Goal: Task Accomplishment & Management: Complete application form

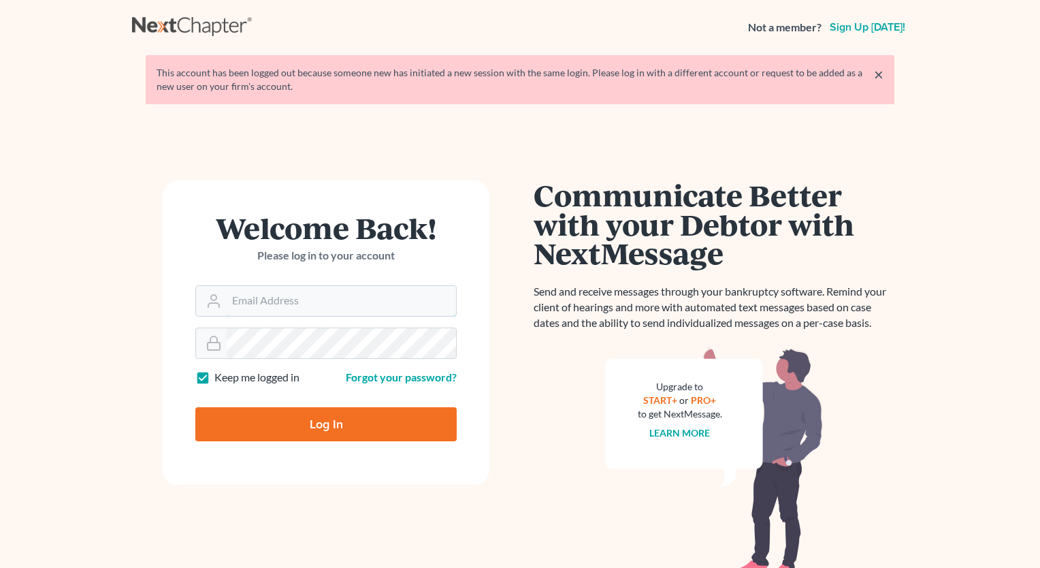
type input "[PERSON_NAME][EMAIL_ADDRESS][DOMAIN_NAME]"
click at [403, 430] on input "Log In" at bounding box center [325, 424] width 261 height 34
type input "Thinking..."
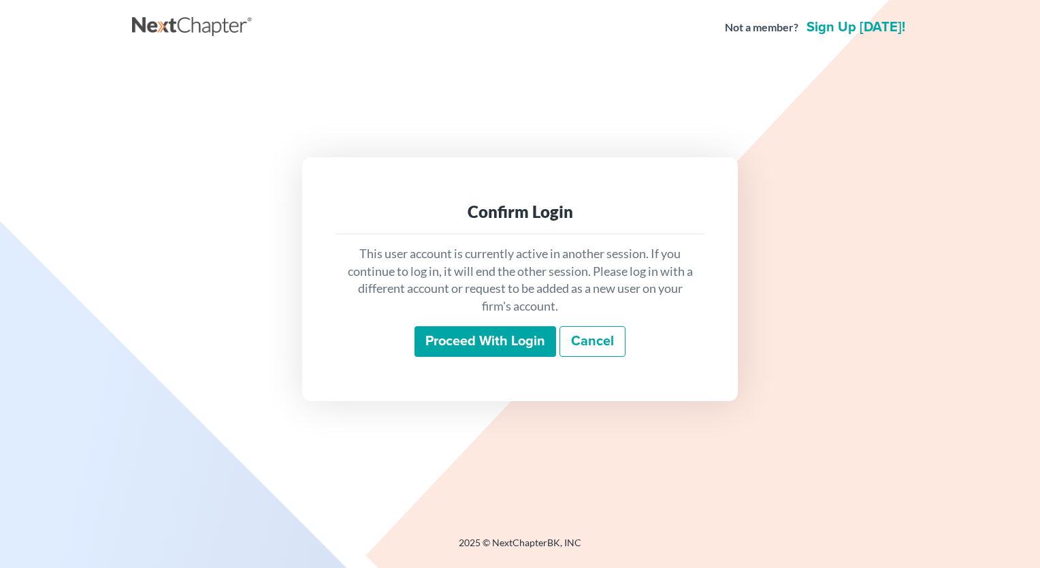
click at [511, 344] on input "Proceed with login" at bounding box center [486, 341] width 142 height 31
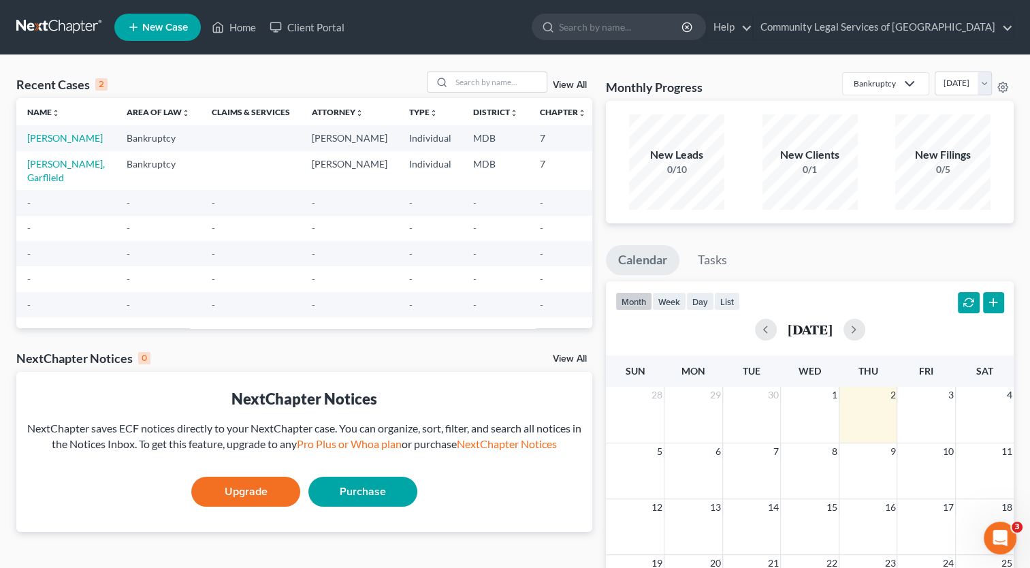
click at [201, 148] on td at bounding box center [251, 137] width 100 height 25
click at [37, 140] on link "Little, Carolita" at bounding box center [65, 138] width 76 height 12
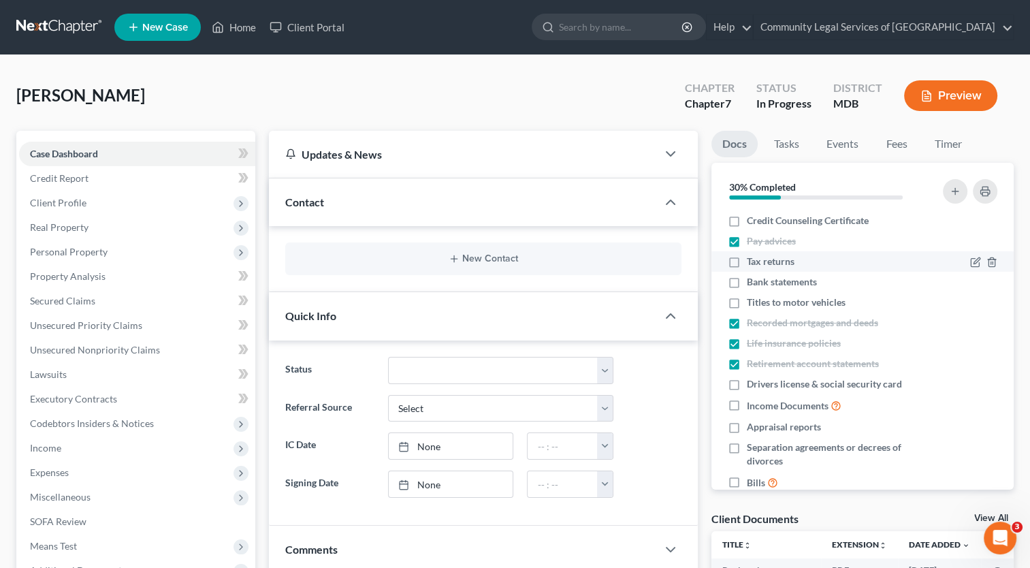
click at [747, 263] on label "Tax returns" at bounding box center [771, 262] width 48 height 14
click at [752, 263] on input "Tax returns" at bounding box center [756, 259] width 9 height 9
checkbox input "true"
click at [747, 280] on label "Bank statements" at bounding box center [782, 282] width 70 height 14
click at [752, 280] on input "Bank statements" at bounding box center [756, 279] width 9 height 9
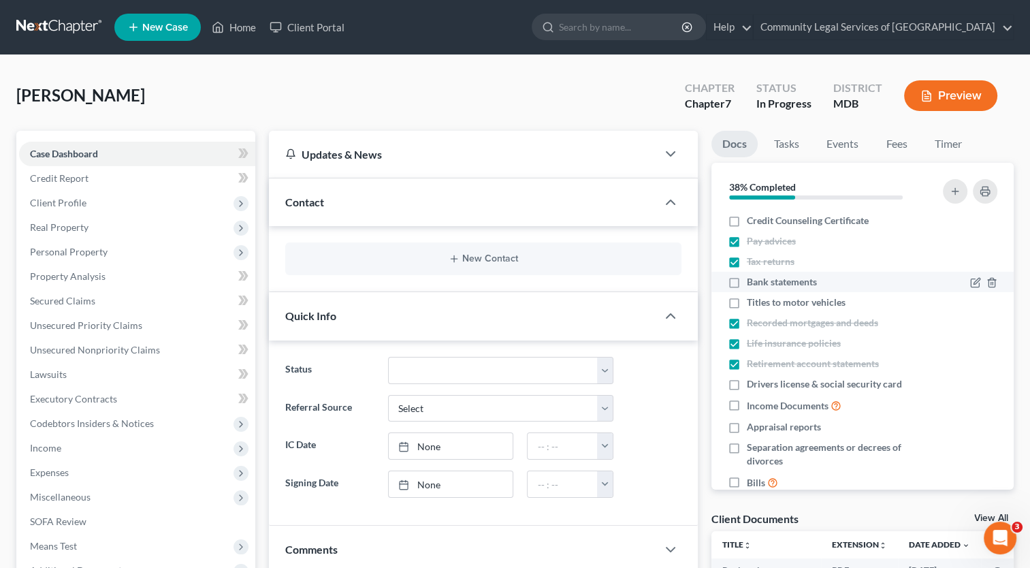
checkbox input "true"
click at [747, 304] on label "Titles to motor vehicles" at bounding box center [796, 303] width 99 height 14
click at [752, 304] on input "Titles to motor vehicles" at bounding box center [756, 300] width 9 height 9
checkbox input "true"
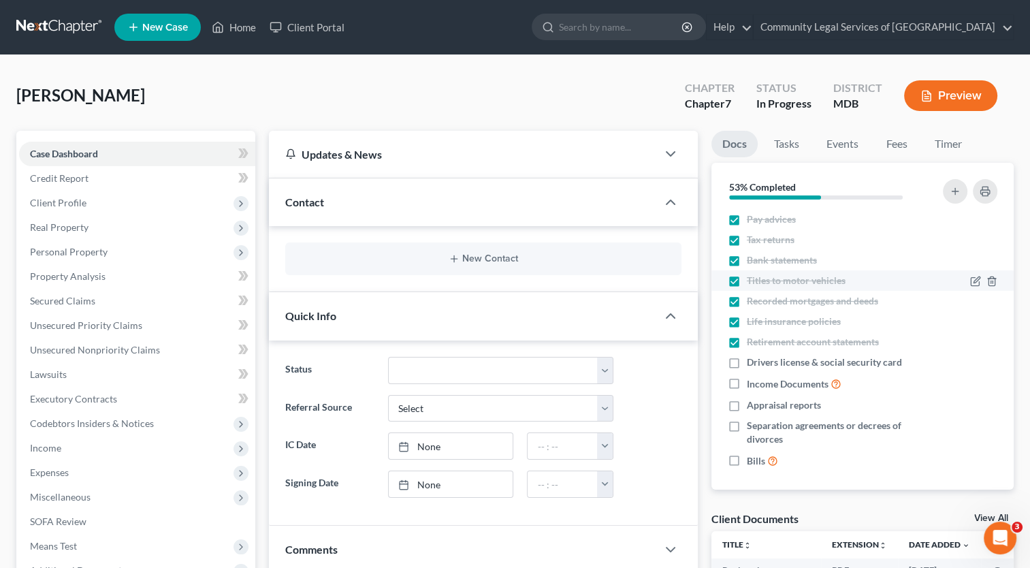
scroll to position [26, 0]
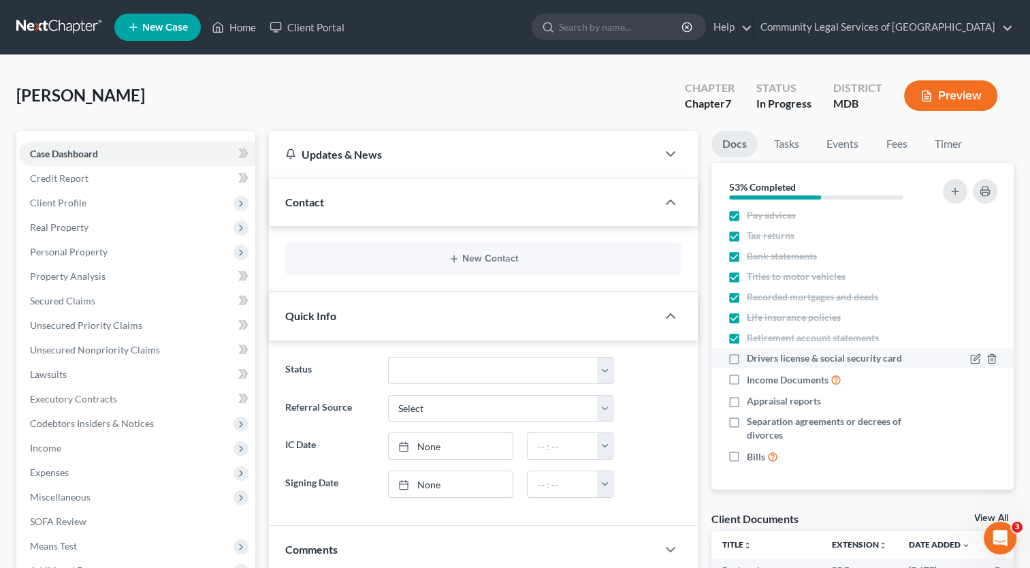
click at [747, 354] on label "Drivers license & social security card" at bounding box center [824, 358] width 155 height 14
click at [752, 354] on input "Drivers license & social security card" at bounding box center [756, 355] width 9 height 9
checkbox input "true"
click at [747, 377] on label "Income Documents" at bounding box center [794, 380] width 95 height 16
click at [752, 377] on input "Income Documents" at bounding box center [756, 376] width 9 height 9
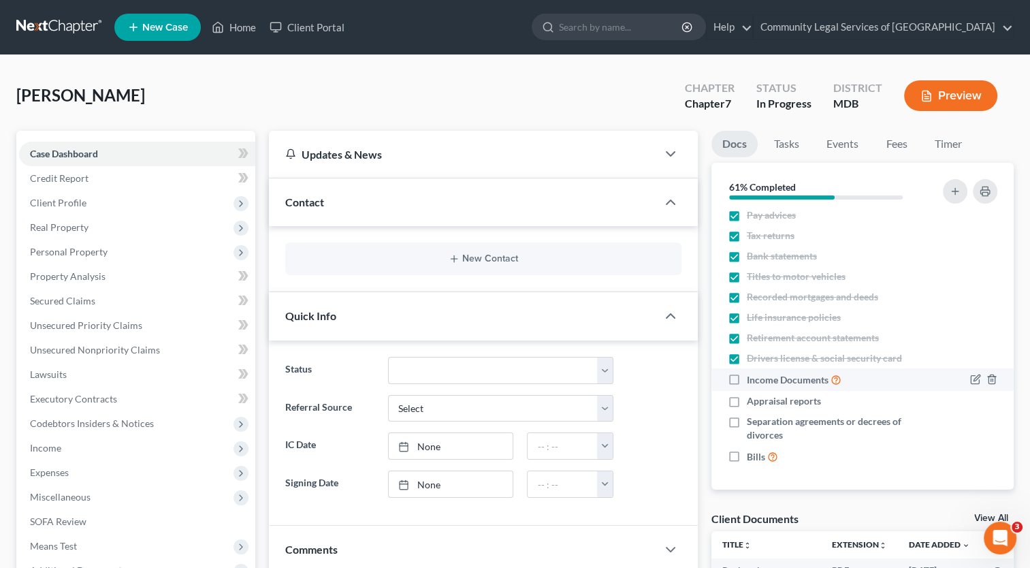
checkbox input "true"
click at [747, 399] on label "Appraisal reports" at bounding box center [784, 401] width 74 height 14
click at [752, 399] on input "Appraisal reports" at bounding box center [756, 398] width 9 height 9
checkbox input "true"
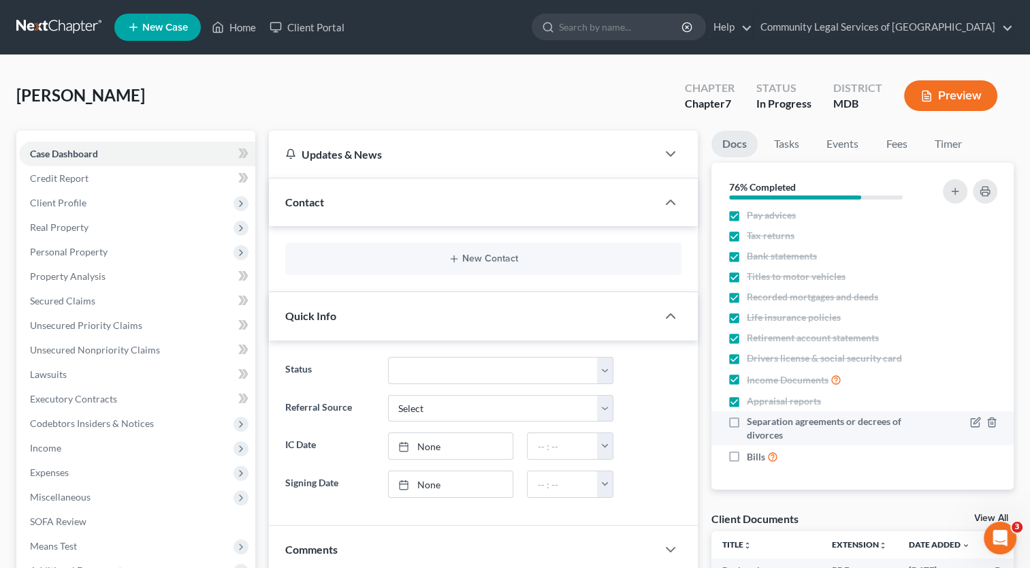
click at [747, 419] on label "Separation agreements or decrees of divorces" at bounding box center [837, 428] width 180 height 27
click at [752, 419] on input "Separation agreements or decrees of divorces" at bounding box center [756, 419] width 9 height 9
checkbox input "true"
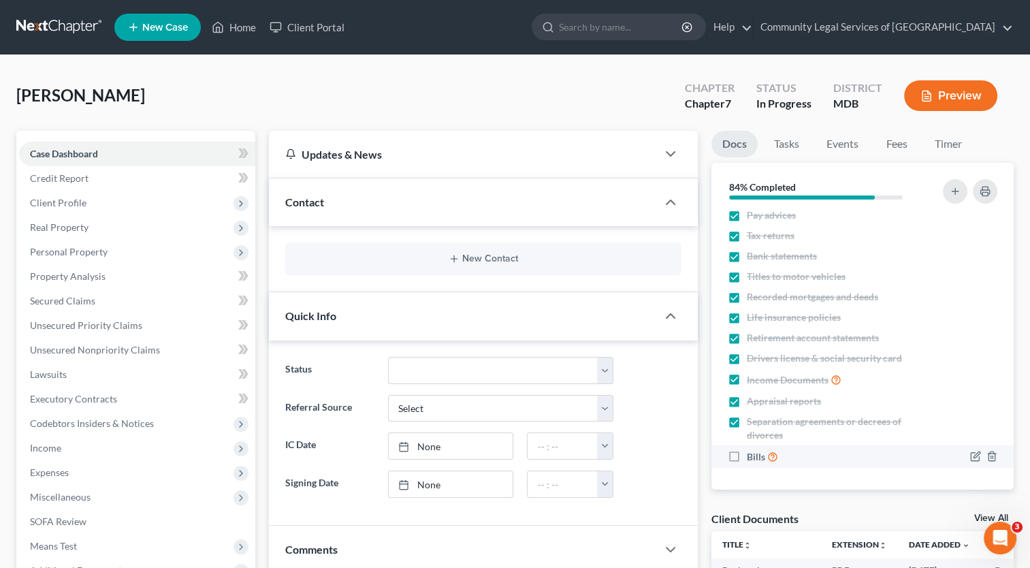
click at [747, 458] on label "Bills" at bounding box center [762, 457] width 31 height 16
click at [752, 458] on input "Bills" at bounding box center [756, 453] width 9 height 9
checkbox input "true"
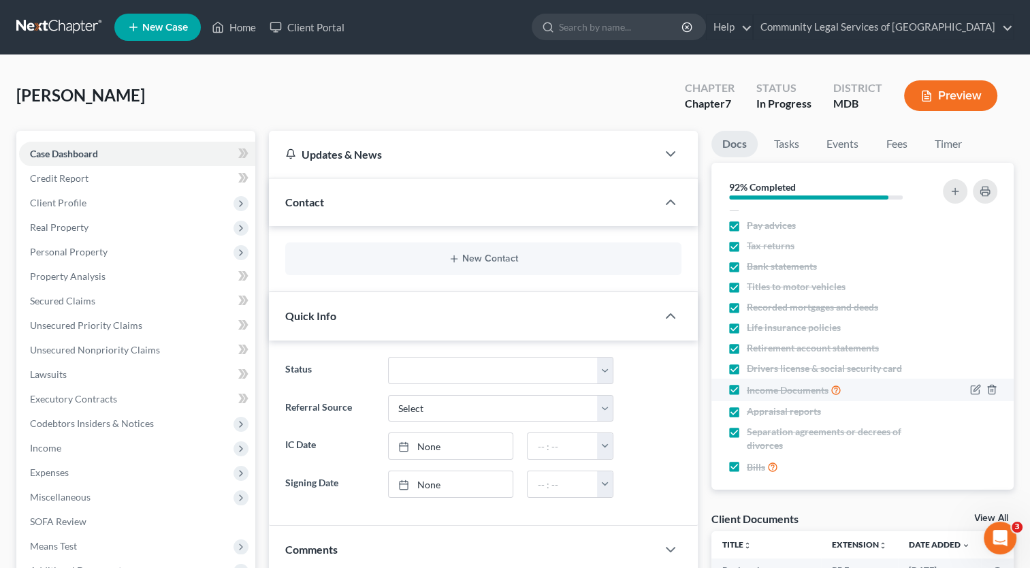
scroll to position [0, 0]
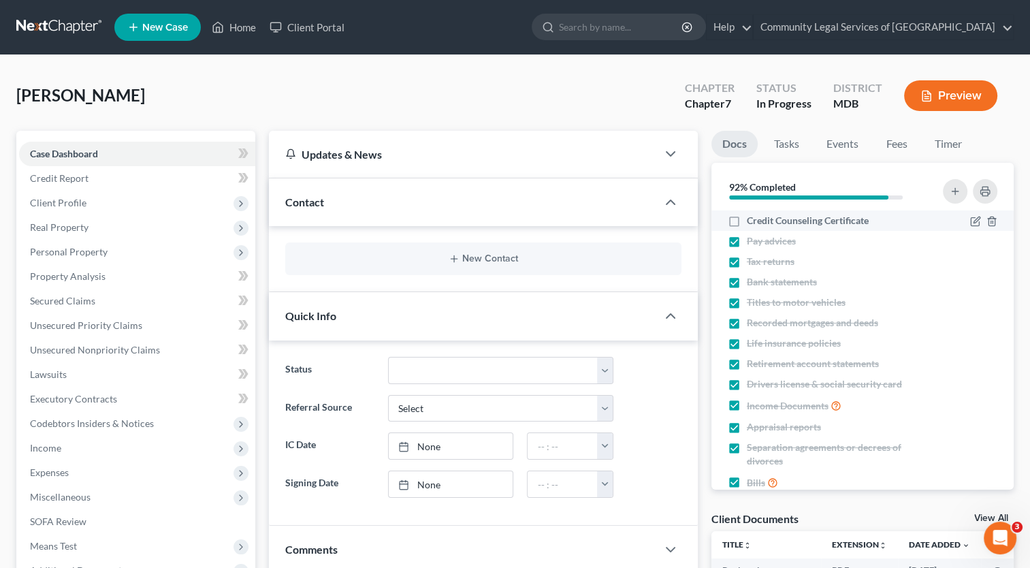
click at [747, 225] on label "Credit Counseling Certificate" at bounding box center [808, 221] width 122 height 14
click at [752, 223] on input "Credit Counseling Certificate" at bounding box center [756, 218] width 9 height 9
checkbox input "true"
click at [376, 99] on div "Little, Carolita Upgraded Chapter Chapter 7 Status In Progress District MDB Pre…" at bounding box center [514, 100] width 997 height 59
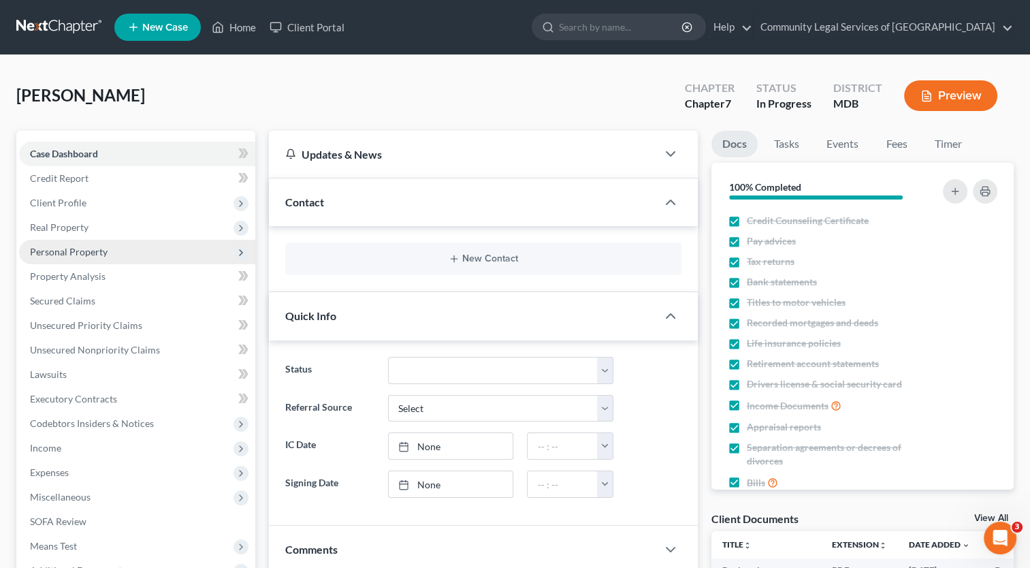
scroll to position [68, 0]
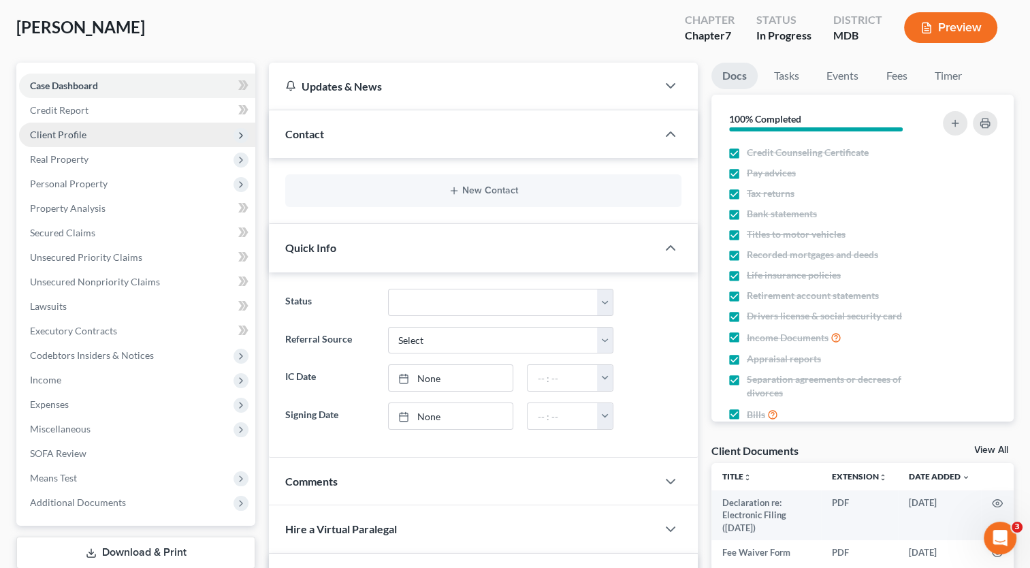
click at [198, 140] on span "Client Profile" at bounding box center [137, 135] width 236 height 25
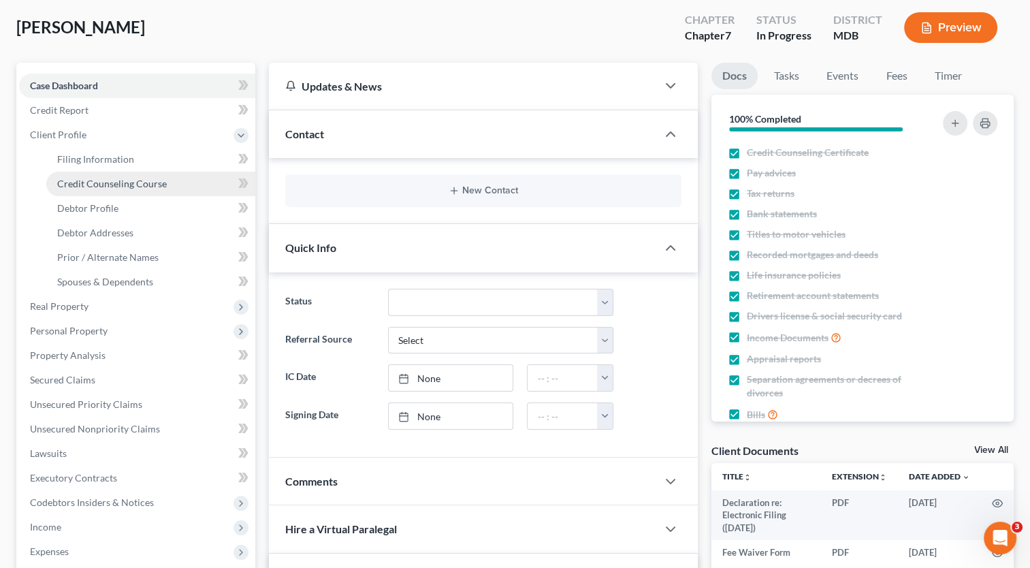
click at [196, 184] on link "Credit Counseling Course" at bounding box center [150, 184] width 209 height 25
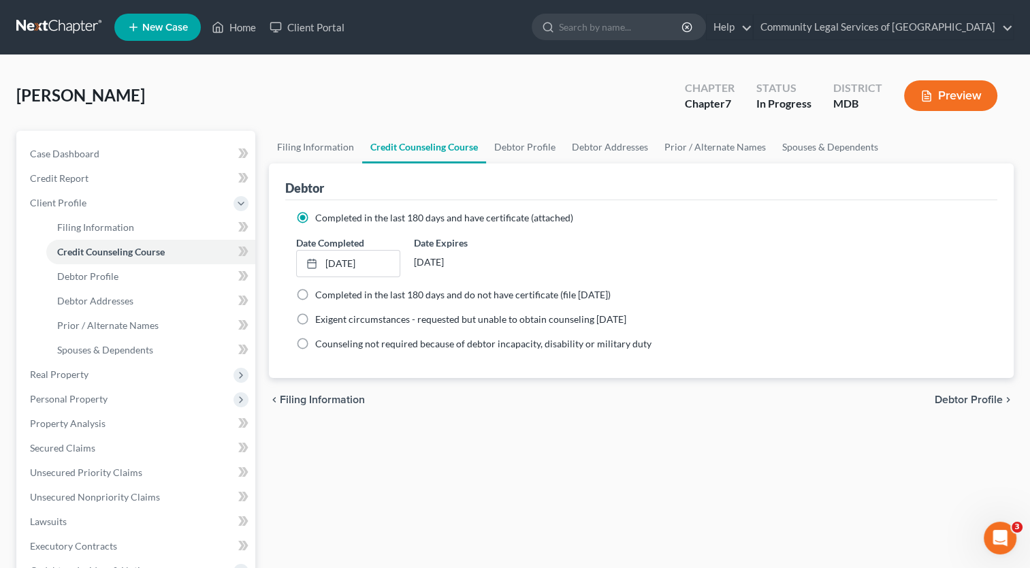
click at [69, 71] on div "Little, Carolita Upgraded Chapter Chapter 7 Status In Progress District MDB Pre…" at bounding box center [514, 100] width 997 height 59
click at [346, 265] on link "9/17/2025" at bounding box center [348, 264] width 102 height 26
click at [356, 267] on link "9/14/2025" at bounding box center [348, 264] width 102 height 26
click at [960, 397] on span "Debtor Profile" at bounding box center [969, 399] width 68 height 11
select select "0"
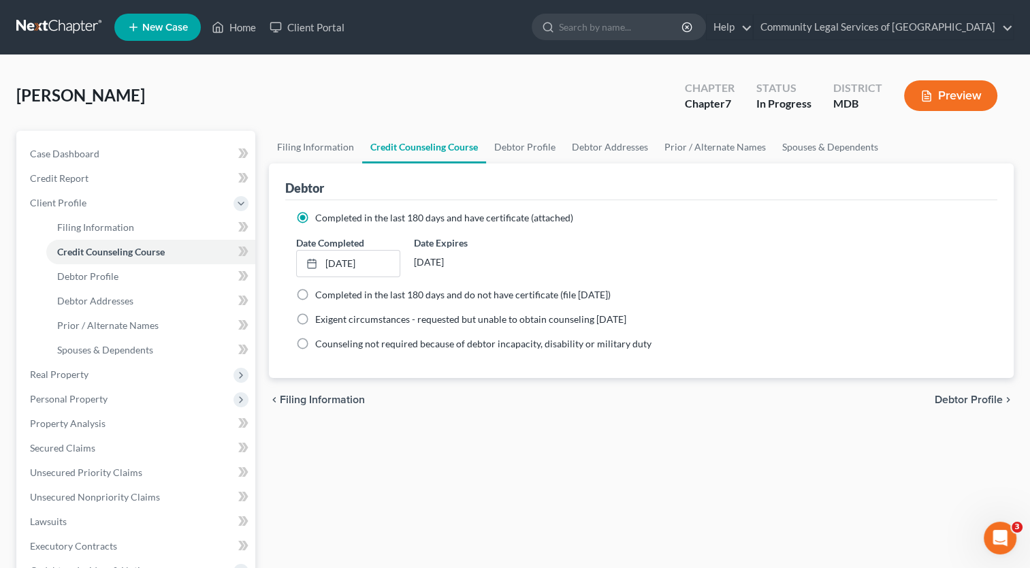
select select "0"
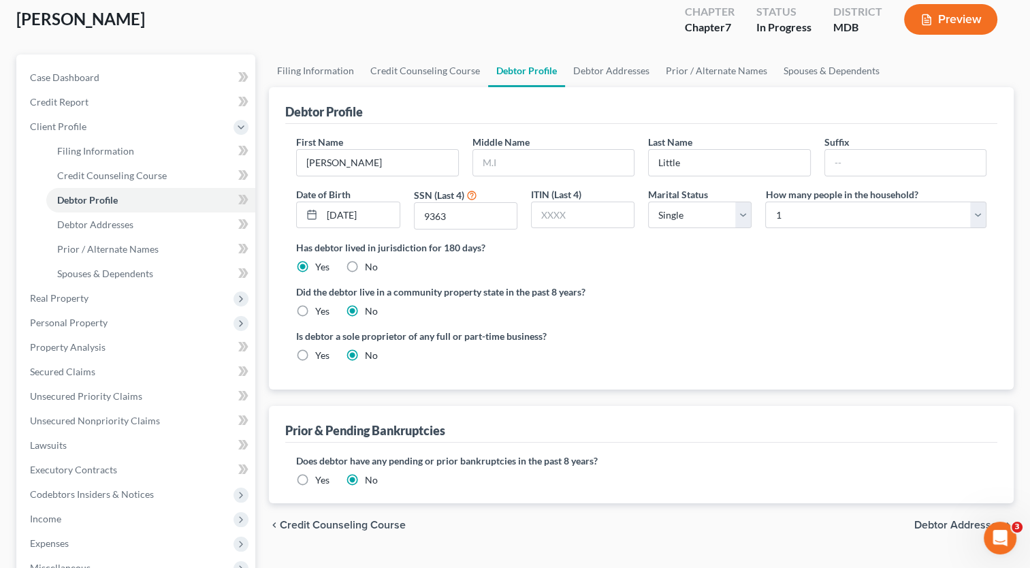
scroll to position [302, 0]
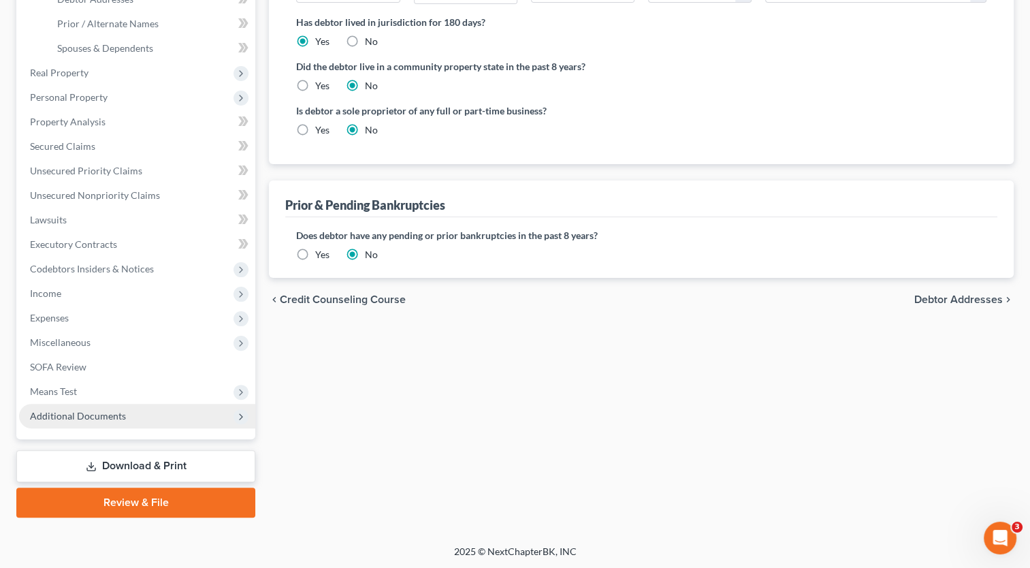
click at [103, 418] on span "Additional Documents" at bounding box center [78, 416] width 96 height 12
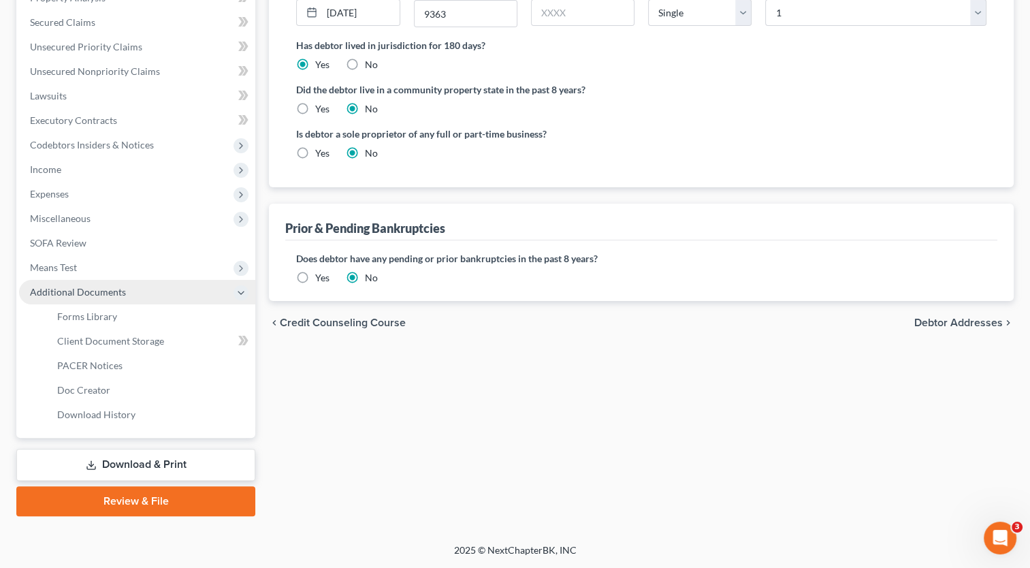
scroll to position [277, 0]
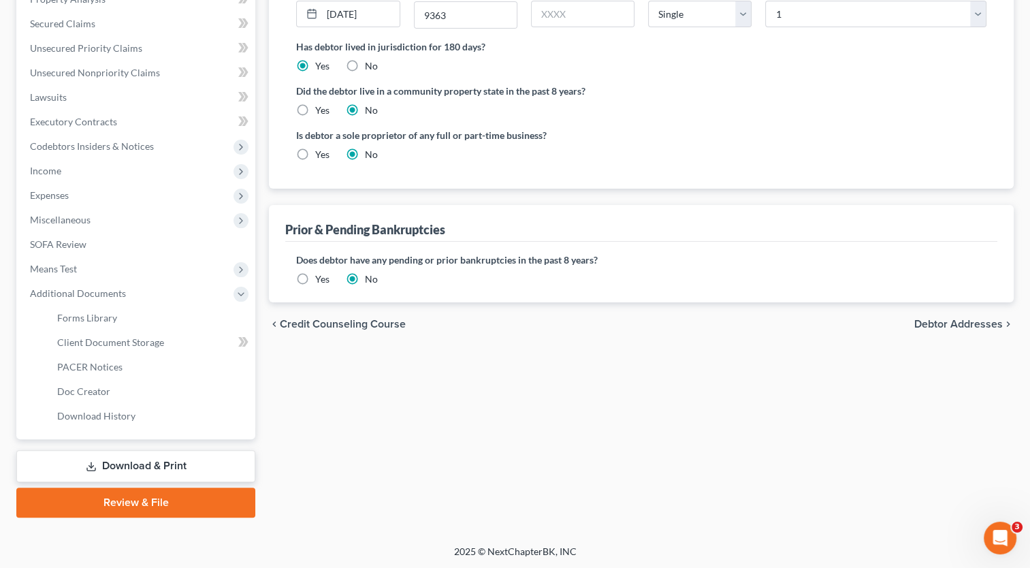
click at [134, 502] on link "Review & File" at bounding box center [135, 503] width 239 height 30
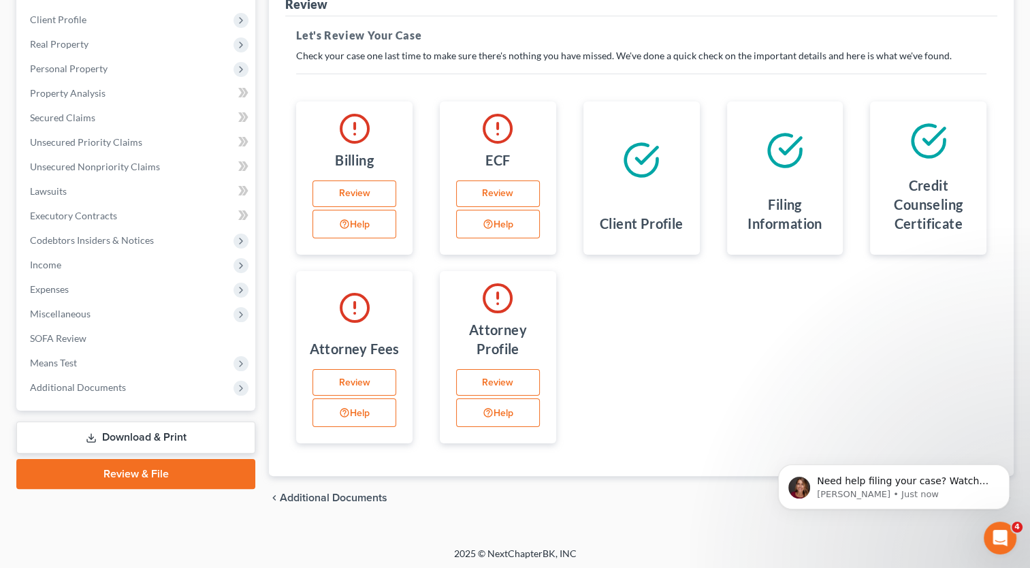
scroll to position [185, 0]
click at [382, 191] on link "Review" at bounding box center [355, 192] width 84 height 27
select select "21"
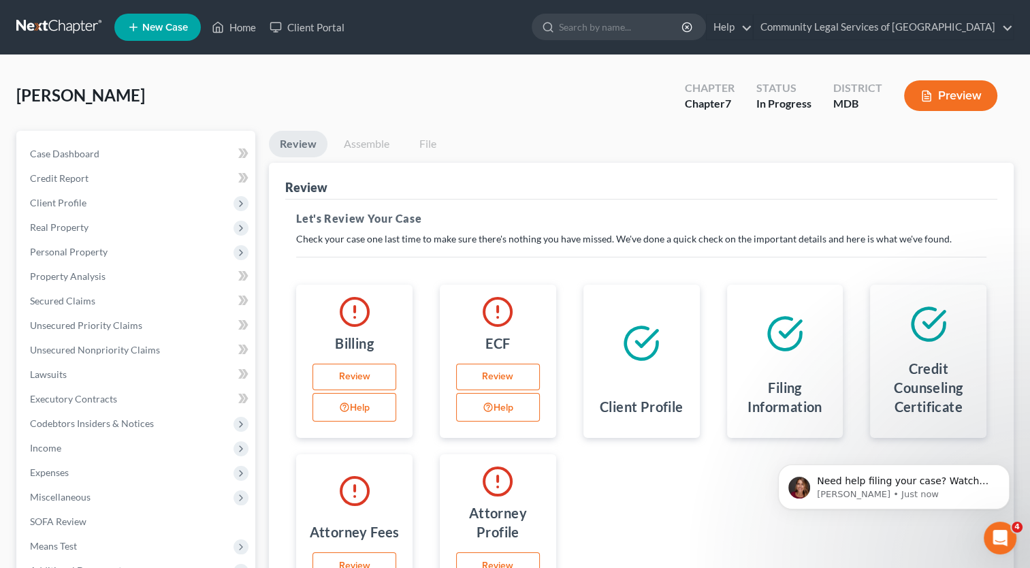
click at [510, 404] on button "Help" at bounding box center [498, 407] width 84 height 29
click at [512, 386] on link "Review" at bounding box center [498, 377] width 84 height 27
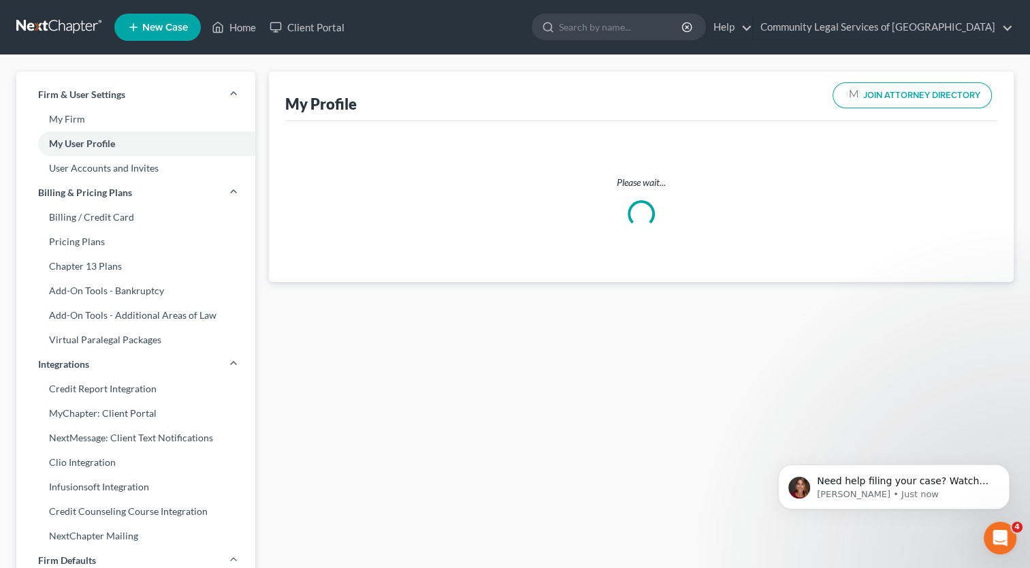
select select "21"
select select "attorney"
select select "0"
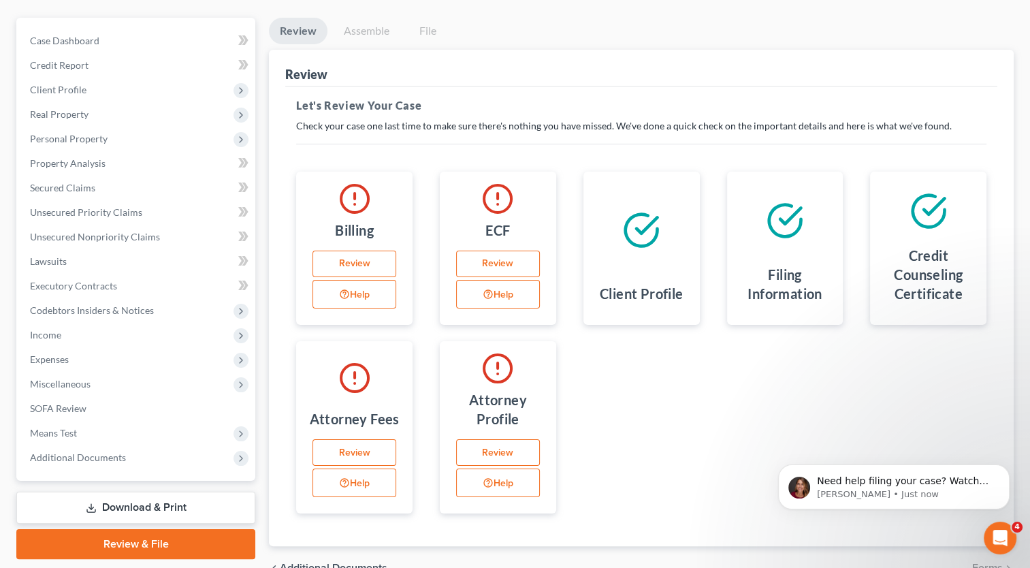
scroll to position [136, 0]
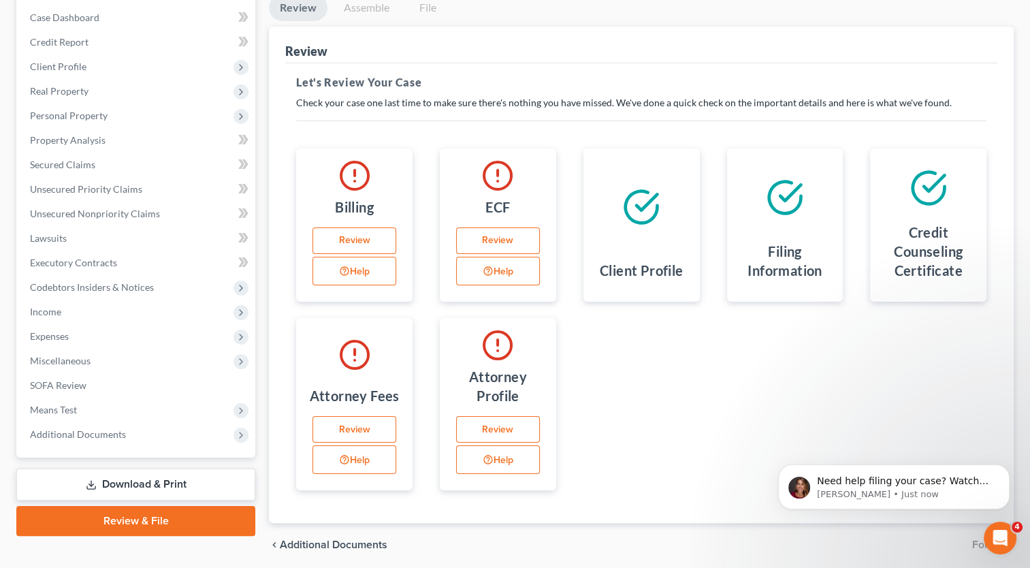
click at [357, 456] on button "Help" at bounding box center [355, 459] width 84 height 29
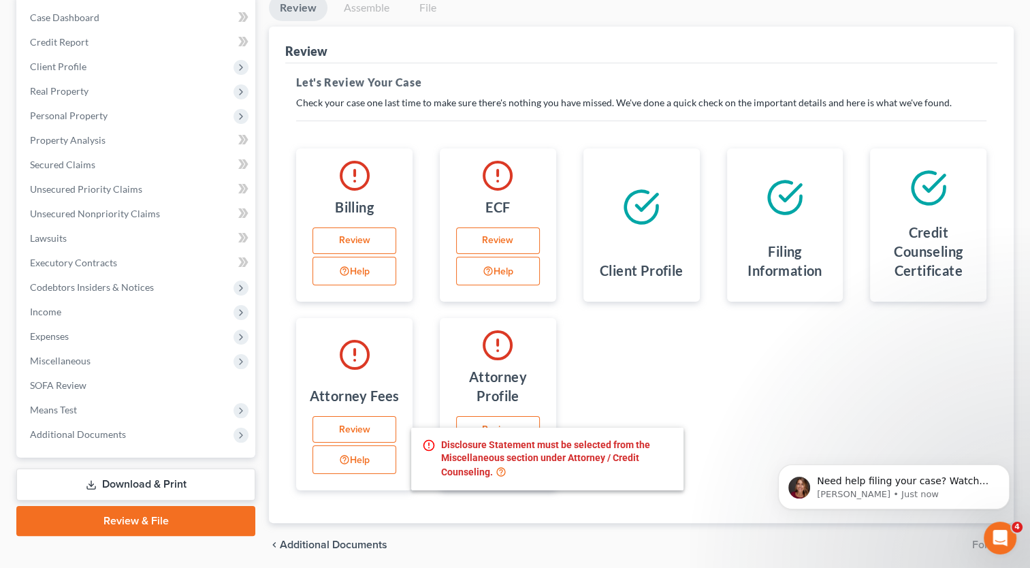
click at [498, 471] on icon at bounding box center [501, 471] width 11 height 13
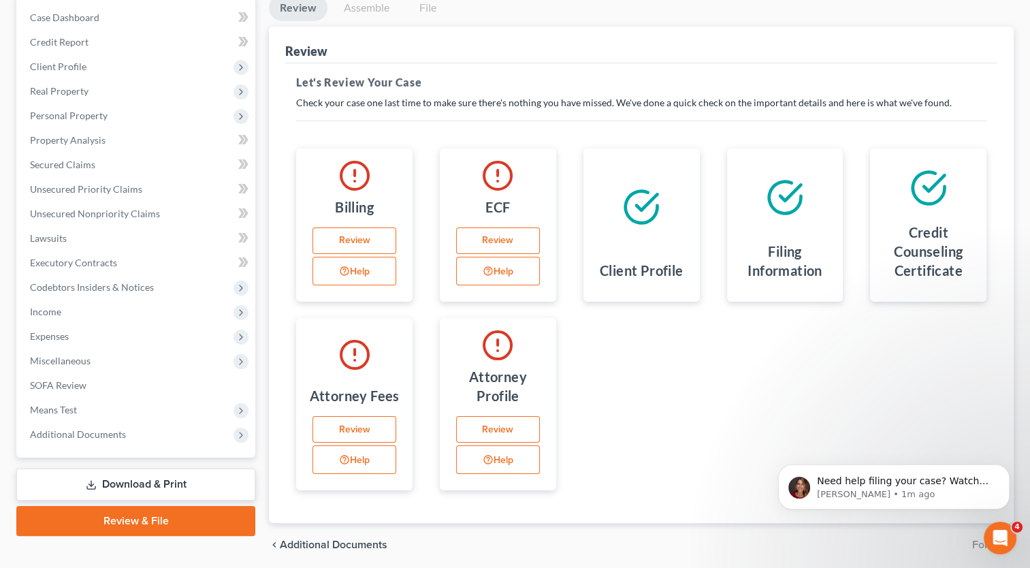
click at [181, 453] on div "Case Dashboard Payments Invoices Payments Payments Credit Report Client Profile…" at bounding box center [135, 226] width 239 height 463
click at [181, 443] on span "Additional Documents" at bounding box center [137, 434] width 236 height 25
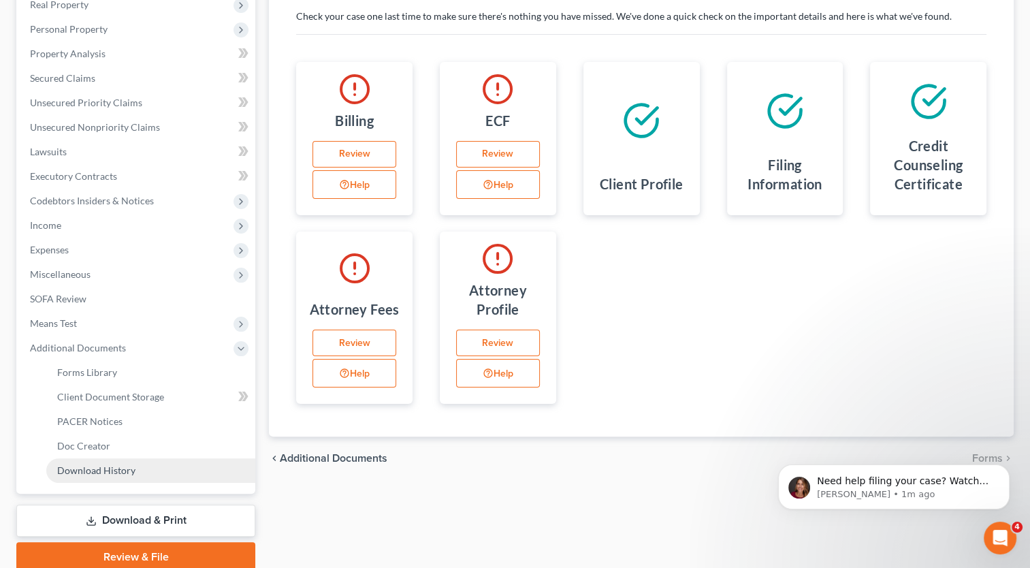
scroll to position [277, 0]
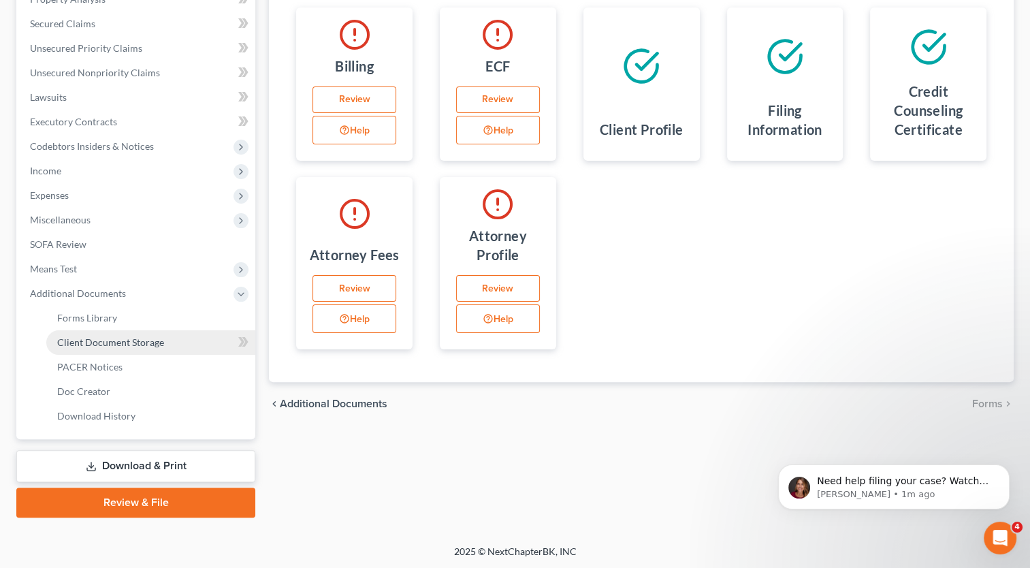
click at [168, 338] on link "Client Document Storage" at bounding box center [150, 342] width 209 height 25
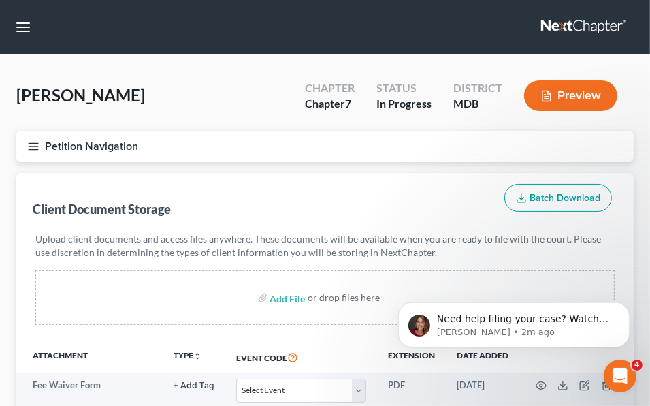
drag, startPoint x: 14, startPoint y: 16, endPoint x: 14, endPoint y: 238, distance: 222.6
click at [14, 238] on div "Forms Library Client Document Storage PACER Notices Doc Creator Download Histor…" at bounding box center [325, 336] width 631 height 327
drag, startPoint x: 14, startPoint y: 340, endPoint x: -54, endPoint y: 334, distance: 67.6
click at [0, 334] on html "Home New Case Client Portal Community Legal Services of Prince George's County …" at bounding box center [325, 276] width 650 height 552
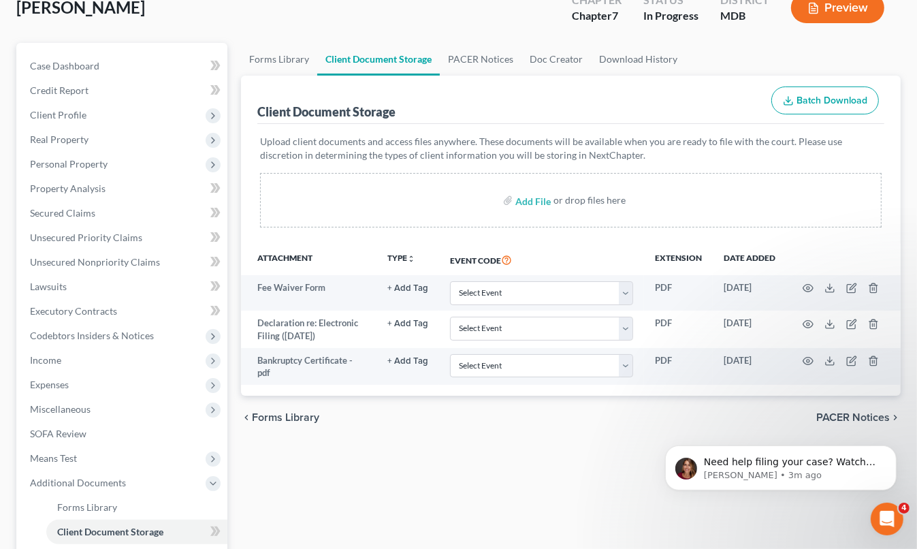
scroll to position [204, 0]
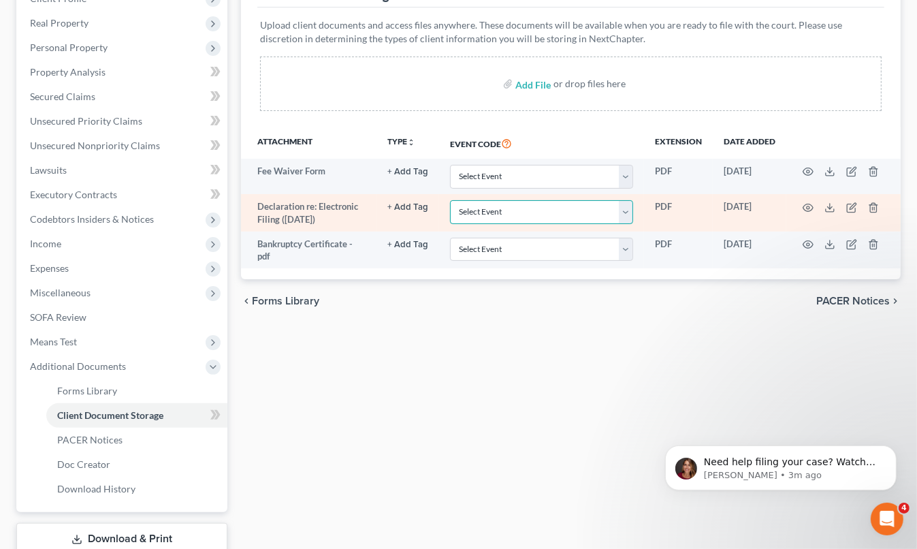
click at [633, 212] on select "Select Event Affidavit Affidavit of Adequate Protection and Lease Payments Affi…" at bounding box center [541, 212] width 183 height 24
click at [629, 212] on select "Select Event Affidavit Affidavit of Adequate Protection and Lease Payments Affi…" at bounding box center [541, 212] width 183 height 24
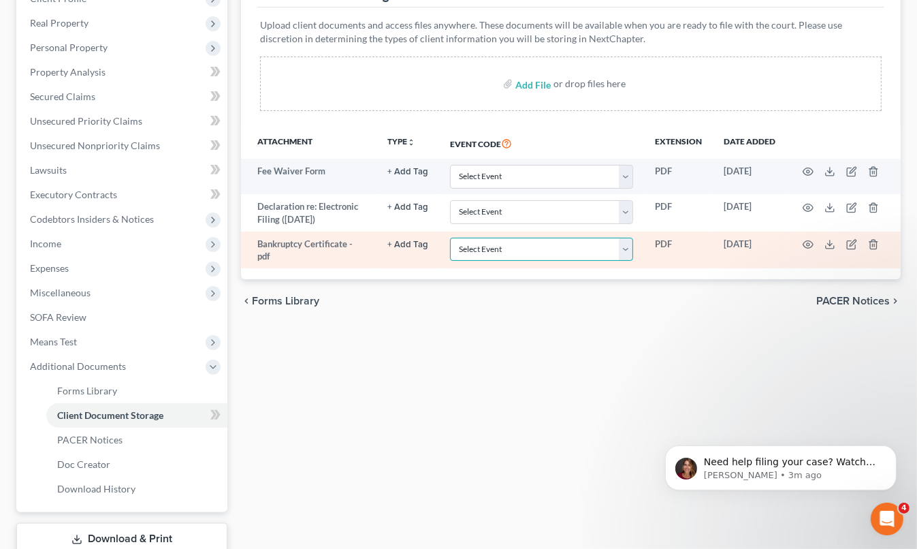
click at [624, 243] on select "Select Event Affidavit Affidavit of Adequate Protection and Lease Payments Affi…" at bounding box center [541, 250] width 183 height 24
select select "14"
click at [450, 238] on select "Select Event Affidavit Affidavit of Adequate Protection and Lease Payments Affi…" at bounding box center [541, 250] width 183 height 24
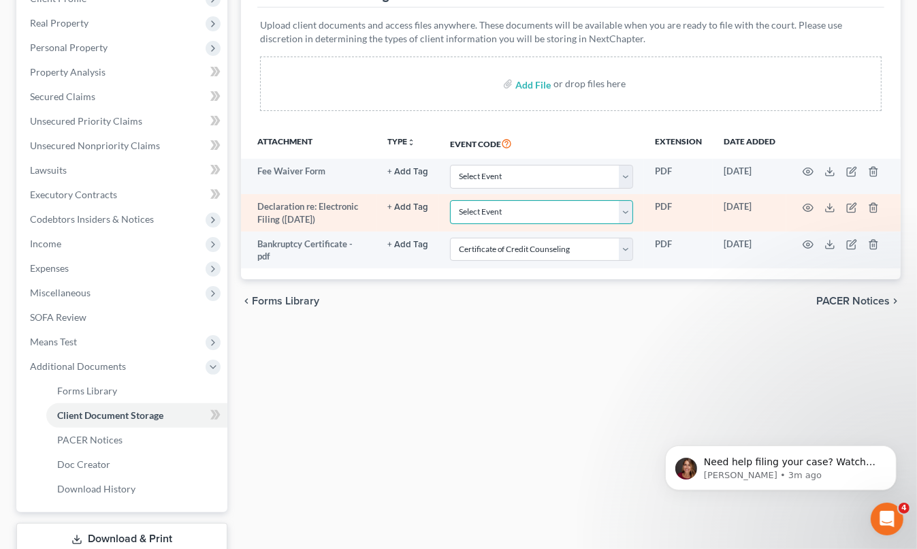
click at [626, 213] on select "Select Event Affidavit Affidavit of Adequate Protection and Lease Payments Affi…" at bounding box center [541, 212] width 183 height 24
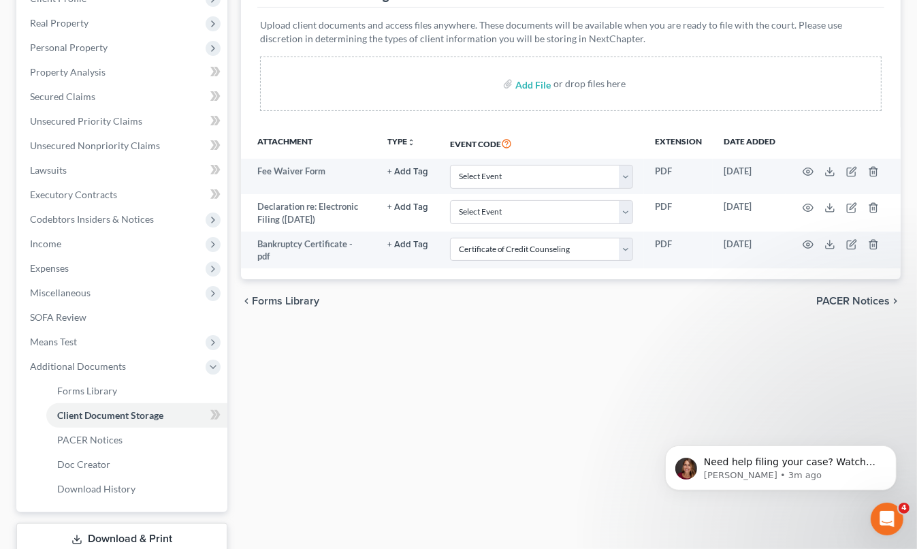
click at [365, 352] on div "Forms Library Client Document Storage PACER Notices Doc Creator Download Histor…" at bounding box center [570, 258] width 673 height 664
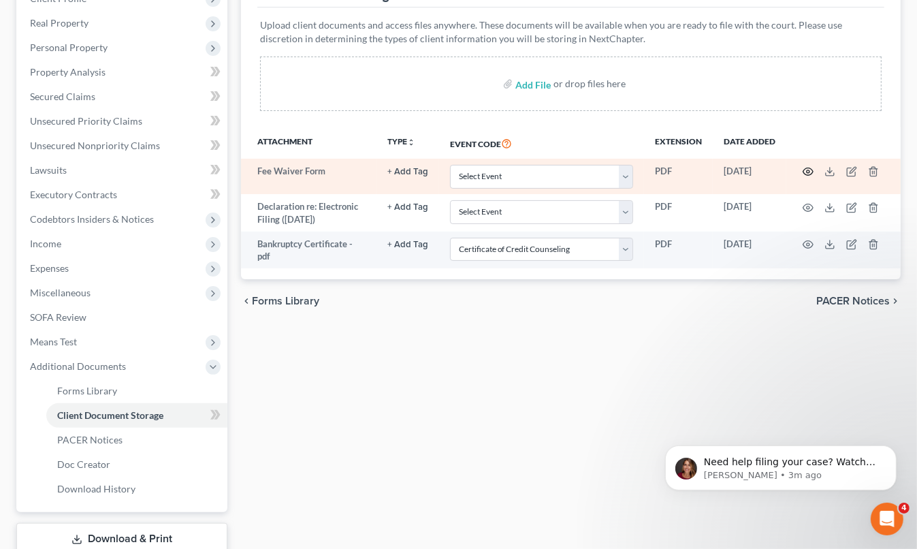
click at [809, 168] on icon "button" at bounding box center [808, 171] width 10 height 7
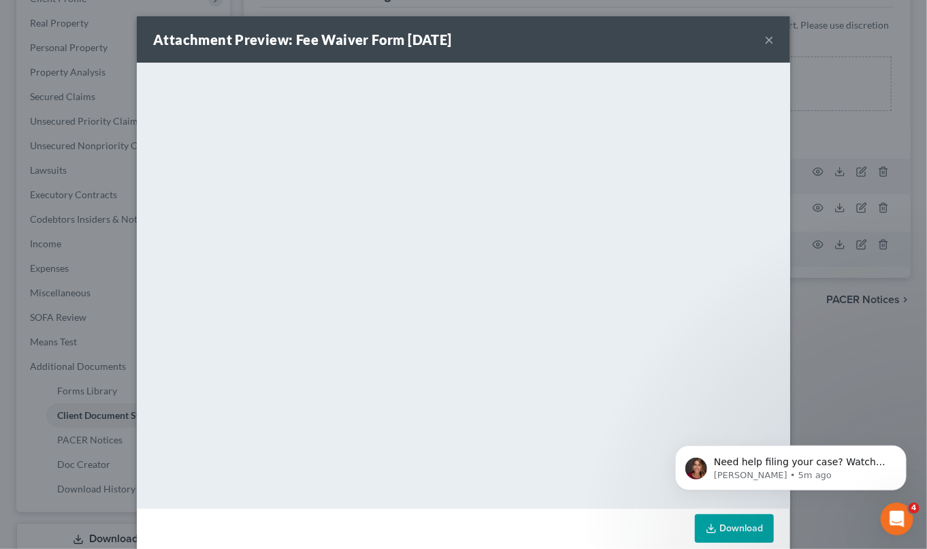
click at [765, 35] on button "×" at bounding box center [770, 39] width 10 height 16
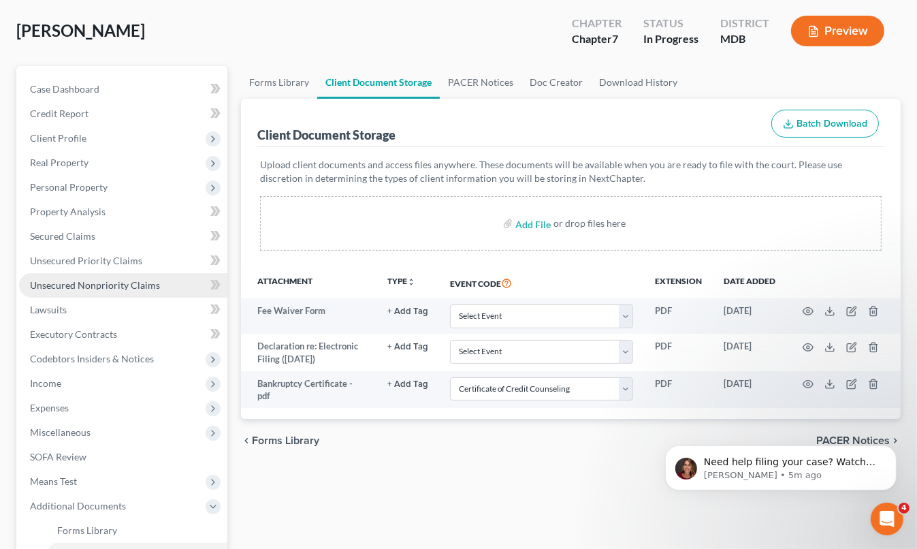
scroll to position [68, 0]
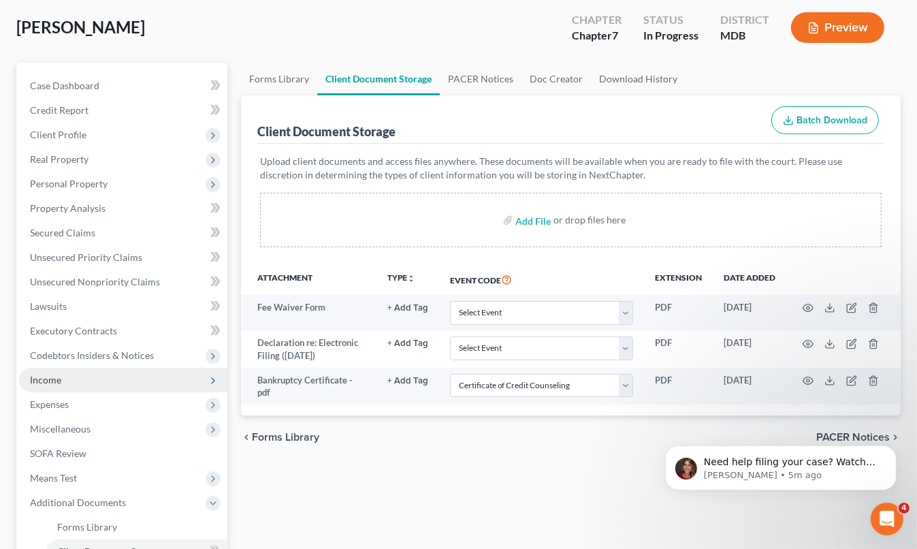
click at [139, 382] on span "Income" at bounding box center [123, 380] width 208 height 25
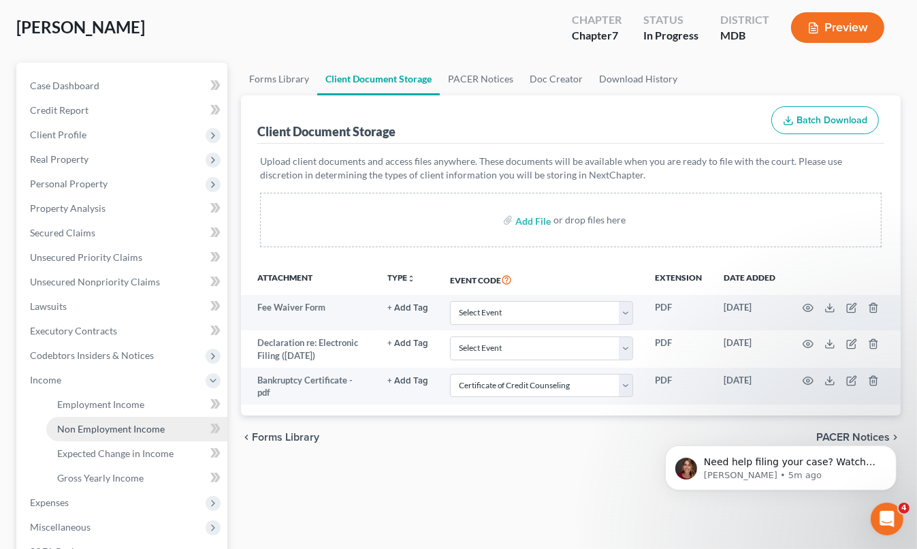
click at [143, 425] on span "Non Employment Income" at bounding box center [111, 429] width 108 height 12
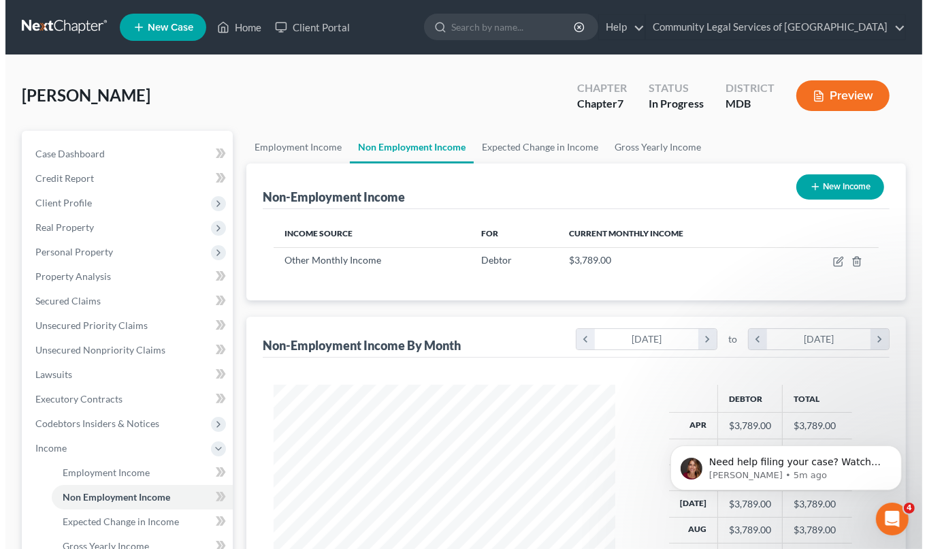
scroll to position [242, 368]
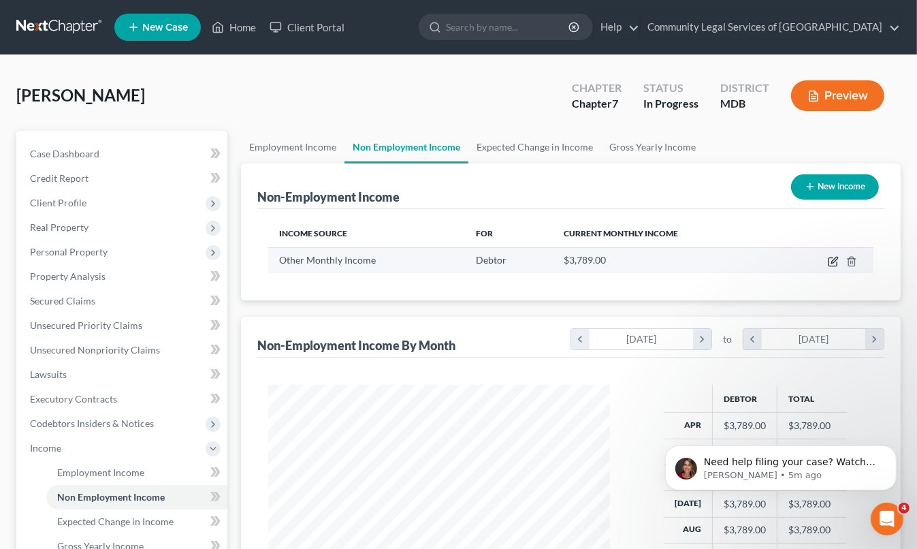
click at [839, 263] on td at bounding box center [827, 260] width 94 height 26
click at [835, 262] on icon "button" at bounding box center [833, 261] width 11 height 11
select select "13"
select select "0"
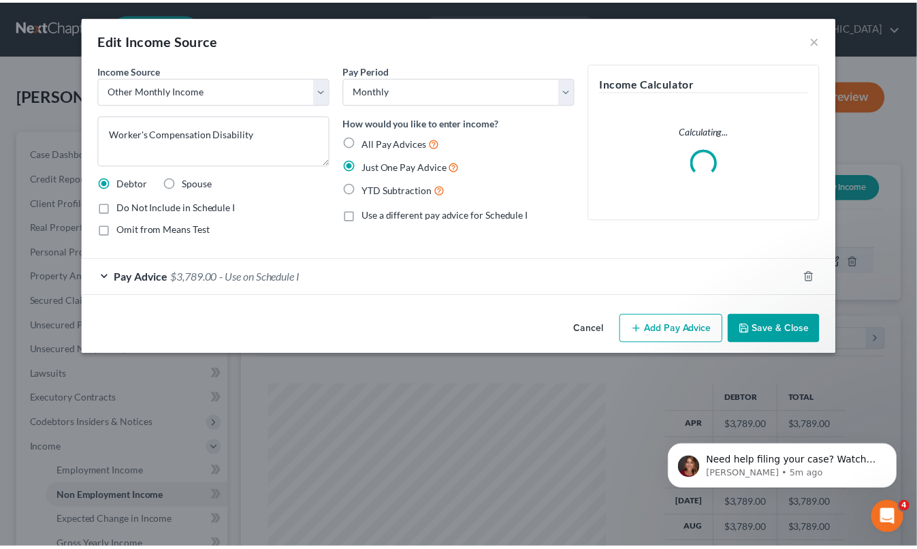
scroll to position [242, 373]
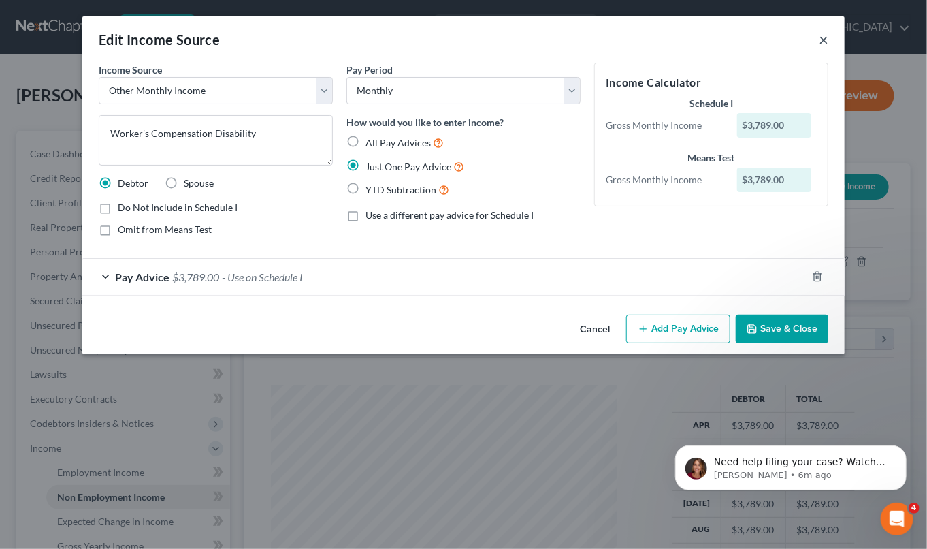
click at [824, 36] on button "×" at bounding box center [824, 39] width 10 height 16
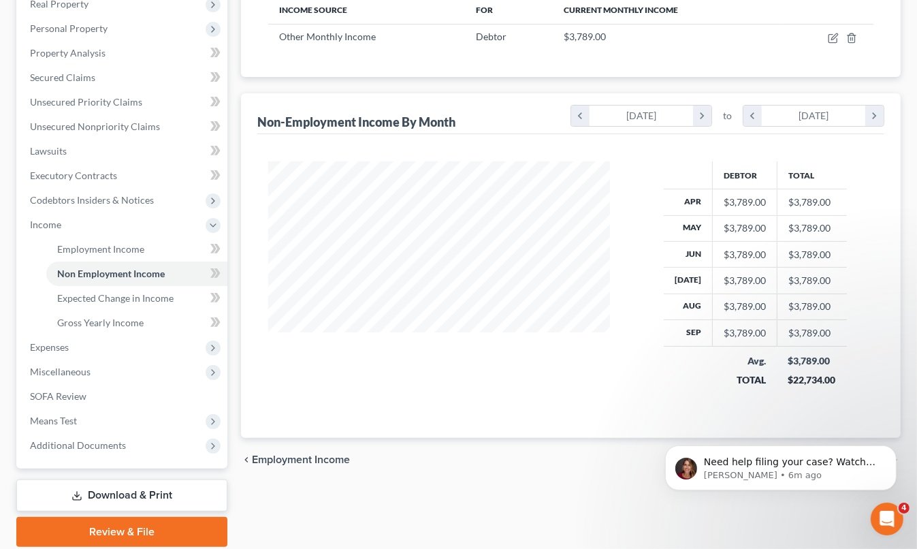
scroll to position [272, 0]
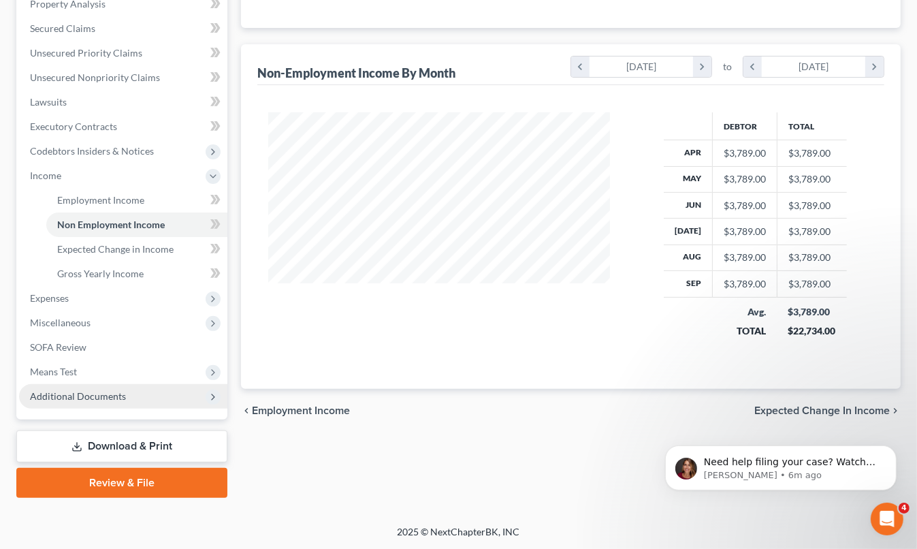
click at [113, 394] on span "Additional Documents" at bounding box center [78, 396] width 96 height 12
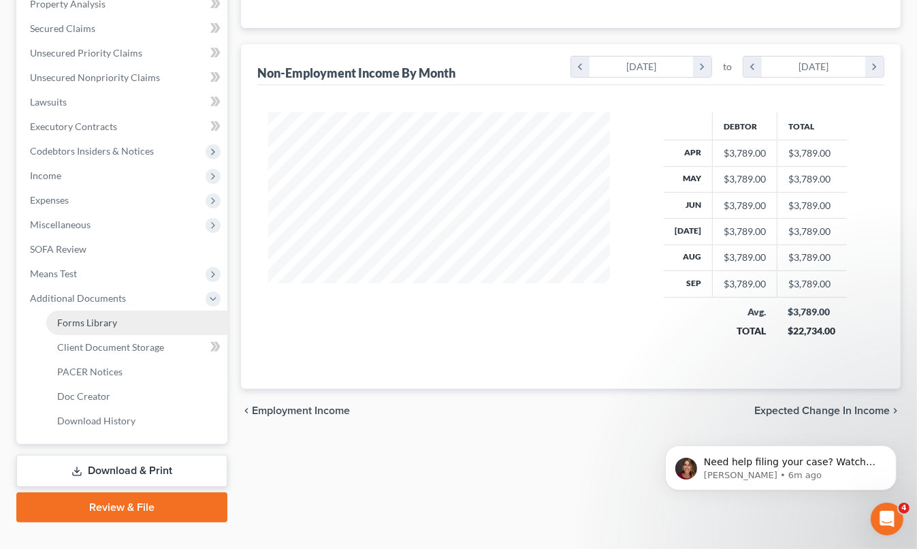
click at [131, 330] on link "Forms Library" at bounding box center [136, 322] width 181 height 25
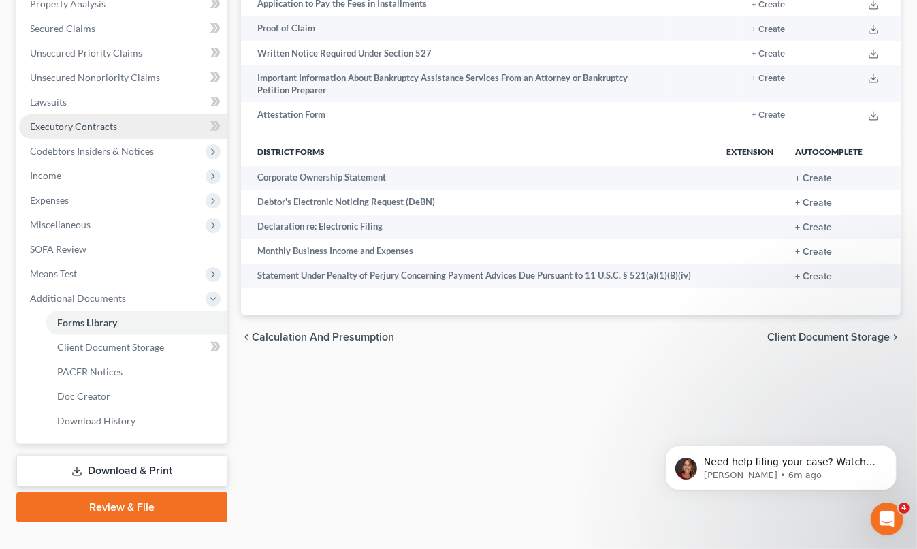
scroll to position [297, 0]
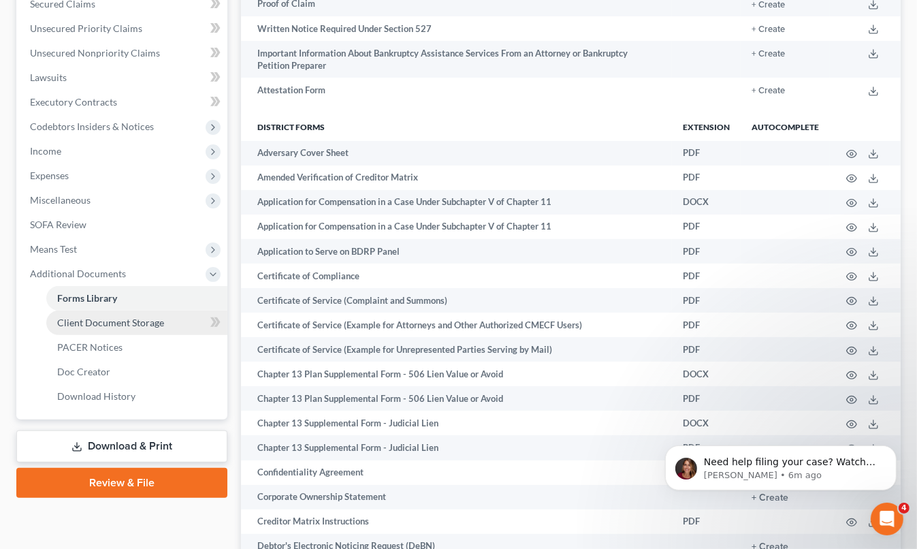
click at [133, 326] on span "Client Document Storage" at bounding box center [110, 323] width 107 height 12
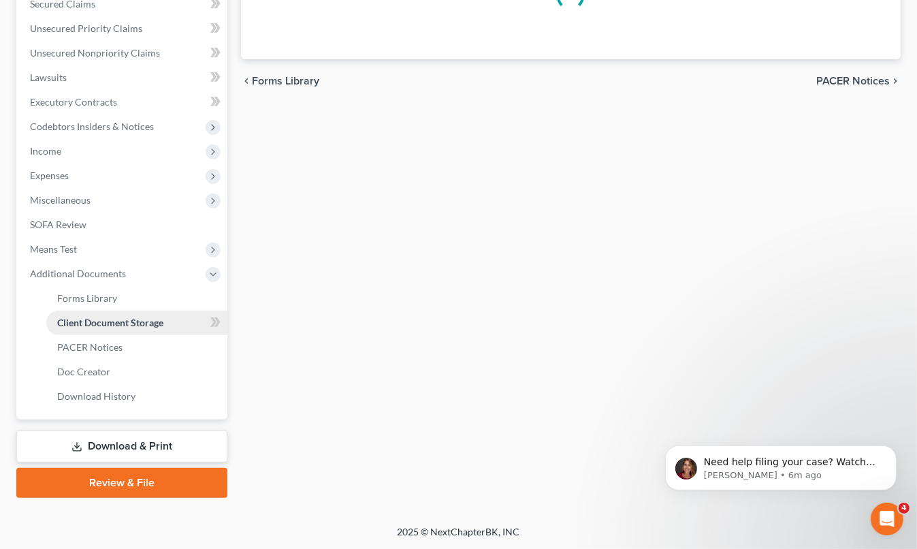
select select "14"
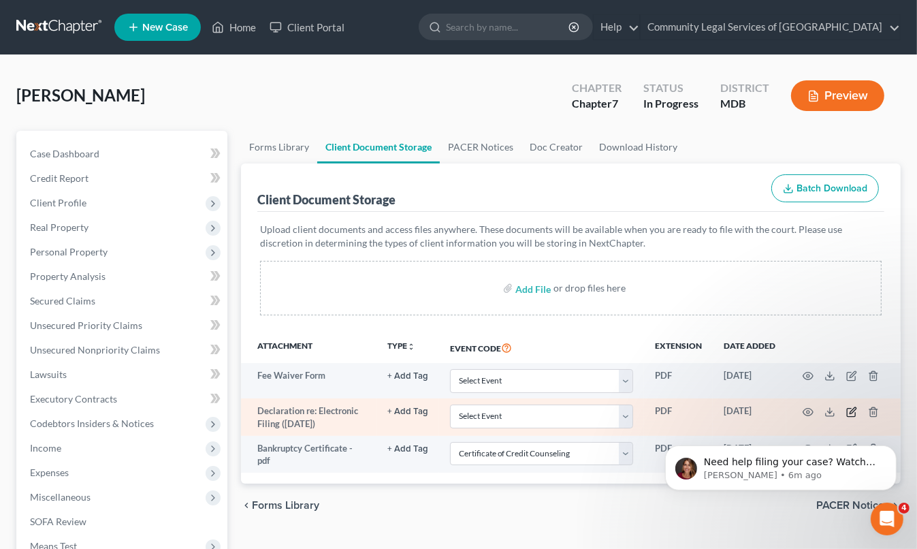
click at [852, 411] on icon "button" at bounding box center [851, 411] width 11 height 11
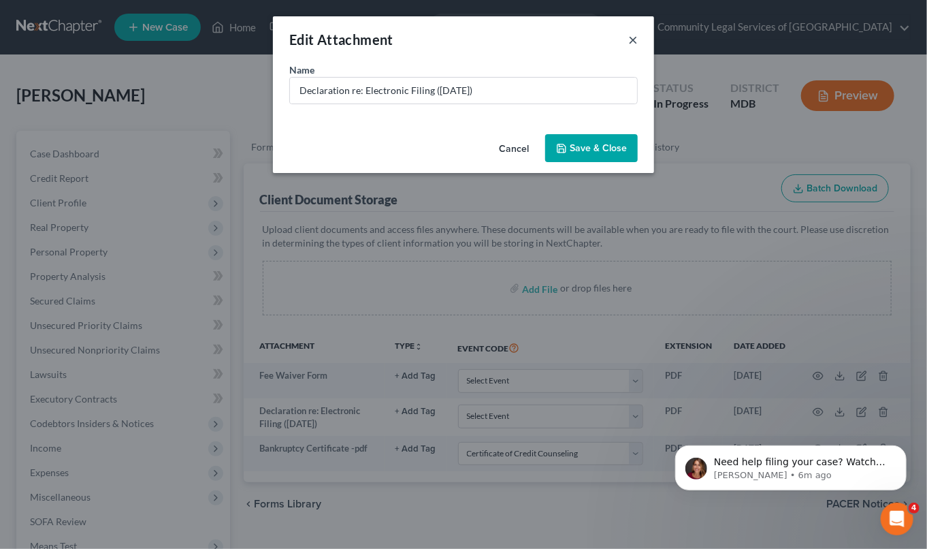
drag, startPoint x: 632, startPoint y: 35, endPoint x: 644, endPoint y: 63, distance: 30.5
click at [633, 35] on button "×" at bounding box center [633, 39] width 10 height 16
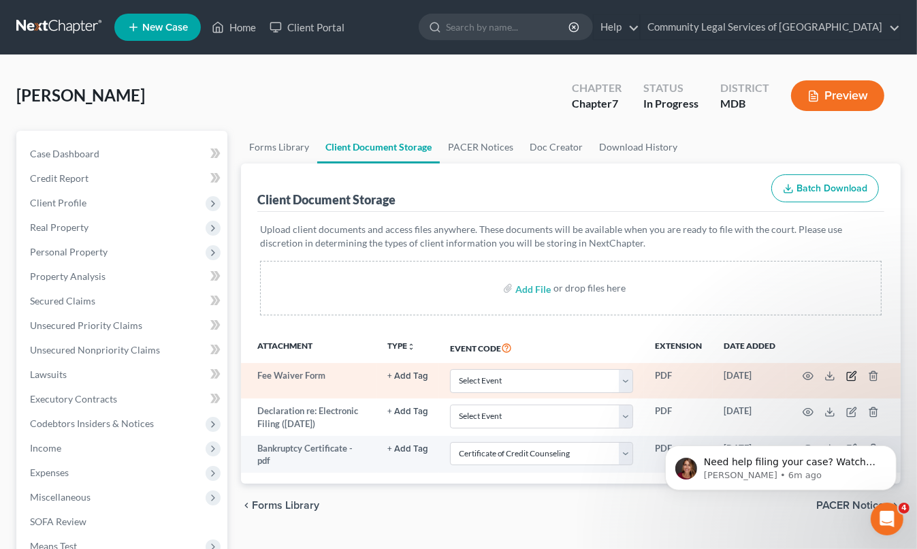
click at [851, 373] on icon "button" at bounding box center [851, 375] width 11 height 11
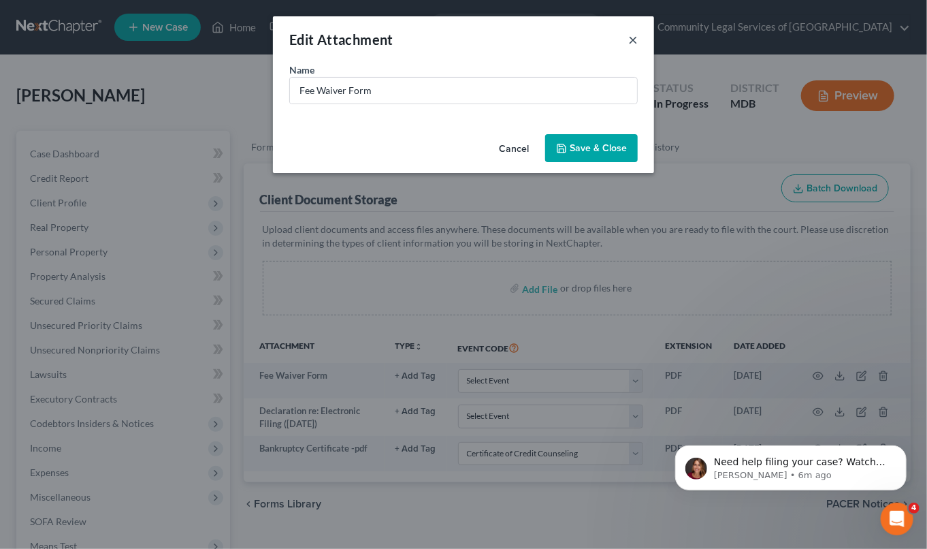
click at [632, 42] on button "×" at bounding box center [633, 39] width 10 height 16
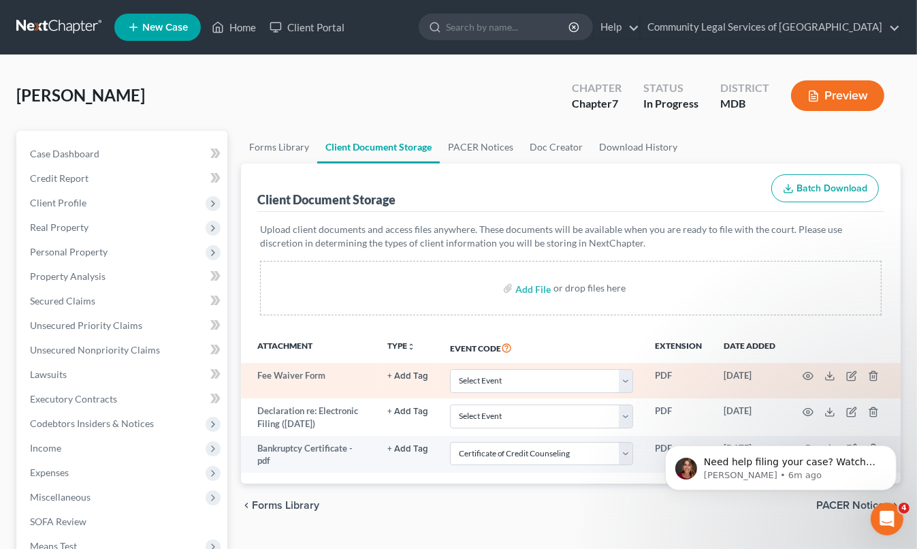
click at [418, 375] on button "+ Add Tag" at bounding box center [407, 376] width 41 height 9
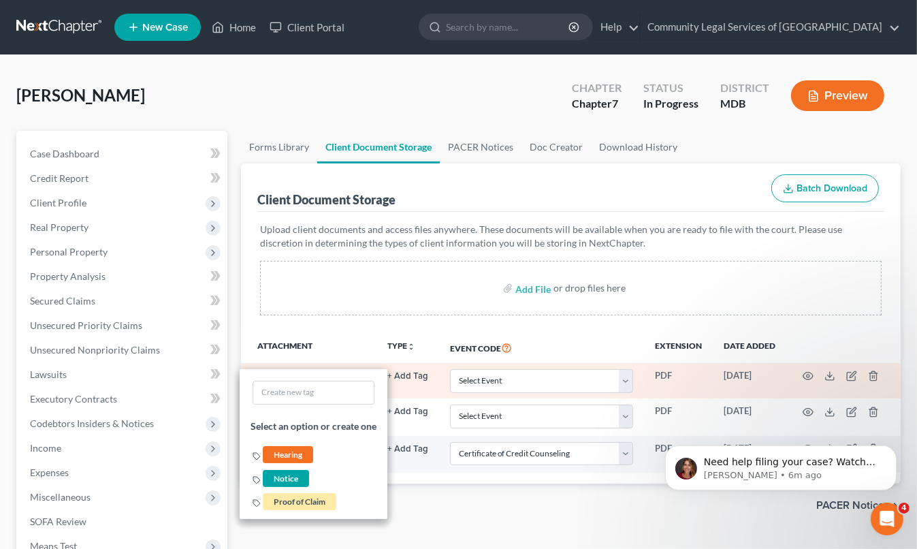
click at [418, 375] on button "+ Add Tag" at bounding box center [407, 376] width 41 height 9
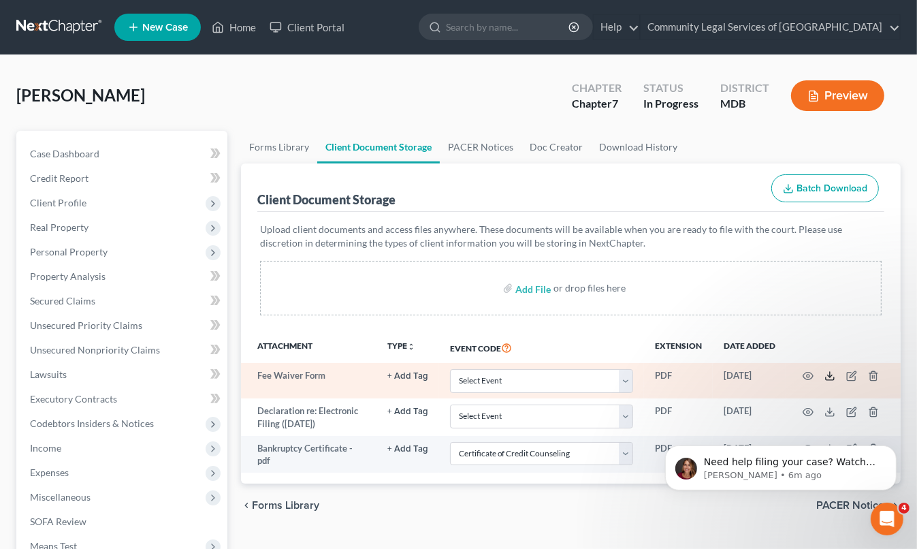
click at [829, 375] on polyline at bounding box center [830, 376] width 5 height 2
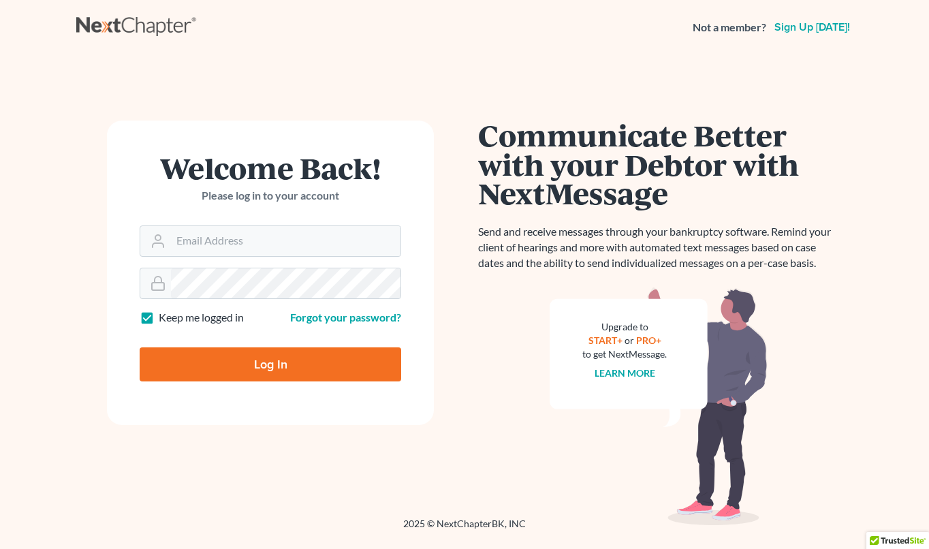
click at [261, 402] on form "Welcome Back! Please log in to your account Email Address Password Keep me logg…" at bounding box center [270, 273] width 327 height 304
type input "[PERSON_NAME][EMAIL_ADDRESS][DOMAIN_NAME]"
click at [261, 356] on input "Log In" at bounding box center [270, 364] width 261 height 34
type input "Thinking..."
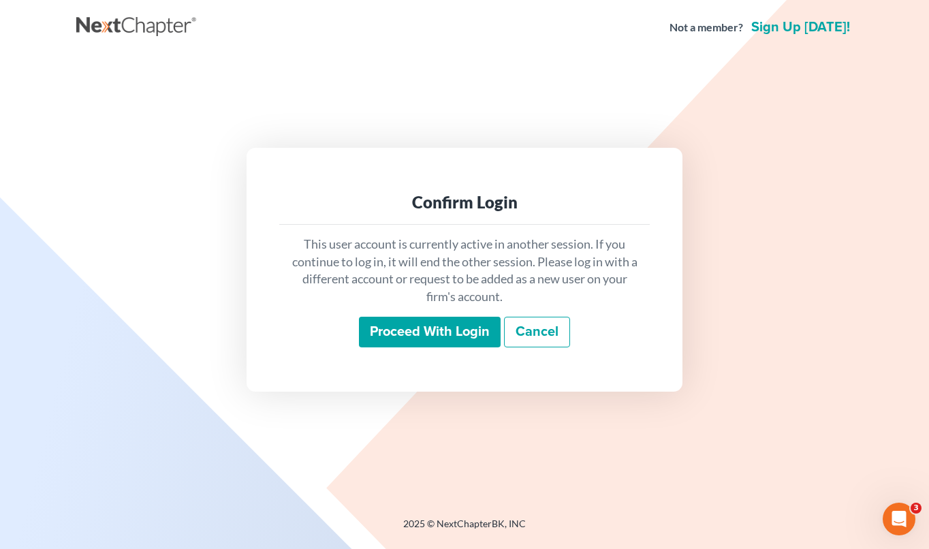
click at [428, 326] on input "Proceed with login" at bounding box center [430, 332] width 142 height 31
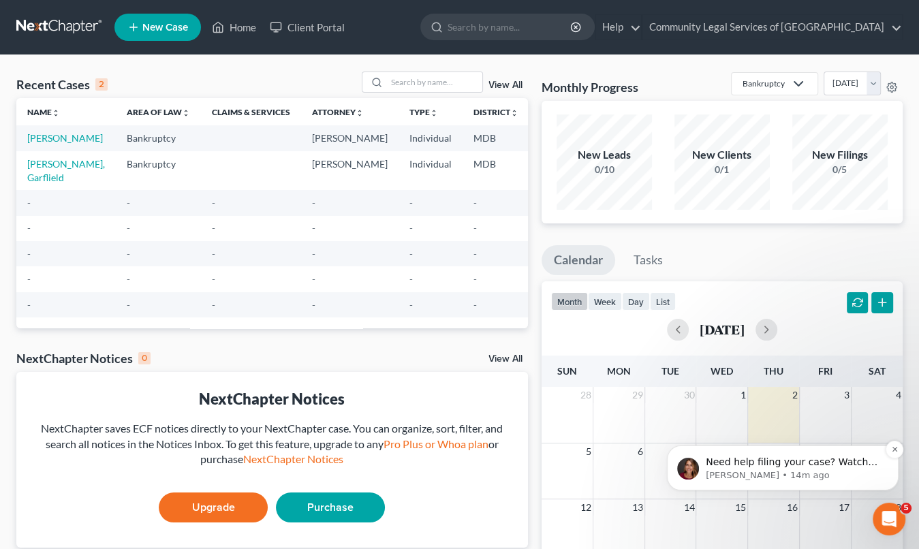
click at [725, 461] on span "Need help filing your case? Watch this video! Still need help? Here are two art…" at bounding box center [792, 502] width 175 height 92
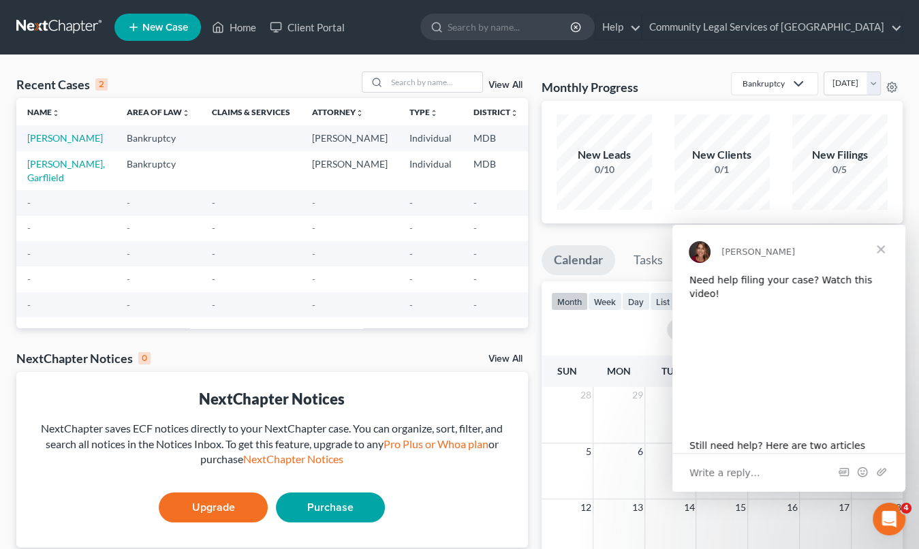
click at [882, 242] on span "Close" at bounding box center [880, 249] width 49 height 49
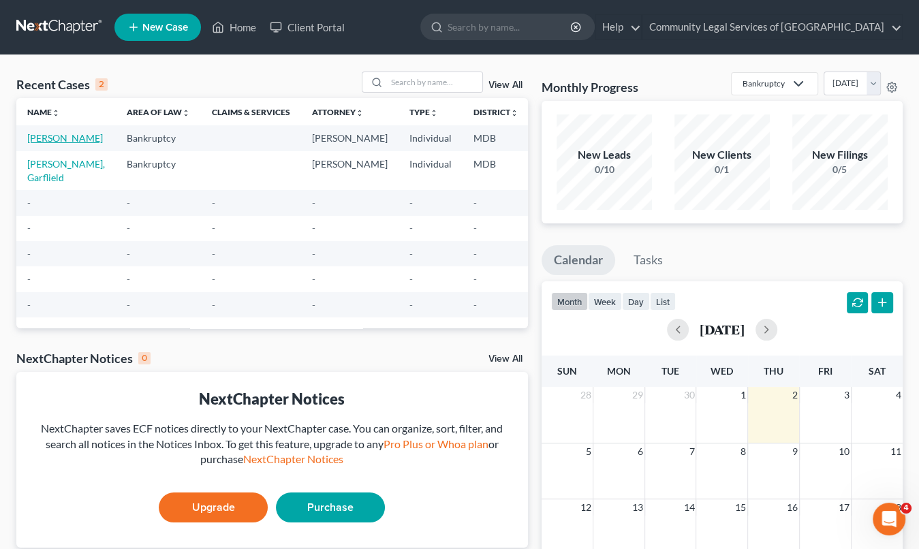
click at [38, 137] on link "[PERSON_NAME]" at bounding box center [65, 138] width 76 height 12
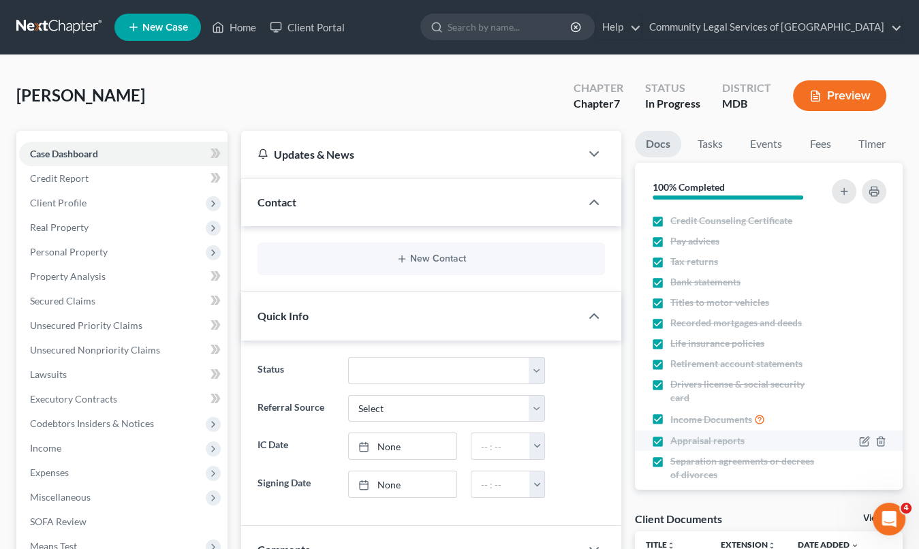
scroll to position [39, 0]
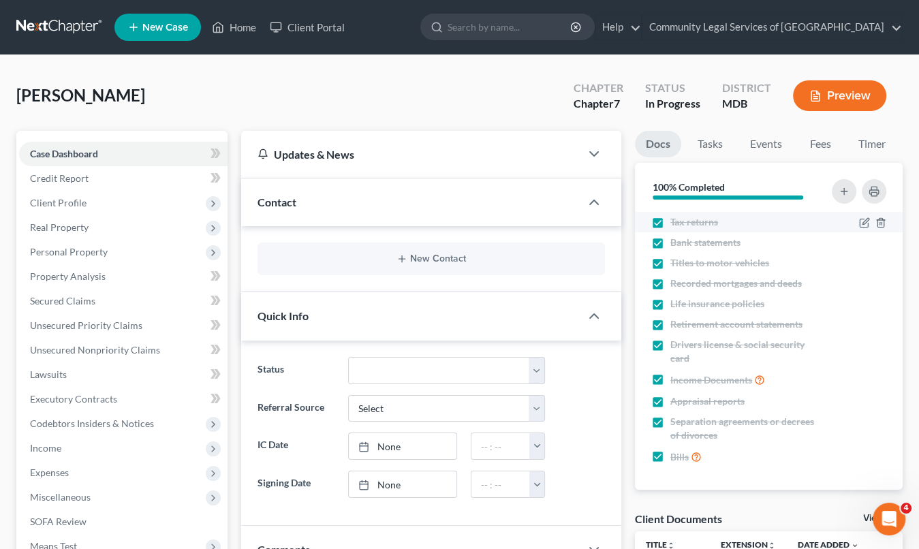
click at [670, 221] on label "Tax returns" at bounding box center [694, 222] width 48 height 14
click at [675, 221] on input "Tax returns" at bounding box center [679, 219] width 9 height 9
checkbox input "false"
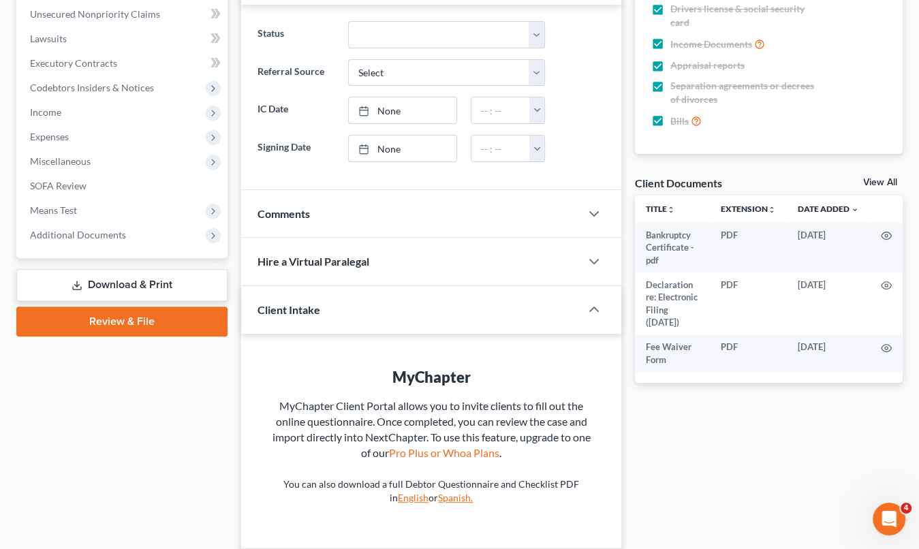
scroll to position [340, 0]
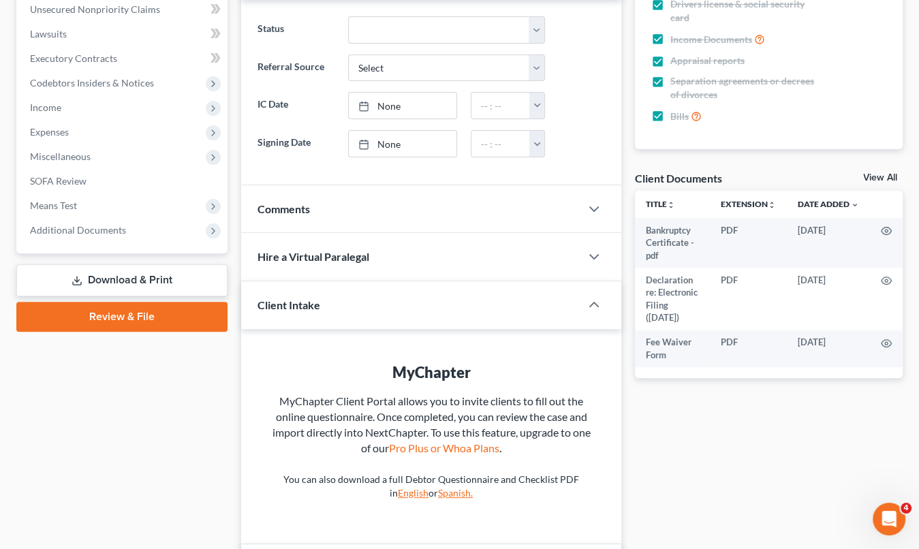
click at [185, 315] on link "Review & File" at bounding box center [121, 317] width 211 height 30
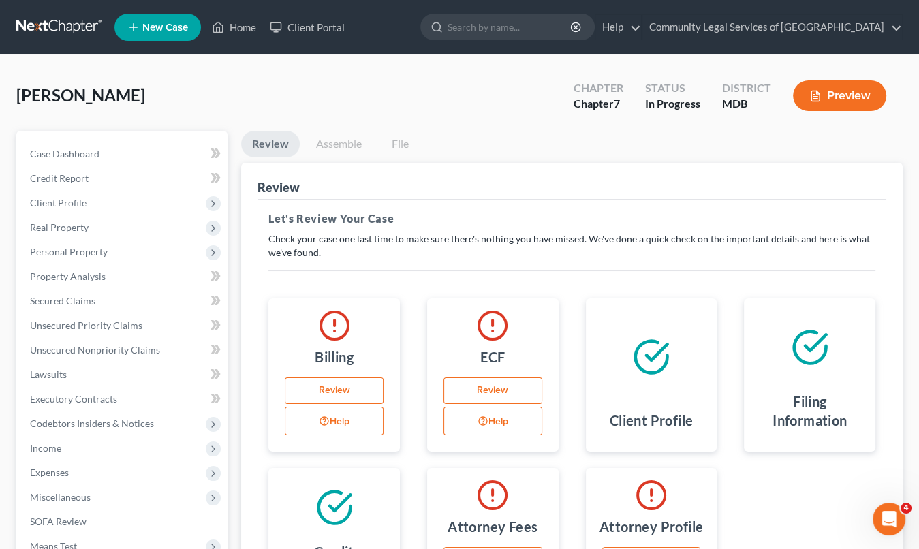
scroll to position [136, 0]
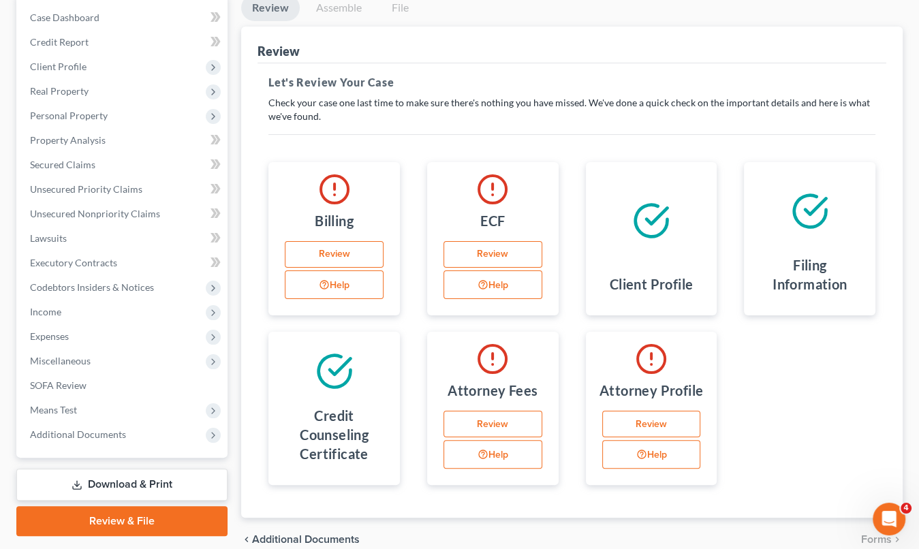
click at [364, 281] on button "Help" at bounding box center [334, 284] width 99 height 29
click at [417, 220] on div "ECF Review Help" at bounding box center [492, 238] width 159 height 153
click at [177, 483] on link "Download & Print" at bounding box center [121, 484] width 211 height 32
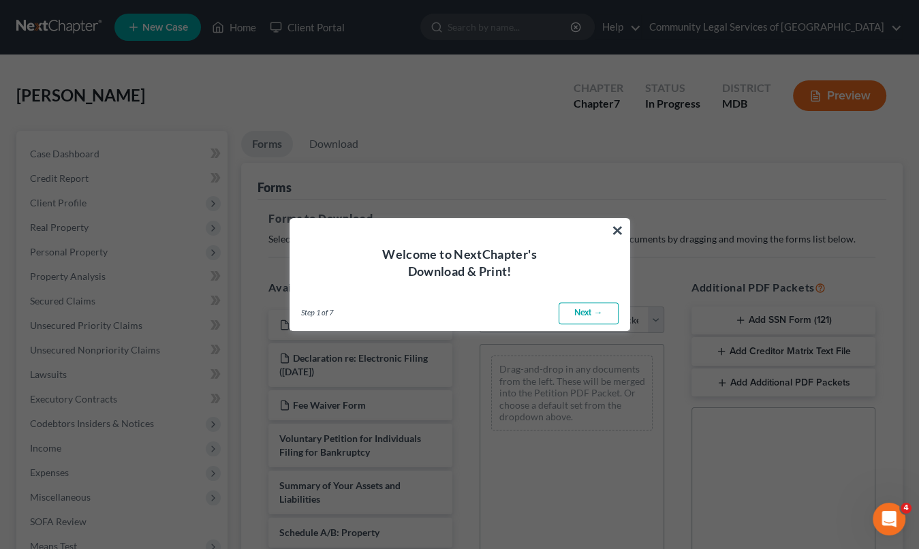
click at [609, 317] on link "Next →" at bounding box center [588, 313] width 60 height 22
select select "0"
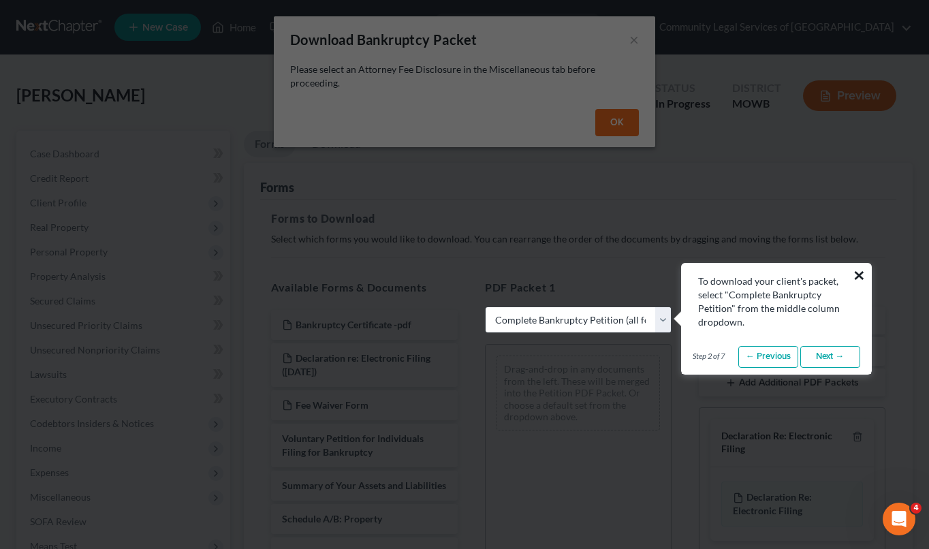
click at [858, 275] on button "×" at bounding box center [858, 275] width 13 height 22
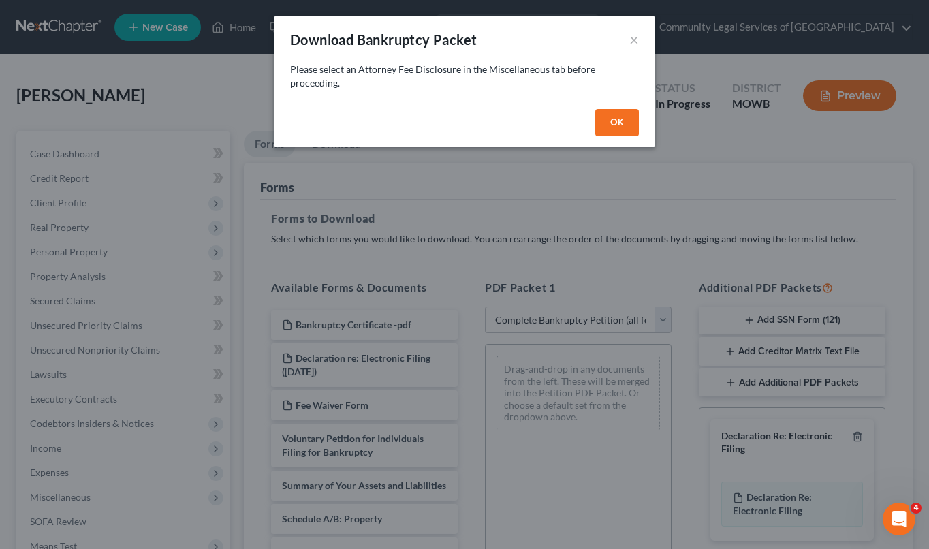
click at [619, 125] on button "OK" at bounding box center [617, 122] width 44 height 27
select select
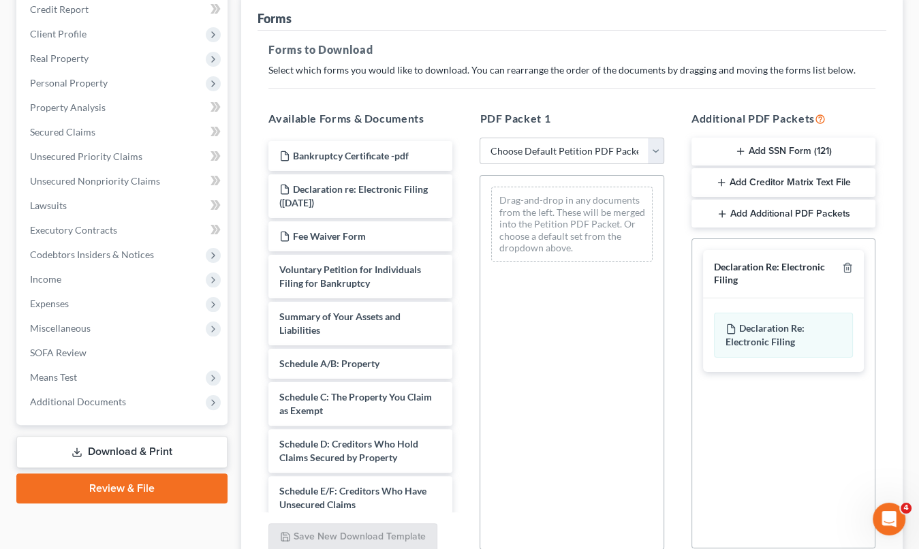
scroll to position [291, 0]
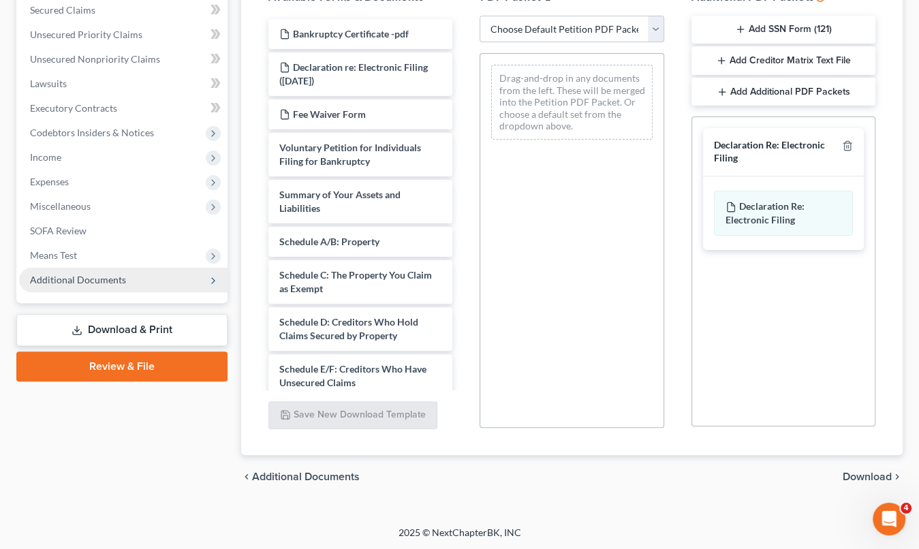
click at [180, 277] on span "Additional Documents" at bounding box center [123, 280] width 208 height 25
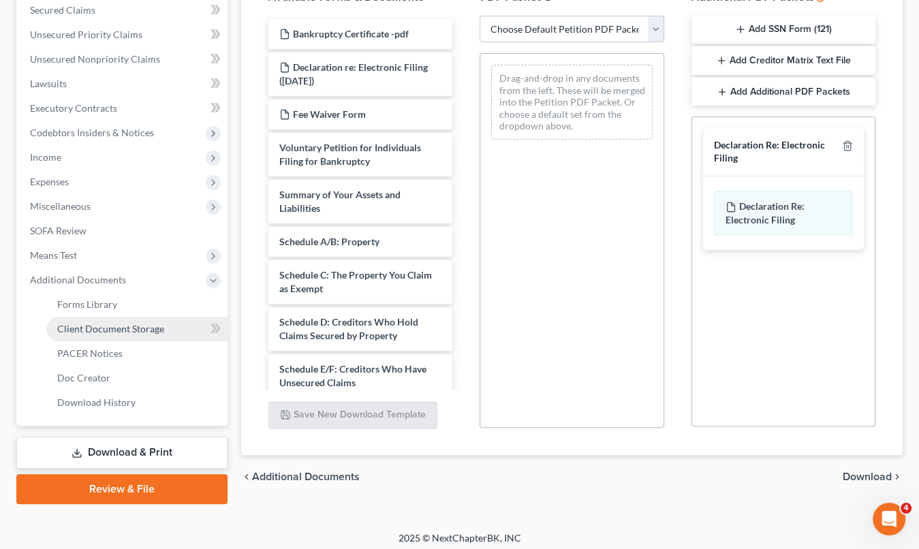
click at [176, 325] on link "Client Document Storage" at bounding box center [136, 329] width 181 height 25
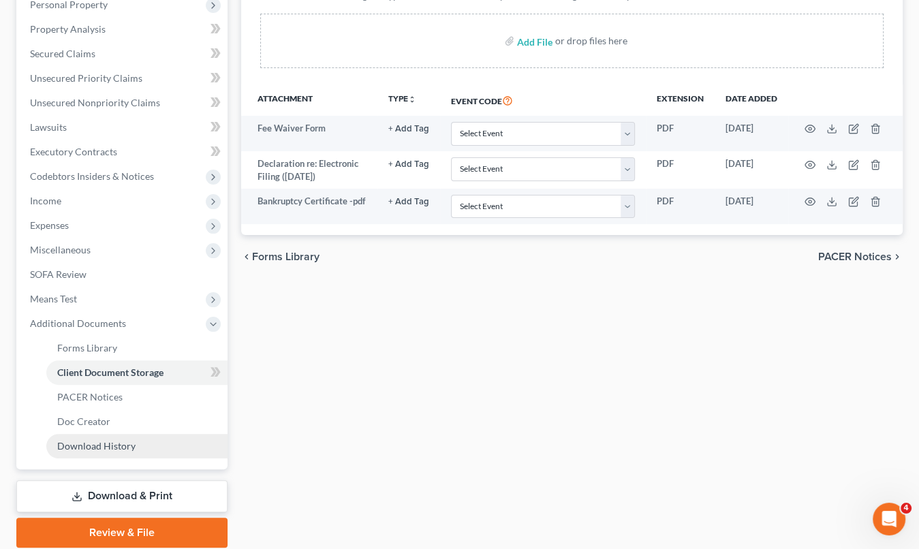
scroll to position [272, 0]
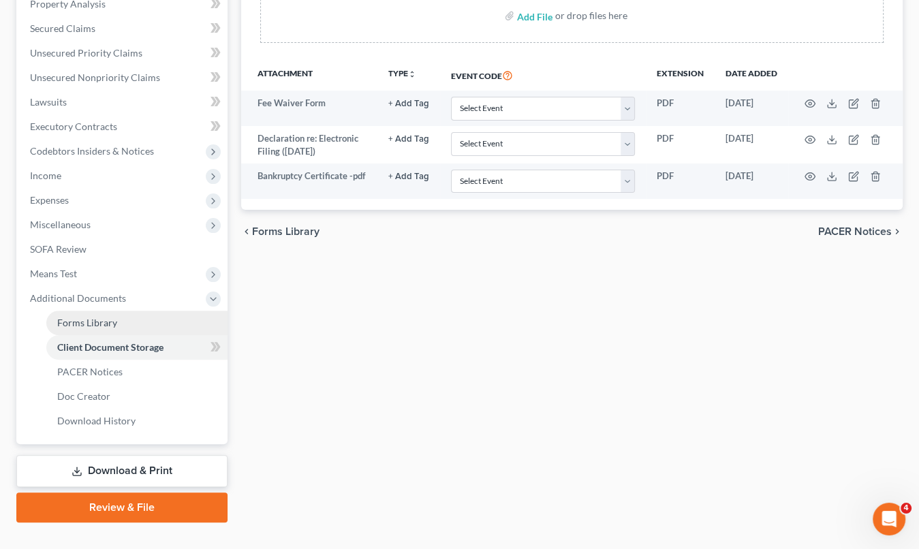
click at [163, 318] on link "Forms Library" at bounding box center [136, 322] width 181 height 25
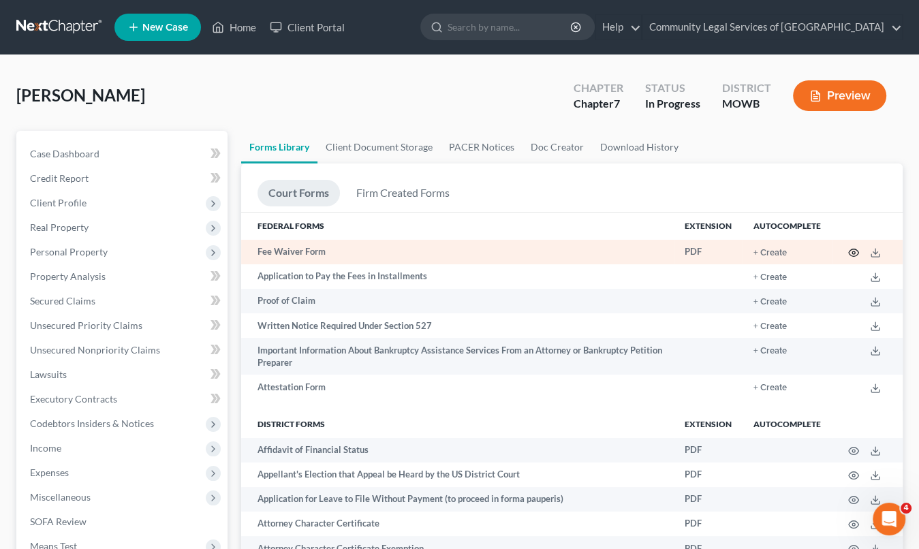
click at [851, 250] on icon "button" at bounding box center [853, 252] width 11 height 11
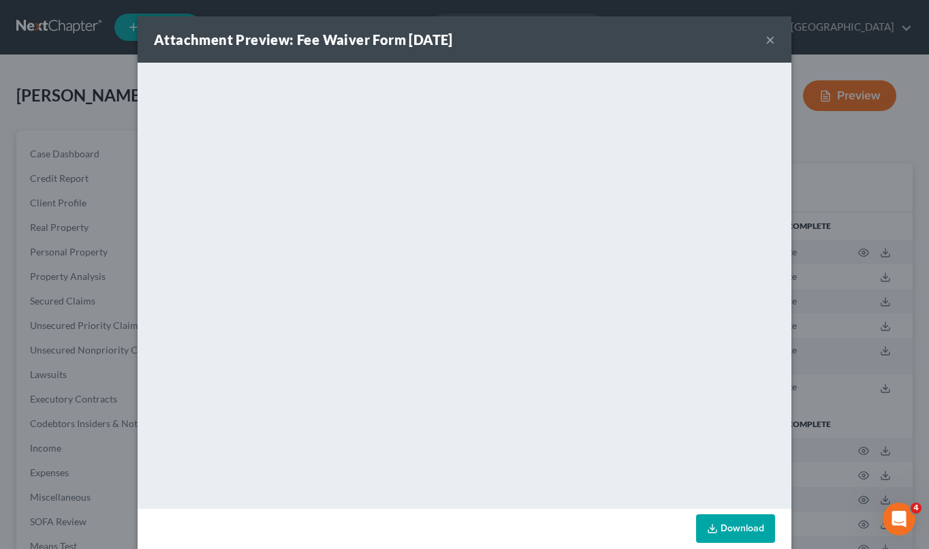
click at [765, 35] on button "×" at bounding box center [770, 39] width 10 height 16
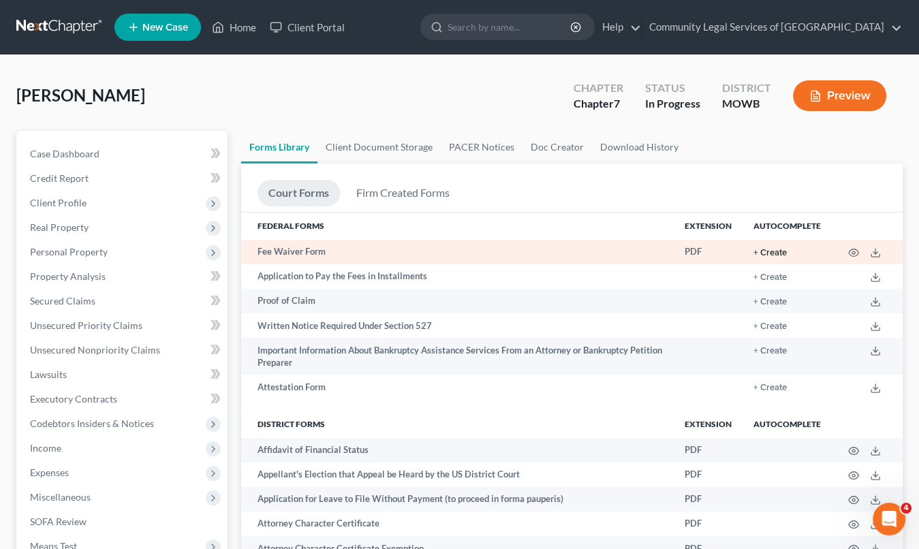
click at [773, 249] on button "+ Create" at bounding box center [769, 253] width 33 height 9
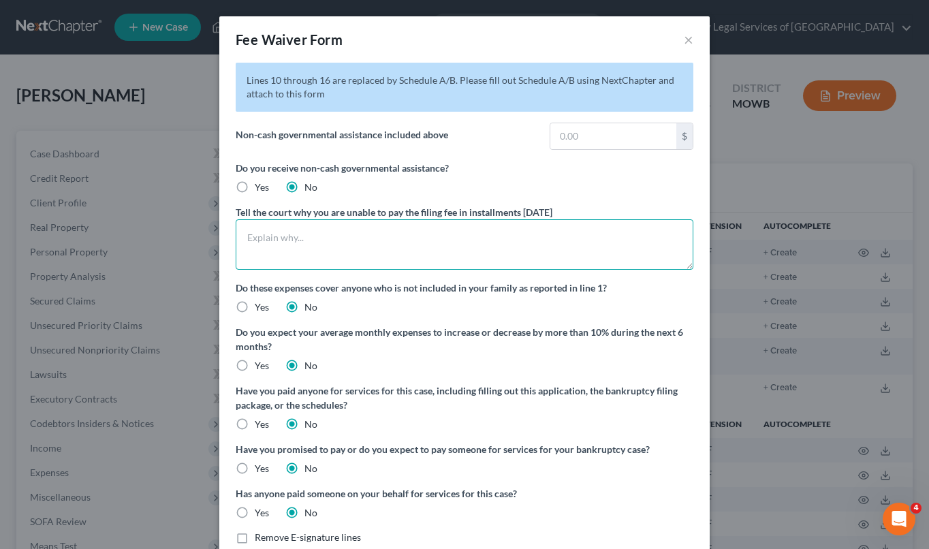
click at [492, 247] on textarea at bounding box center [465, 244] width 458 height 50
type textarea "My workers comp is about to expire"
click at [255, 365] on label "Yes" at bounding box center [262, 366] width 14 height 14
click at [260, 365] on input "Yes" at bounding box center [264, 363] width 9 height 9
radio input "true"
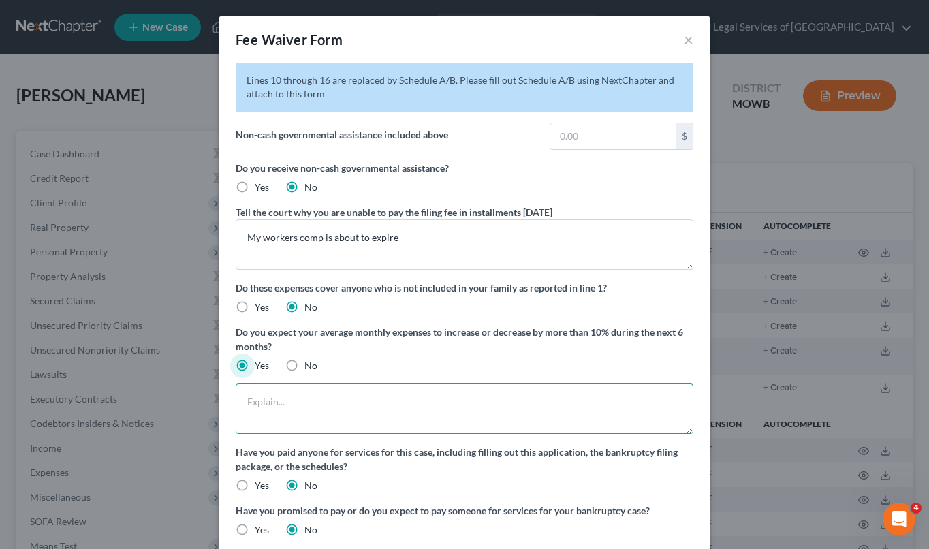
click at [355, 401] on textarea at bounding box center [465, 408] width 458 height 50
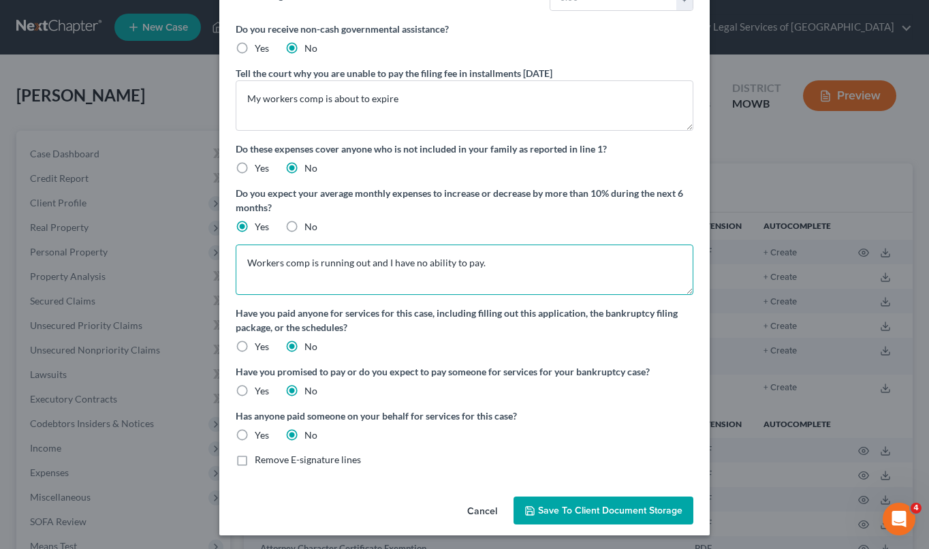
scroll to position [141, 0]
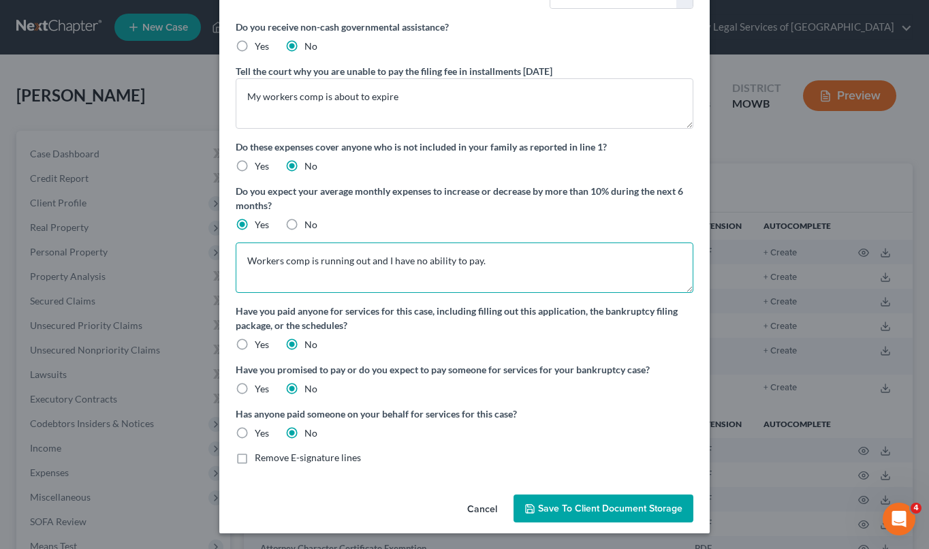
type textarea "Workers comp is running out and I have no ability to pay."
click at [592, 502] on span "Save to Client Document Storage" at bounding box center [610, 508] width 144 height 12
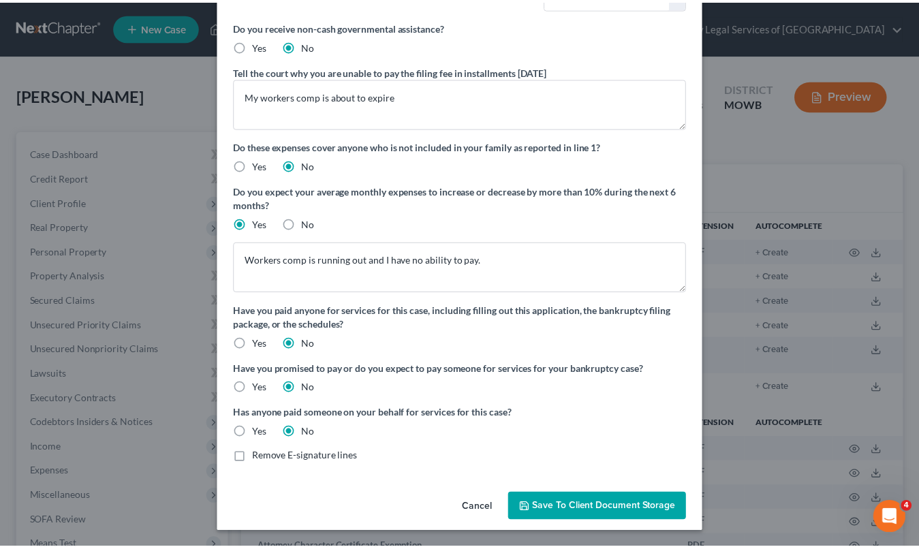
scroll to position [140, 0]
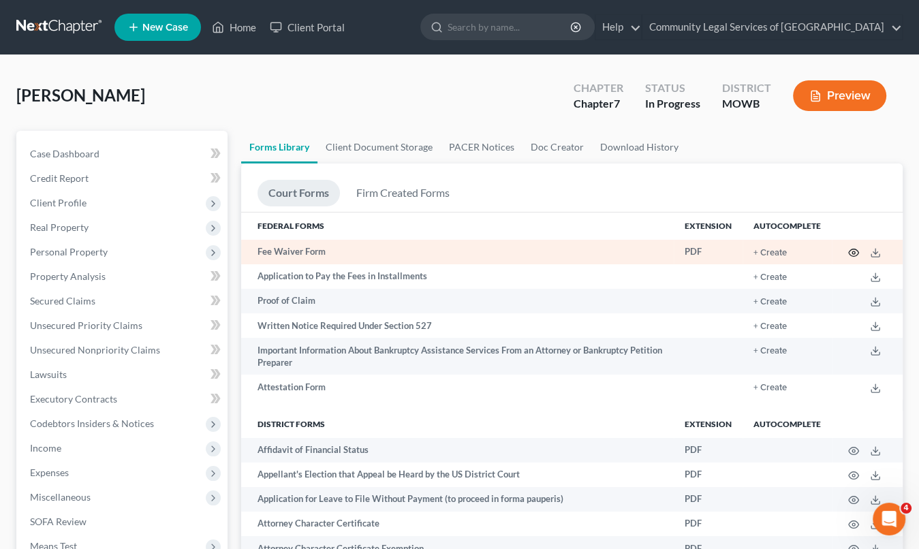
click at [853, 250] on icon "button" at bounding box center [853, 252] width 11 height 11
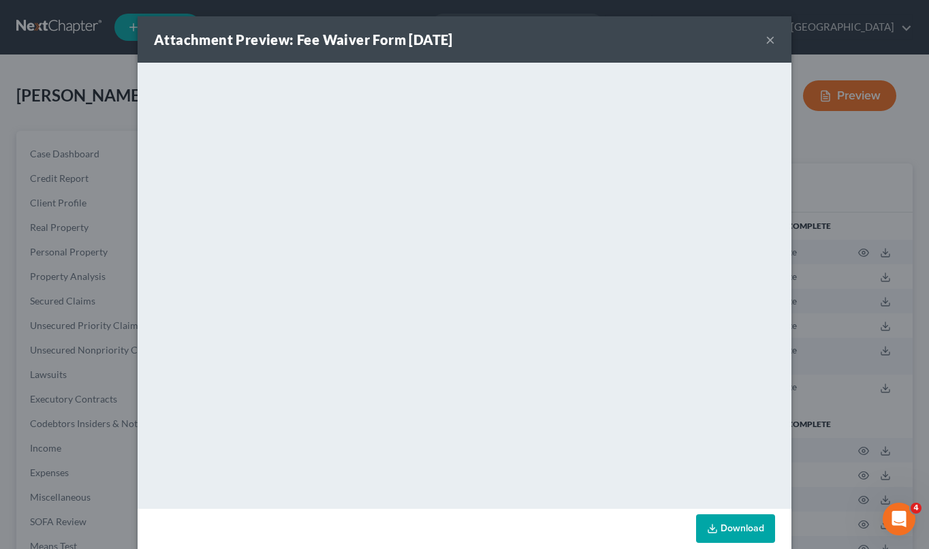
click at [769, 43] on div "Attachment Preview: Fee Waiver Form 09/25/2025 ×" at bounding box center [465, 39] width 654 height 46
click at [766, 40] on button "×" at bounding box center [770, 39] width 10 height 16
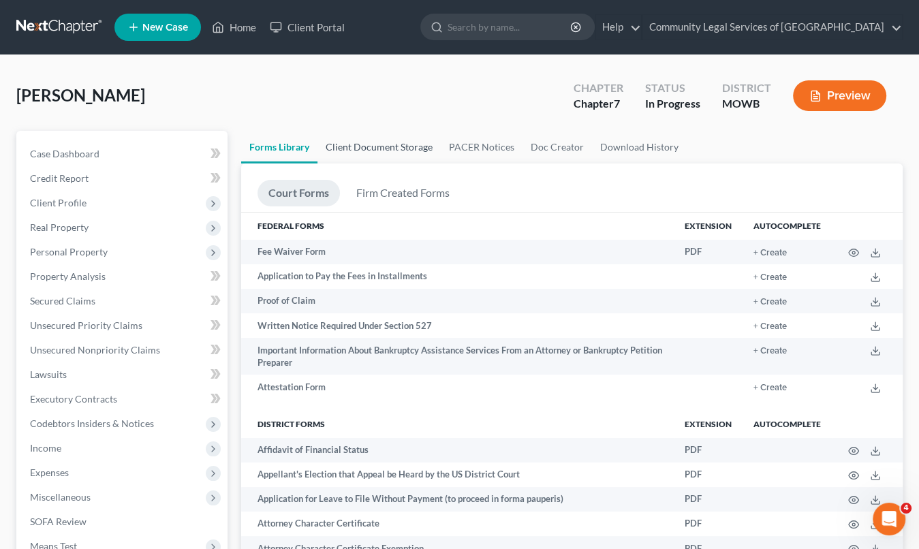
click at [362, 148] on link "Client Document Storage" at bounding box center [378, 147] width 123 height 33
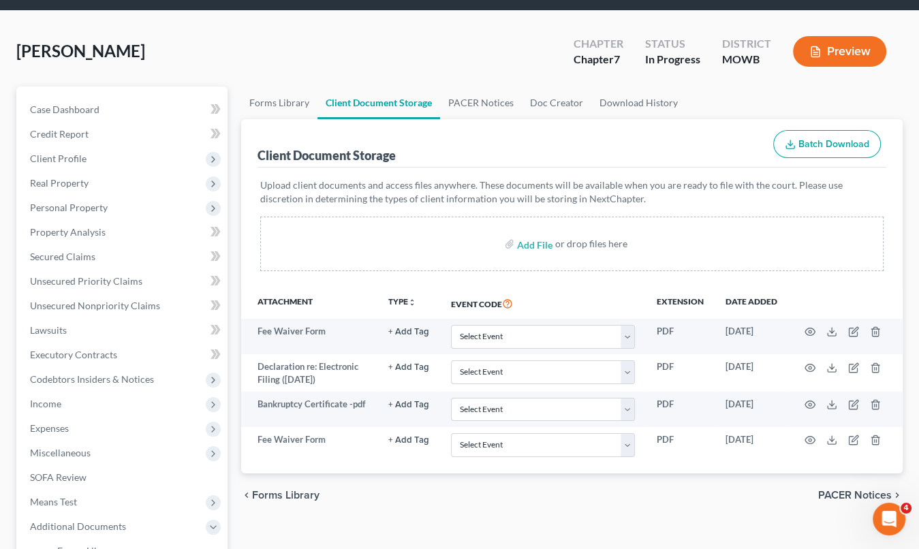
scroll to position [68, 0]
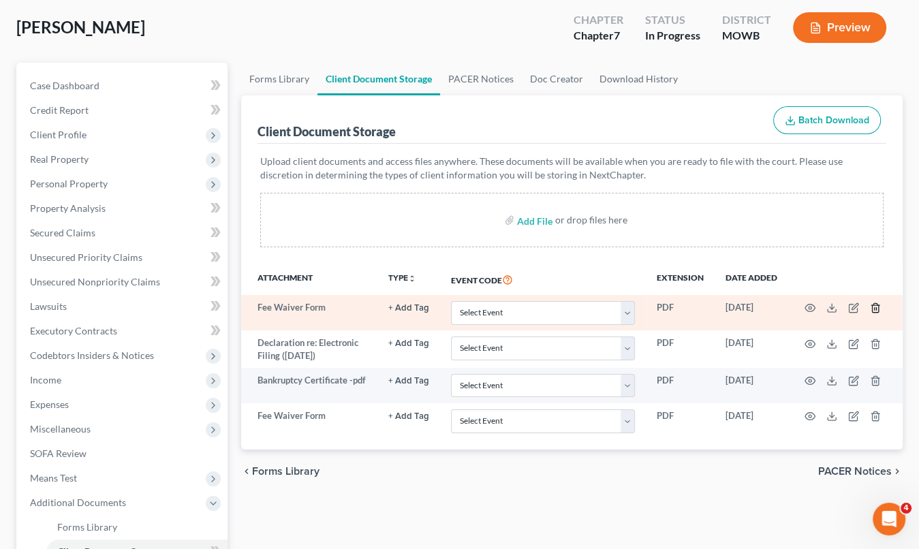
click at [877, 307] on icon "button" at bounding box center [874, 307] width 11 height 11
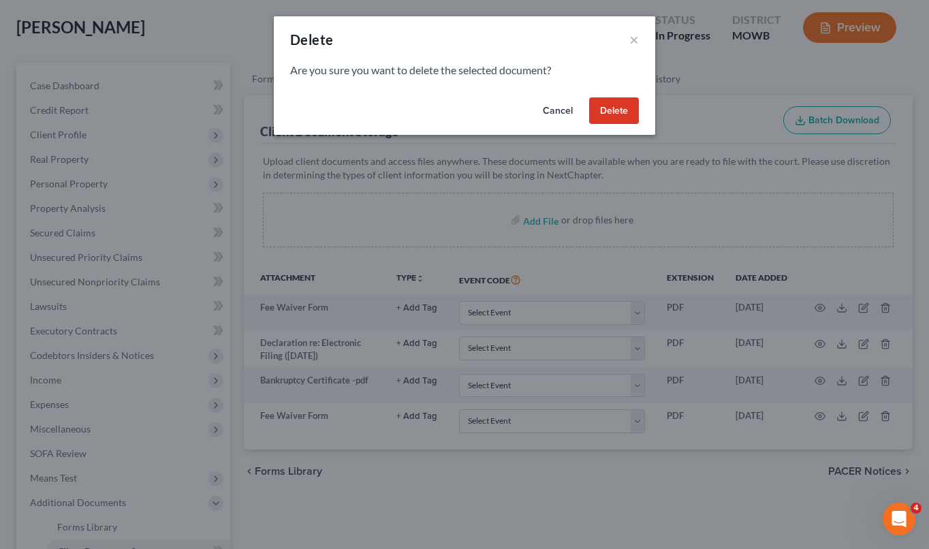
click at [628, 106] on button "Delete" at bounding box center [614, 110] width 50 height 27
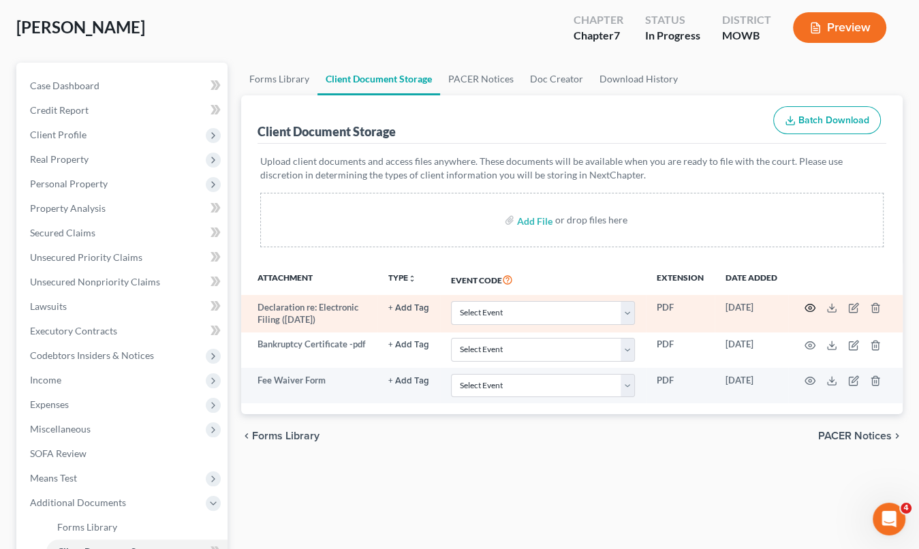
click at [806, 306] on icon "button" at bounding box center [809, 307] width 11 height 11
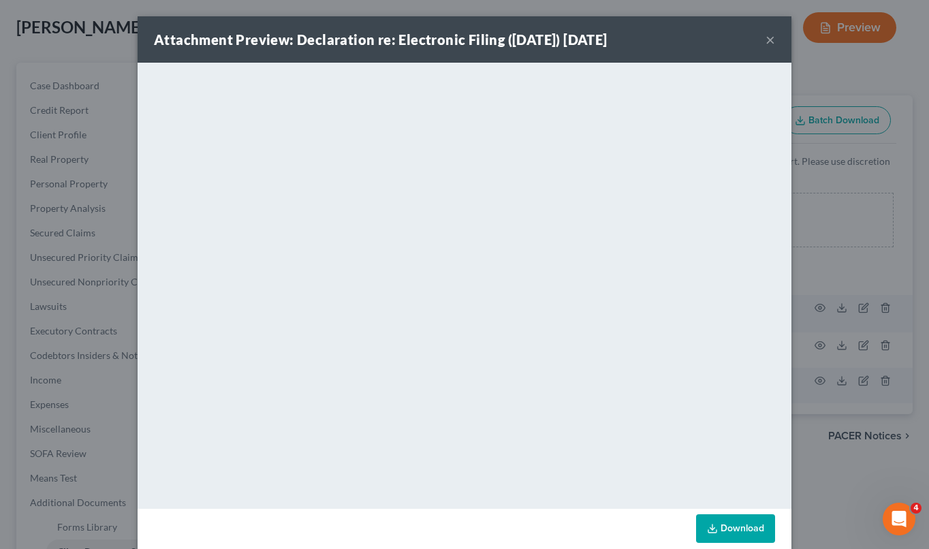
click at [765, 35] on button "×" at bounding box center [770, 39] width 10 height 16
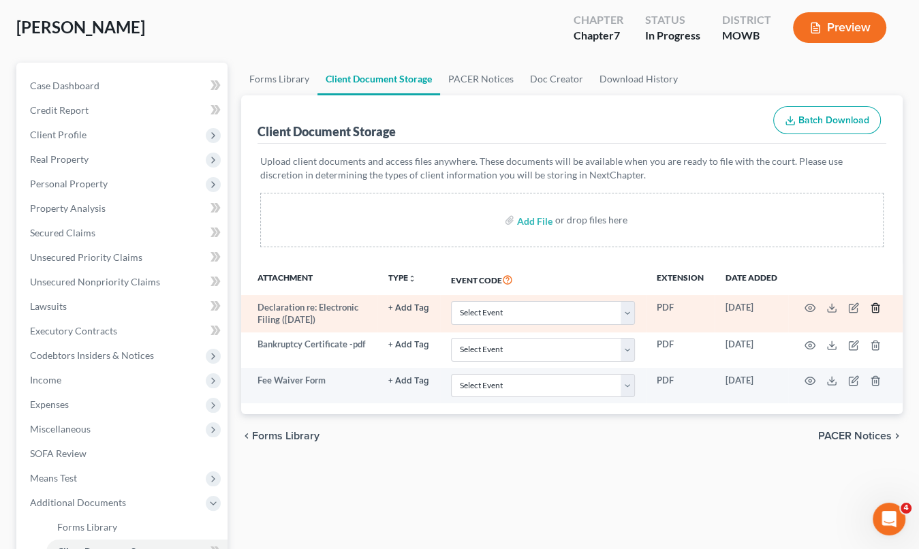
click at [874, 304] on icon "button" at bounding box center [874, 307] width 11 height 11
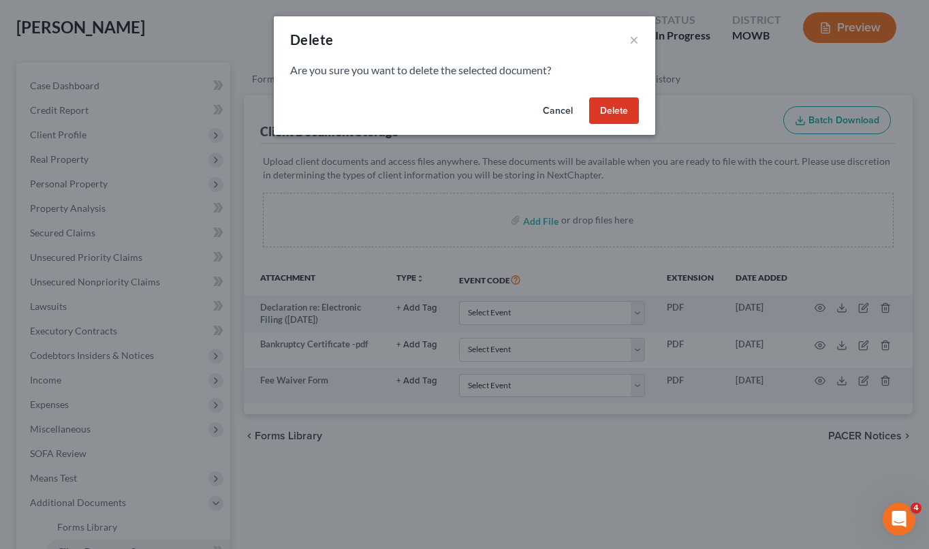
click at [616, 114] on button "Delete" at bounding box center [614, 110] width 50 height 27
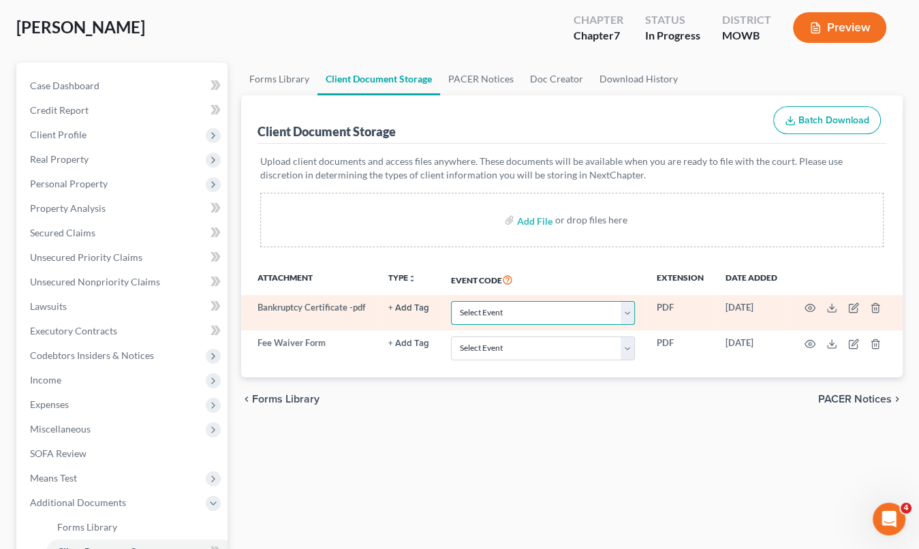
click at [511, 315] on select "Select Event 20 Largest Unsecured Creditors Affidavit re: NO Tax Returns Amende…" at bounding box center [543, 313] width 184 height 24
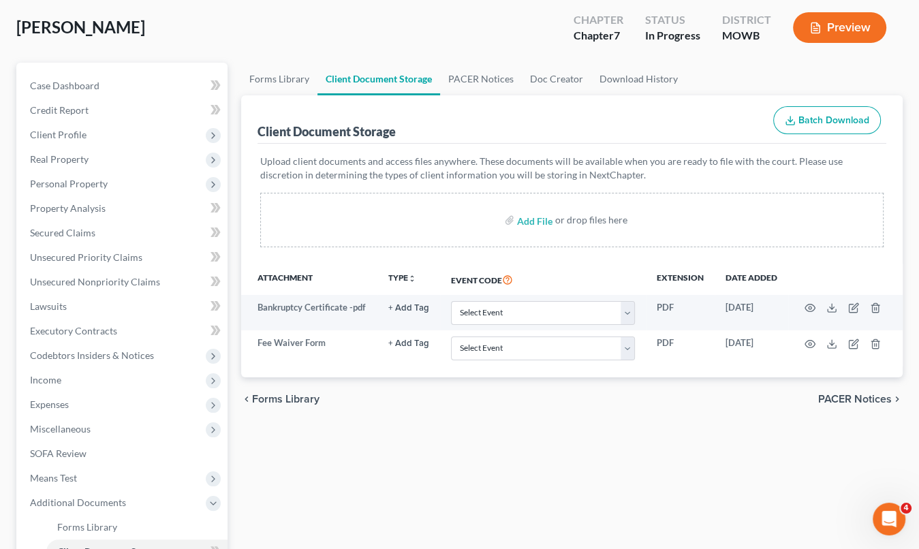
click at [302, 173] on p "Upload client documents and access files anywhere. These documents will be avai…" at bounding box center [571, 168] width 623 height 27
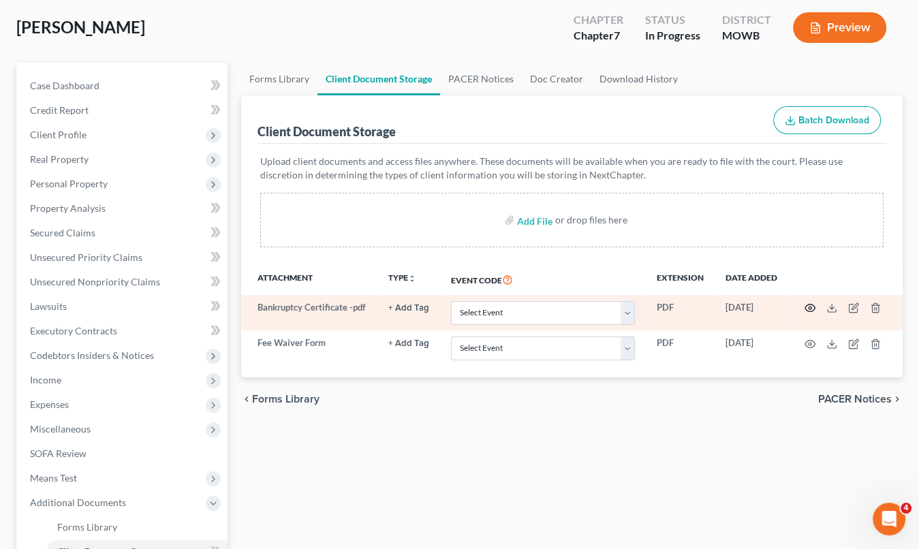
click at [807, 308] on icon "button" at bounding box center [809, 307] width 11 height 11
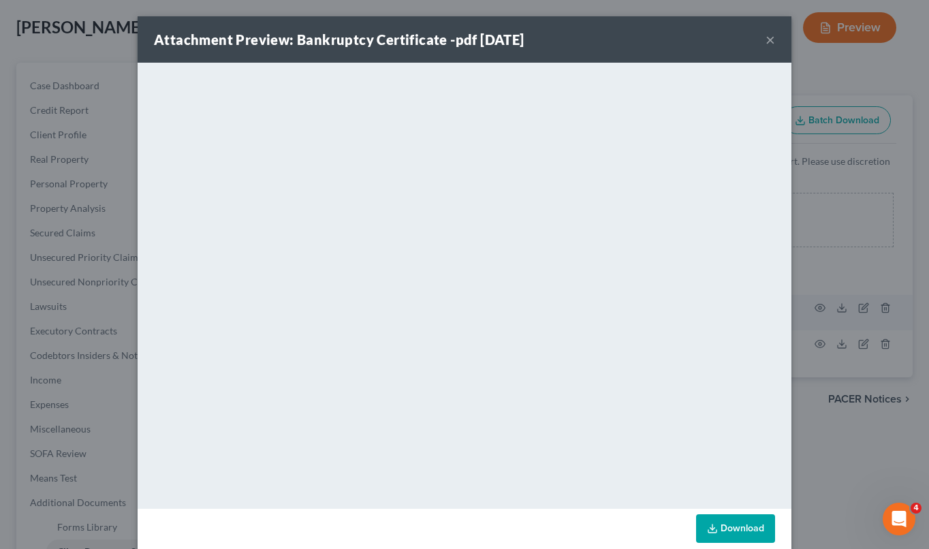
click at [767, 40] on button "×" at bounding box center [770, 39] width 10 height 16
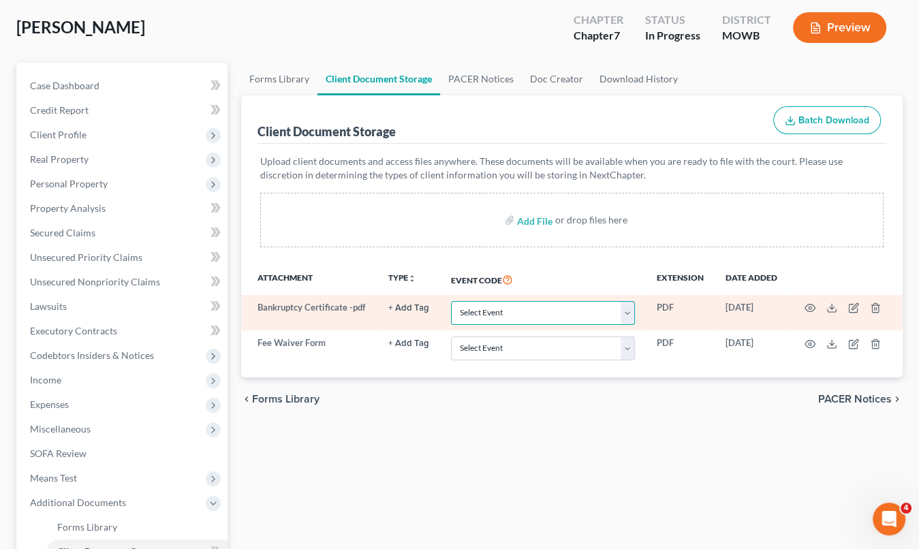
click at [630, 312] on select "Select Event 20 Largest Unsecured Creditors Affidavit re: NO Tax Returns Amende…" at bounding box center [543, 313] width 184 height 24
select select "5"
click at [451, 301] on select "Select Event 20 Largest Unsecured Creditors Affidavit re: NO Tax Returns Amende…" at bounding box center [543, 313] width 184 height 24
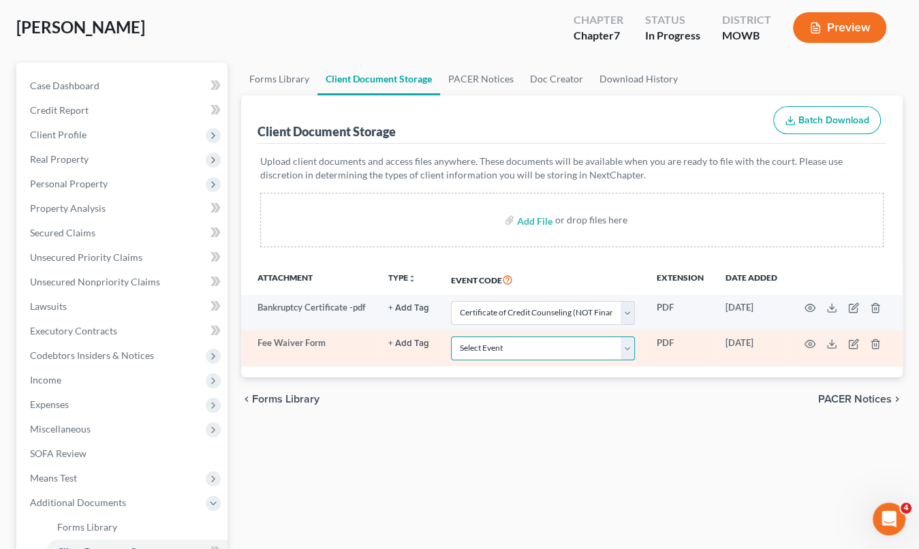
click at [626, 344] on select "Select Event 20 Largest Unsecured Creditors Affidavit re: NO Tax Returns Amende…" at bounding box center [543, 348] width 184 height 24
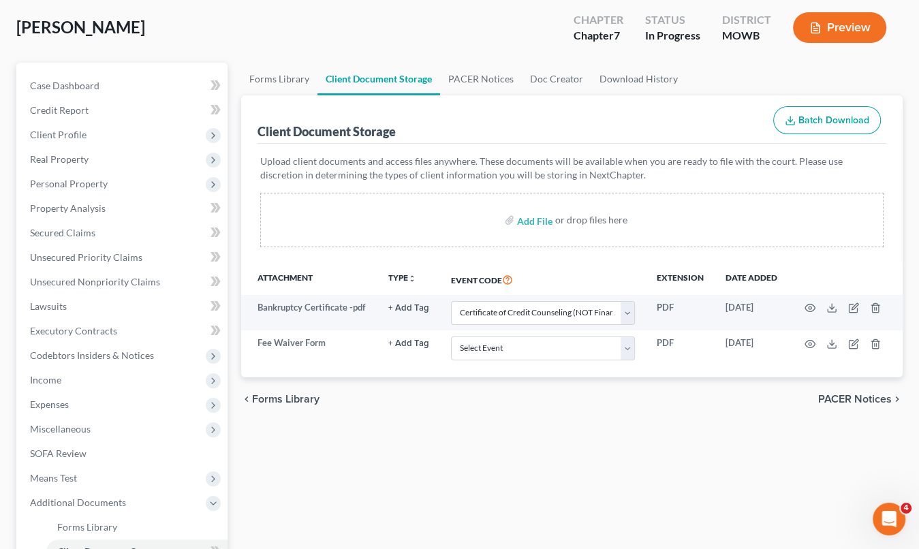
click at [428, 438] on div "Forms Library Client Document Storage PACER Notices Doc Creator Download Histor…" at bounding box center [571, 395] width 675 height 664
click at [286, 80] on link "Forms Library" at bounding box center [279, 79] width 76 height 33
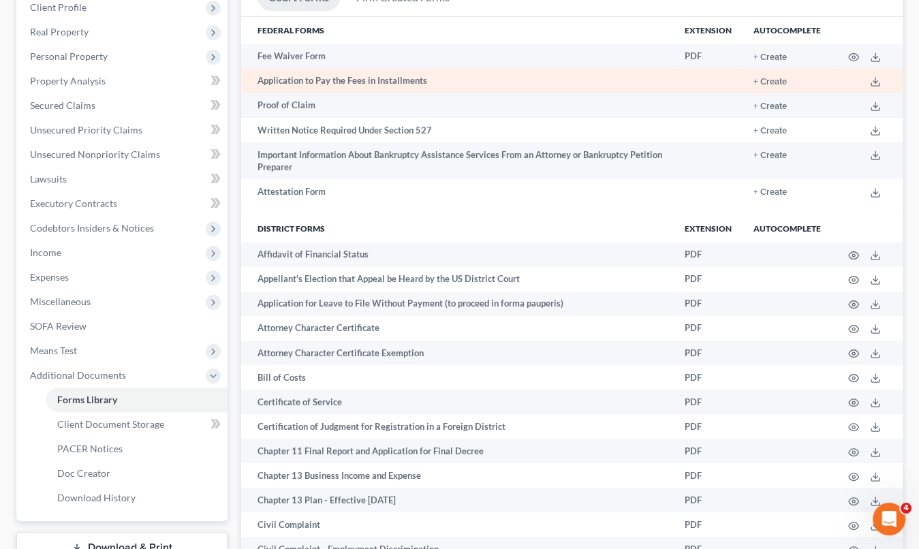
scroll to position [204, 0]
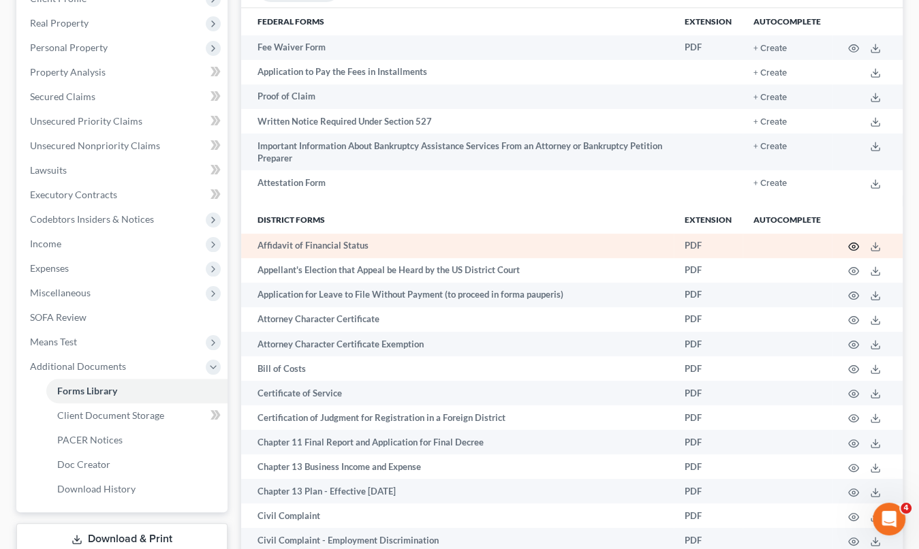
click at [855, 244] on icon "button" at bounding box center [853, 246] width 11 height 11
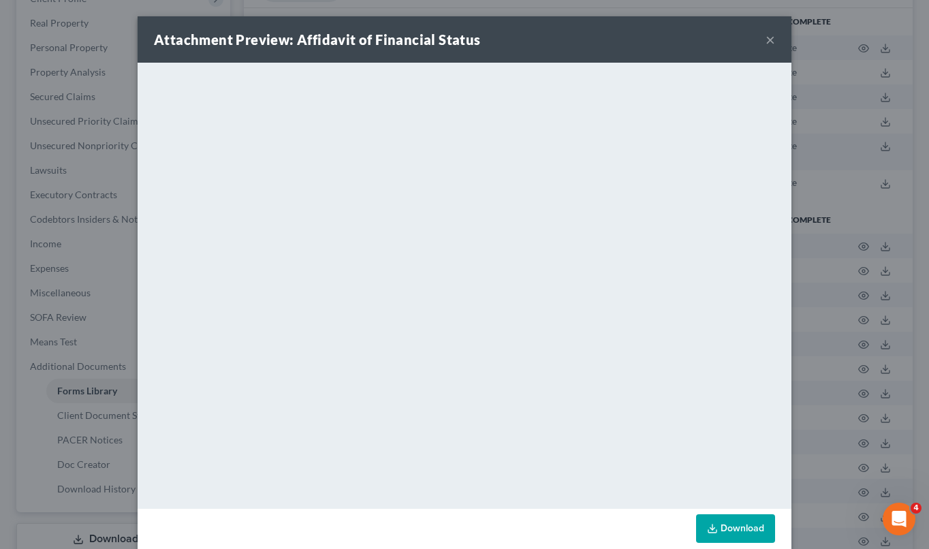
click at [765, 42] on button "×" at bounding box center [770, 39] width 10 height 16
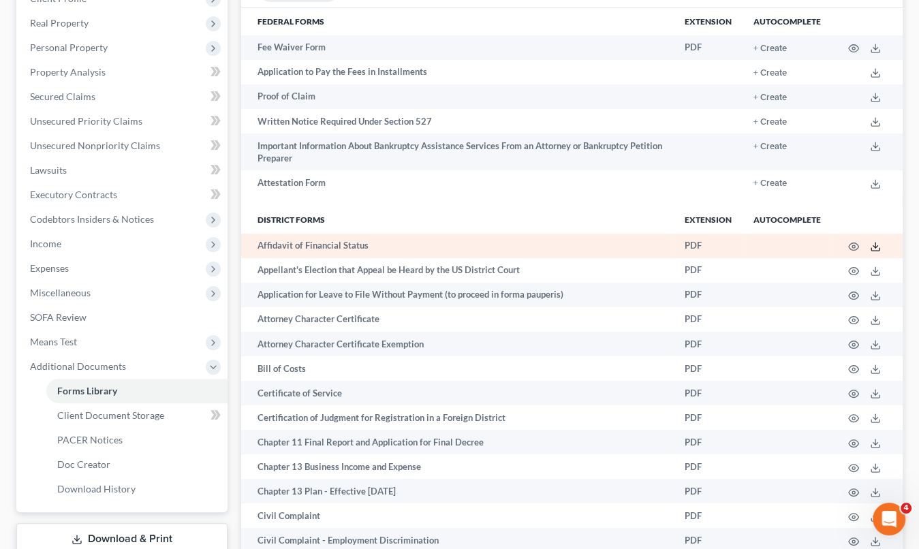
click at [876, 243] on icon at bounding box center [874, 246] width 11 height 11
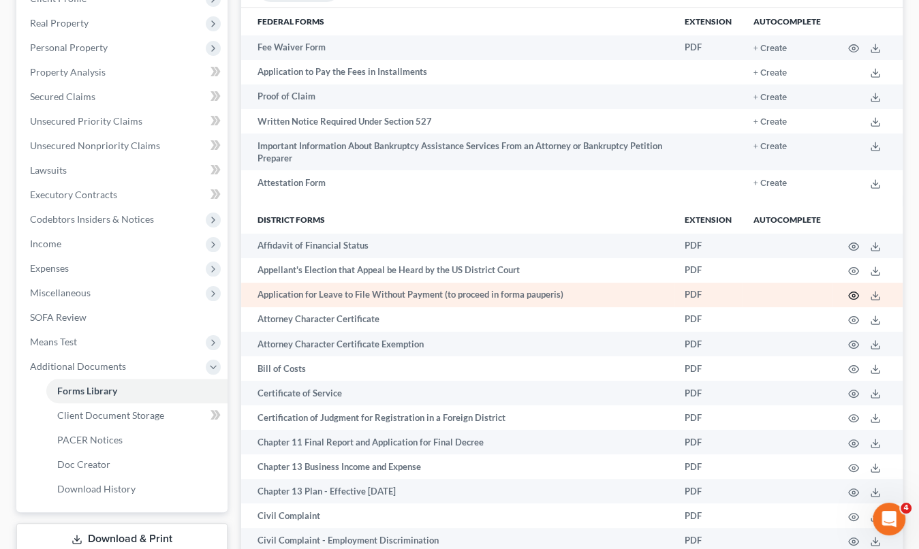
click at [855, 298] on icon "button" at bounding box center [853, 295] width 11 height 11
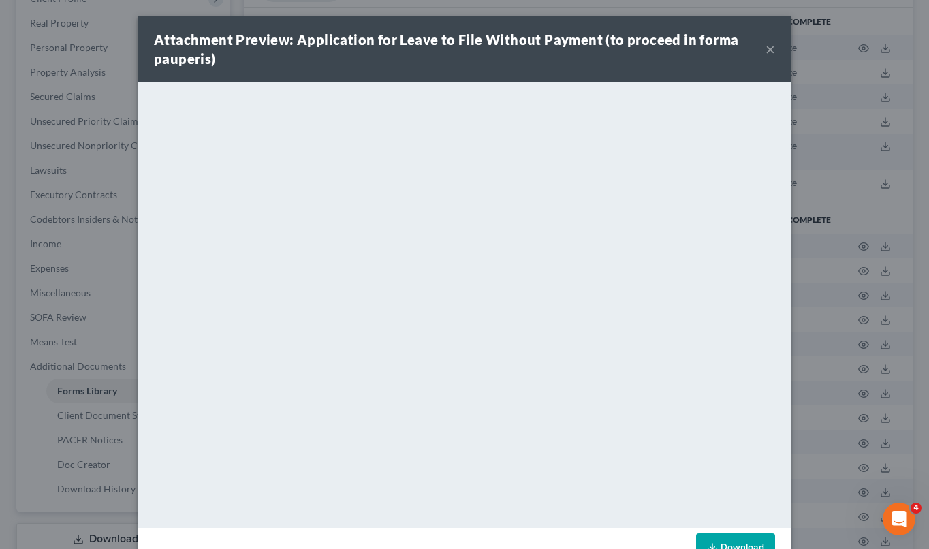
click at [765, 44] on button "×" at bounding box center [770, 49] width 10 height 16
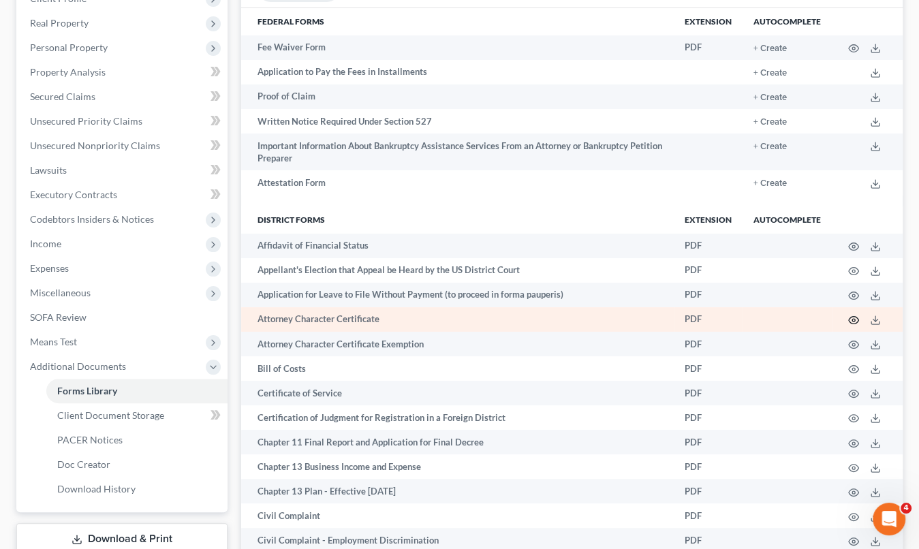
click at [851, 320] on icon "button" at bounding box center [853, 320] width 11 height 11
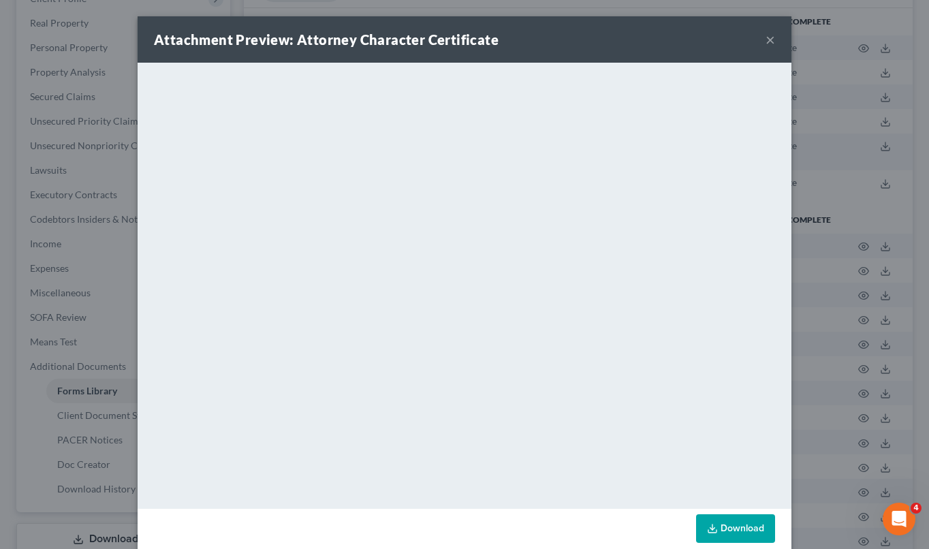
click at [766, 43] on button "×" at bounding box center [770, 39] width 10 height 16
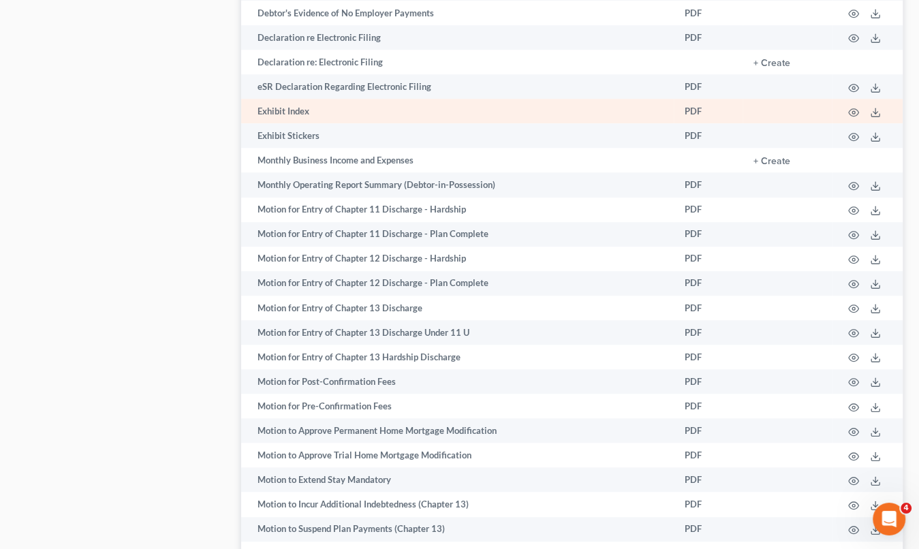
scroll to position [953, 0]
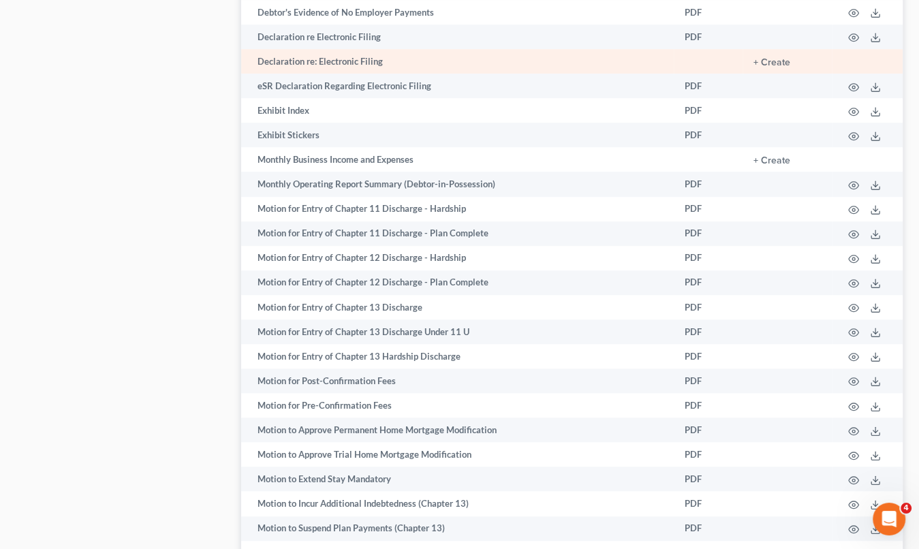
click at [774, 74] on td "+ Create" at bounding box center [786, 61] width 89 height 25
click at [773, 65] on button "+ Create" at bounding box center [771, 63] width 37 height 10
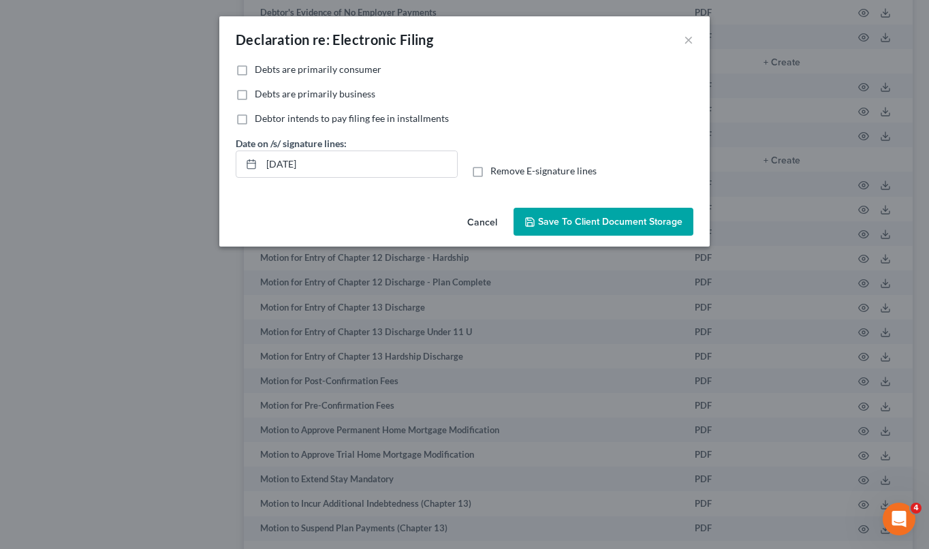
click at [354, 72] on span "Debts are primarily consumer" at bounding box center [318, 69] width 127 height 12
click at [269, 71] on input "Debts are primarily consumer" at bounding box center [264, 67] width 9 height 9
checkbox input "true"
click at [534, 171] on span "Remove E-signature lines" at bounding box center [543, 171] width 106 height 12
click at [505, 171] on input "Remove E-signature lines" at bounding box center [500, 168] width 9 height 9
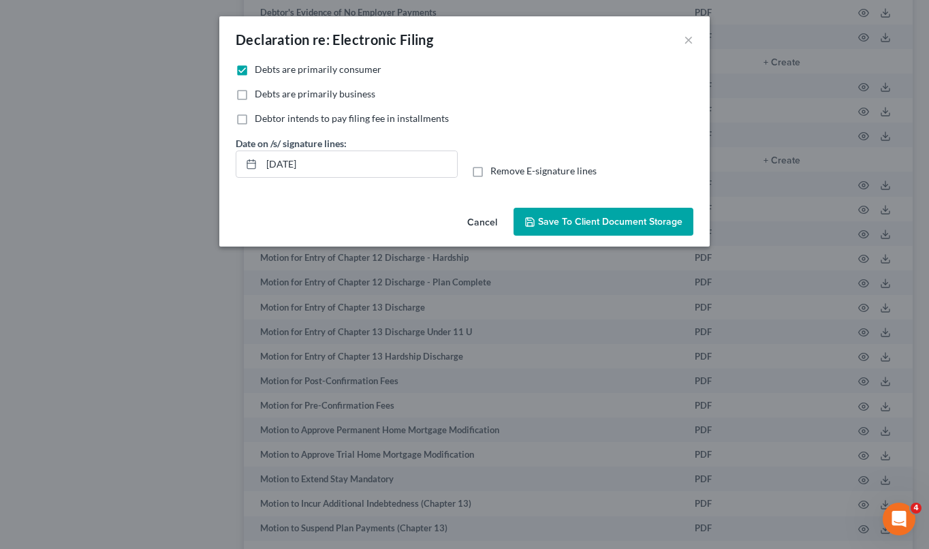
checkbox input "true"
click at [576, 221] on span "Save to Client Document Storage" at bounding box center [610, 222] width 144 height 12
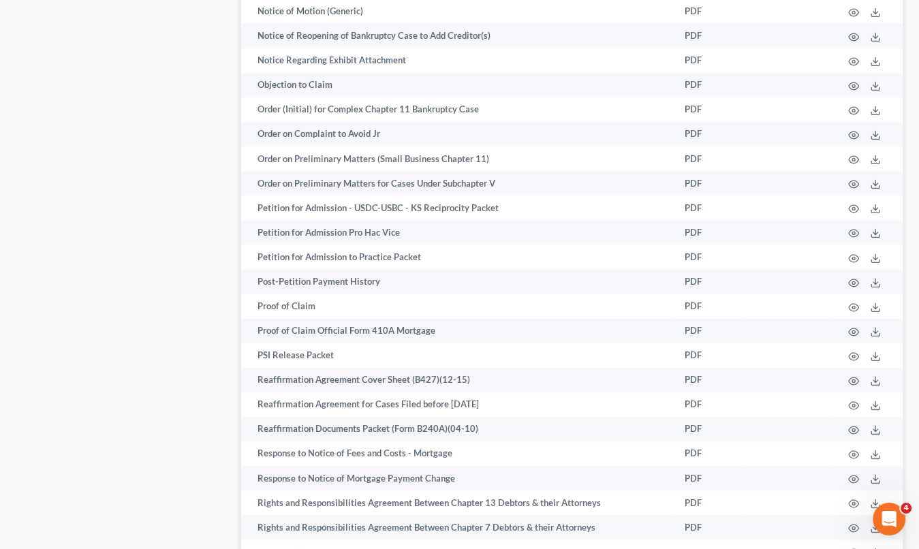
scroll to position [1770, 0]
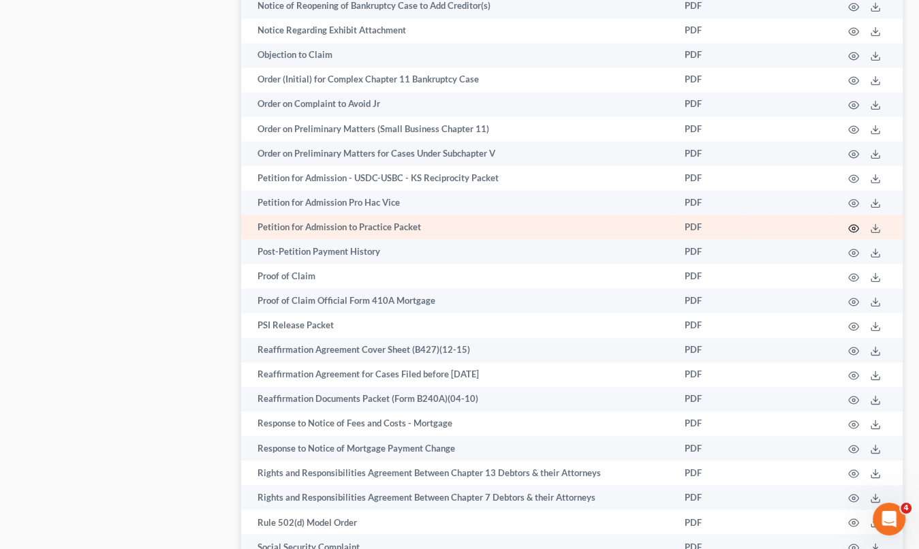
click at [855, 234] on icon "button" at bounding box center [853, 228] width 11 height 11
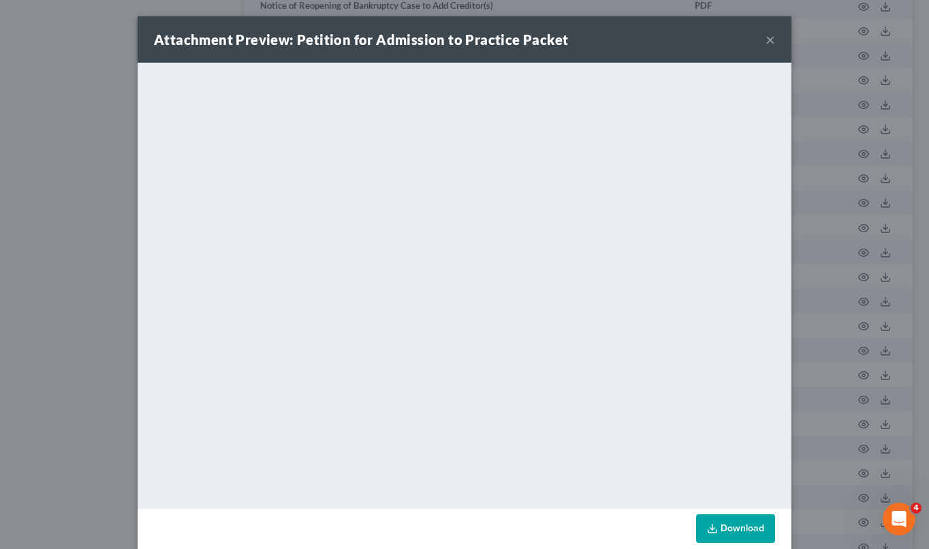
click at [767, 39] on button "×" at bounding box center [770, 39] width 10 height 16
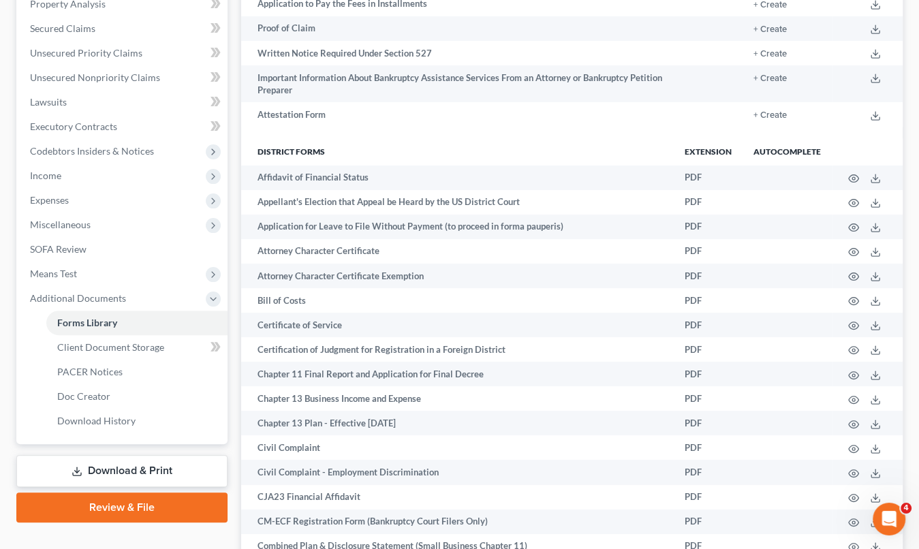
scroll to position [0, 0]
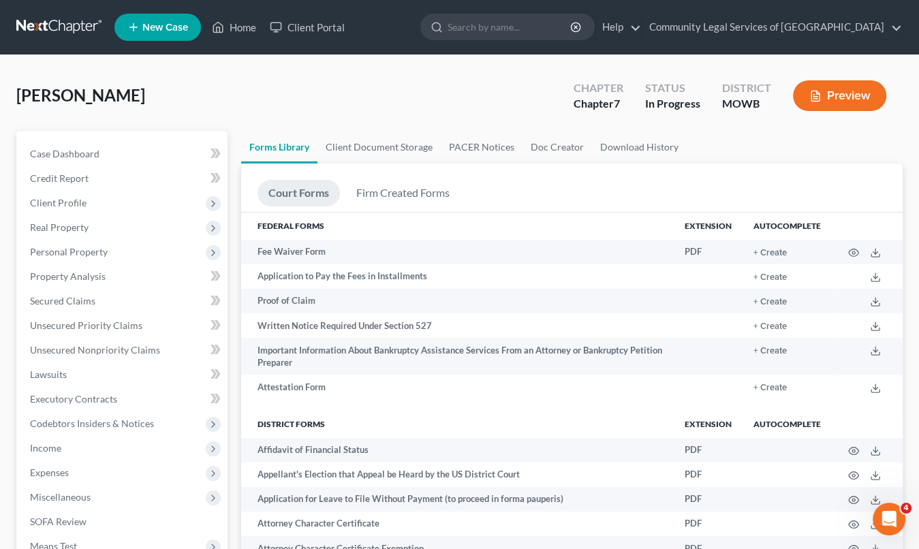
click at [743, 103] on div "MOWB" at bounding box center [746, 104] width 49 height 16
click at [159, 144] on link "Case Dashboard" at bounding box center [123, 154] width 208 height 25
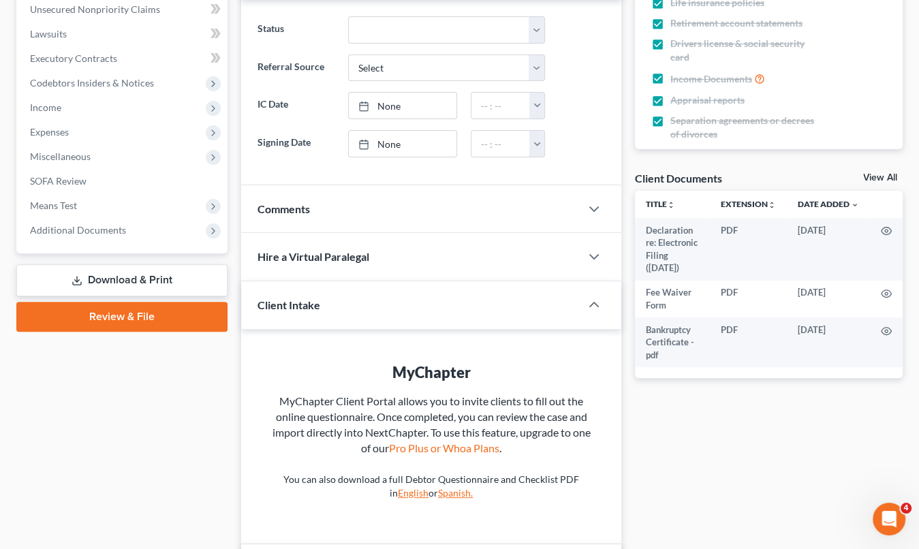
scroll to position [136, 0]
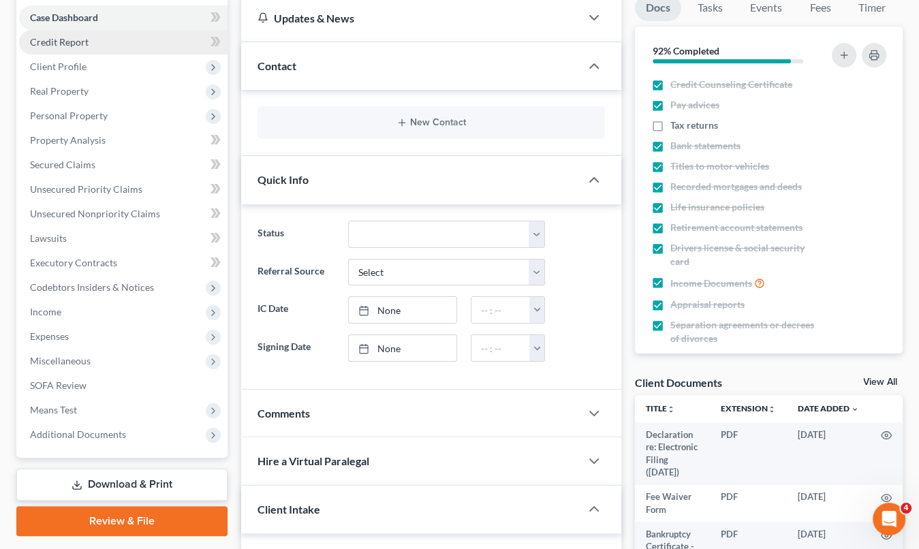
click at [159, 40] on link "Credit Report" at bounding box center [123, 42] width 208 height 25
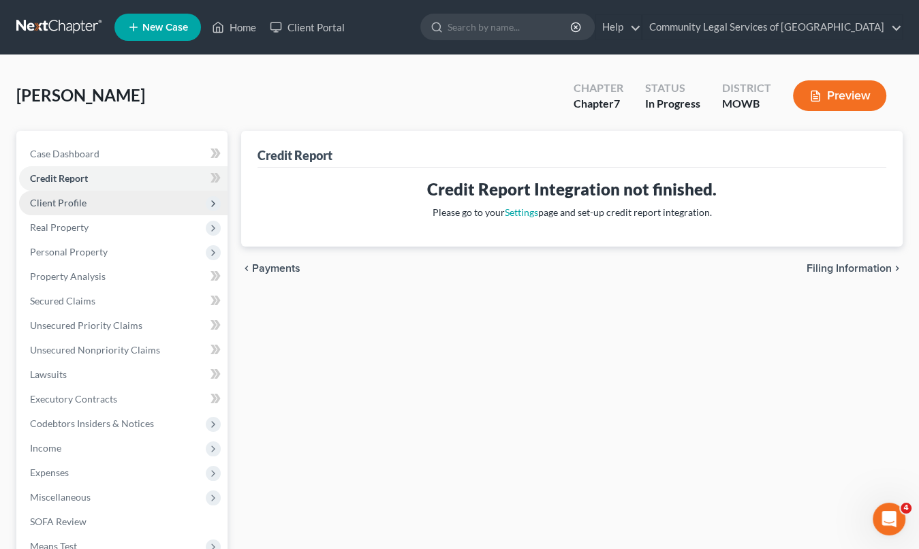
click at [151, 204] on span "Client Profile" at bounding box center [123, 203] width 208 height 25
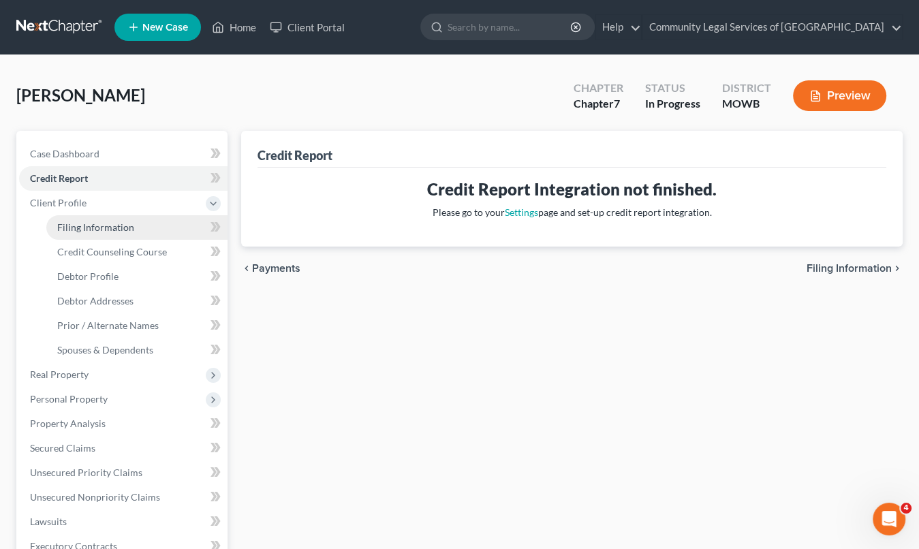
click at [145, 229] on link "Filing Information" at bounding box center [136, 227] width 181 height 25
select select "1"
select select "0"
select select "21"
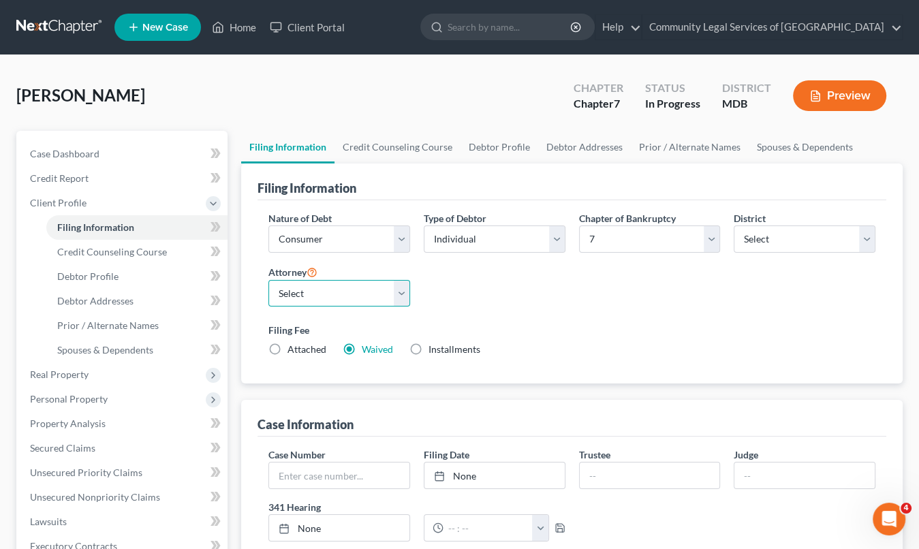
click at [401, 294] on select "Select Eric Orr - null" at bounding box center [339, 293] width 142 height 27
click at [526, 302] on div "Nature of Debt Select Business Consumer Other Nature of Business Select Clearin…" at bounding box center [571, 289] width 620 height 157
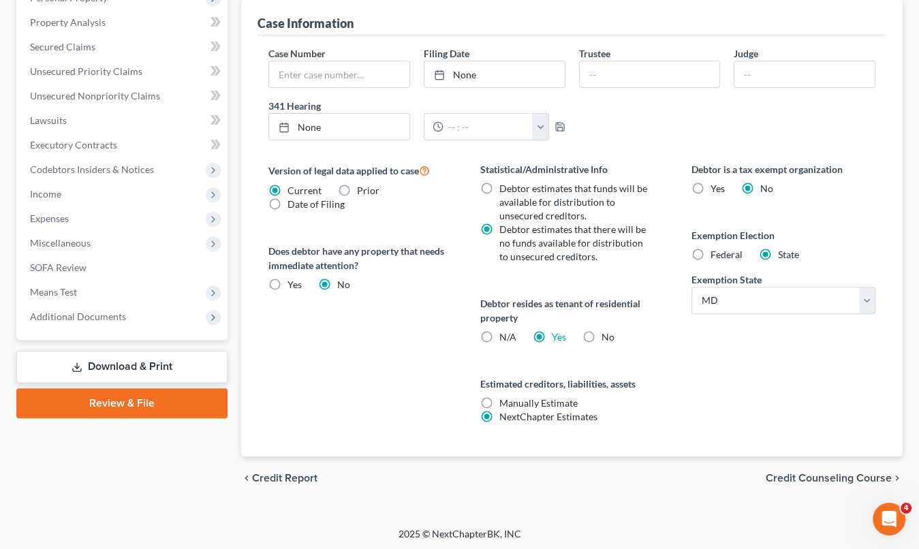
scroll to position [402, 0]
click at [328, 202] on span "Date of Filing" at bounding box center [315, 203] width 57 height 12
click at [302, 202] on input "Date of Filing" at bounding box center [297, 201] width 9 height 9
radio input "true"
radio input "false"
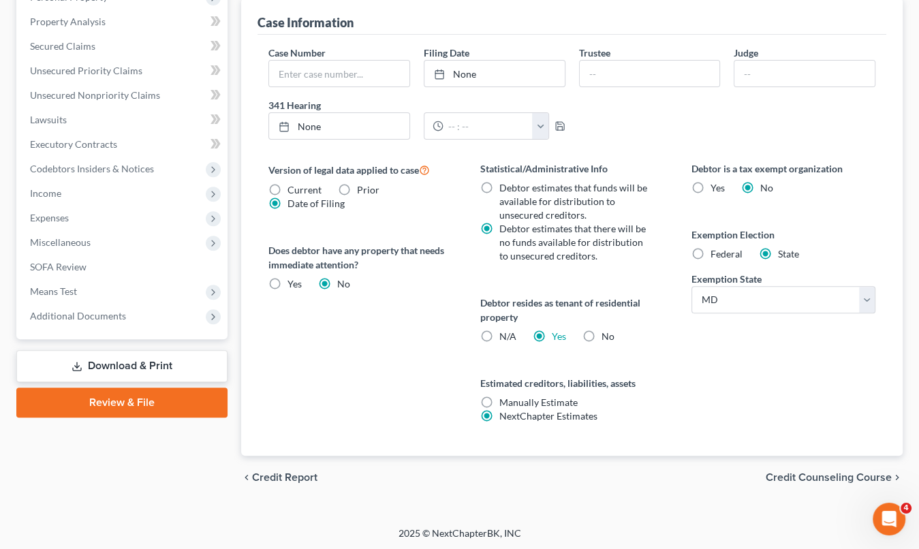
click at [287, 283] on label "Yes Yes" at bounding box center [294, 284] width 14 height 14
click at [293, 283] on input "Yes Yes" at bounding box center [297, 281] width 9 height 9
radio input "true"
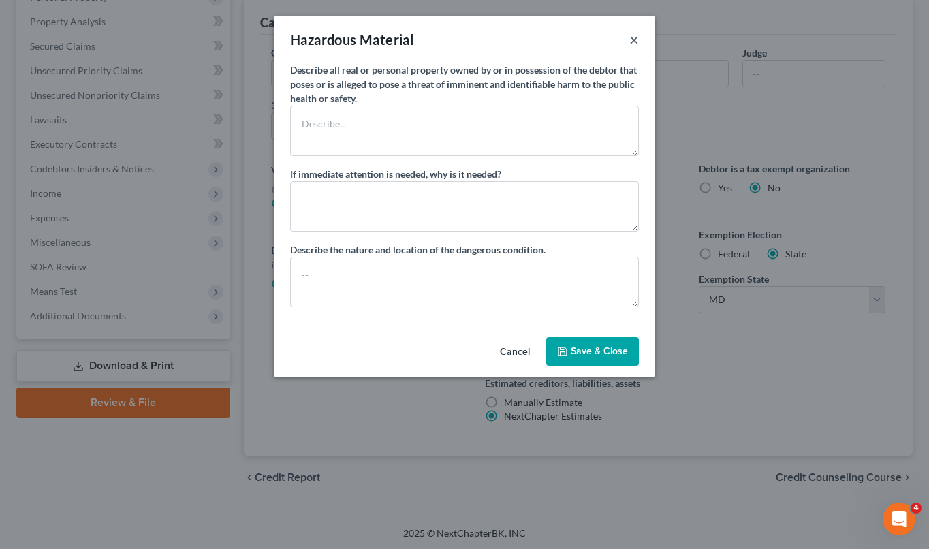
click at [637, 37] on button "×" at bounding box center [634, 39] width 10 height 16
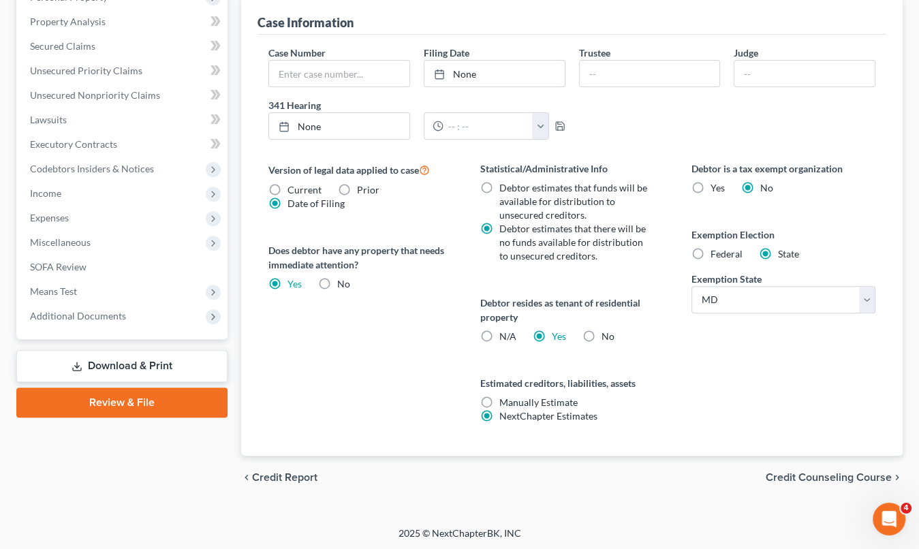
click at [337, 277] on label "No" at bounding box center [343, 284] width 13 height 14
click at [342, 277] on input "No" at bounding box center [346, 281] width 9 height 9
radio input "true"
radio input "false"
click at [793, 474] on span "Credit Counseling Course" at bounding box center [828, 477] width 126 height 11
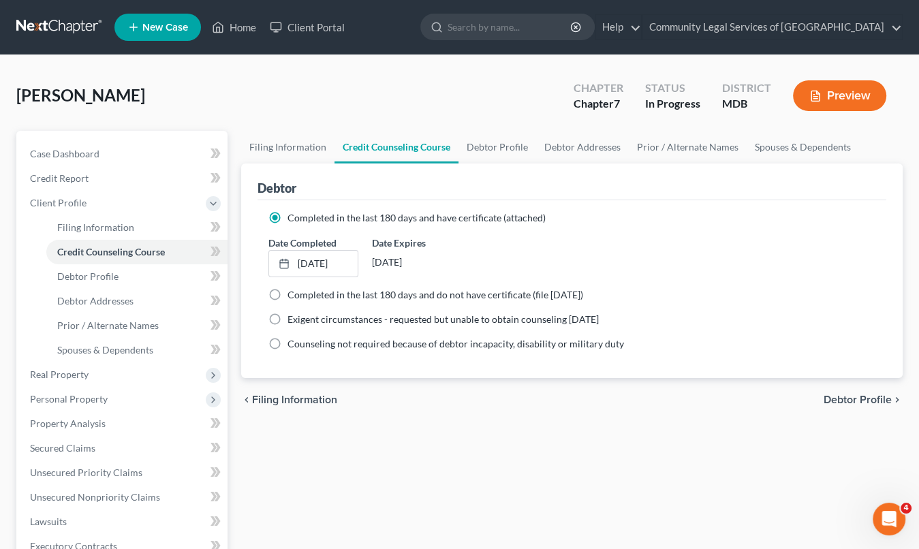
click at [851, 394] on span "Debtor Profile" at bounding box center [857, 399] width 68 height 11
select select "0"
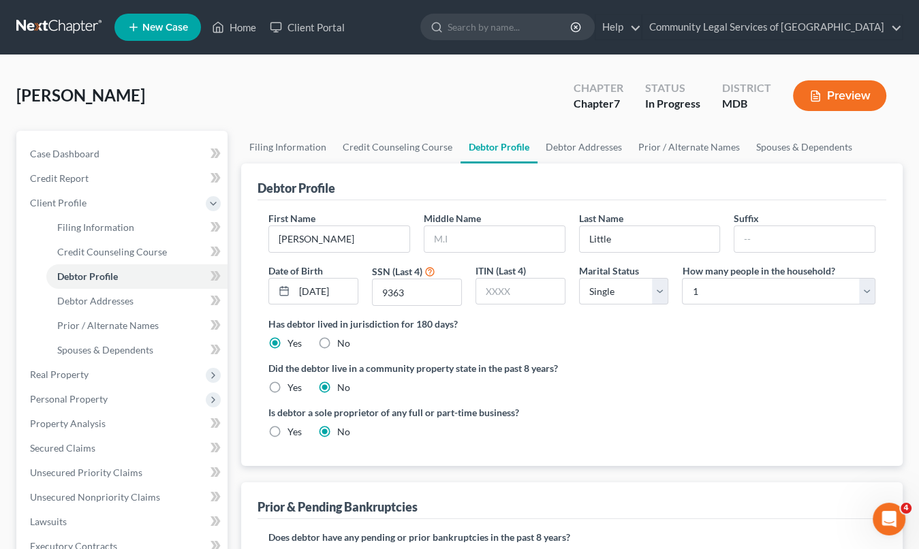
scroll to position [321, 0]
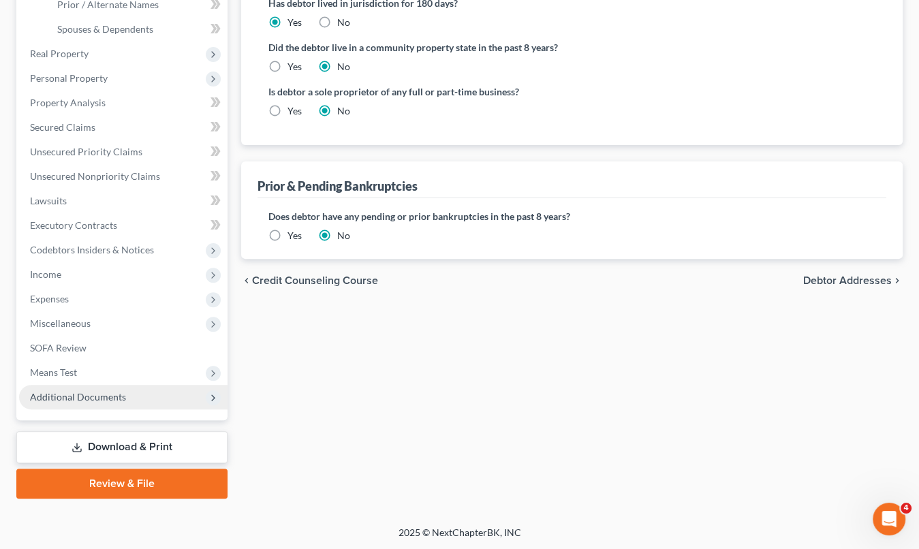
click at [158, 398] on span "Additional Documents" at bounding box center [123, 397] width 208 height 25
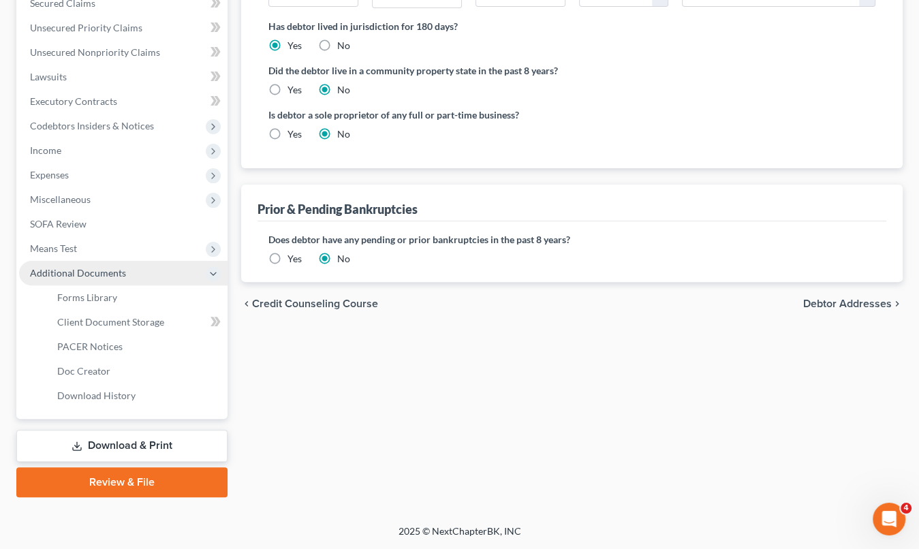
scroll to position [296, 0]
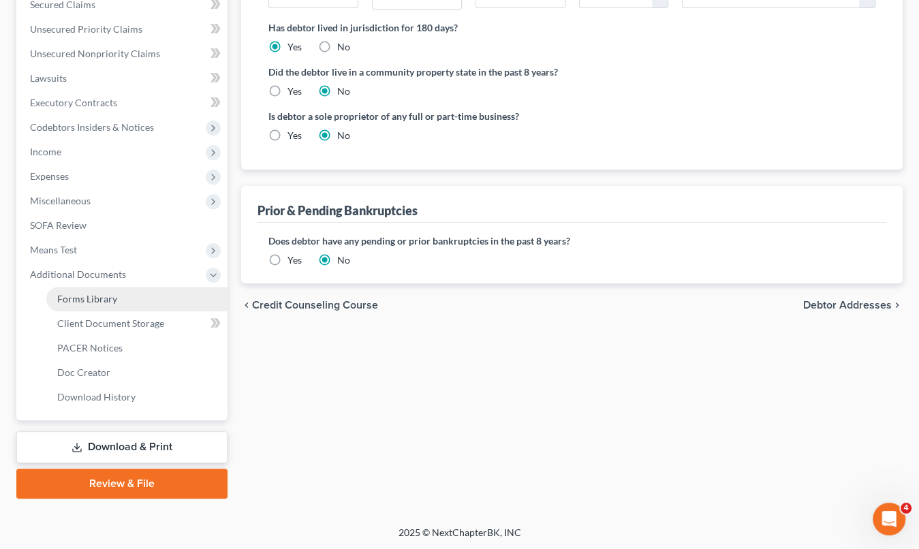
click at [177, 292] on link "Forms Library" at bounding box center [136, 299] width 181 height 25
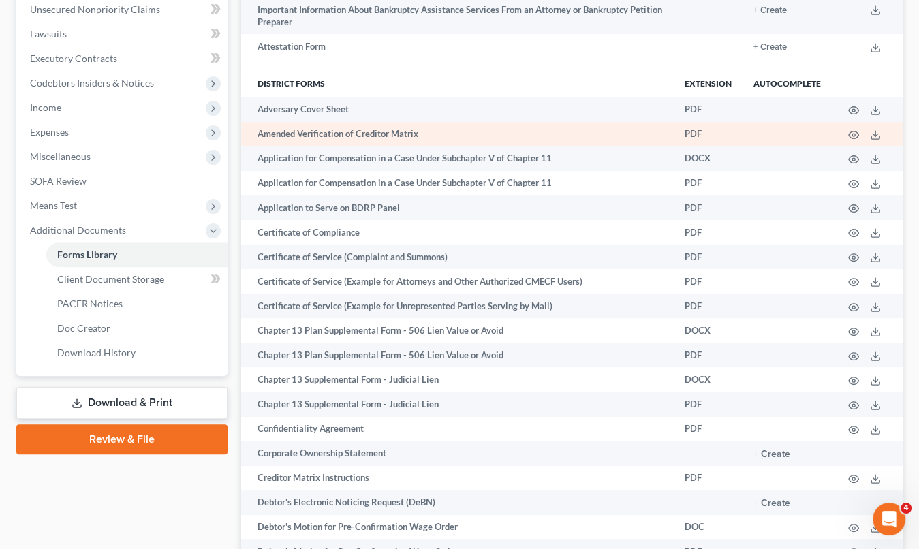
scroll to position [409, 0]
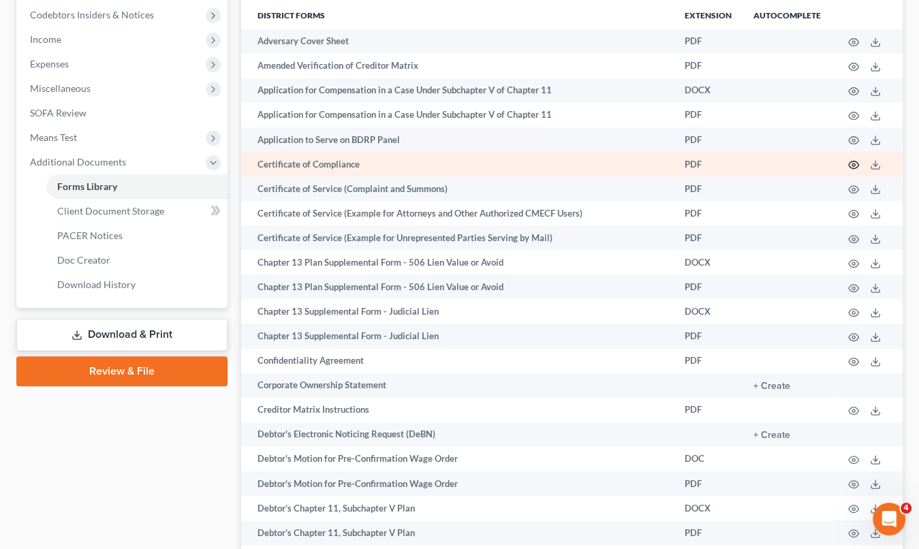
click at [858, 168] on icon "button" at bounding box center [853, 164] width 11 height 11
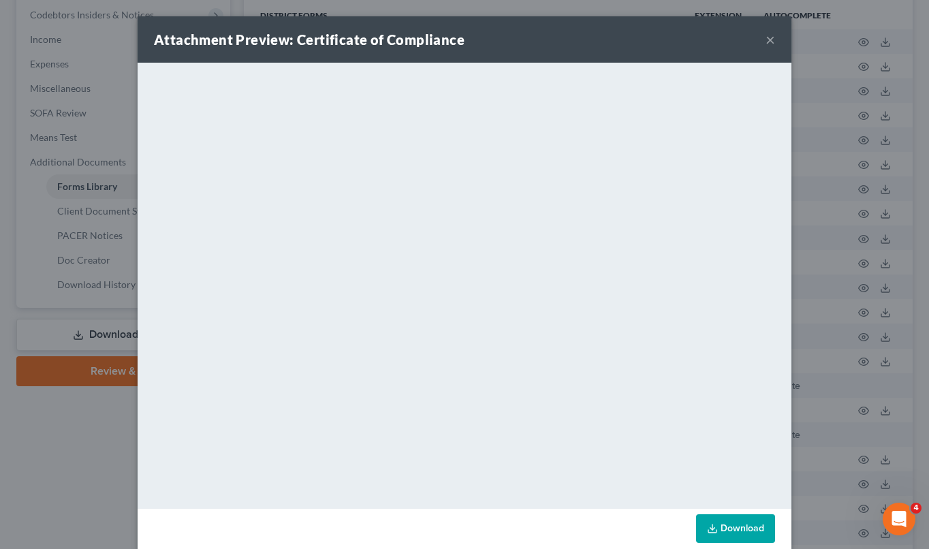
click at [754, 45] on div "Attachment Preview: Certificate of Compliance ×" at bounding box center [465, 39] width 654 height 46
click at [765, 41] on button "×" at bounding box center [770, 39] width 10 height 16
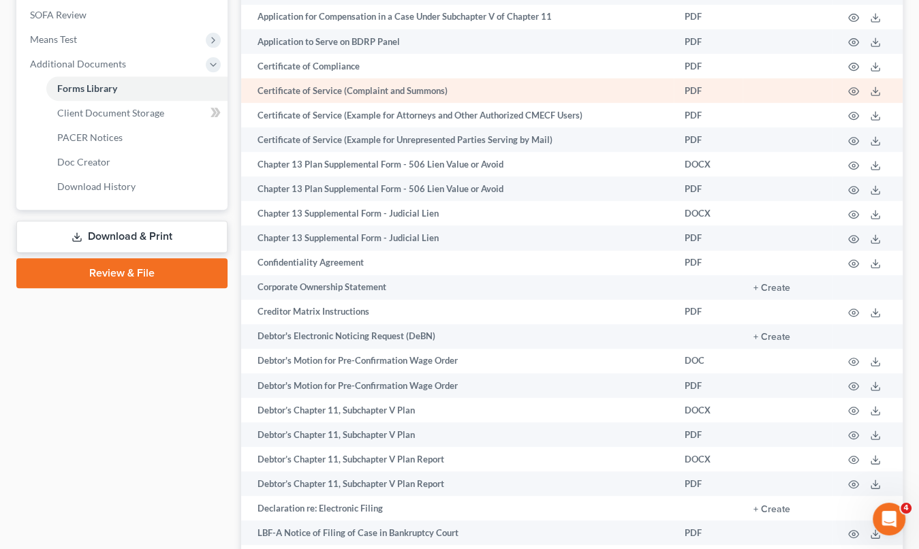
scroll to position [613, 0]
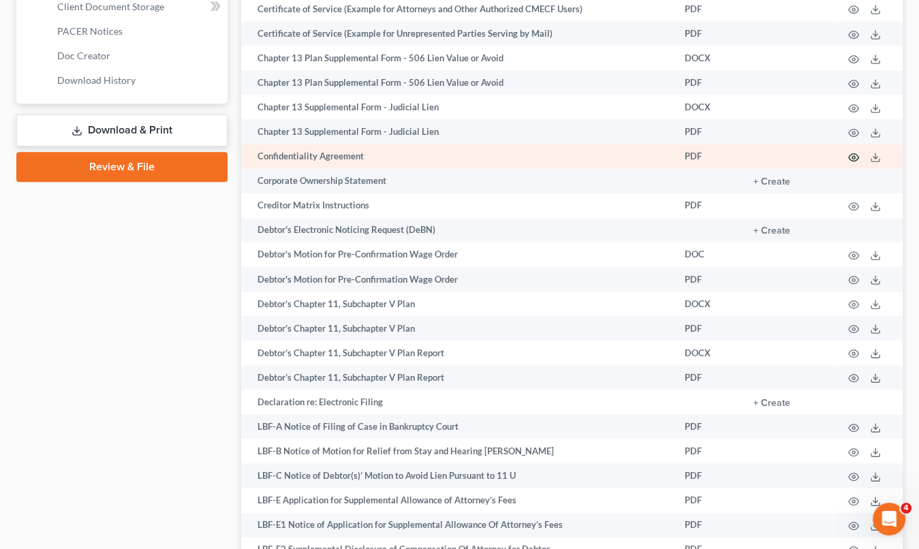
click at [850, 163] on icon "button" at bounding box center [853, 157] width 11 height 11
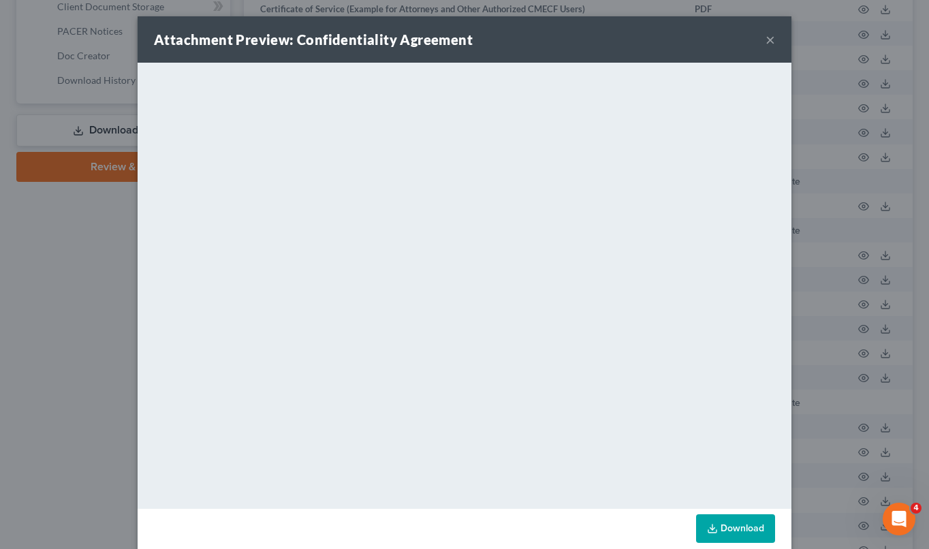
click at [765, 35] on button "×" at bounding box center [770, 39] width 10 height 16
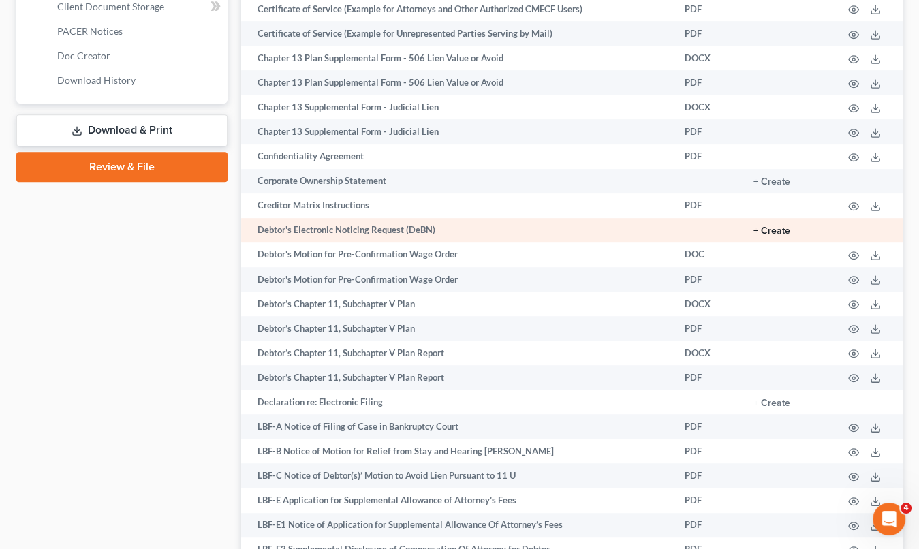
click at [773, 236] on button "+ Create" at bounding box center [771, 231] width 37 height 10
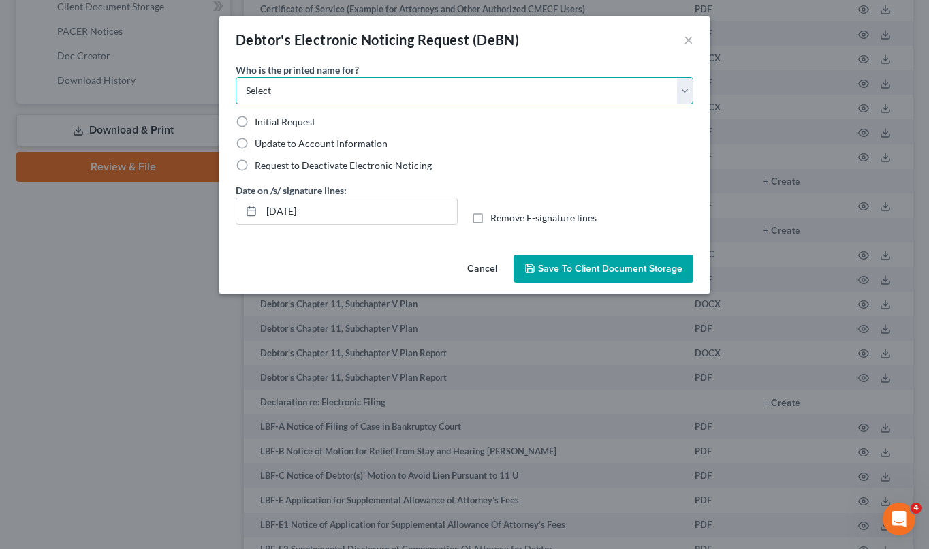
click at [682, 89] on select "Select Debtor Attorney" at bounding box center [465, 90] width 458 height 27
select select "0"
click at [236, 77] on select "Select Debtor Attorney" at bounding box center [465, 90] width 458 height 27
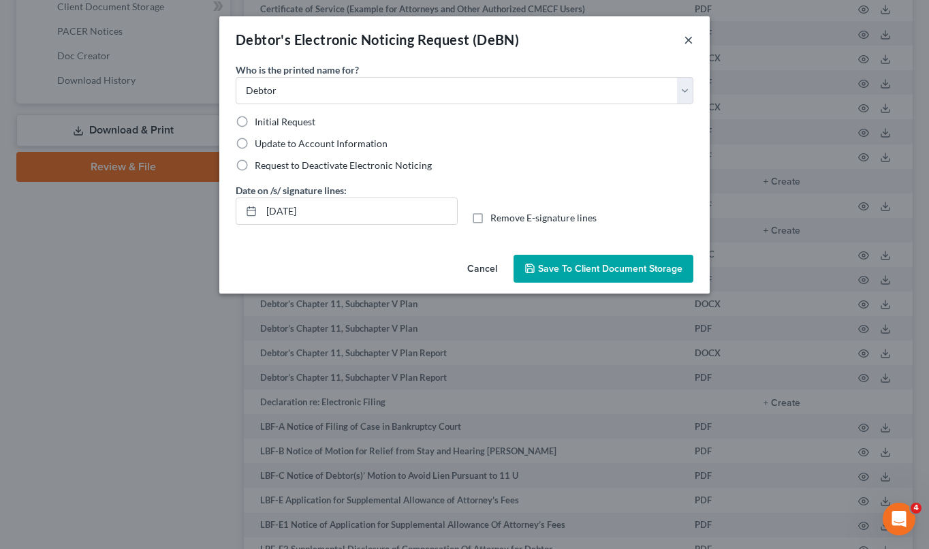
click at [692, 44] on div "Debtor's Electronic Noticing Request (DeBN) ×" at bounding box center [464, 39] width 490 height 46
click at [689, 44] on button "×" at bounding box center [689, 39] width 10 height 16
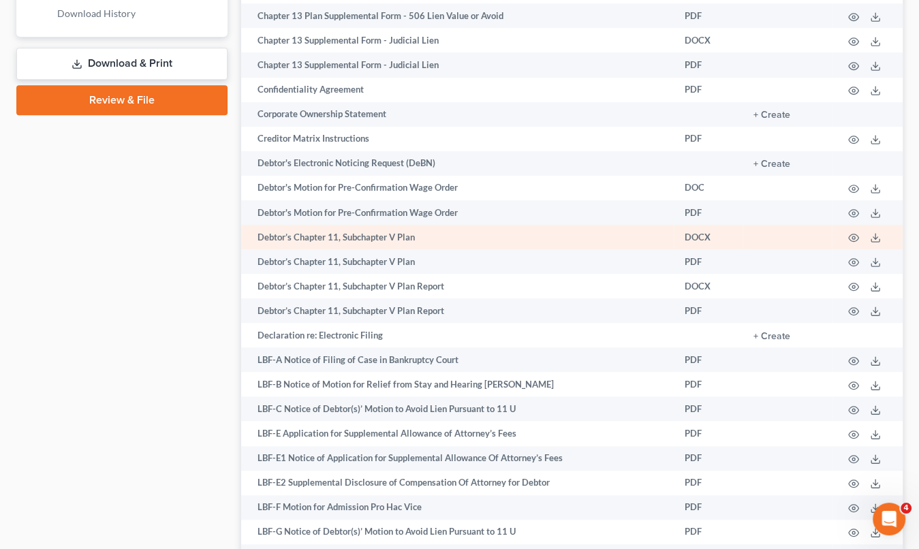
scroll to position [749, 0]
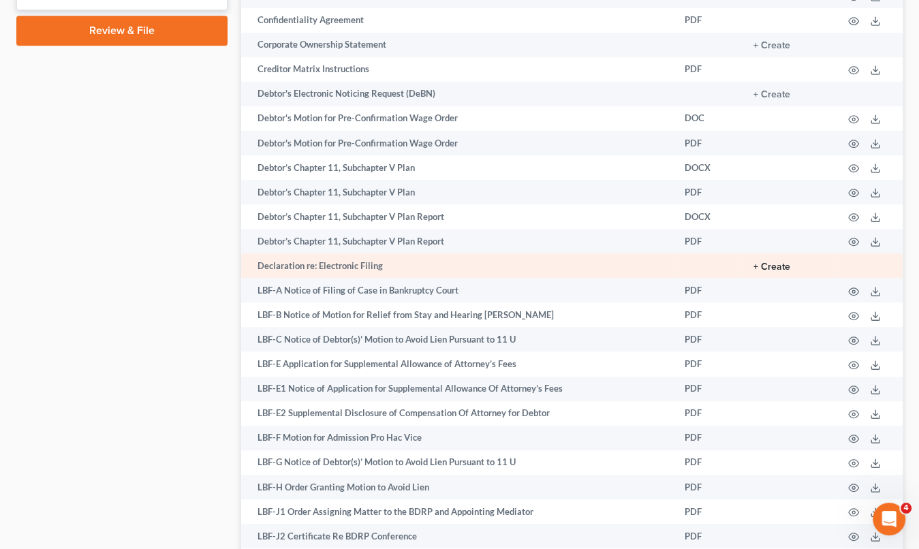
click at [788, 268] on button "+ Create" at bounding box center [771, 267] width 37 height 10
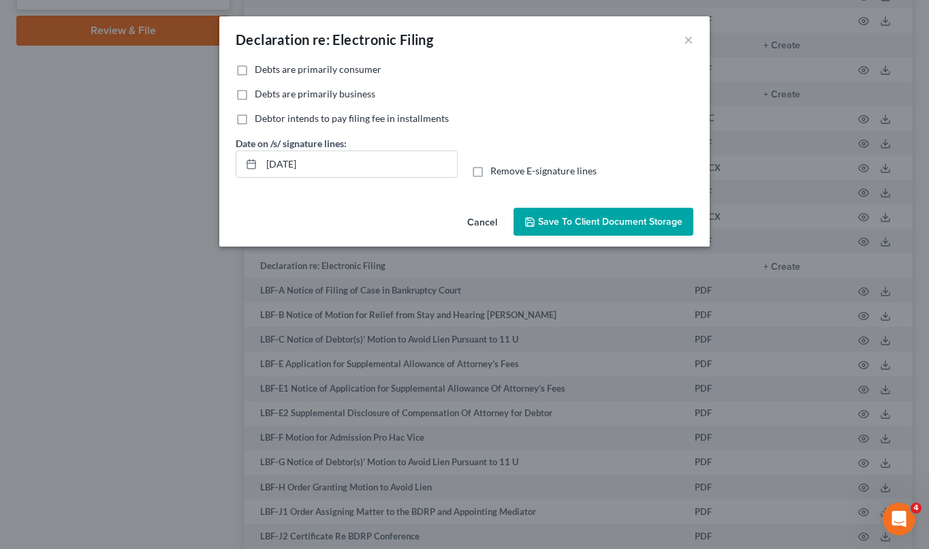
click at [255, 69] on label "Debts are primarily consumer" at bounding box center [318, 70] width 127 height 14
click at [260, 69] on input "Debts are primarily consumer" at bounding box center [264, 67] width 9 height 9
checkbox input "true"
drag, startPoint x: 476, startPoint y: 173, endPoint x: 477, endPoint y: 165, distance: 7.6
click at [490, 172] on label "Remove E-signature lines" at bounding box center [543, 171] width 106 height 14
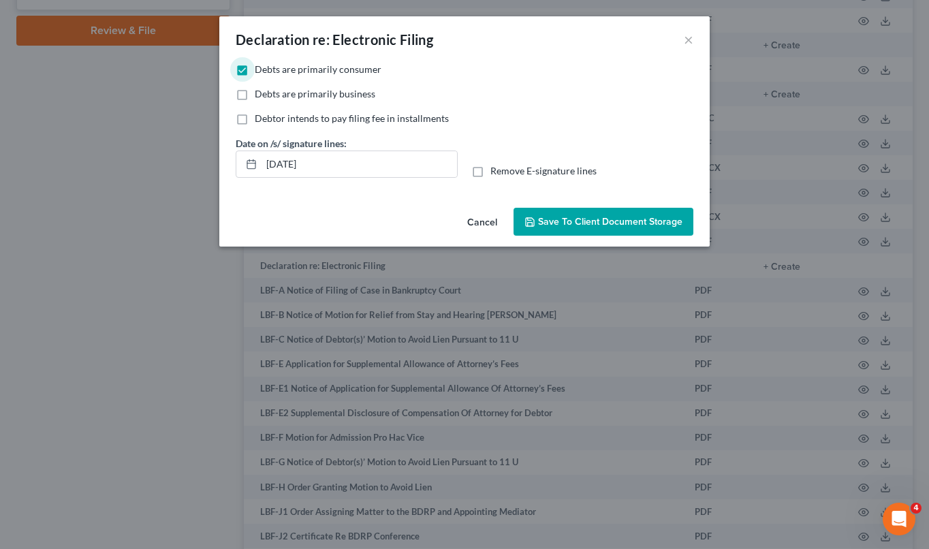
click at [496, 172] on input "Remove E-signature lines" at bounding box center [500, 168] width 9 height 9
checkbox input "true"
click at [545, 227] on button "Save to Client Document Storage" at bounding box center [603, 222] width 180 height 29
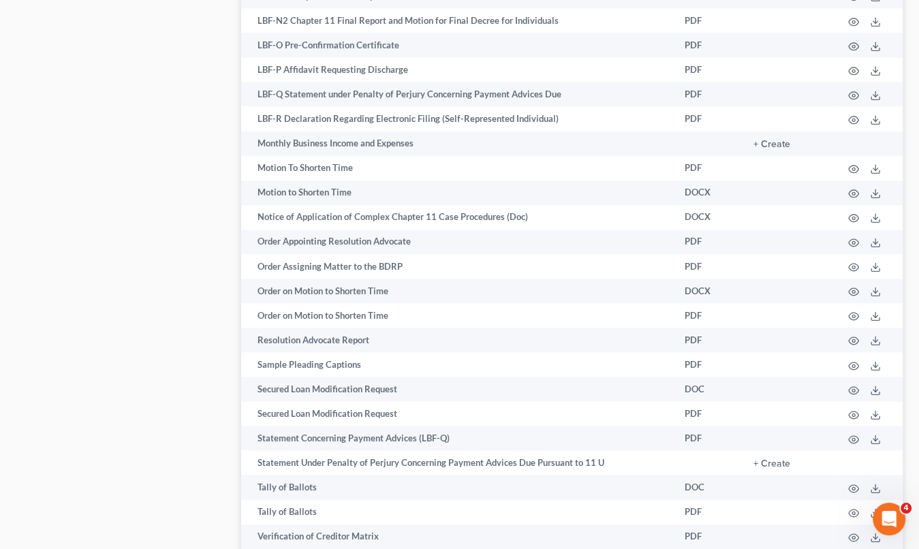
scroll to position [1566, 0]
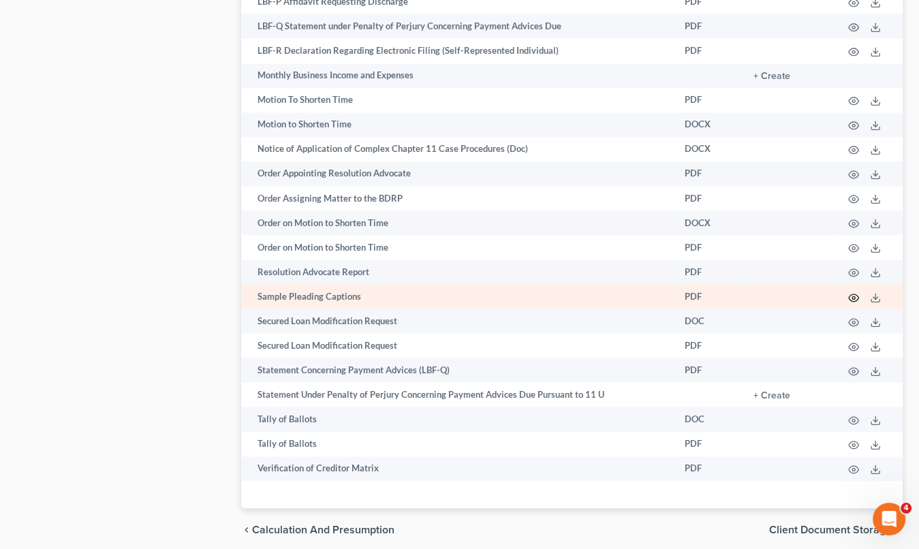
click at [855, 303] on icon "button" at bounding box center [853, 297] width 11 height 11
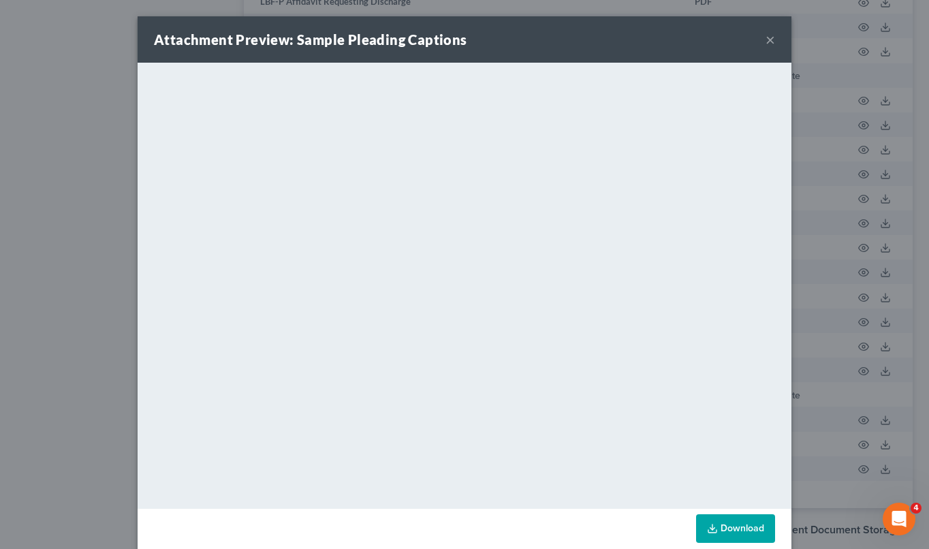
click at [765, 35] on button "×" at bounding box center [770, 39] width 10 height 16
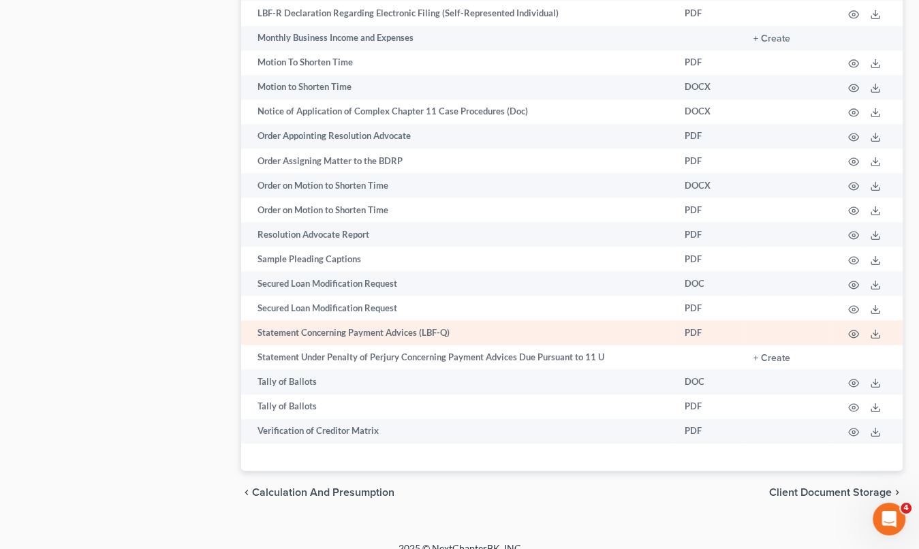
scroll to position [1637, 0]
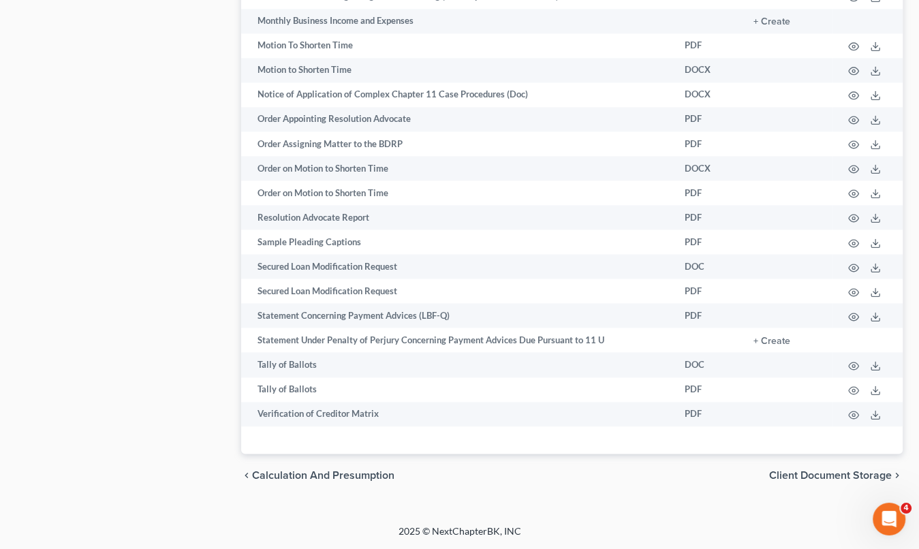
click at [789, 476] on span "Client Document Storage" at bounding box center [830, 475] width 123 height 11
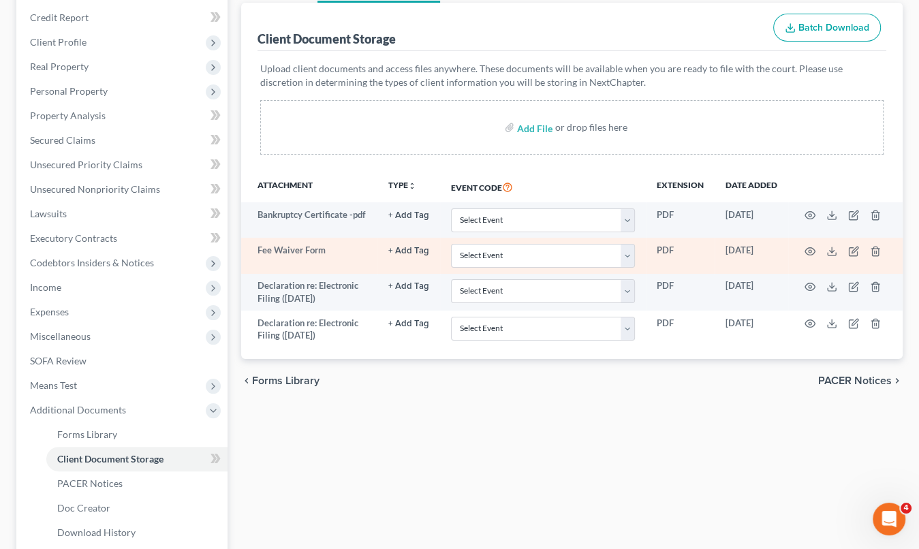
scroll to position [204, 0]
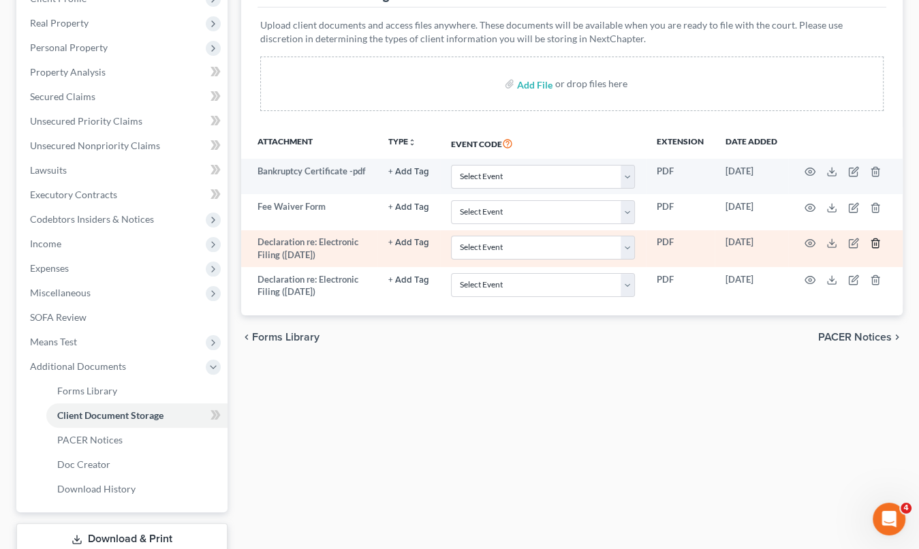
click at [875, 240] on icon "button" at bounding box center [874, 243] width 11 height 11
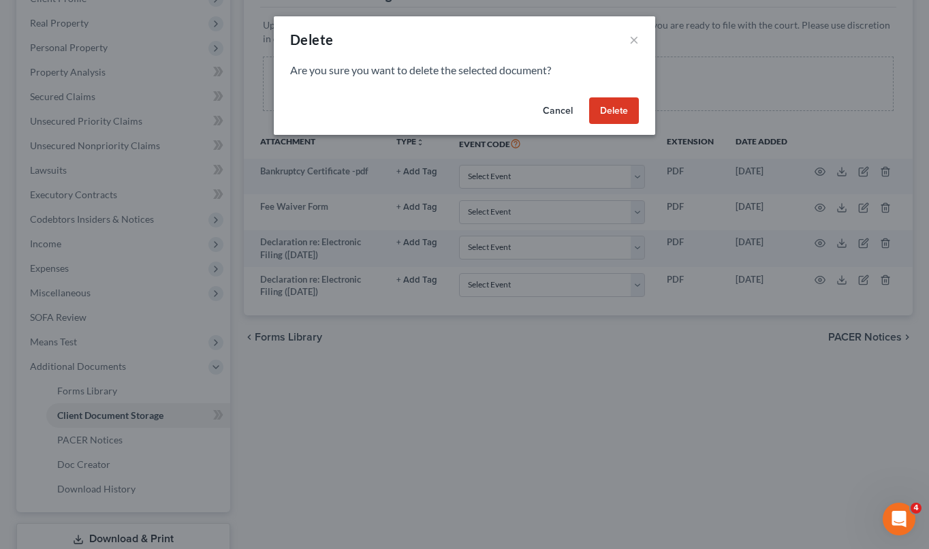
click at [607, 103] on button "Delete" at bounding box center [614, 110] width 50 height 27
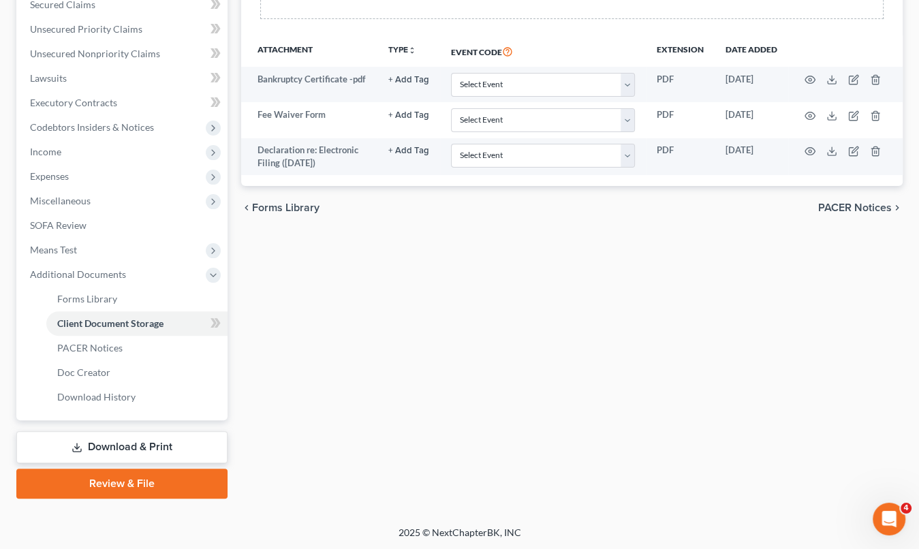
click at [148, 446] on link "Download & Print" at bounding box center [121, 447] width 211 height 32
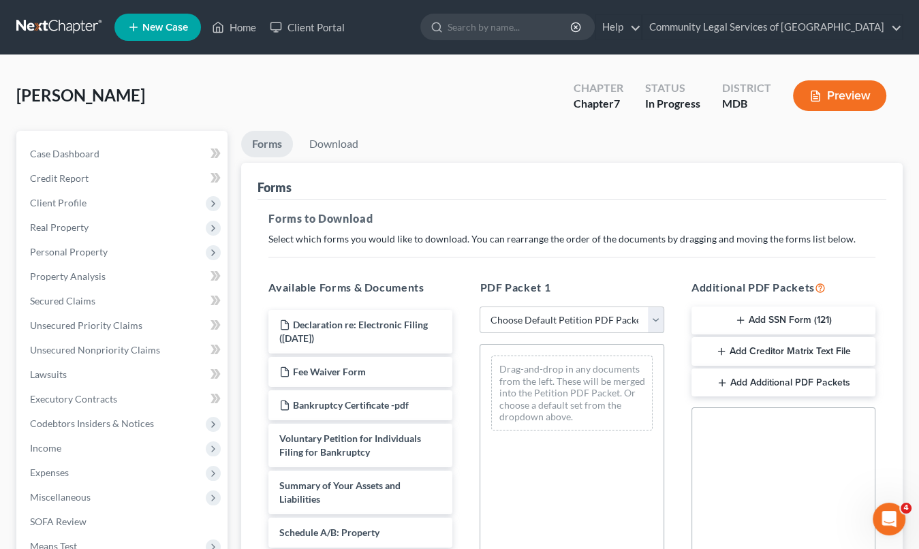
click at [577, 310] on select "Choose Default Petition PDF Packet Complete Bankruptcy Petition (all forms and …" at bounding box center [571, 319] width 184 height 27
select select "0"
click at [485, 306] on select "Choose Default Petition PDF Packet Complete Bankruptcy Petition (all forms and …" at bounding box center [571, 319] width 184 height 27
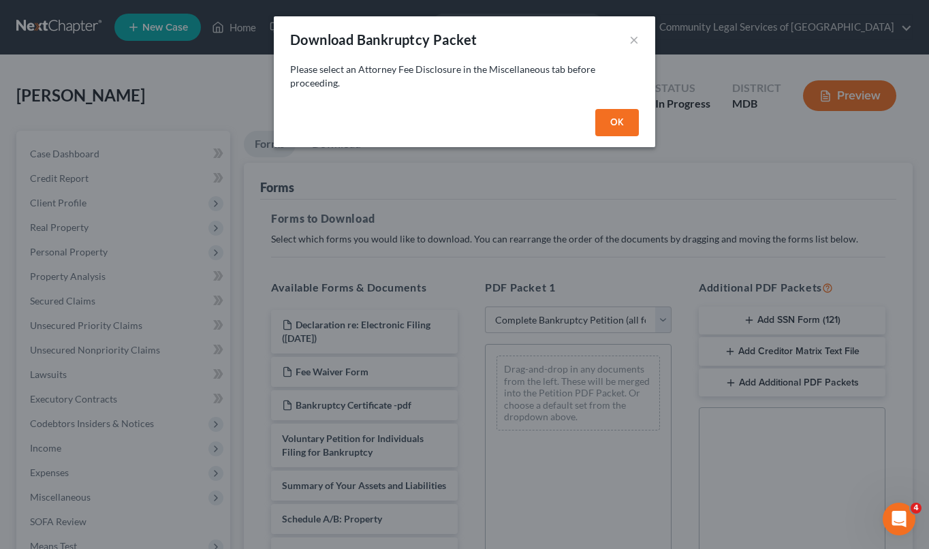
click at [615, 118] on button "OK" at bounding box center [617, 122] width 44 height 27
select select
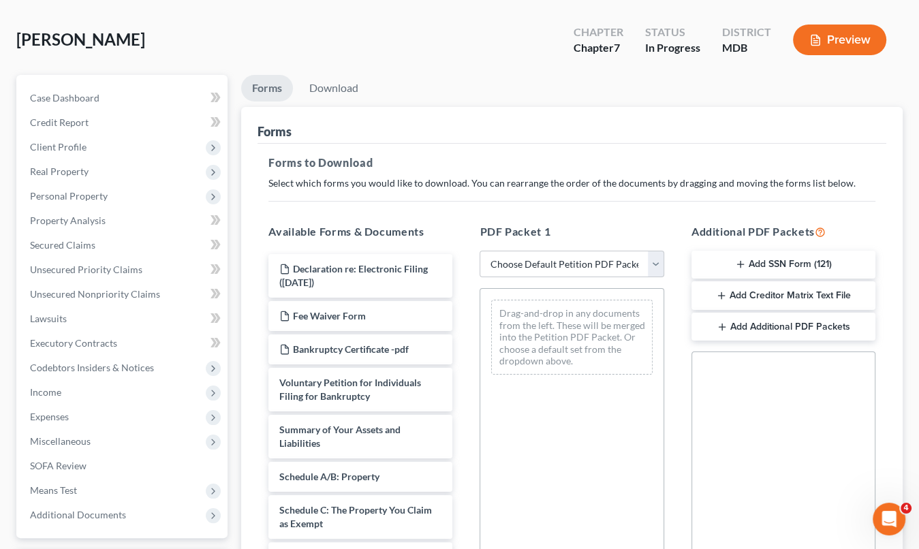
scroll to position [272, 0]
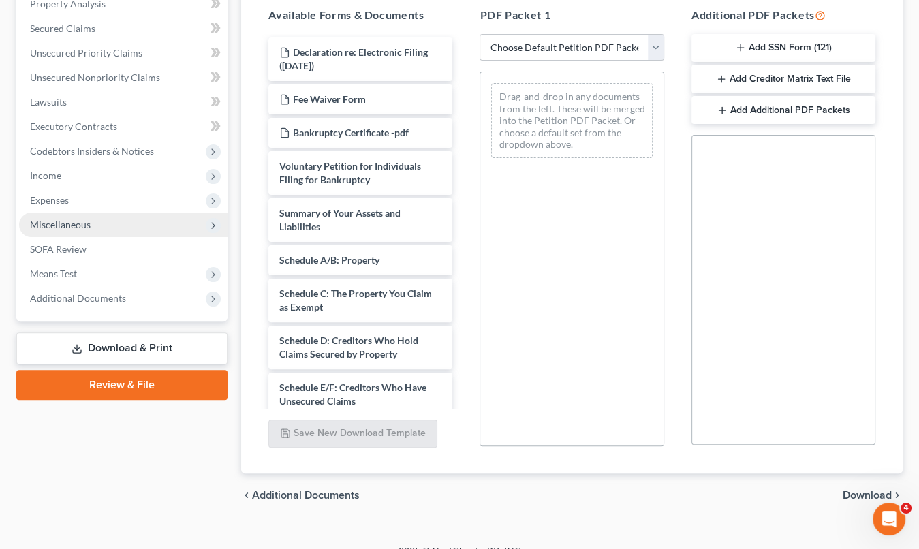
click at [165, 220] on span "Miscellaneous" at bounding box center [123, 224] width 208 height 25
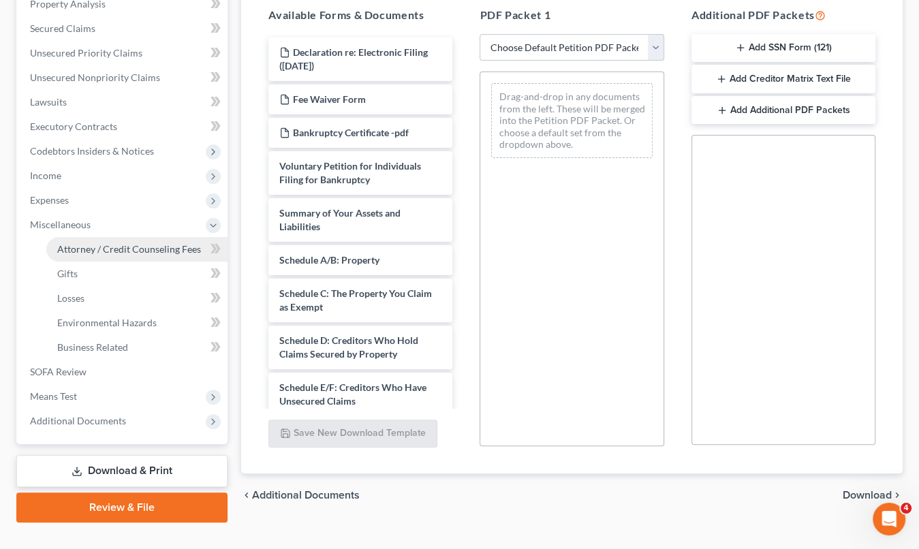
click at [159, 255] on link "Attorney / Credit Counseling Fees" at bounding box center [136, 249] width 181 height 25
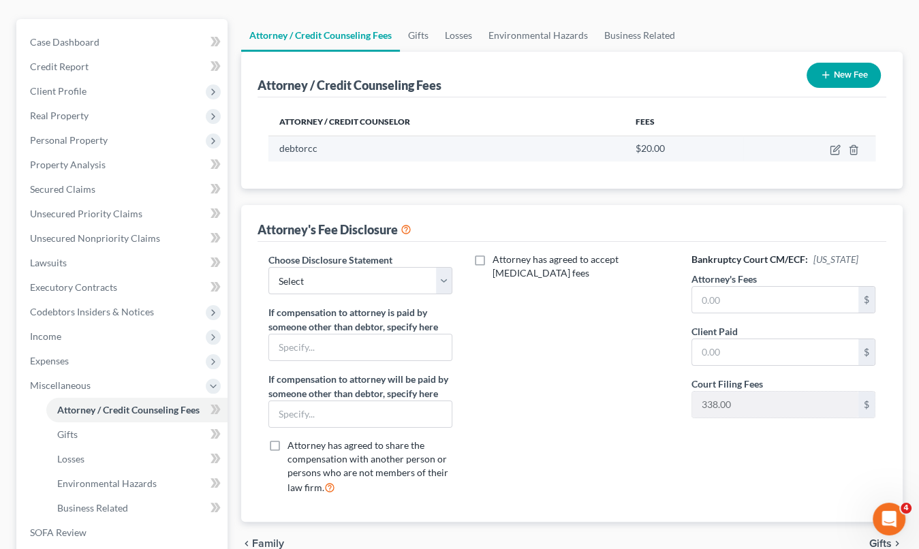
scroll to position [136, 0]
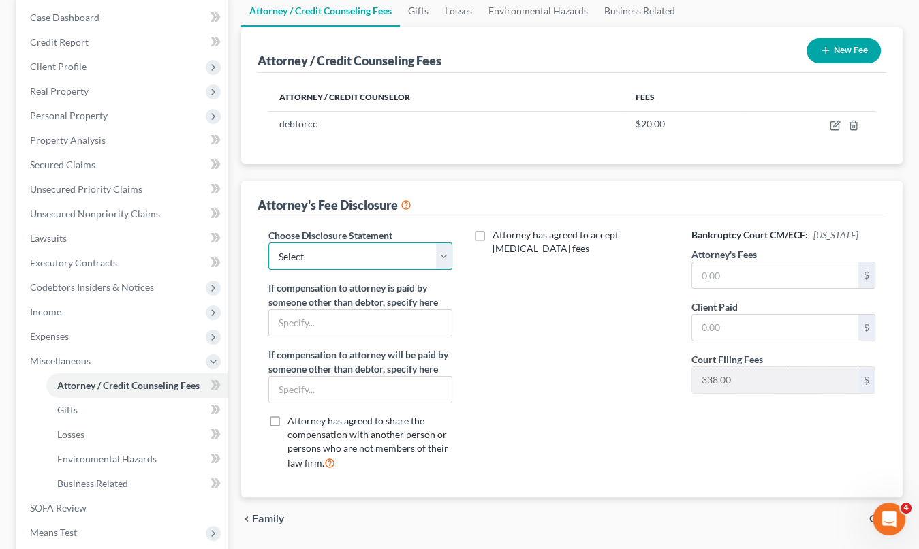
click at [447, 259] on select "Select No Fee Bankruptcy Filing" at bounding box center [360, 255] width 184 height 27
select select "0"
click at [268, 242] on select "Select No Fee Bankruptcy Filing" at bounding box center [360, 255] width 184 height 27
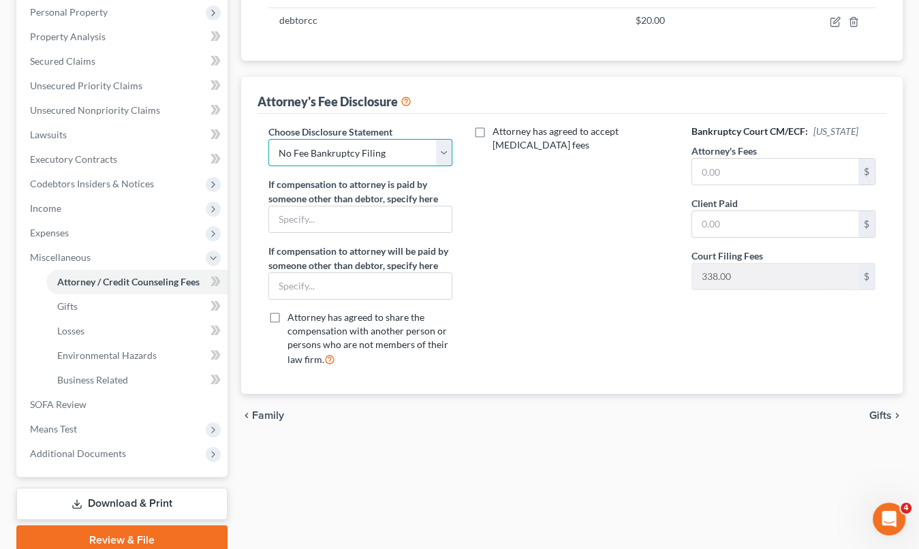
scroll to position [160, 0]
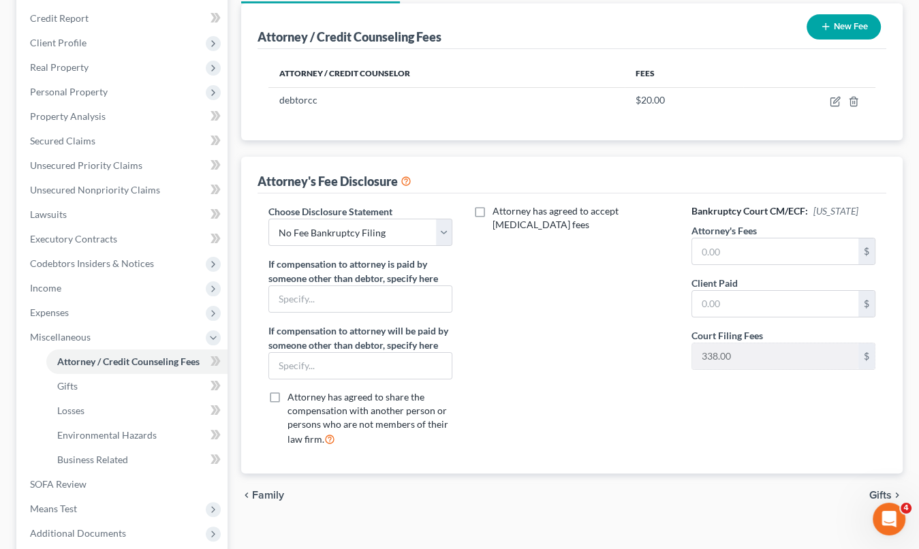
click at [763, 163] on div "Attorney's Fee Disclosure" at bounding box center [571, 175] width 628 height 37
click at [888, 492] on span "Gifts" at bounding box center [880, 495] width 22 height 11
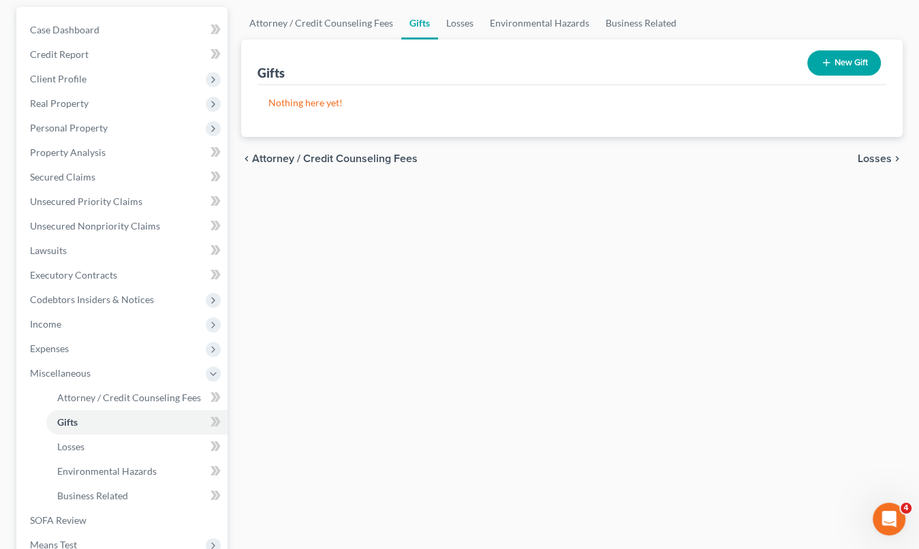
scroll to position [296, 0]
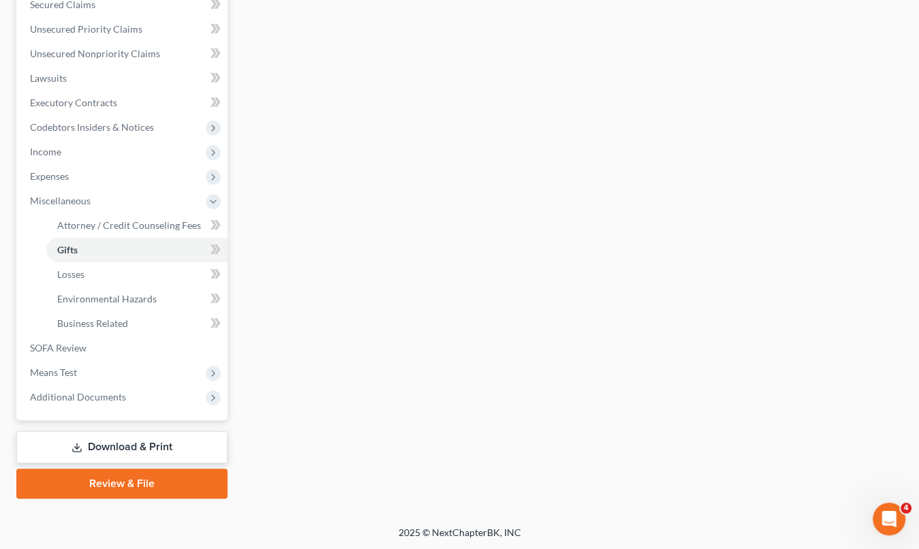
click at [142, 443] on link "Download & Print" at bounding box center [121, 447] width 211 height 32
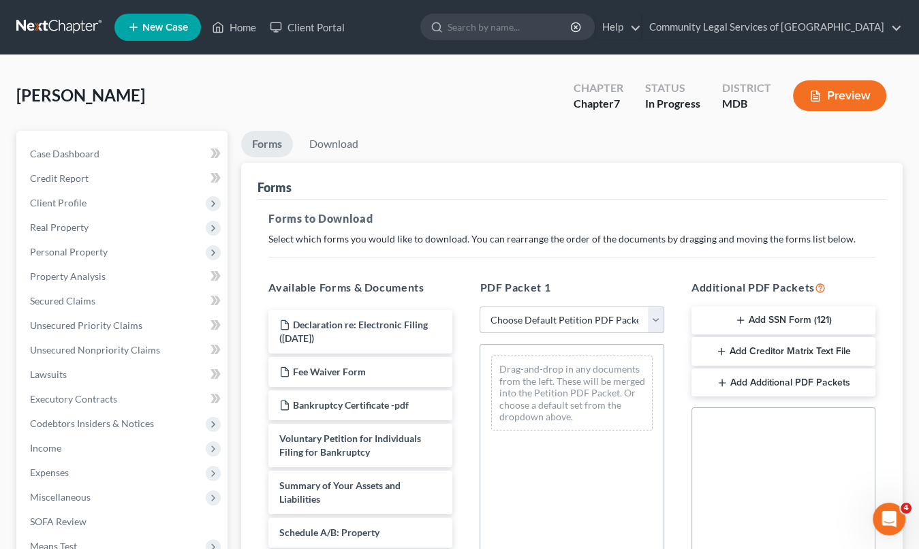
click at [588, 318] on select "Choose Default Petition PDF Packet Complete Bankruptcy Petition (all forms and …" at bounding box center [571, 319] width 184 height 27
select select "0"
click at [479, 306] on select "Choose Default Petition PDF Packet Complete Bankruptcy Petition (all forms and …" at bounding box center [571, 319] width 184 height 27
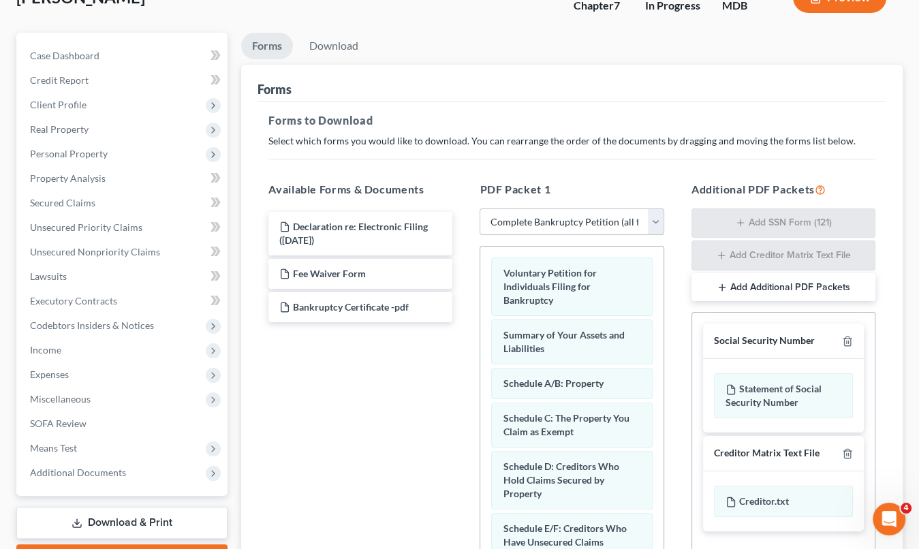
scroll to position [204, 0]
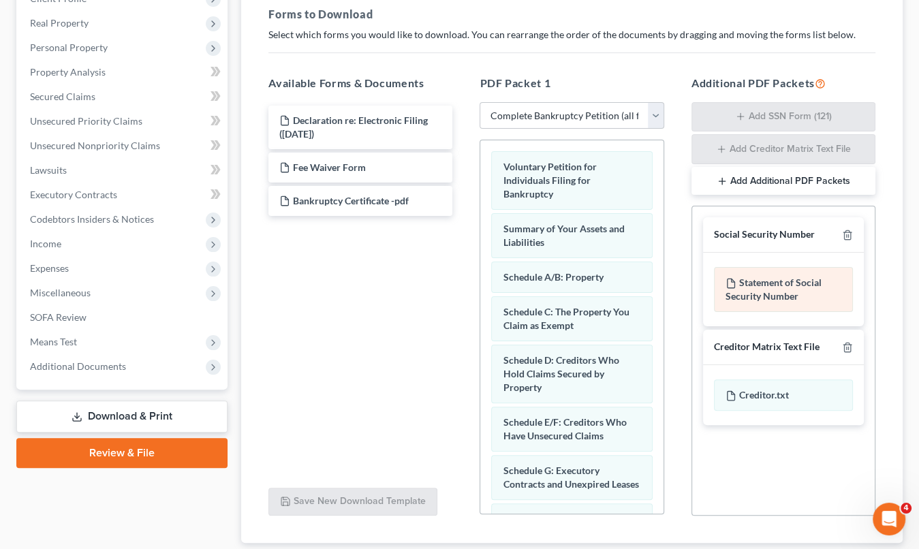
click at [757, 296] on div "Statement of Social Security Number" at bounding box center [783, 289] width 139 height 45
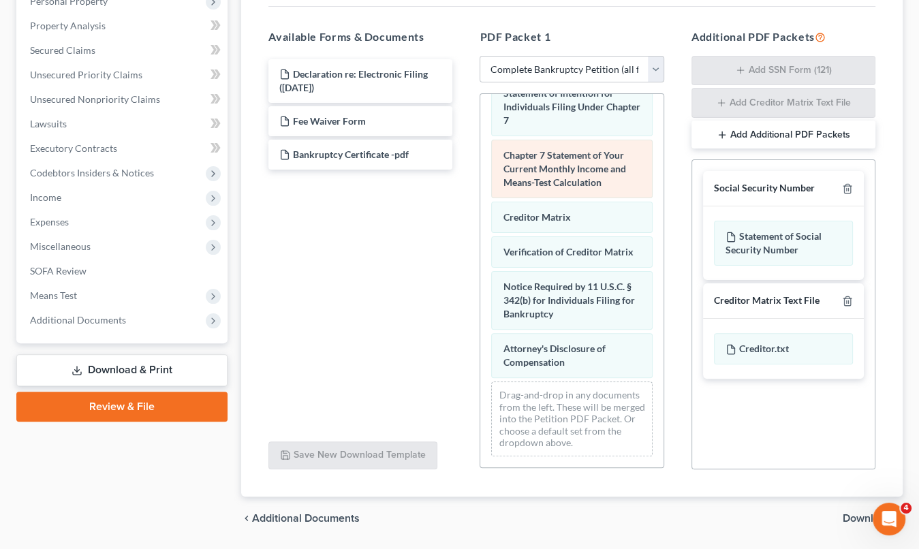
scroll to position [291, 0]
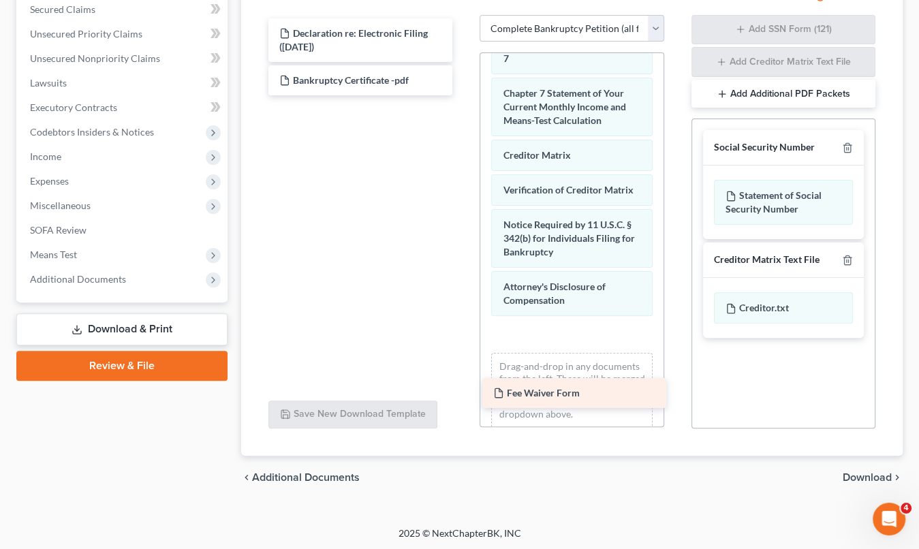
drag, startPoint x: 364, startPoint y: 82, endPoint x: 577, endPoint y: 396, distance: 379.8
click at [463, 95] on div "Fee Waiver Form Declaration re: Electronic Filing (10/02/2025) Fee Waiver Form …" at bounding box center [360, 56] width 206 height 77
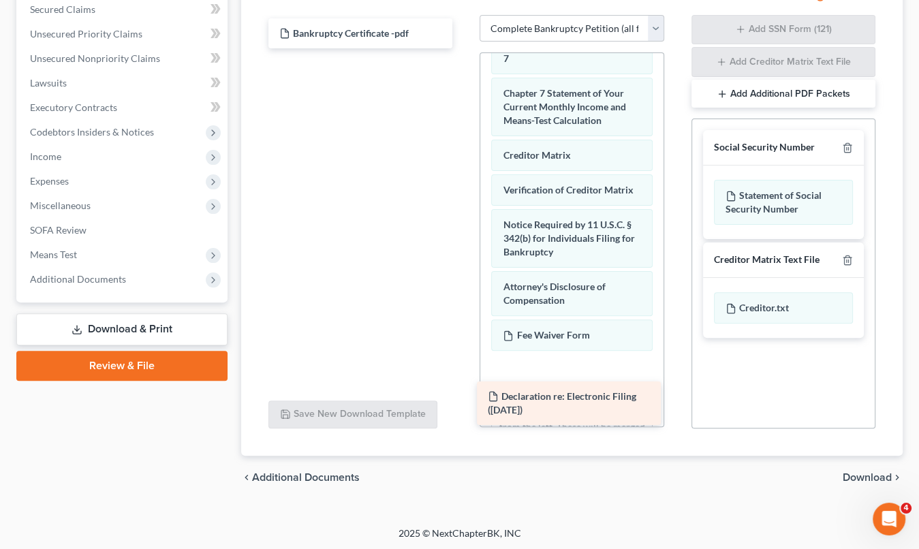
drag, startPoint x: 388, startPoint y: 41, endPoint x: 596, endPoint y: 405, distance: 419.6
click at [463, 48] on div "Declaration re: Electronic Filing (10/02/2025) Declaration re: Electronic Filin…" at bounding box center [360, 33] width 206 height 30
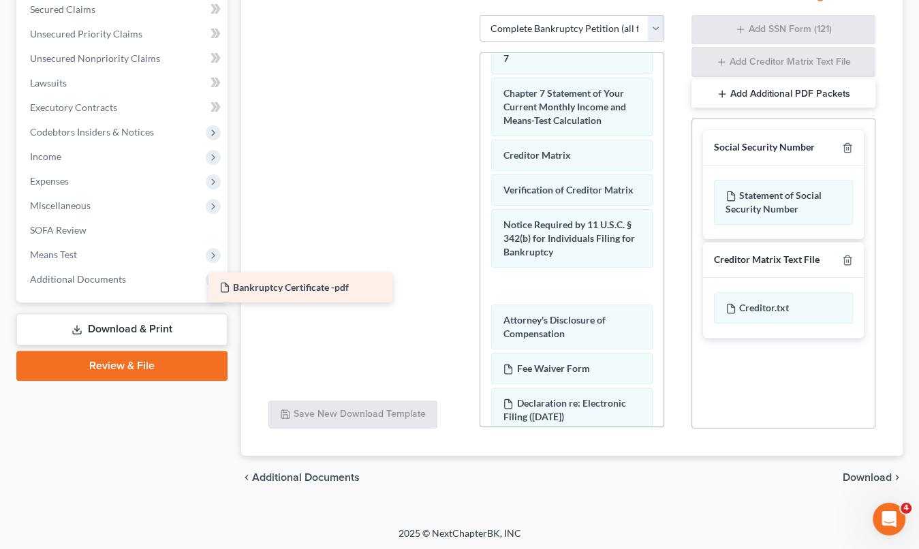
drag, startPoint x: 376, startPoint y: 26, endPoint x: 315, endPoint y: 250, distance: 232.2
click at [315, 15] on div "Bankruptcy Certificate -pdf Bankruptcy Certificate -pdf" at bounding box center [360, 15] width 206 height 0
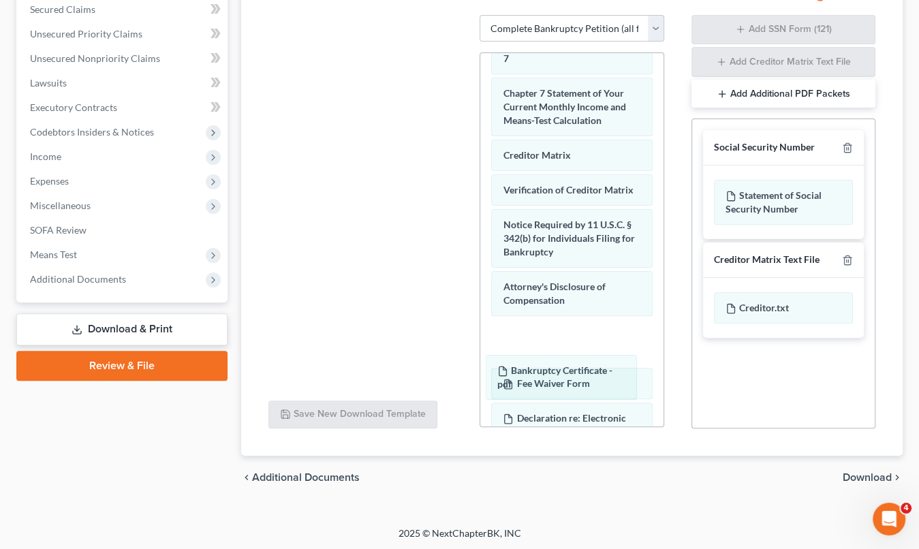
drag, startPoint x: 572, startPoint y: 258, endPoint x: 566, endPoint y: 377, distance: 118.6
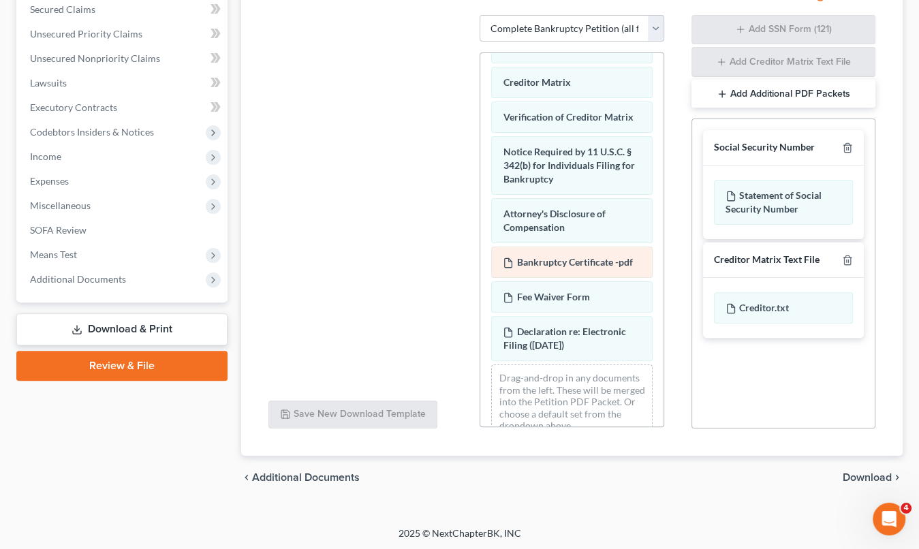
scroll to position [746, 0]
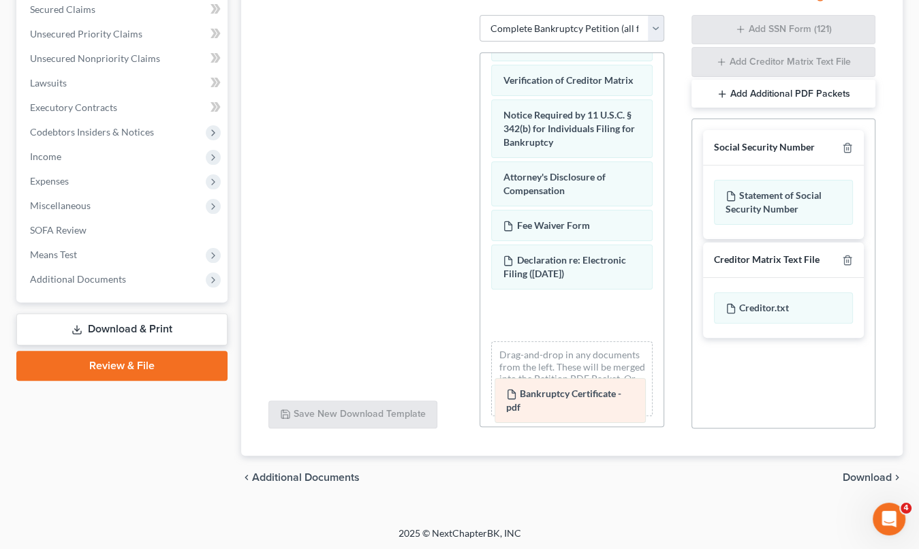
drag, startPoint x: 561, startPoint y: 227, endPoint x: 564, endPoint y: 395, distance: 167.5
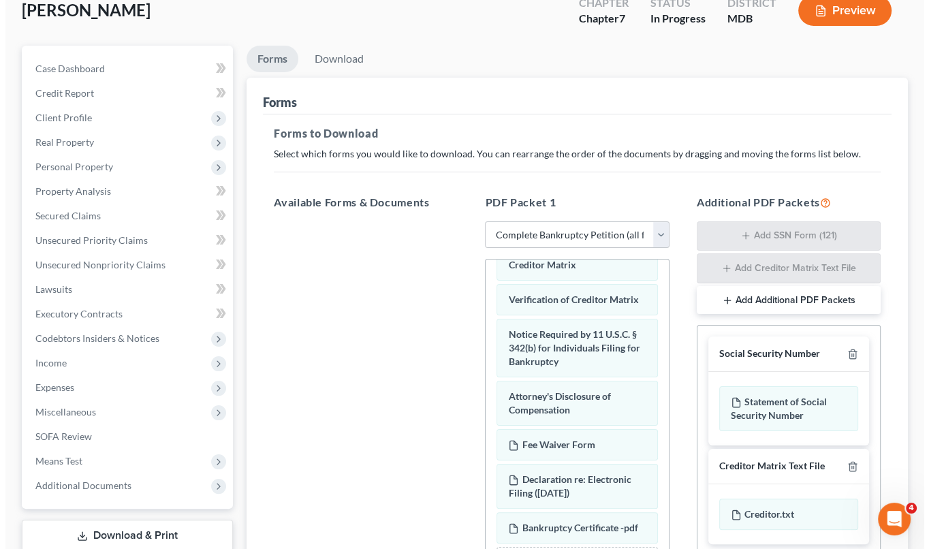
scroll to position [68, 0]
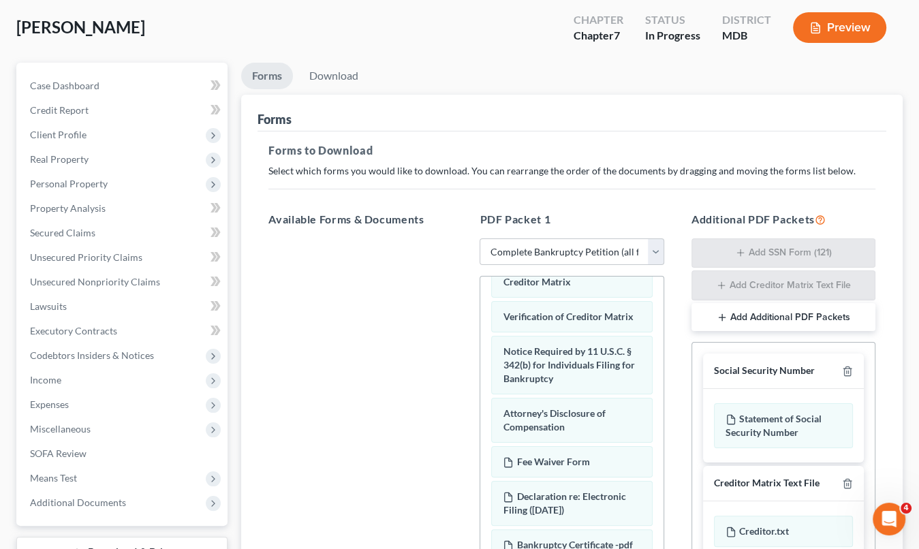
click at [829, 33] on button "Preview" at bounding box center [839, 27] width 93 height 31
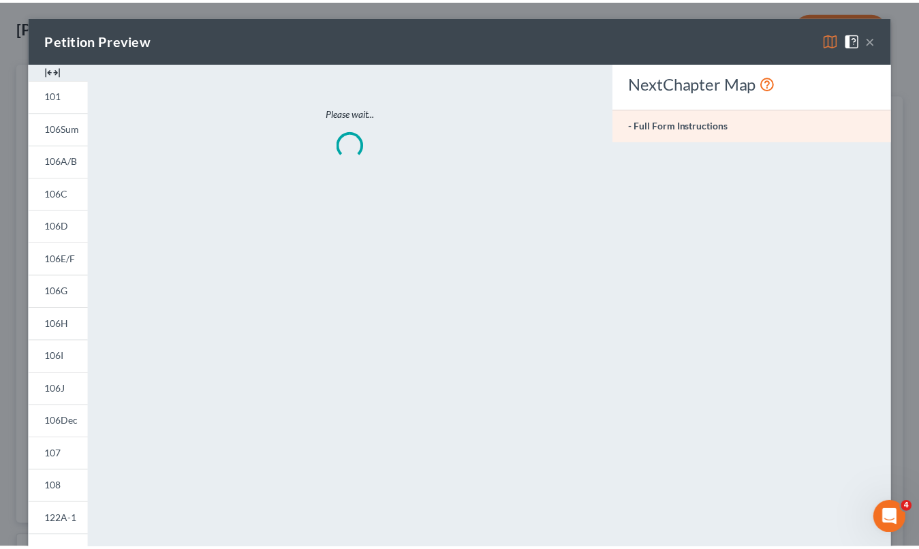
scroll to position [732, 0]
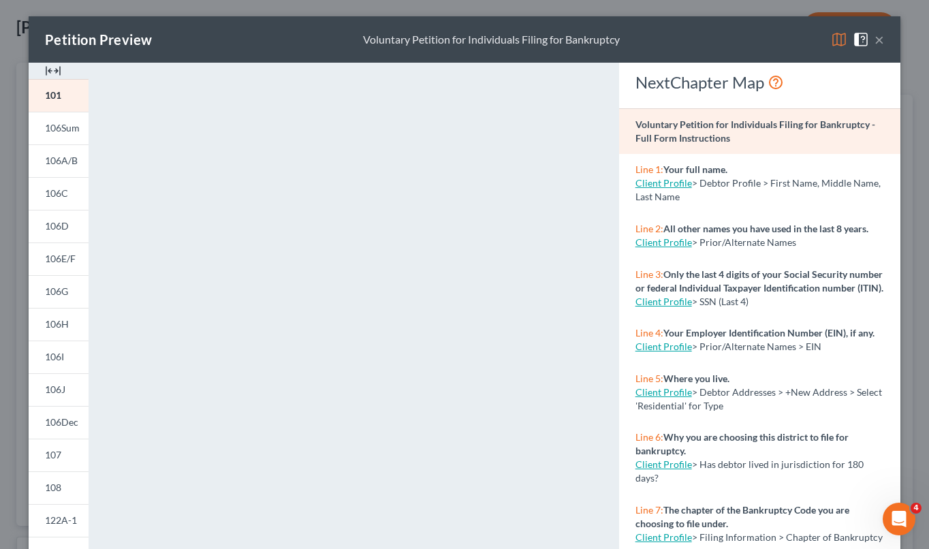
click at [876, 42] on button "×" at bounding box center [879, 39] width 10 height 16
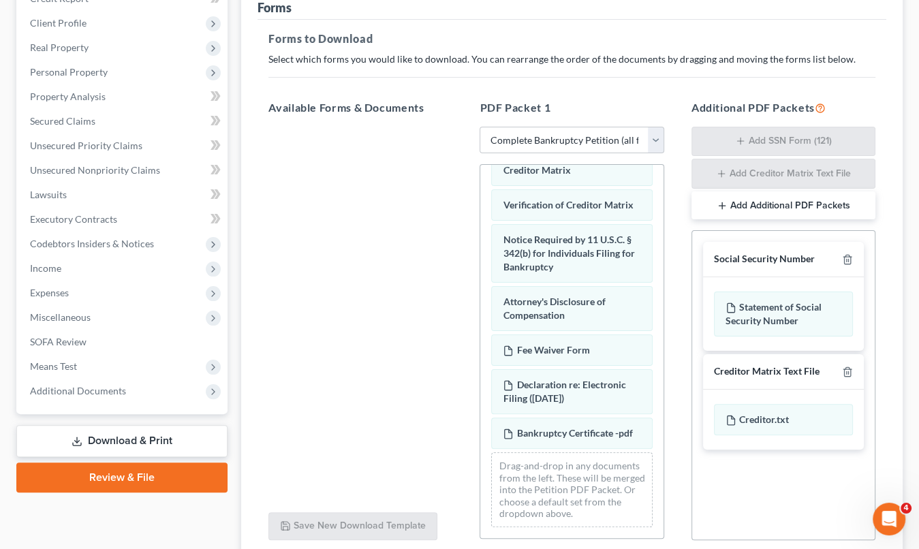
scroll to position [291, 0]
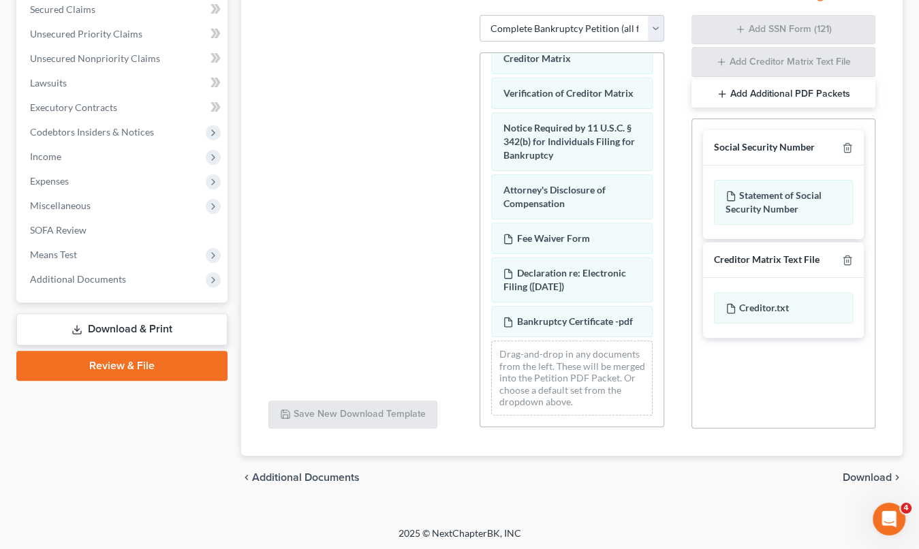
click at [883, 483] on div "chevron_left Additional Documents Download chevron_right" at bounding box center [571, 478] width 661 height 44
click at [879, 475] on span "Download" at bounding box center [866, 477] width 49 height 11
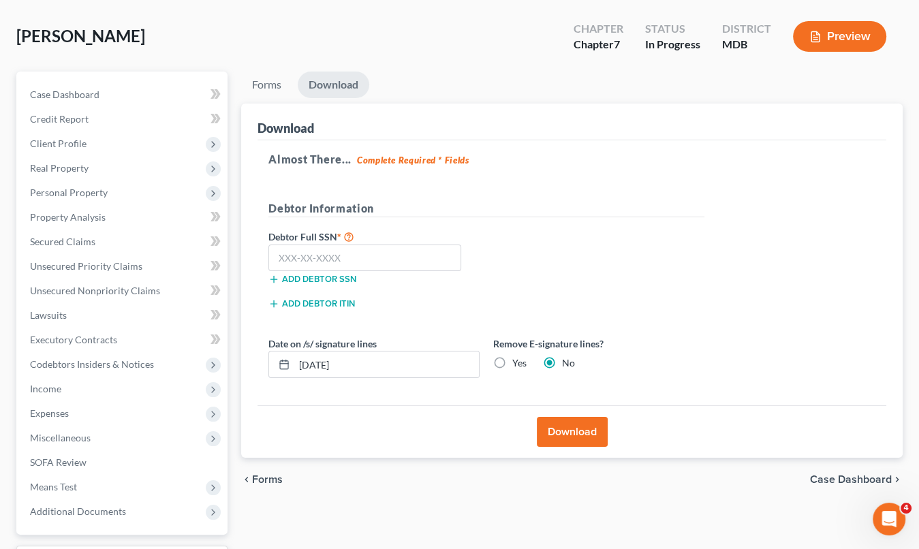
scroll to position [37, 0]
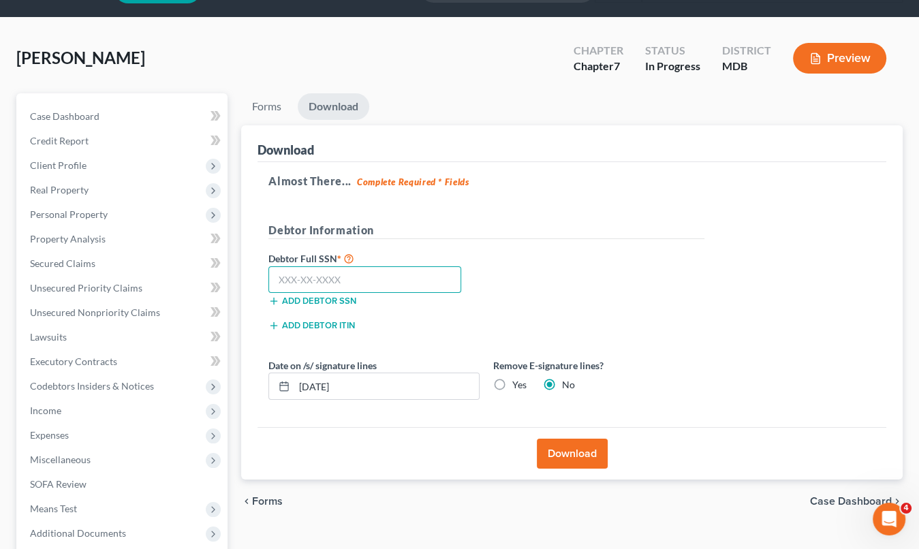
click at [345, 277] on input "text" at bounding box center [364, 279] width 193 height 27
click at [512, 384] on label "Yes" at bounding box center [519, 385] width 14 height 14
click at [517, 384] on input "Yes" at bounding box center [521, 382] width 9 height 9
radio input "true"
radio input "false"
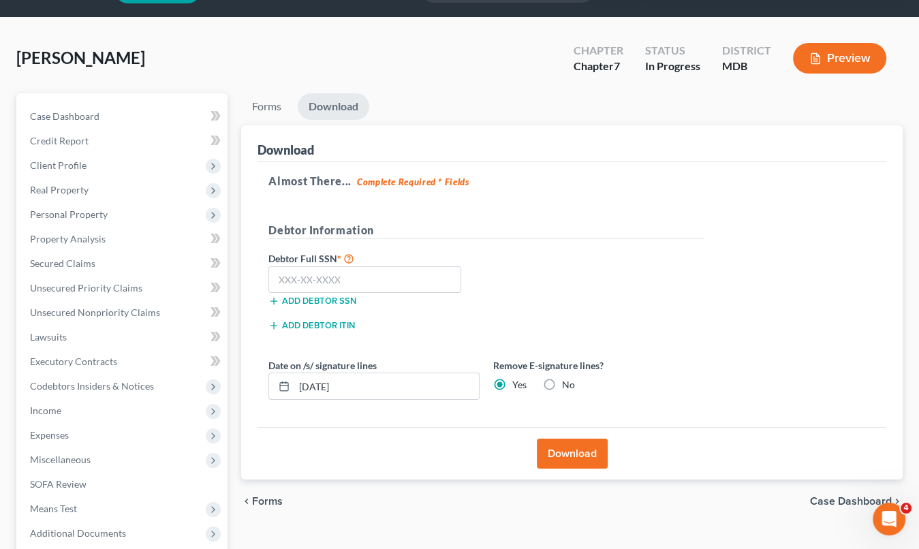
click at [342, 299] on button "Add debtor SSN" at bounding box center [312, 301] width 88 height 11
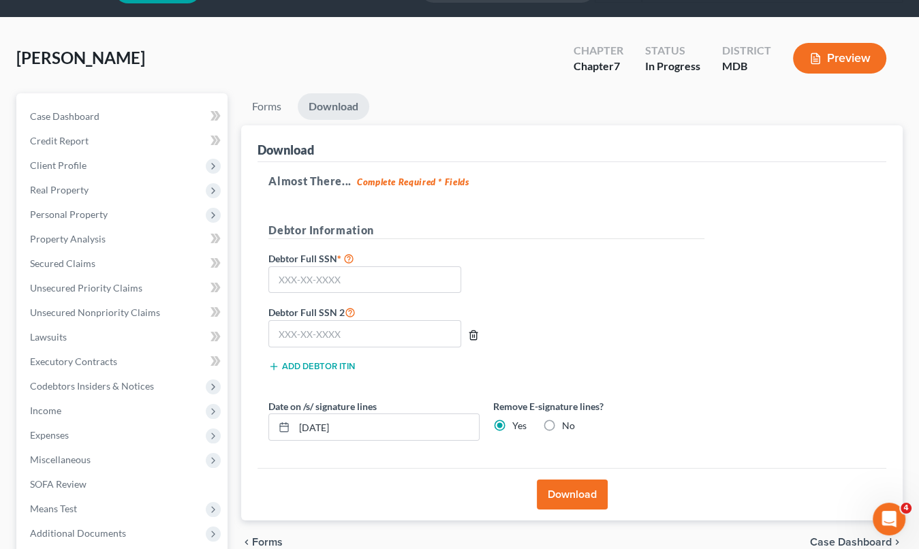
click at [471, 332] on icon "button" at bounding box center [473, 335] width 11 height 11
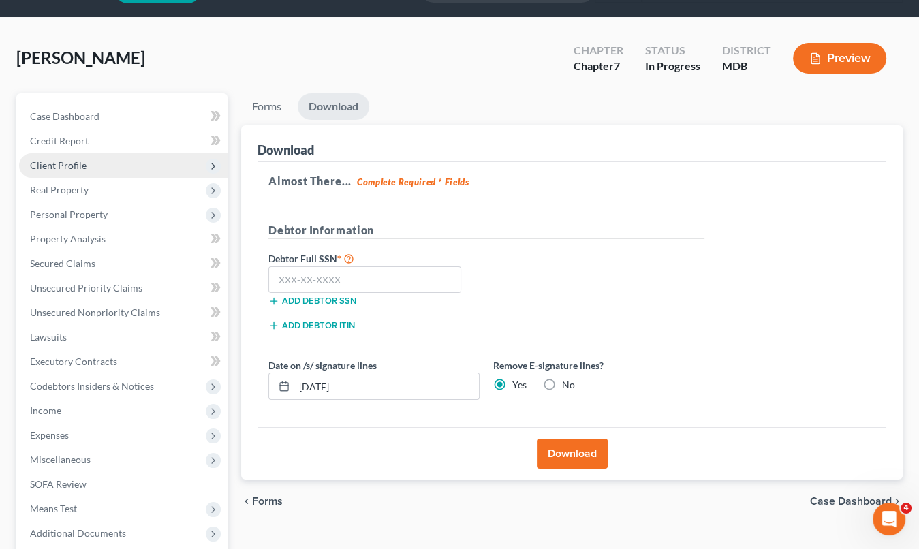
click at [139, 164] on span "Client Profile" at bounding box center [123, 165] width 208 height 25
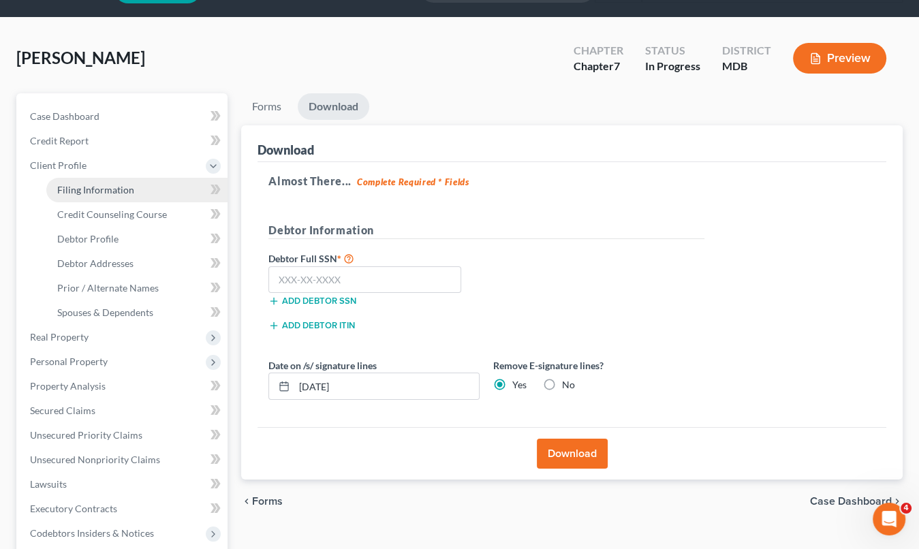
click at [138, 194] on link "Filing Information" at bounding box center [136, 190] width 181 height 25
select select "1"
select select "0"
select select "38"
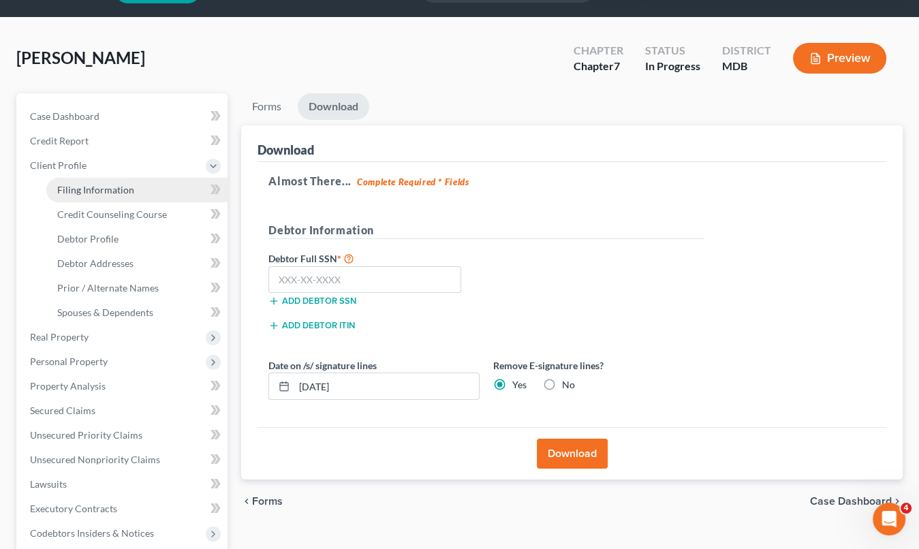
select select "0"
select select "21"
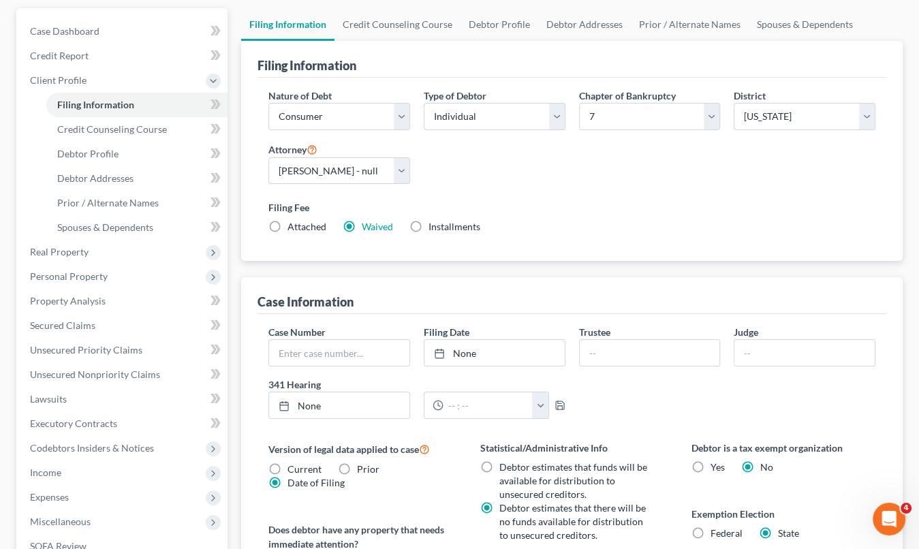
scroll to position [61, 0]
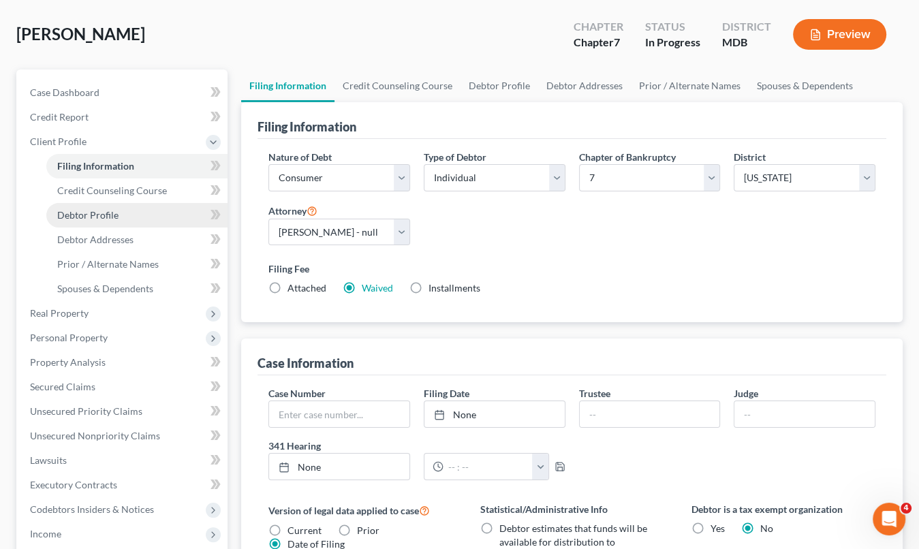
click at [129, 216] on link "Debtor Profile" at bounding box center [136, 215] width 181 height 25
select select "0"
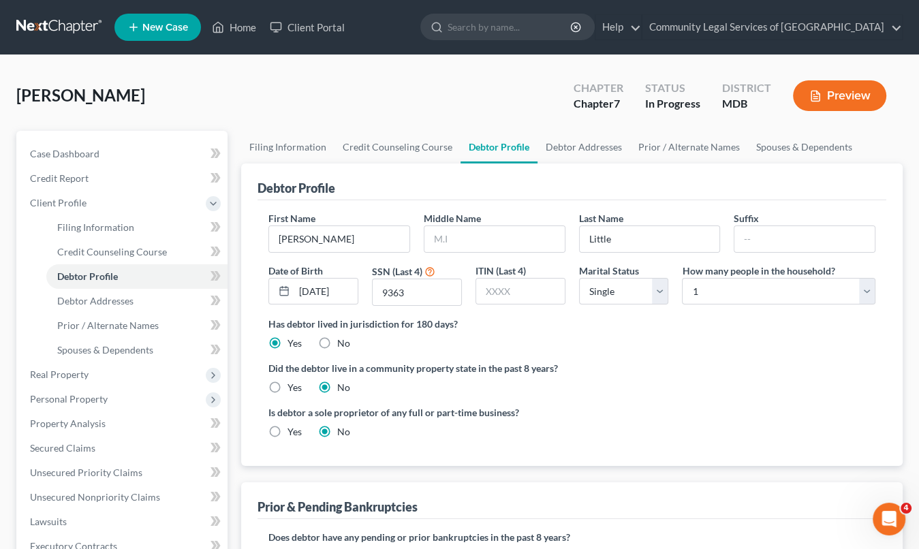
scroll to position [321, 0]
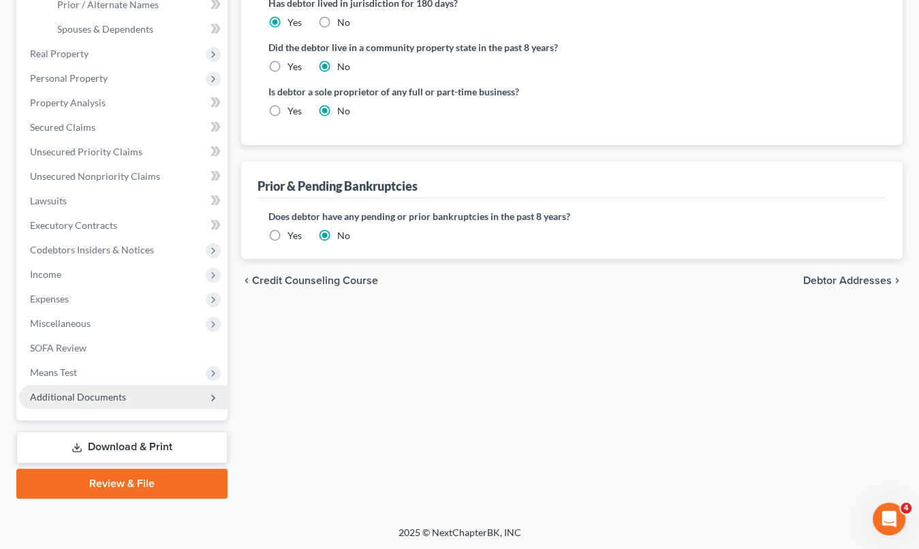
click at [139, 402] on span "Additional Documents" at bounding box center [123, 397] width 208 height 25
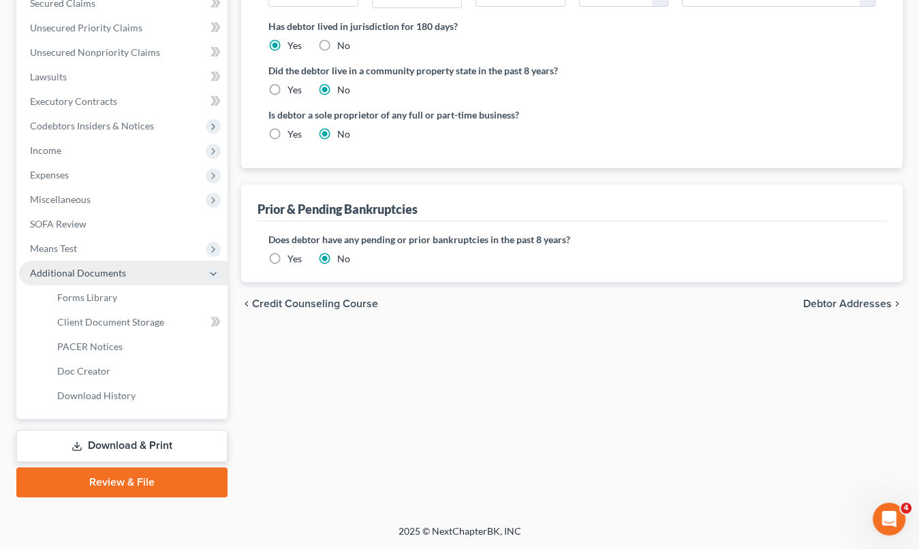
scroll to position [296, 0]
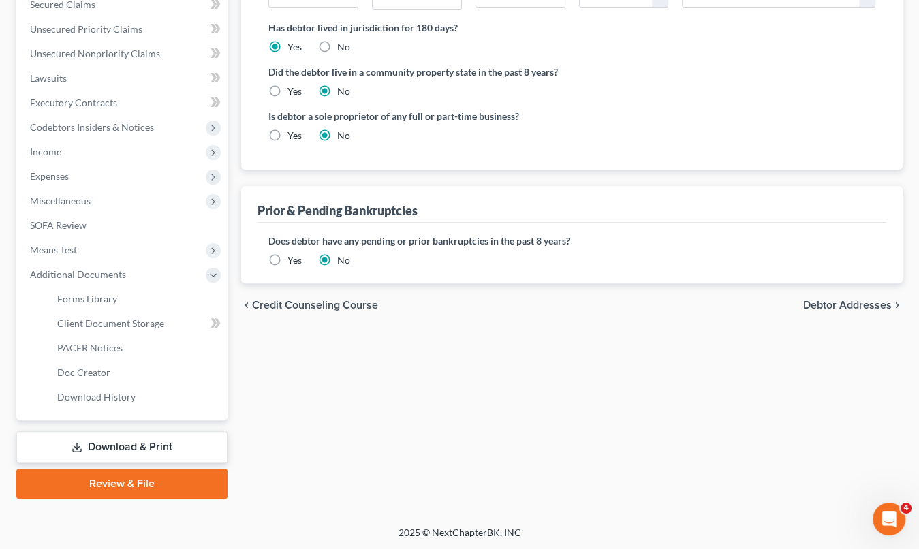
click at [142, 443] on link "Download & Print" at bounding box center [121, 447] width 211 height 32
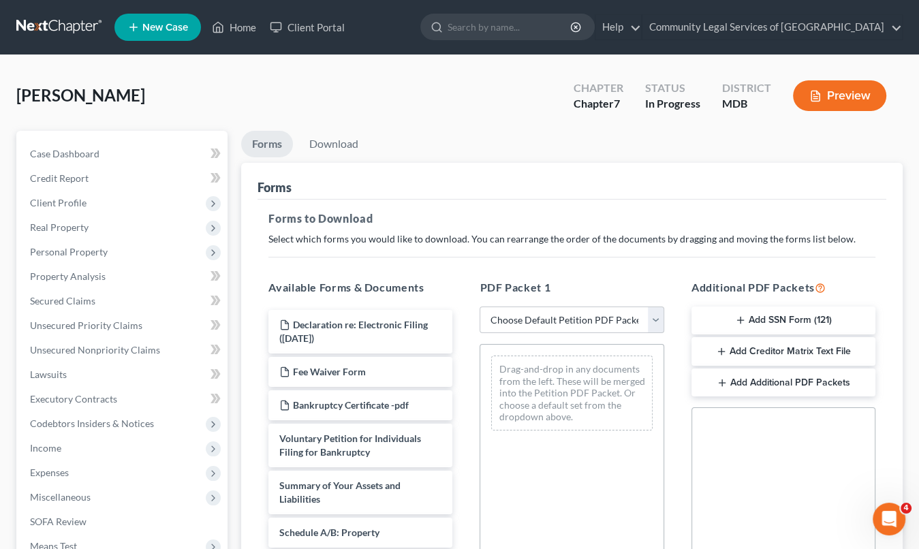
click at [779, 318] on button "Add SSN Form (121)" at bounding box center [783, 320] width 184 height 29
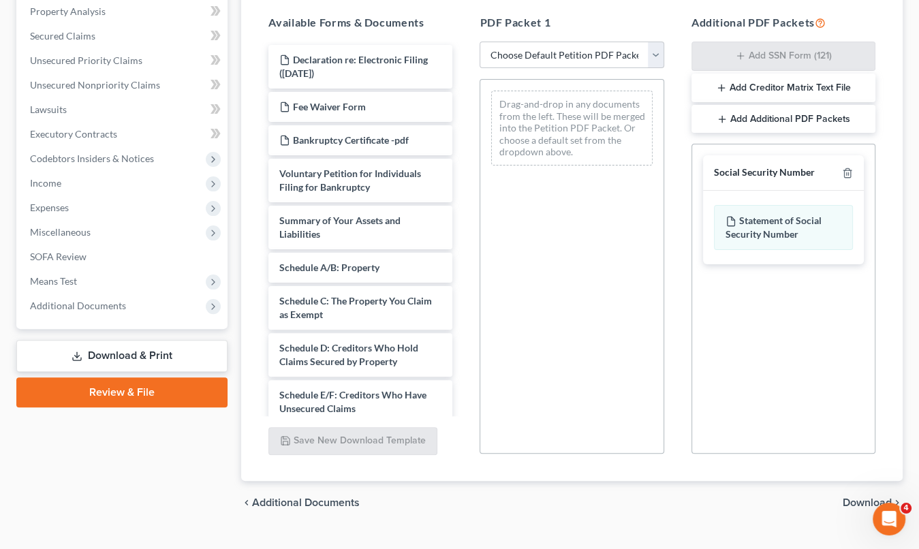
scroll to position [272, 0]
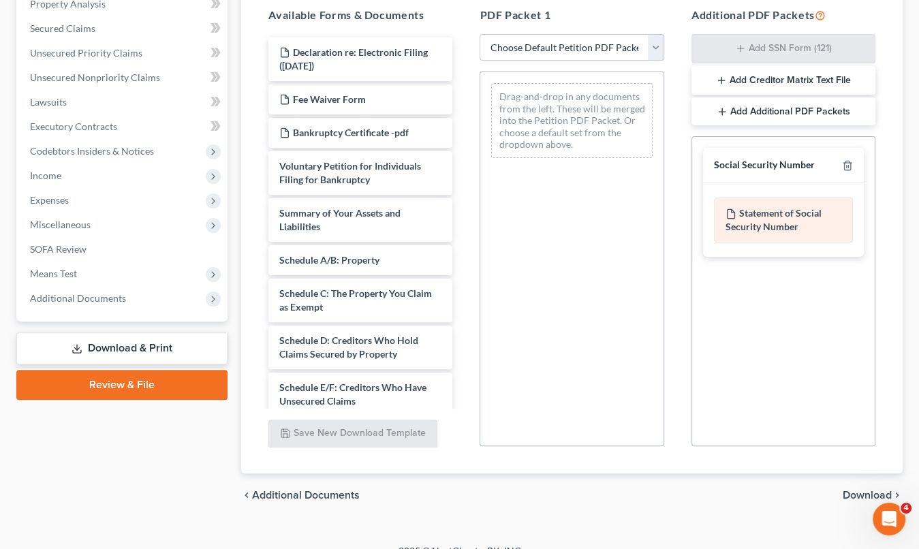
click at [780, 225] on div "Statement of Social Security Number" at bounding box center [783, 219] width 139 height 45
drag, startPoint x: 780, startPoint y: 225, endPoint x: 754, endPoint y: 212, distance: 28.6
click at [754, 212] on div "Statement of Social Security Number" at bounding box center [783, 219] width 139 height 45
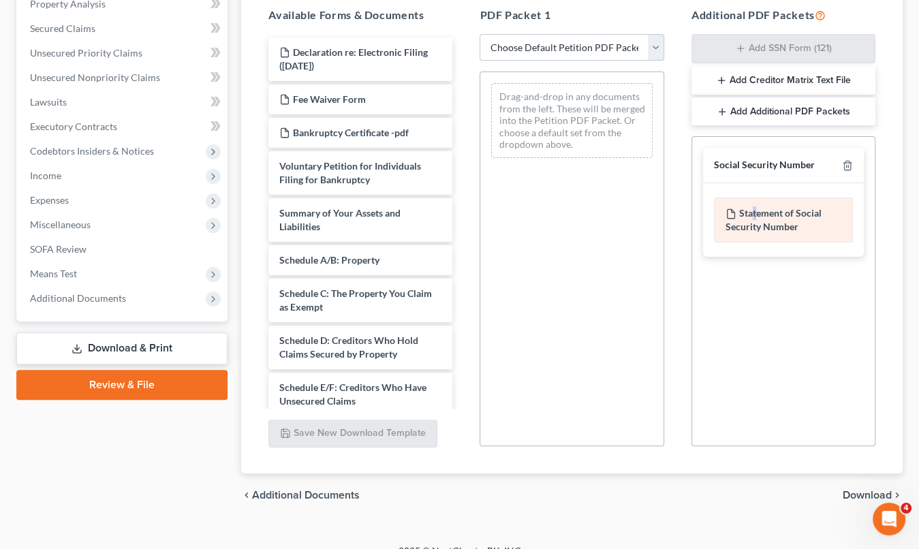
click at [754, 212] on div "Statement of Social Security Number" at bounding box center [783, 219] width 139 height 45
click at [744, 131] on div "Additional PDF Packets Add SSN Form (121) Add Creditor Matrix Text File Add Add…" at bounding box center [782, 227] width 211 height 462
click at [620, 46] on select "Choose Default Petition PDF Packet Complete Bankruptcy Petition (all forms and …" at bounding box center [571, 47] width 184 height 27
select select "0"
click at [479, 34] on select "Choose Default Petition PDF Packet Complete Bankruptcy Petition (all forms and …" at bounding box center [571, 47] width 184 height 27
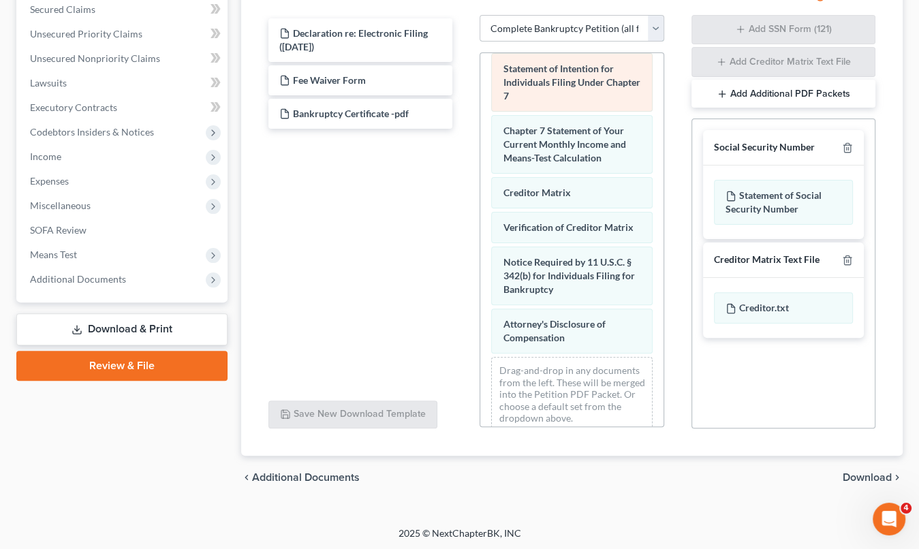
scroll to position [615, 0]
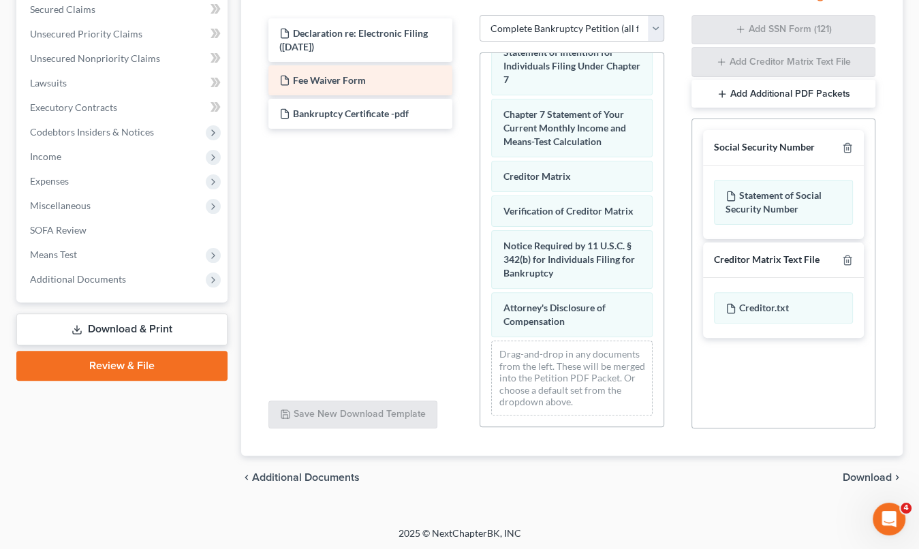
click at [368, 86] on div "Fee Waiver Form" at bounding box center [360, 80] width 184 height 30
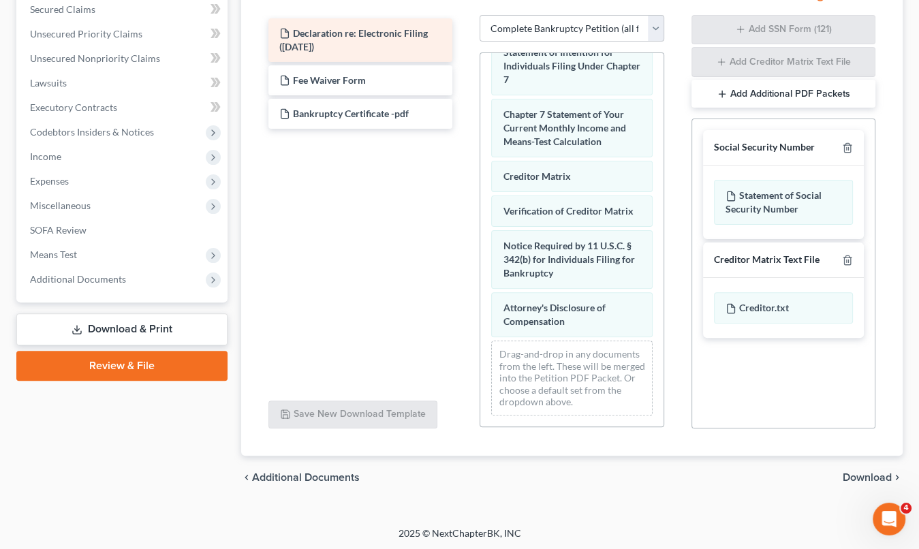
click at [368, 38] on div "Declaration re: Electronic Filing (10/02/2025)" at bounding box center [360, 40] width 184 height 44
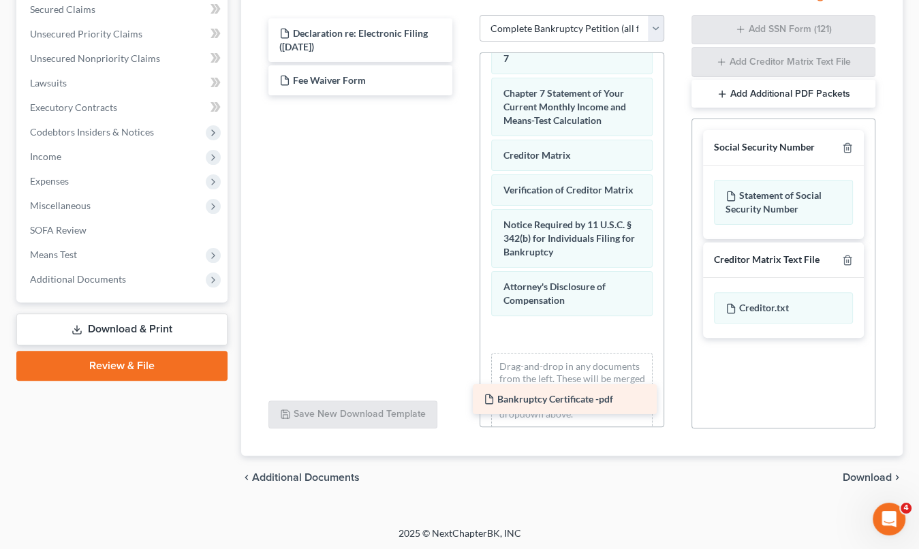
drag, startPoint x: 370, startPoint y: 115, endPoint x: 575, endPoint y: 402, distance: 352.0
click at [463, 95] on div "Bankruptcy Certificate -pdf Declaration re: Electronic Filing (10/02/2025) Fee …" at bounding box center [360, 56] width 206 height 77
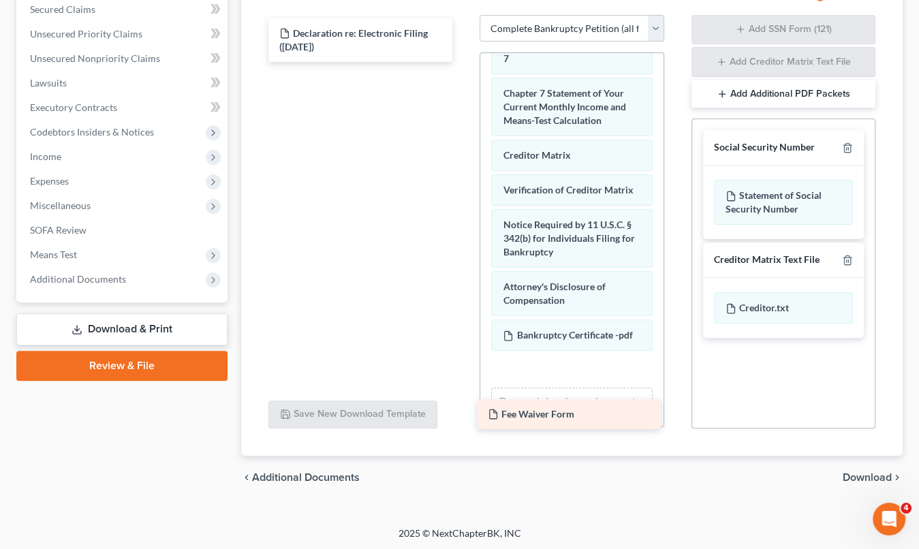
drag, startPoint x: 370, startPoint y: 84, endPoint x: 579, endPoint y: 419, distance: 394.5
click at [463, 62] on div "Fee Waiver Form Declaration re: Electronic Filing (10/02/2025) Fee Waiver Form" at bounding box center [360, 40] width 206 height 44
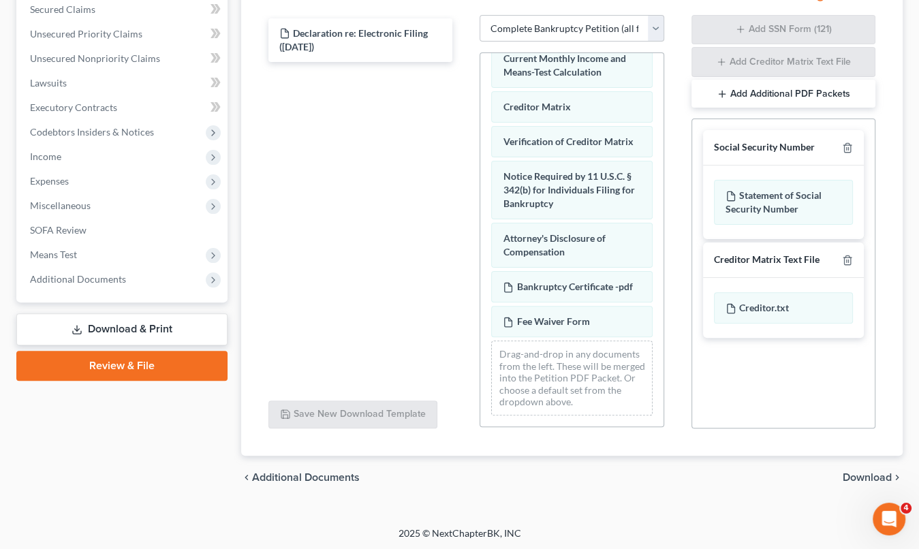
scroll to position [697, 0]
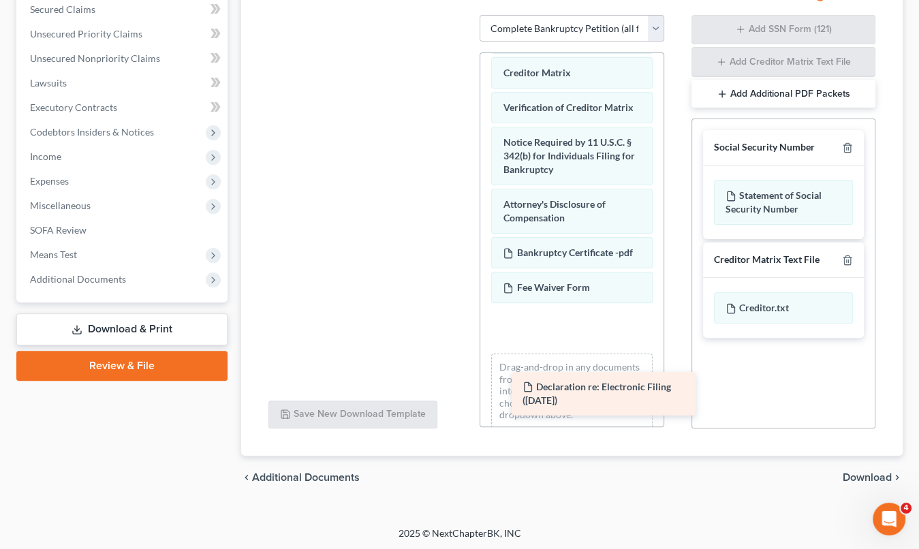
drag, startPoint x: 308, startPoint y: 42, endPoint x: 549, endPoint y: 396, distance: 429.3
click at [463, 15] on div "Declaration re: Electronic Filing (10/02/2025) Declaration re: Electronic Filin…" at bounding box center [360, 15] width 206 height 0
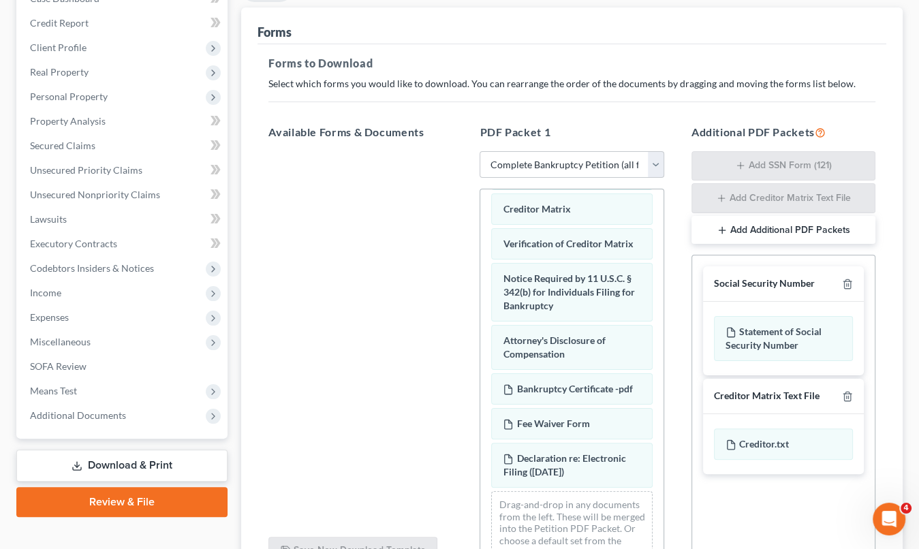
scroll to position [291, 0]
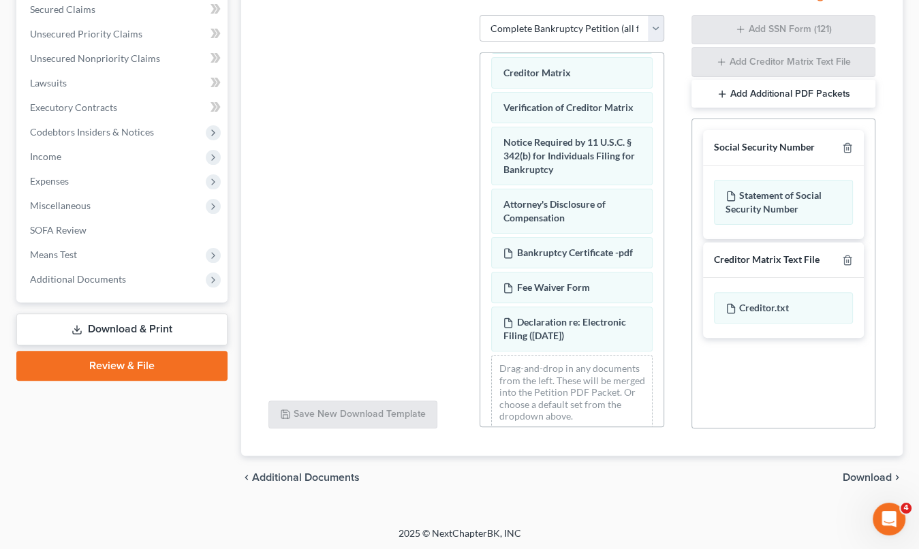
click at [887, 472] on span "Download" at bounding box center [866, 477] width 49 height 11
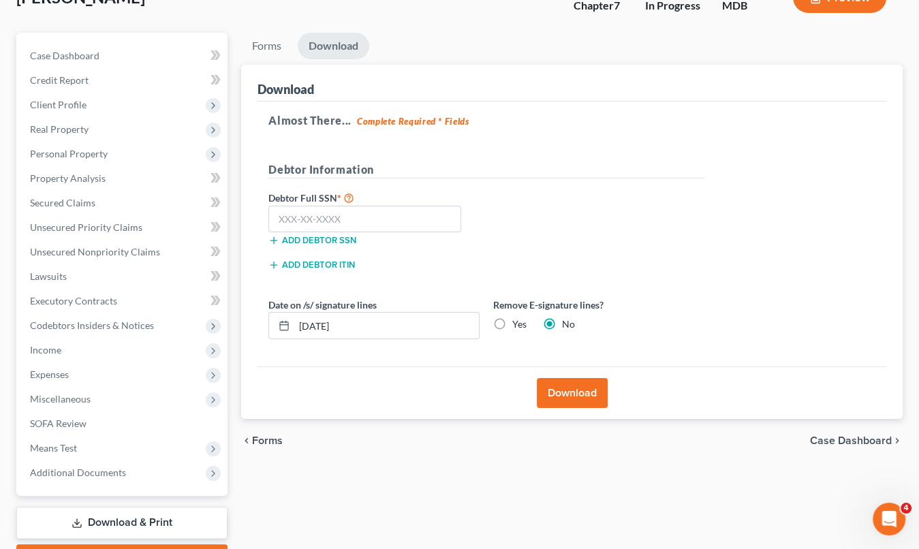
scroll to position [0, 0]
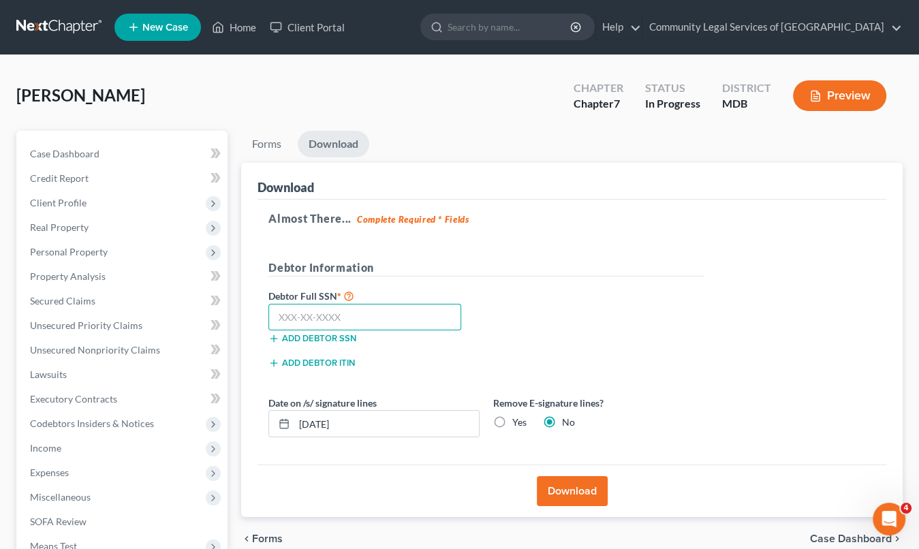
click at [310, 317] on input "text" at bounding box center [364, 317] width 193 height 27
type input "578-94-9363"
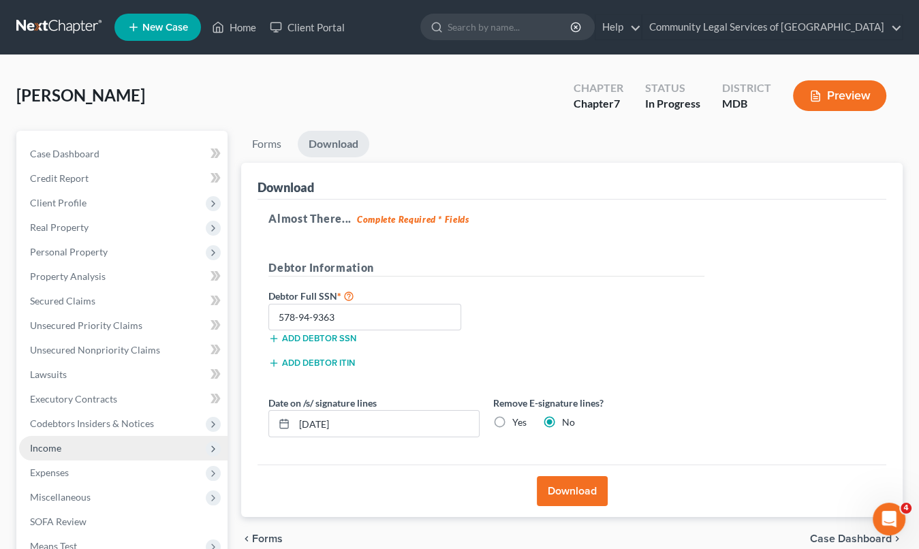
click at [80, 450] on span "Income" at bounding box center [123, 448] width 208 height 25
click at [217, 449] on icon at bounding box center [213, 448] width 11 height 11
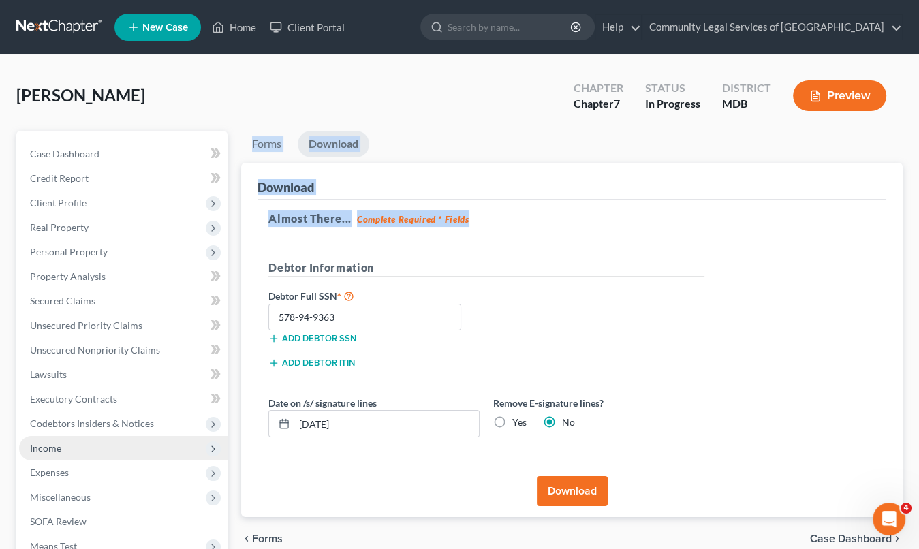
drag, startPoint x: 235, startPoint y: 138, endPoint x: 517, endPoint y: 202, distance: 289.1
click at [517, 202] on div "Forms Download Forms Forms to Download Select which forms you would like to dow…" at bounding box center [571, 401] width 675 height 541
click at [517, 202] on div "Almost There... Complete Required * Fields Debtor Information Debtor Full SSN *…" at bounding box center [571, 332] width 628 height 266
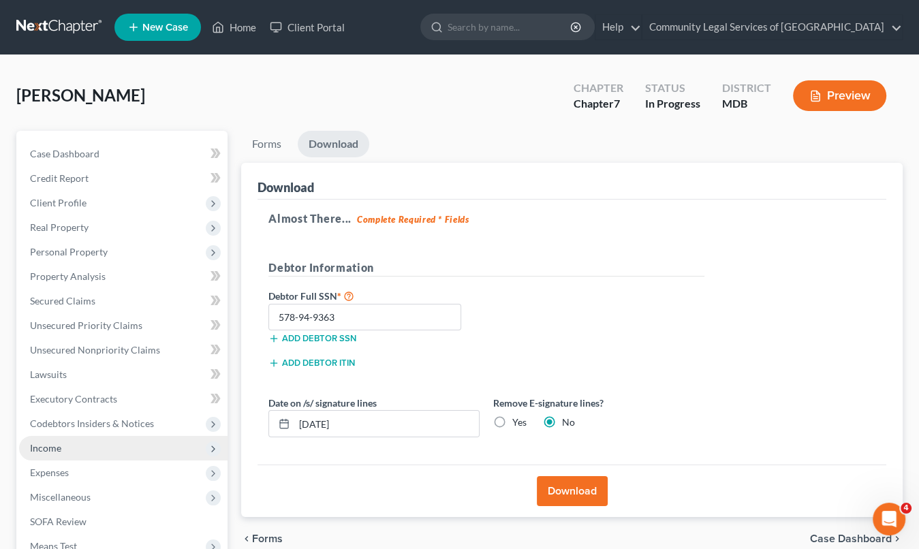
click at [246, 116] on div "Little, Carolita Upgraded Chapter Chapter 7 Status In Progress District MDB Pre…" at bounding box center [459, 100] width 886 height 59
click at [238, 91] on div "Little, Carolita Upgraded Chapter Chapter 7 Status In Progress District MDB Pre…" at bounding box center [459, 100] width 886 height 59
drag, startPoint x: 221, startPoint y: 90, endPoint x: 533, endPoint y: 239, distance: 345.7
click at [533, 239] on div "Little, Carolita Upgraded Chapter Chapter 7 Status In Progress District MDB Pre…" at bounding box center [459, 376] width 886 height 611
click at [533, 239] on div "Almost There... Complete Required * Fields Debtor Information Debtor Full SSN *…" at bounding box center [571, 332] width 628 height 266
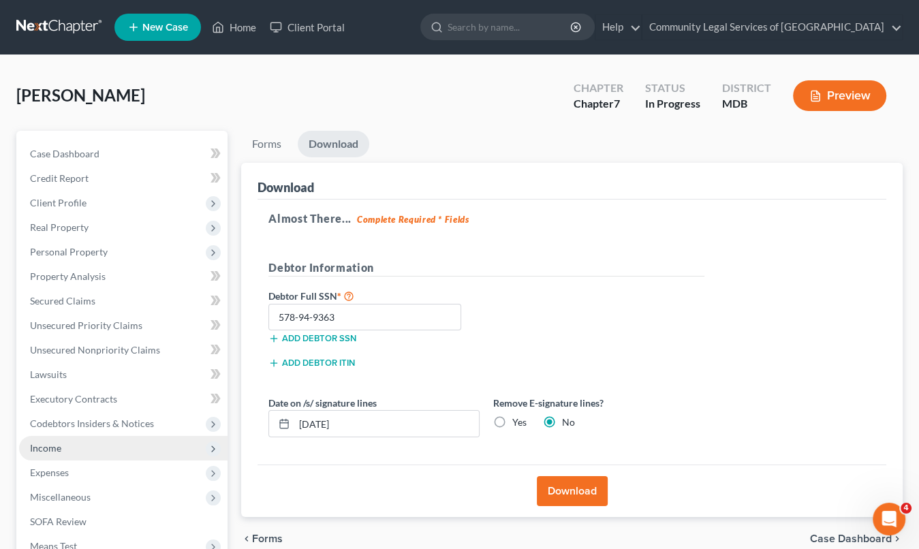
click at [491, 214] on h5 "Almost There... Complete Required * Fields" at bounding box center [571, 218] width 607 height 16
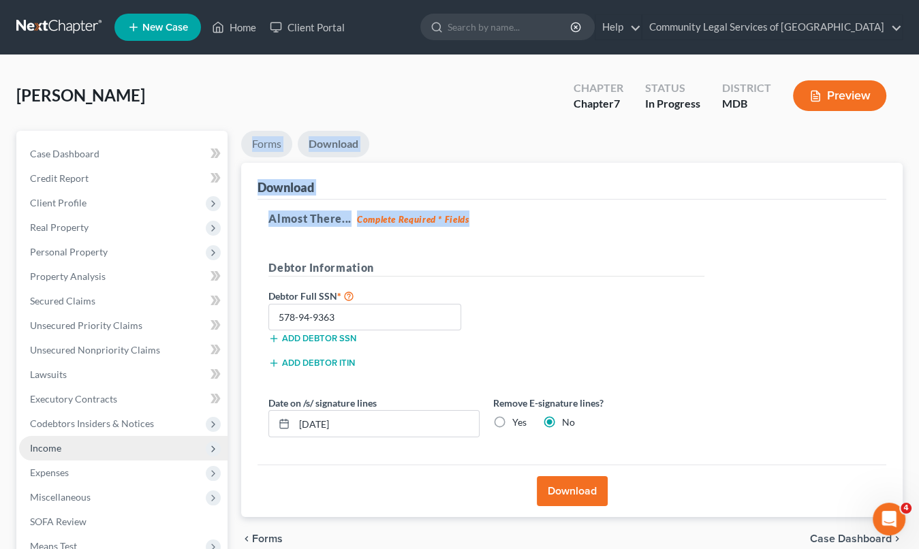
drag, startPoint x: 492, startPoint y: 218, endPoint x: 251, endPoint y: 143, distance: 253.0
click at [251, 143] on div "Forms Download Forms Forms to Download Select which forms you would like to dow…" at bounding box center [571, 324] width 661 height 386
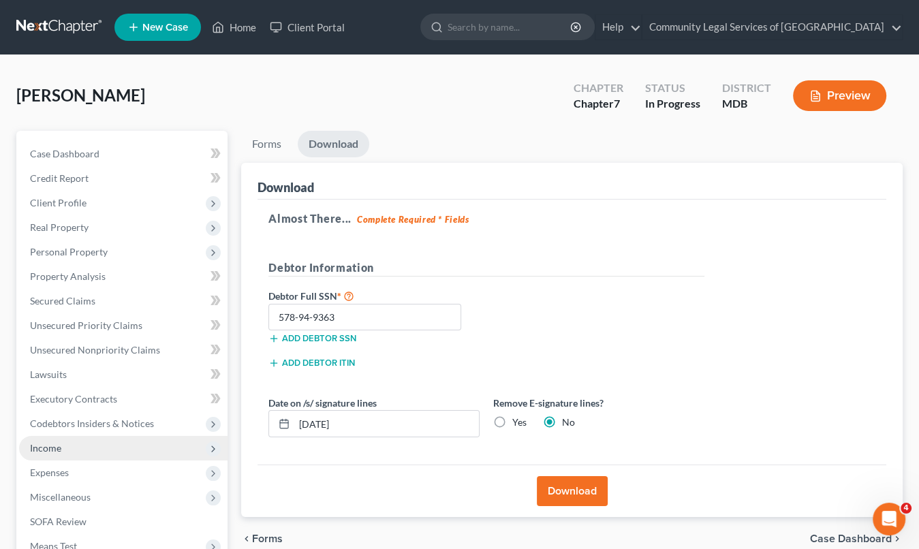
drag, startPoint x: 247, startPoint y: 143, endPoint x: 248, endPoint y: 91, distance: 52.4
click at [248, 91] on div "Little, Carolita Upgraded Chapter Chapter 7 Status In Progress District MDB Pre…" at bounding box center [459, 100] width 886 height 59
drag, startPoint x: 248, startPoint y: 91, endPoint x: 467, endPoint y: 214, distance: 251.5
click at [467, 214] on div "Little, Carolita Upgraded Chapter Chapter 7 Status In Progress District MDB Pre…" at bounding box center [459, 376] width 886 height 611
click at [473, 217] on h5 "Almost There... Complete Required * Fields" at bounding box center [571, 218] width 607 height 16
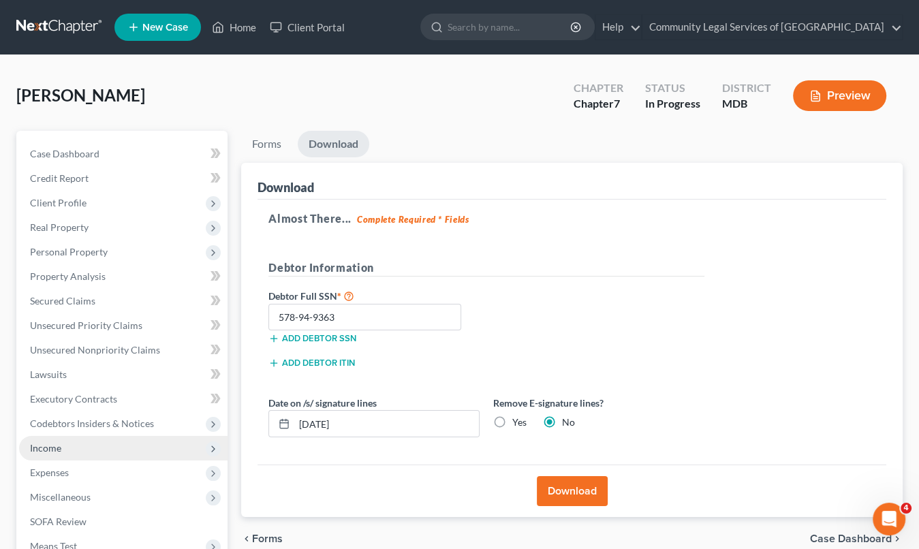
click at [477, 221] on h5 "Almost There... Complete Required * Fields" at bounding box center [571, 218] width 607 height 16
drag, startPoint x: 471, startPoint y: 217, endPoint x: 246, endPoint y: 109, distance: 250.0
click at [246, 109] on div "Little, Carolita Upgraded Chapter Chapter 7 Status In Progress District MDB Pre…" at bounding box center [459, 376] width 886 height 611
click at [246, 109] on div "Little, Carolita Upgraded Chapter Chapter 7 Status In Progress District MDB Pre…" at bounding box center [459, 100] width 886 height 59
click at [230, 125] on div "Little, Carolita Upgraded Chapter Chapter 7 Status In Progress District MDB Pre…" at bounding box center [459, 100] width 886 height 59
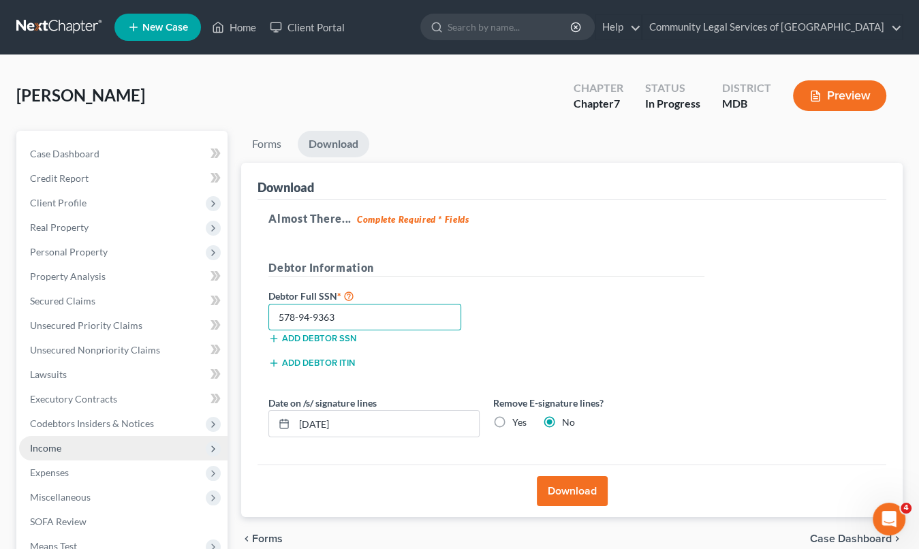
click at [346, 321] on input "578-94-9363" at bounding box center [364, 317] width 193 height 27
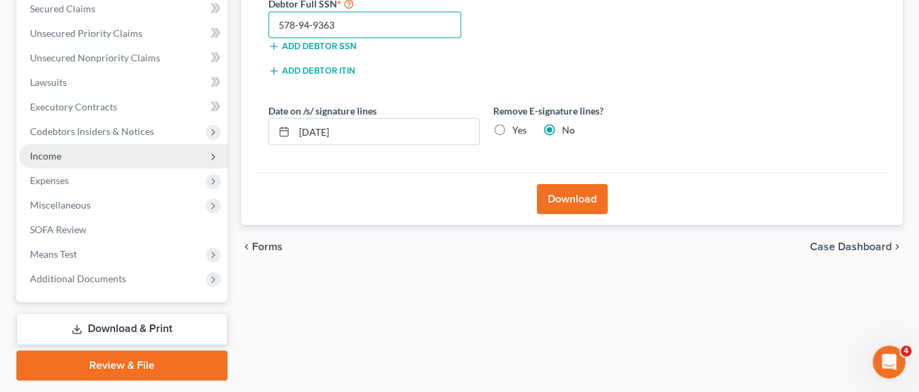
scroll to position [331, 0]
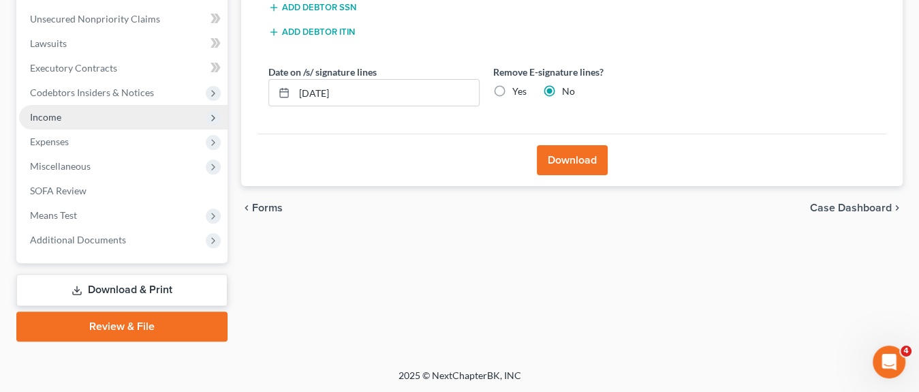
click at [141, 330] on link "Review & File" at bounding box center [121, 326] width 211 height 30
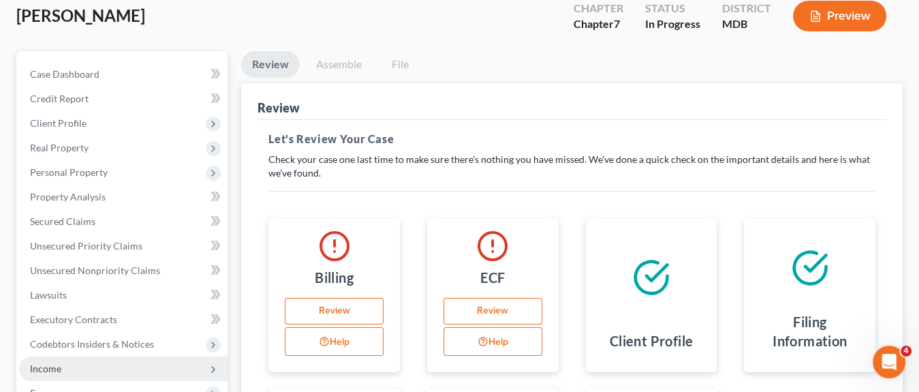
scroll to position [355, 0]
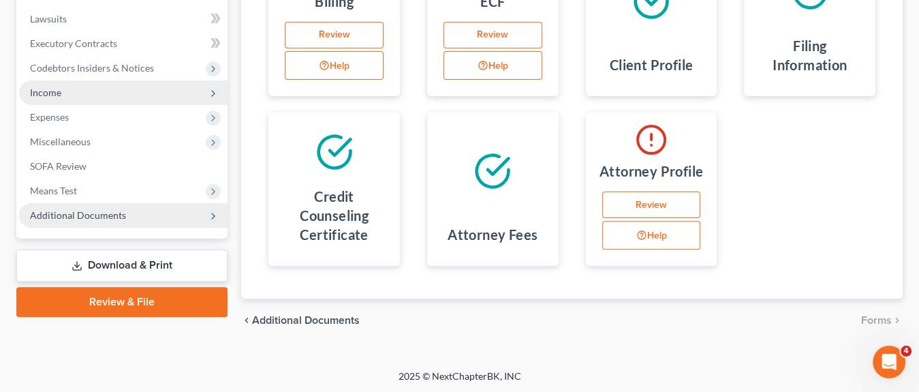
click at [167, 219] on span "Additional Documents" at bounding box center [123, 215] width 208 height 25
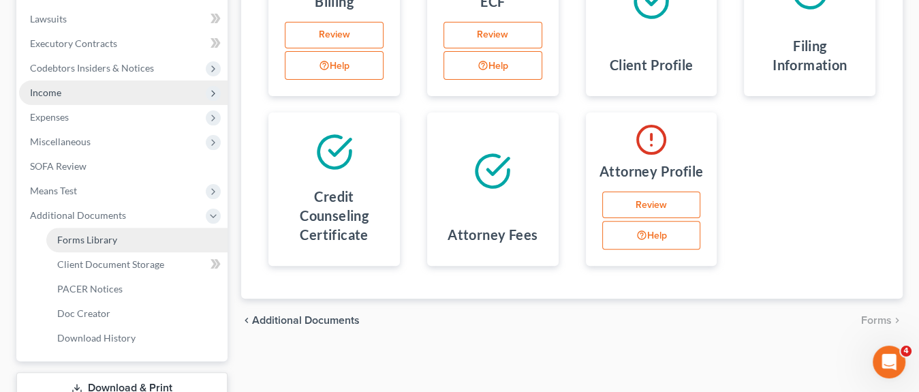
click at [167, 242] on link "Forms Library" at bounding box center [136, 239] width 181 height 25
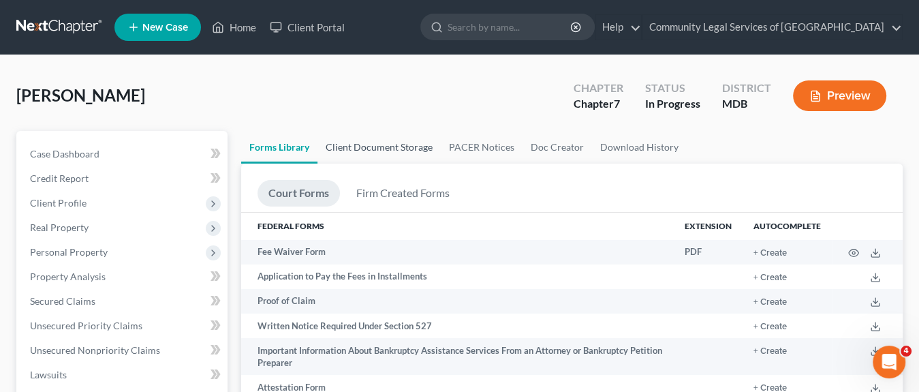
click at [421, 146] on link "Client Document Storage" at bounding box center [378, 147] width 123 height 33
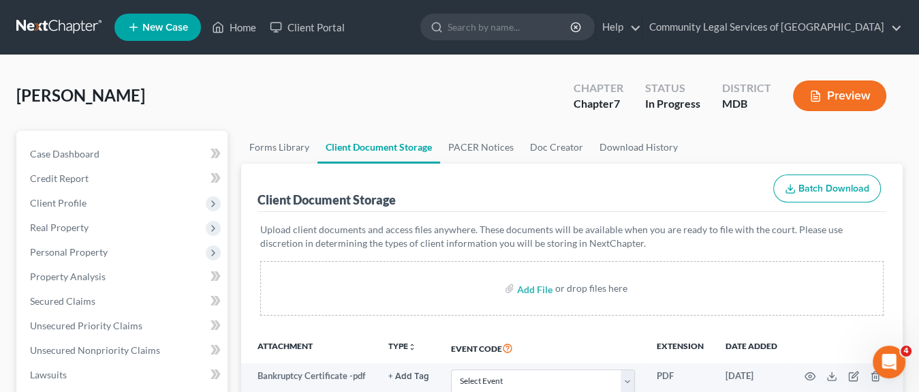
scroll to position [272, 0]
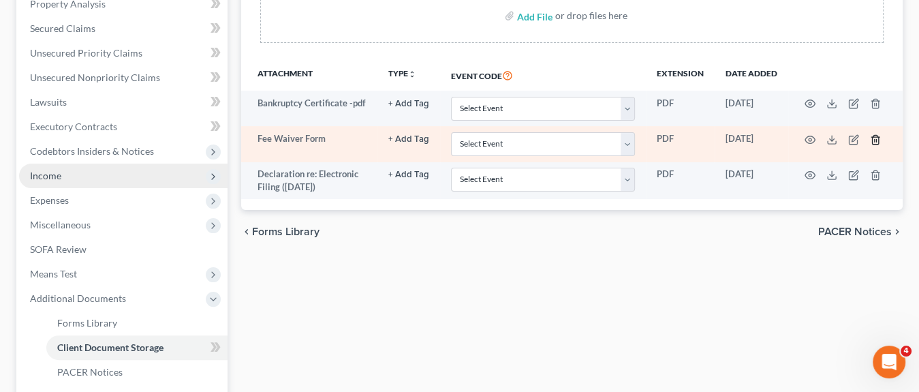
click at [876, 142] on icon "button" at bounding box center [875, 139] width 6 height 9
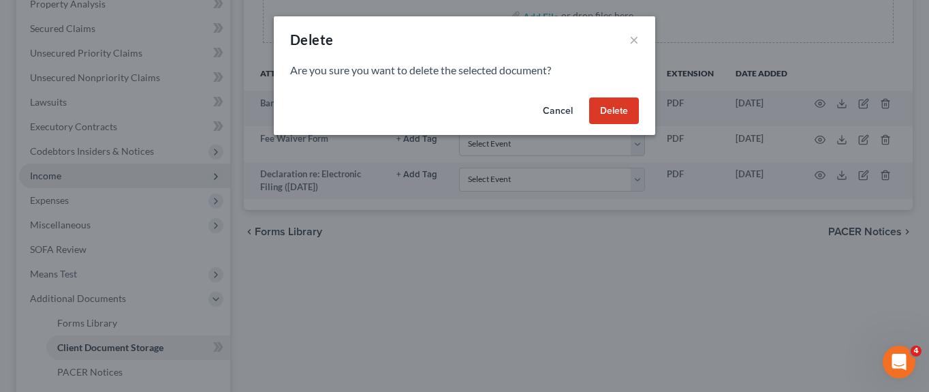
click at [625, 108] on button "Delete" at bounding box center [614, 110] width 50 height 27
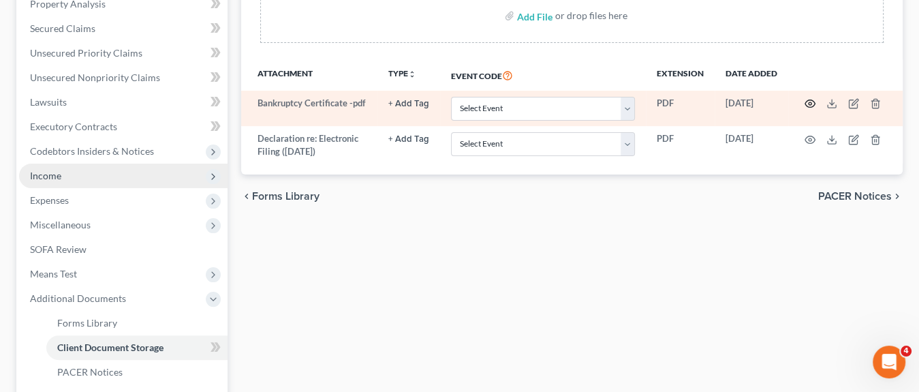
click at [810, 102] on circle "button" at bounding box center [809, 103] width 3 height 3
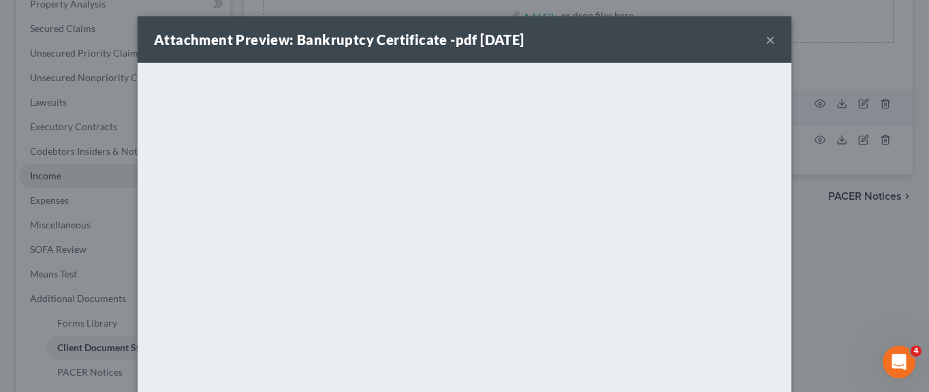
click at [765, 40] on button "×" at bounding box center [770, 39] width 10 height 16
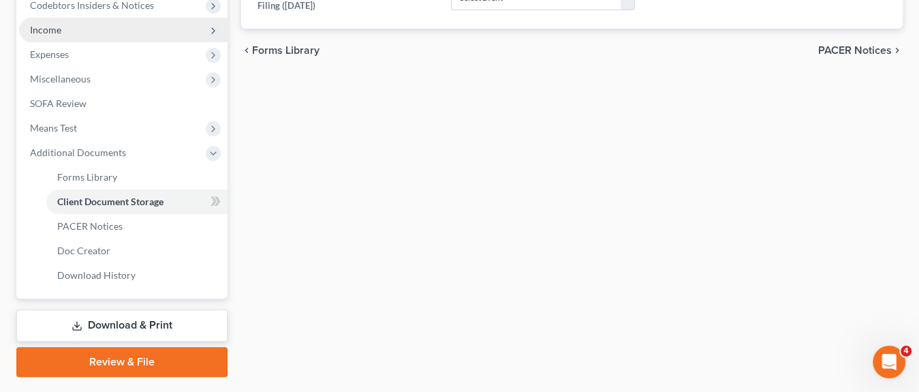
scroll to position [453, 0]
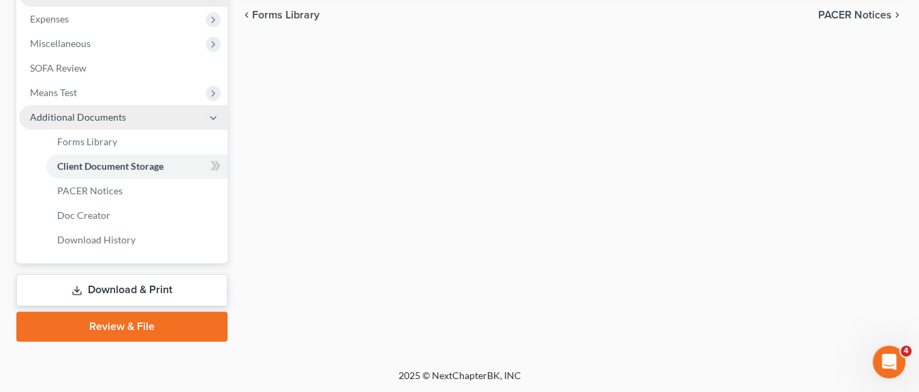
click at [148, 122] on span "Additional Documents" at bounding box center [123, 117] width 208 height 25
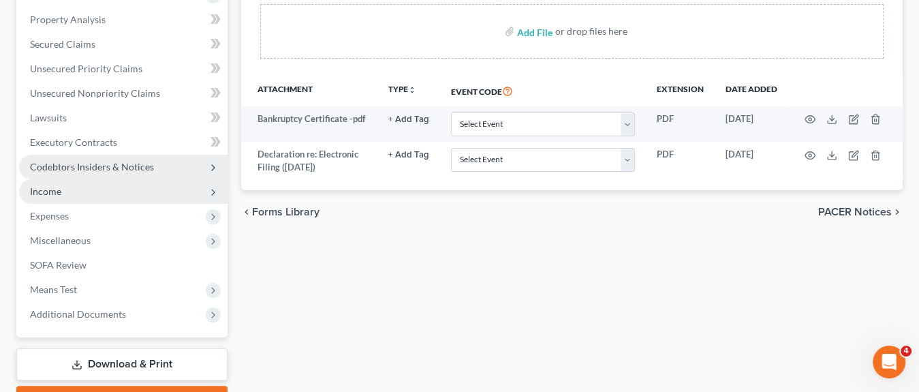
scroll to position [331, 0]
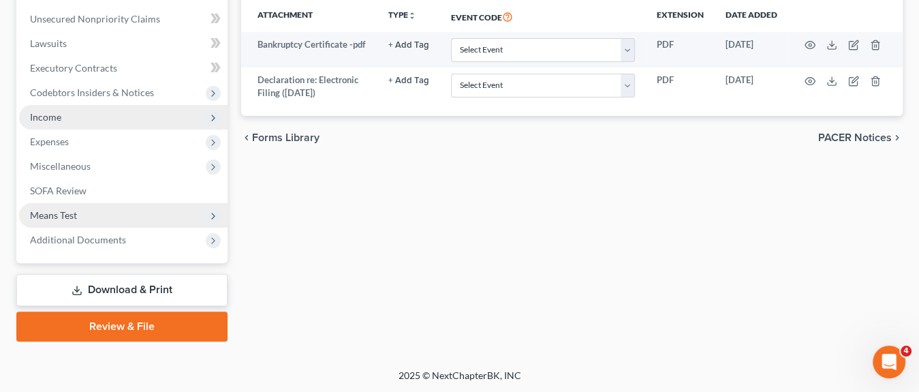
click at [131, 216] on span "Means Test" at bounding box center [123, 215] width 208 height 25
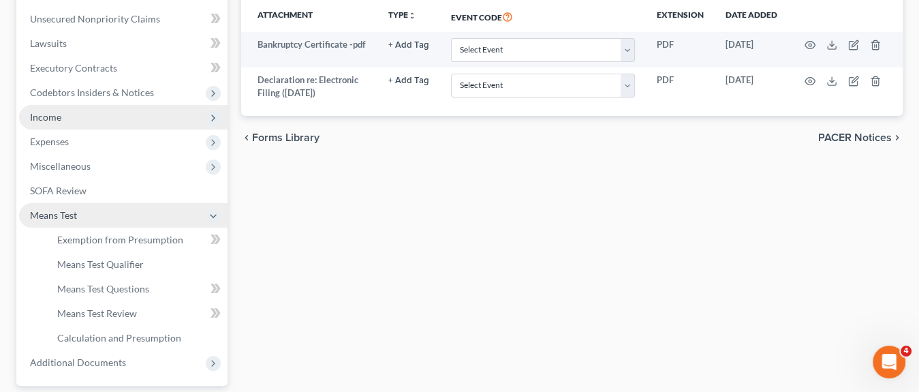
scroll to position [263, 0]
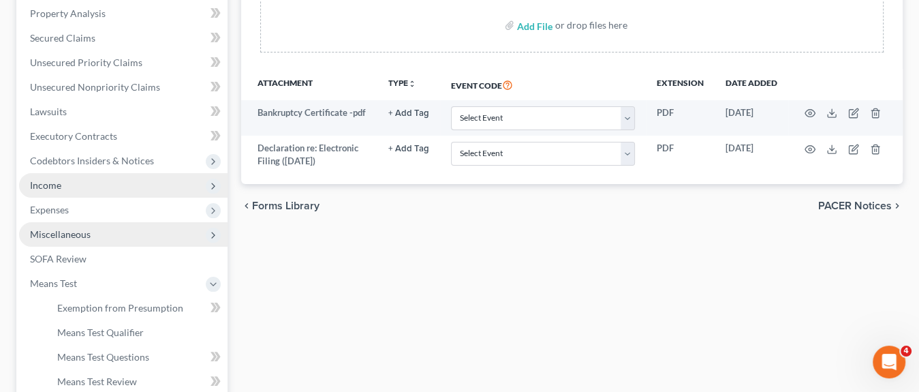
click at [124, 241] on span "Miscellaneous" at bounding box center [123, 234] width 208 height 25
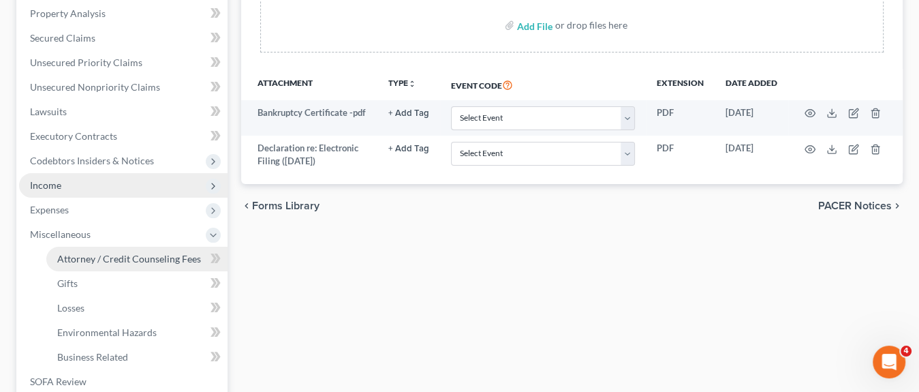
click at [120, 266] on link "Attorney / Credit Counseling Fees" at bounding box center [136, 258] width 181 height 25
select select "0"
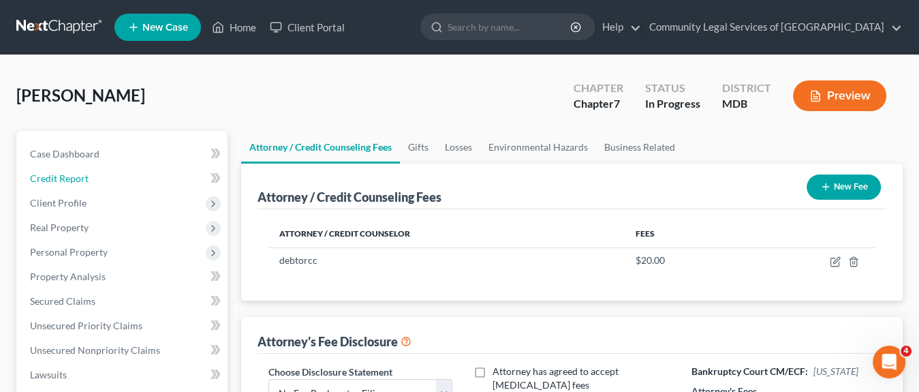
click at [147, 174] on link "Credit Report" at bounding box center [123, 178] width 208 height 25
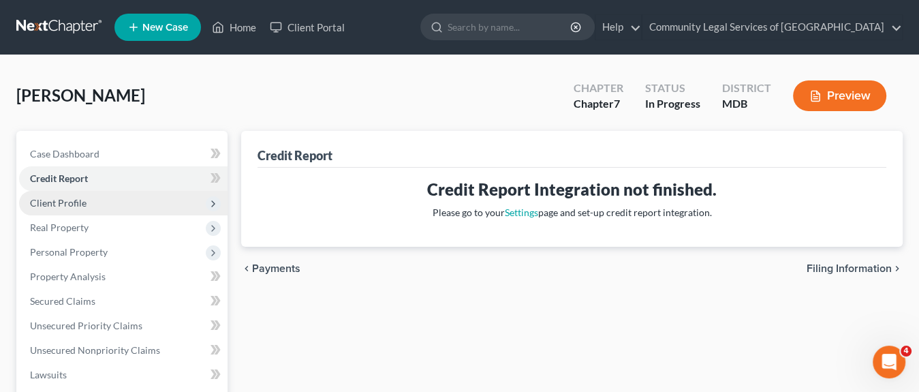
click at [146, 201] on span "Client Profile" at bounding box center [123, 203] width 208 height 25
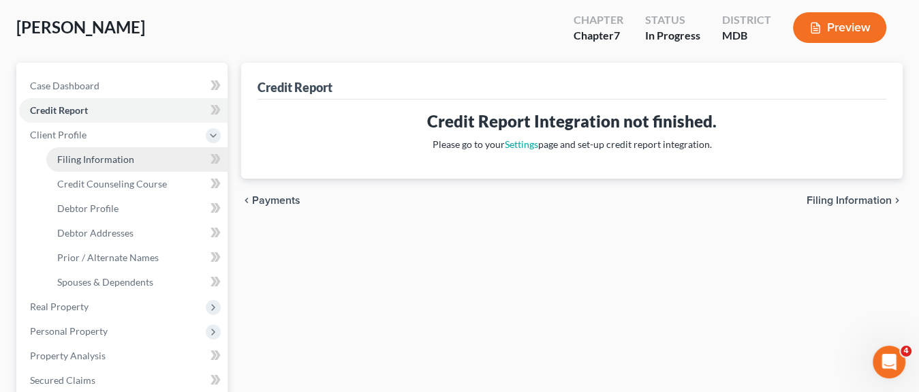
click at [154, 165] on link "Filing Information" at bounding box center [136, 159] width 181 height 25
select select "1"
select select "0"
select select "38"
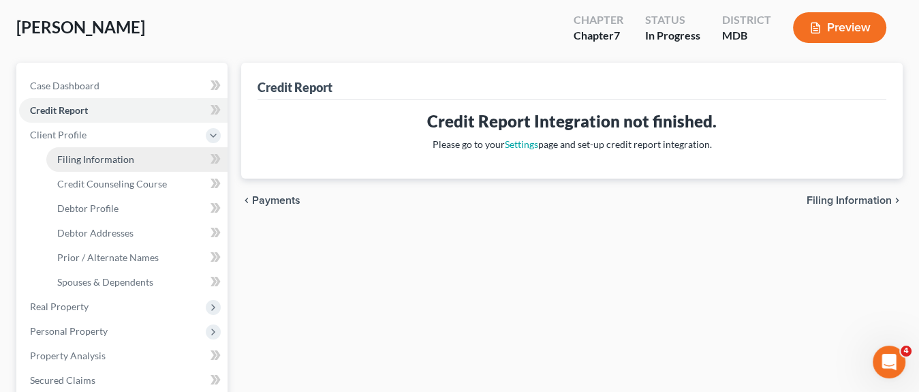
select select "0"
select select "21"
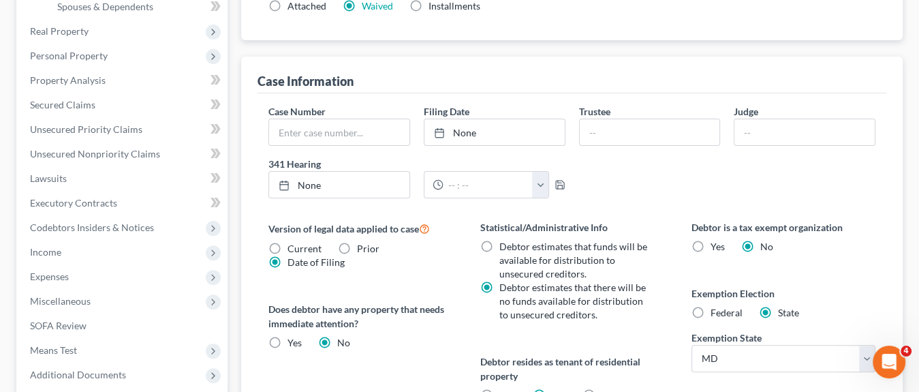
scroll to position [204, 0]
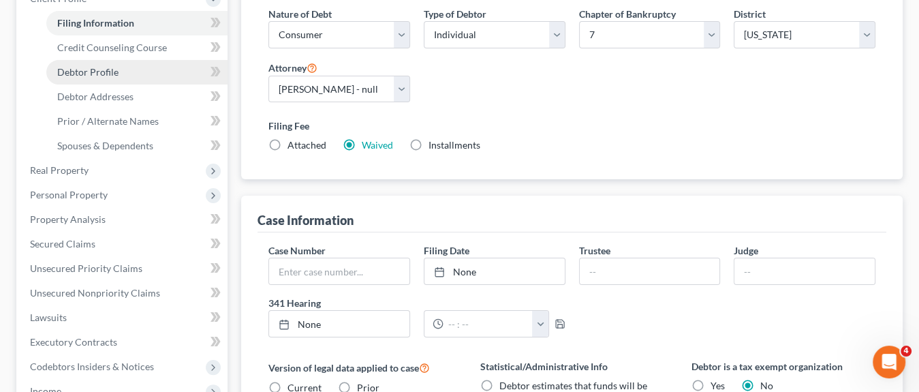
click at [148, 71] on link "Debtor Profile" at bounding box center [136, 72] width 181 height 25
select select "0"
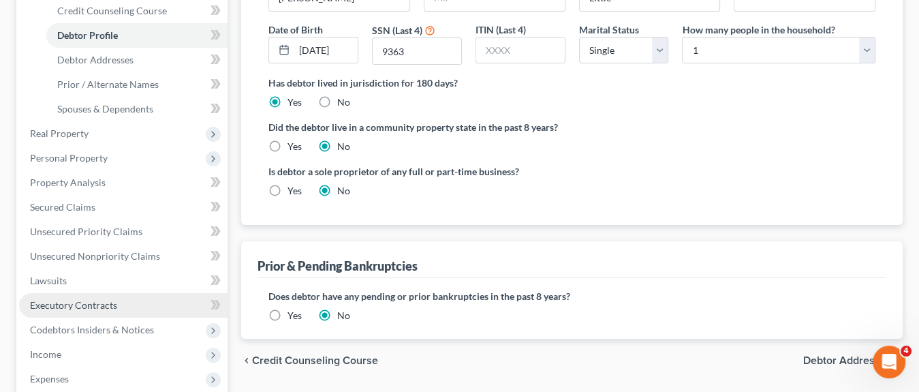
scroll to position [272, 0]
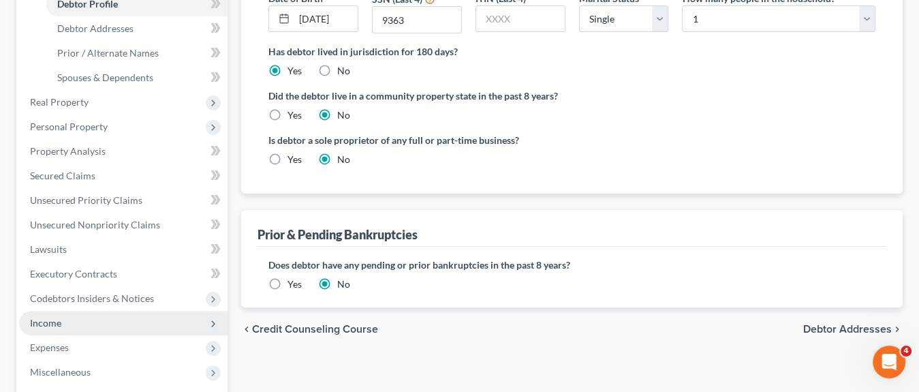
click at [103, 317] on span "Income" at bounding box center [123, 322] width 208 height 25
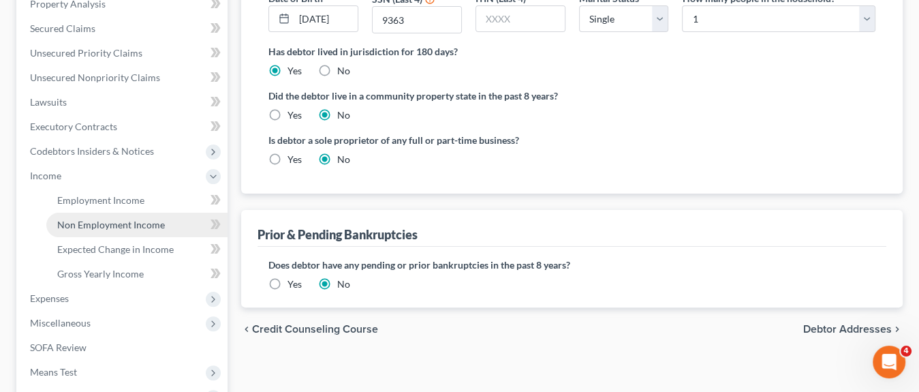
click at [120, 221] on span "Non Employment Income" at bounding box center [111, 225] width 108 height 12
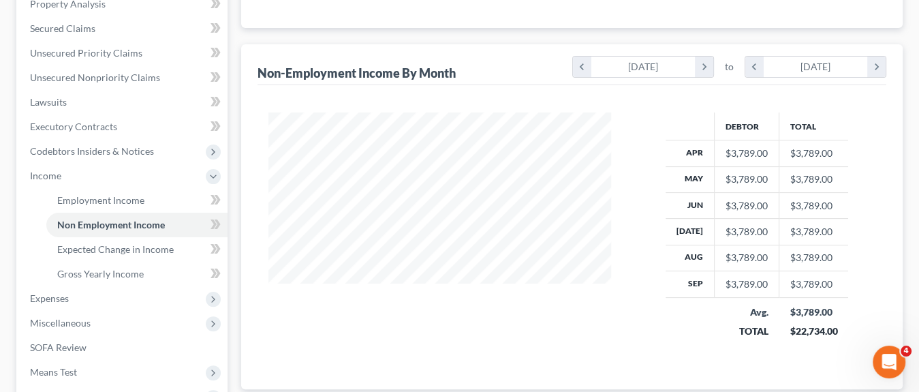
scroll to position [340, 0]
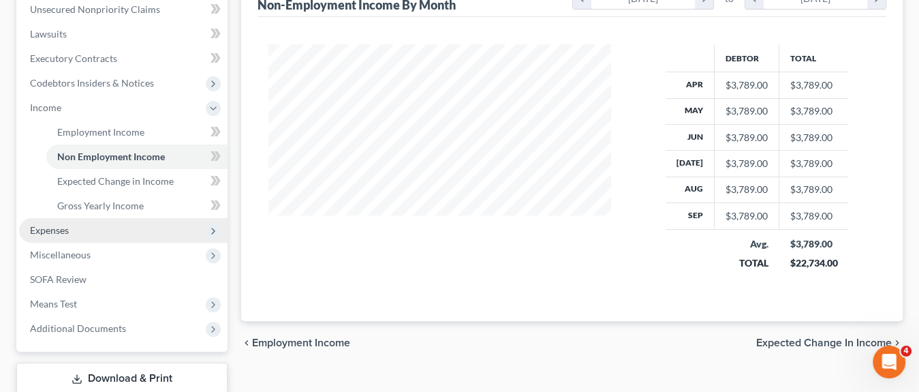
click at [114, 231] on span "Expenses" at bounding box center [123, 230] width 208 height 25
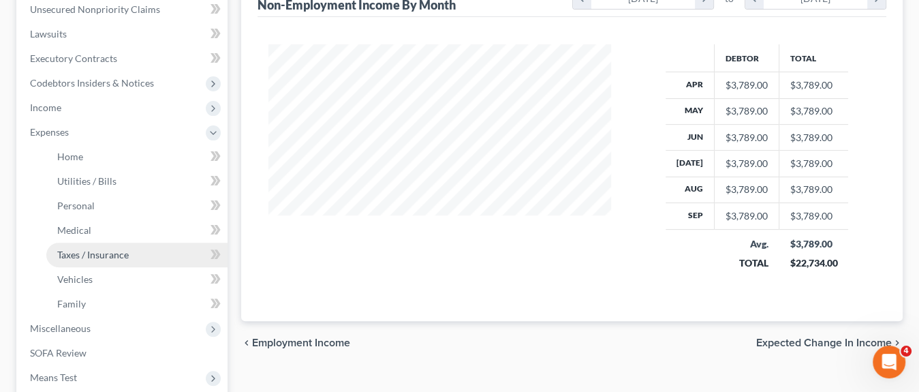
scroll to position [477, 0]
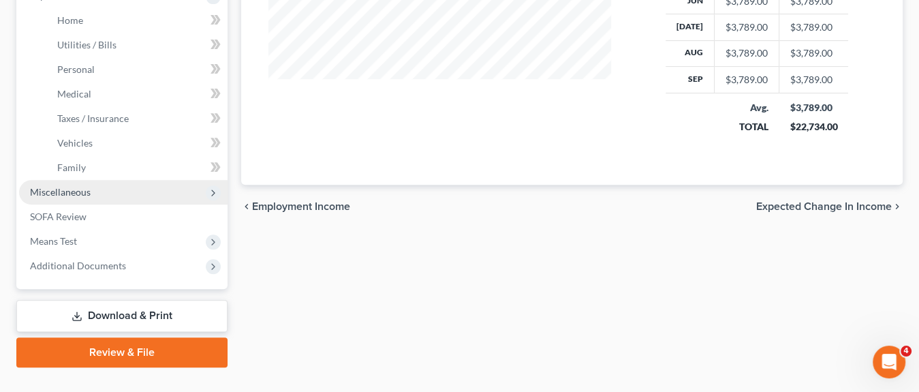
click at [144, 195] on span "Miscellaneous" at bounding box center [123, 192] width 208 height 25
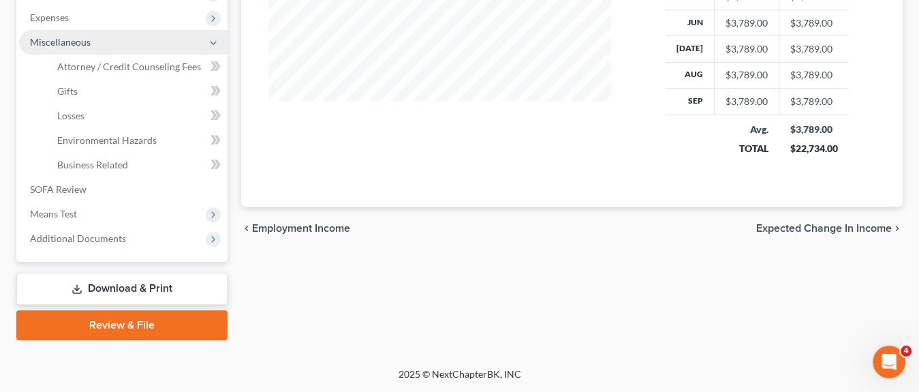
scroll to position [453, 0]
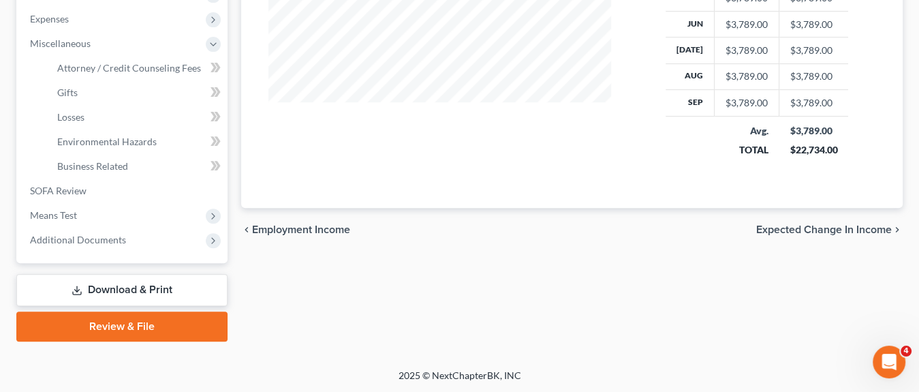
click at [155, 289] on link "Download & Print" at bounding box center [121, 290] width 211 height 32
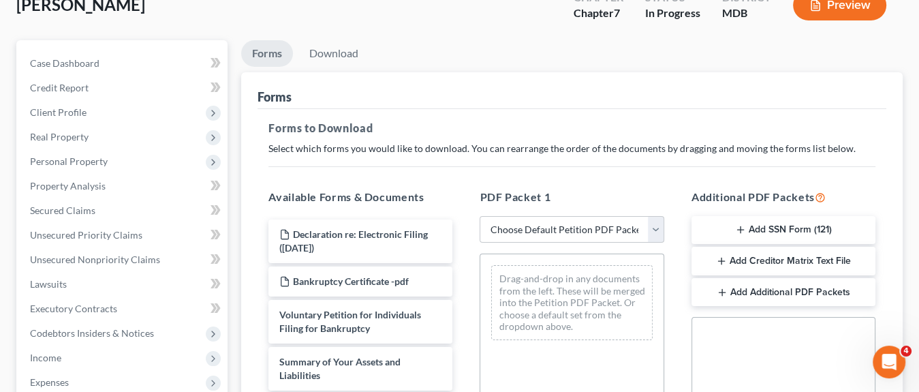
scroll to position [272, 0]
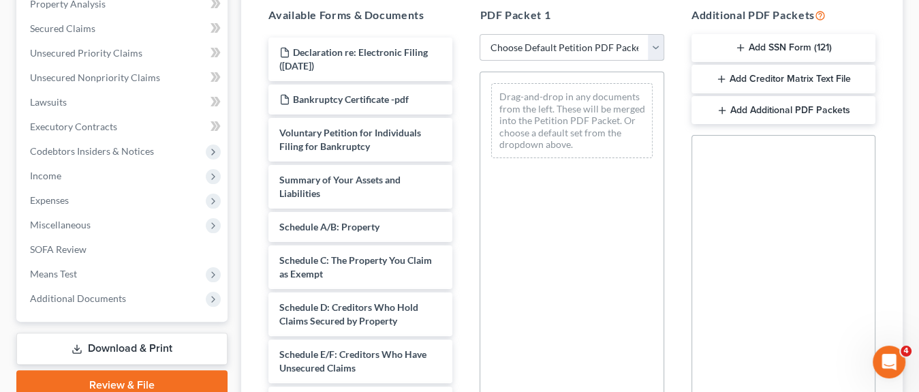
click at [585, 42] on select "Choose Default Petition PDF Packet Complete Bankruptcy Petition (all forms and …" at bounding box center [571, 47] width 184 height 27
select select "0"
click at [479, 34] on select "Choose Default Petition PDF Packet Complete Bankruptcy Petition (all forms and …" at bounding box center [571, 47] width 184 height 27
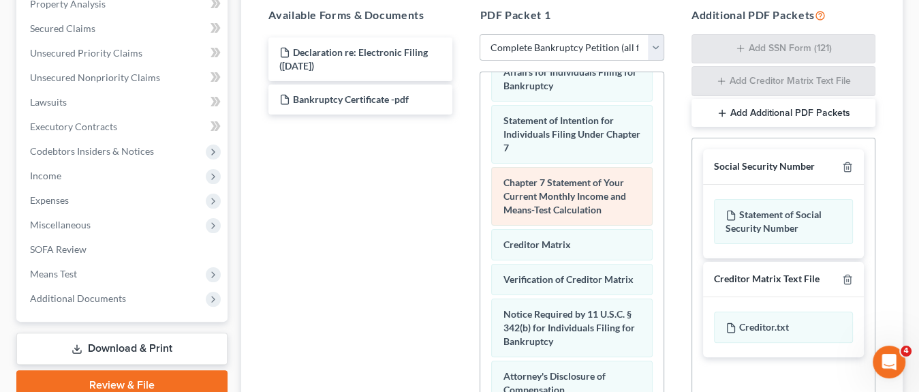
scroll to position [615, 0]
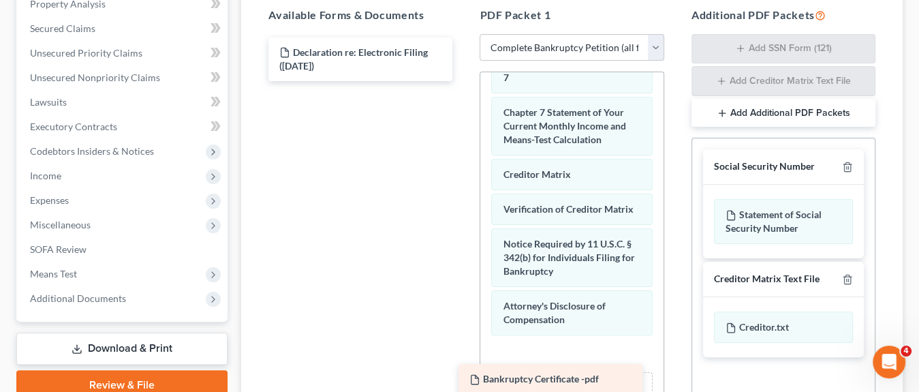
drag, startPoint x: 406, startPoint y: 98, endPoint x: 596, endPoint y: 379, distance: 338.8
click at [463, 81] on div "Bankruptcy Certificate -pdf Declaration re: Electronic Filing (10/02/2025) Bank…" at bounding box center [360, 59] width 206 height 44
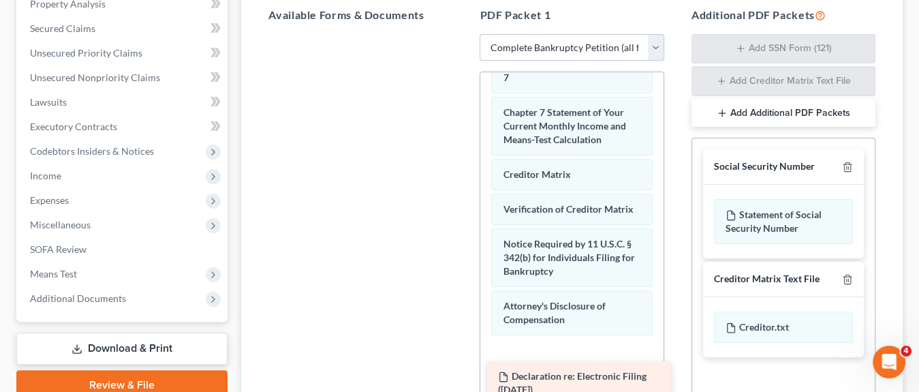
drag, startPoint x: 351, startPoint y: 57, endPoint x: 569, endPoint y: 381, distance: 391.5
click at [463, 34] on div "Declaration re: Electronic Filing (10/02/2025) Declaration re: Electronic Filin…" at bounding box center [360, 34] width 206 height 0
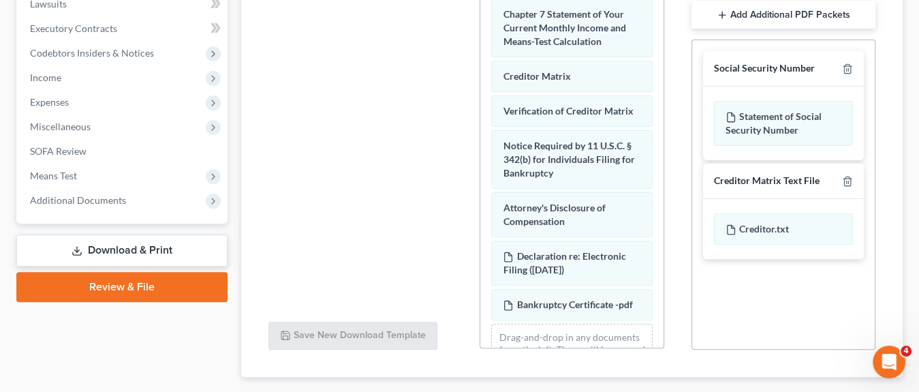
scroll to position [449, 0]
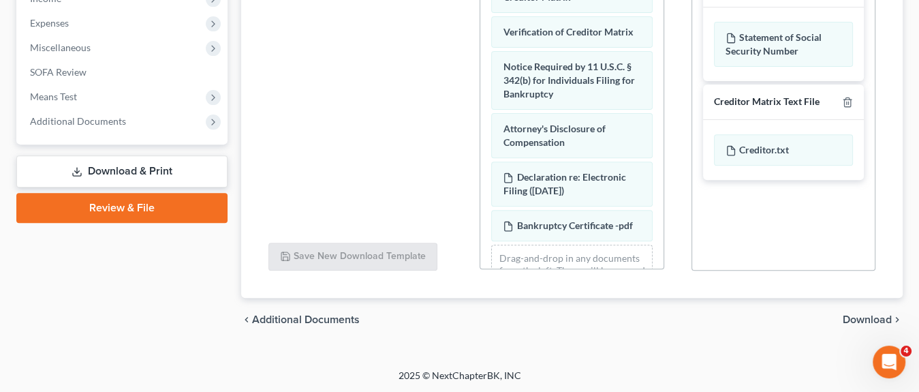
click at [887, 318] on span "Download" at bounding box center [866, 319] width 49 height 11
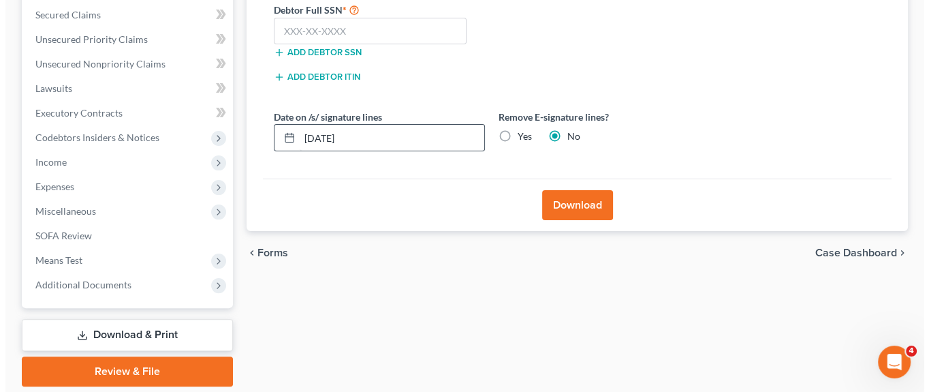
scroll to position [195, 0]
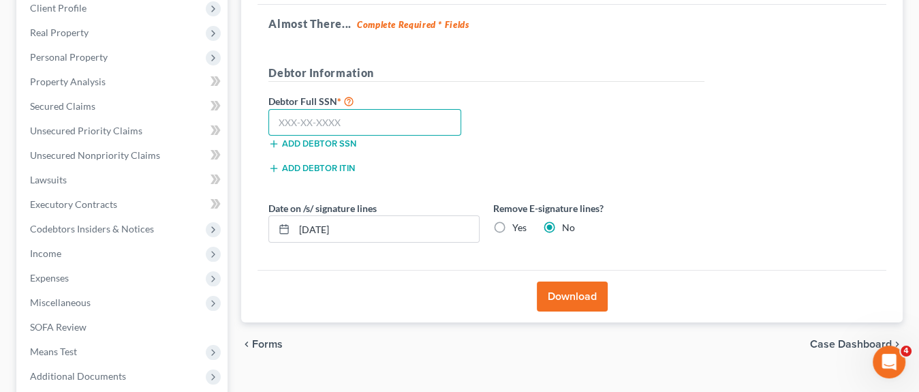
paste input "578-94-9363"
type input "578-94-9363"
click at [564, 300] on button "Download" at bounding box center [572, 296] width 71 height 30
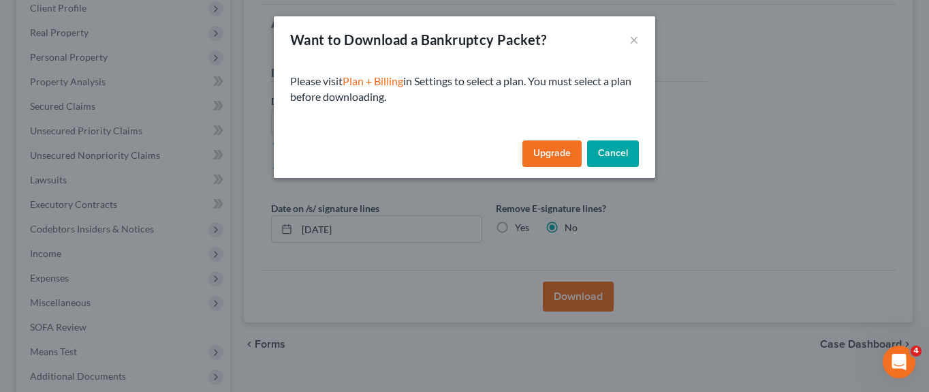
click at [538, 148] on link "Upgrade" at bounding box center [551, 153] width 59 height 27
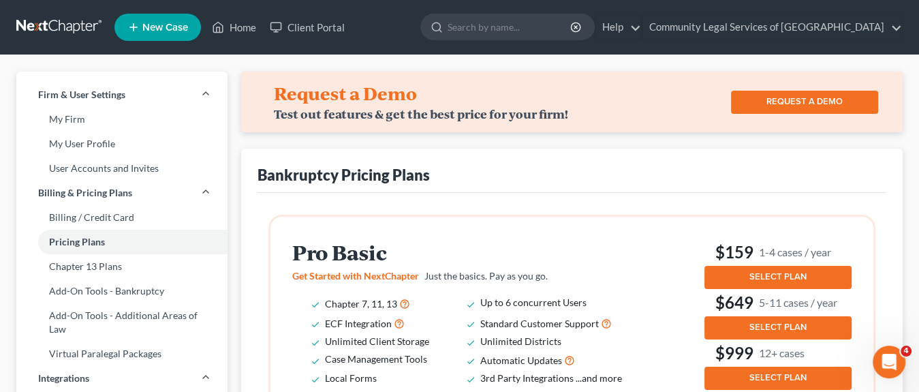
click at [54, 24] on link at bounding box center [59, 27] width 87 height 25
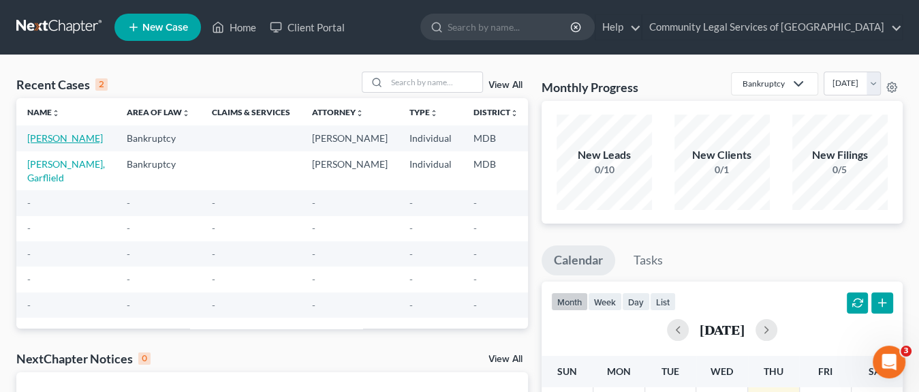
click at [46, 141] on link "[PERSON_NAME]" at bounding box center [65, 138] width 76 height 12
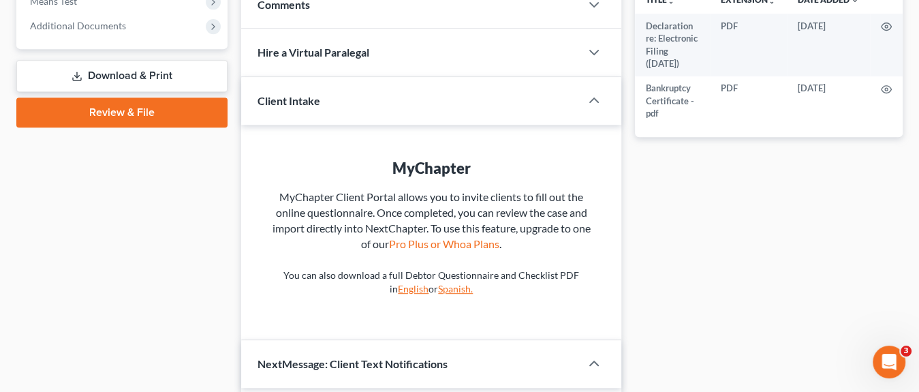
click at [177, 111] on link "Review & File" at bounding box center [121, 112] width 211 height 30
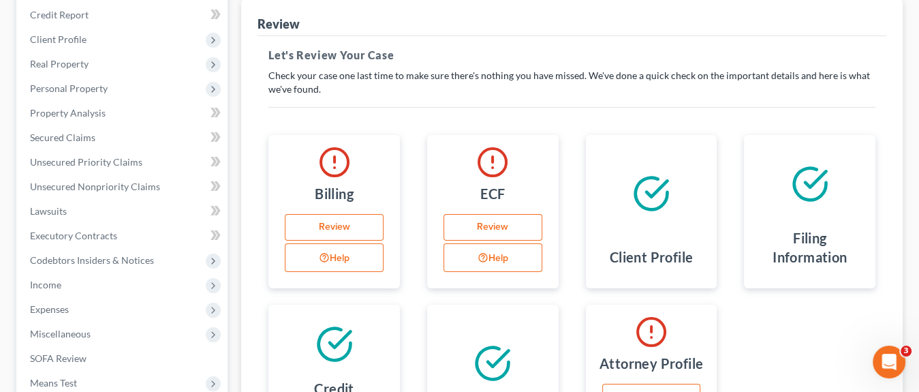
scroll to position [83, 0]
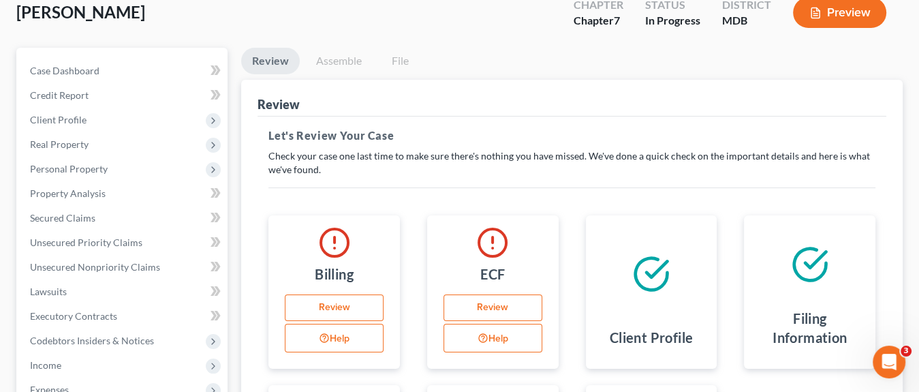
click at [351, 56] on link "Assemble" at bounding box center [338, 61] width 67 height 27
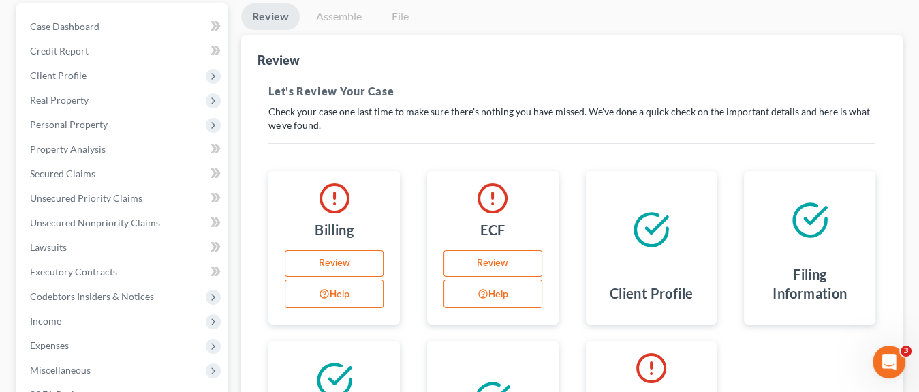
scroll to position [151, 0]
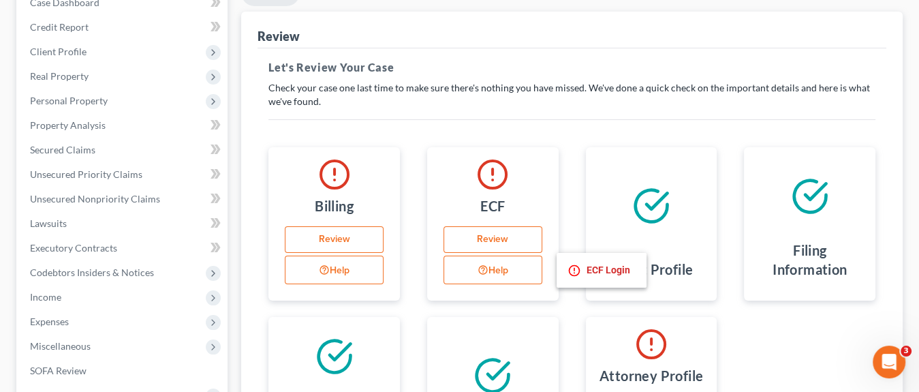
click at [496, 263] on button "Help" at bounding box center [492, 269] width 99 height 29
click at [498, 242] on link "Review" at bounding box center [492, 239] width 99 height 27
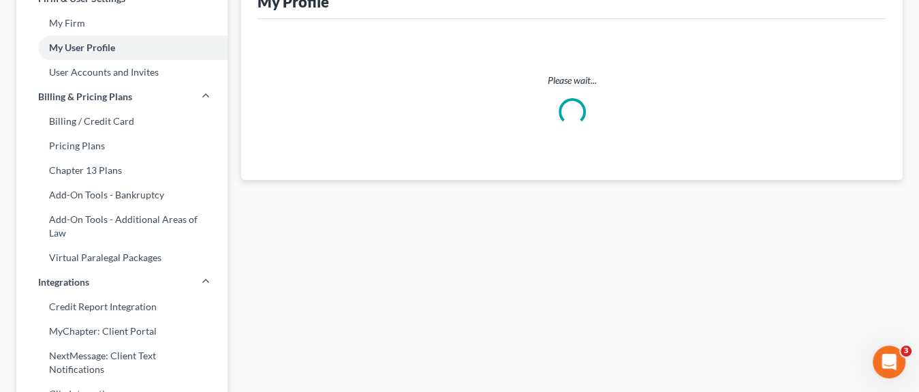
scroll to position [7, 0]
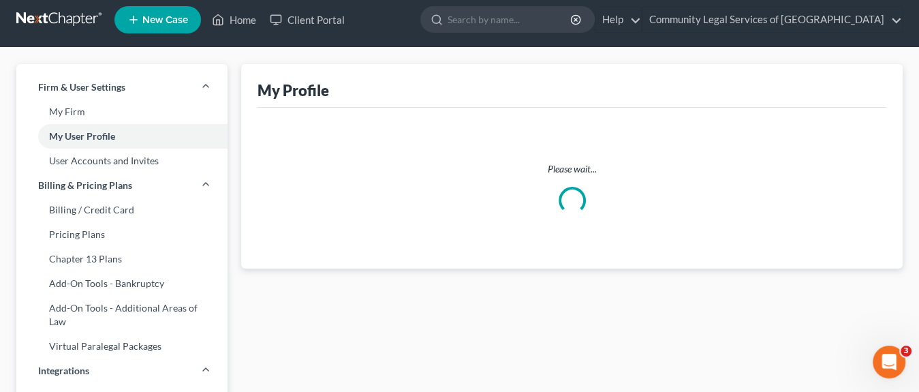
select select "21"
select select "attorney"
select select "0"
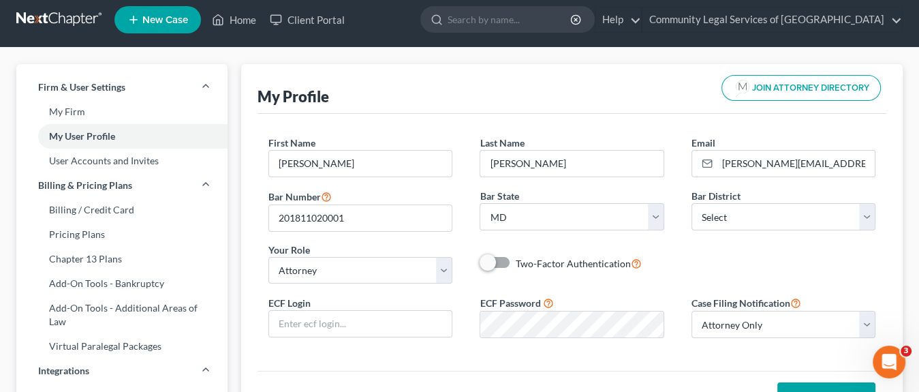
scroll to position [0, 0]
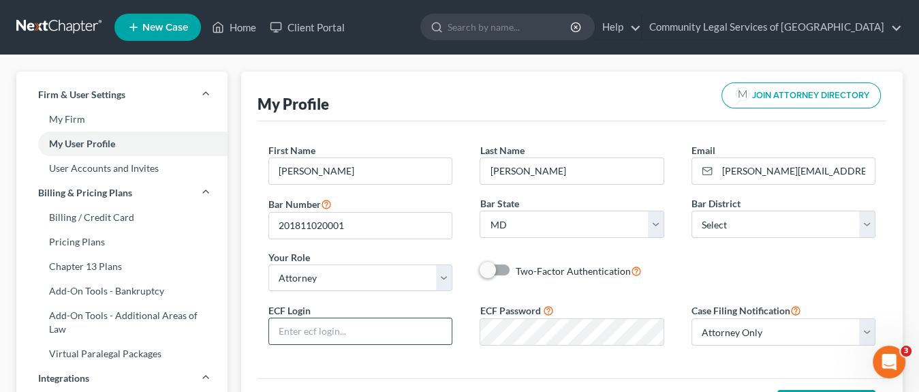
click at [321, 342] on div at bounding box center [360, 330] width 184 height 27
click at [321, 332] on input "text" at bounding box center [360, 331] width 182 height 26
paste input "ericorr1"
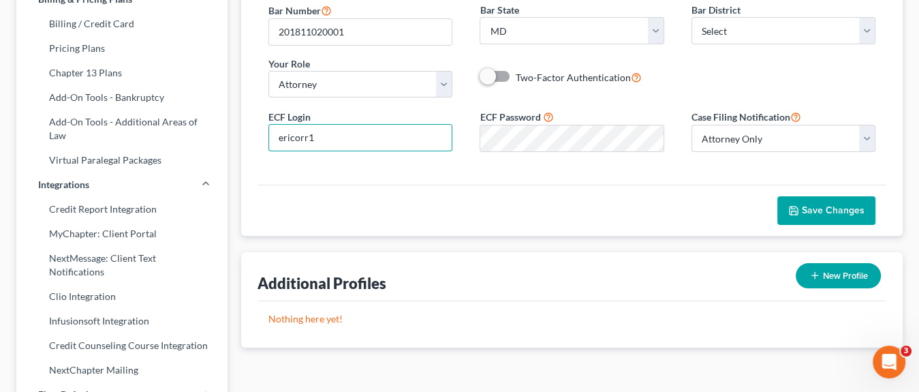
scroll to position [136, 0]
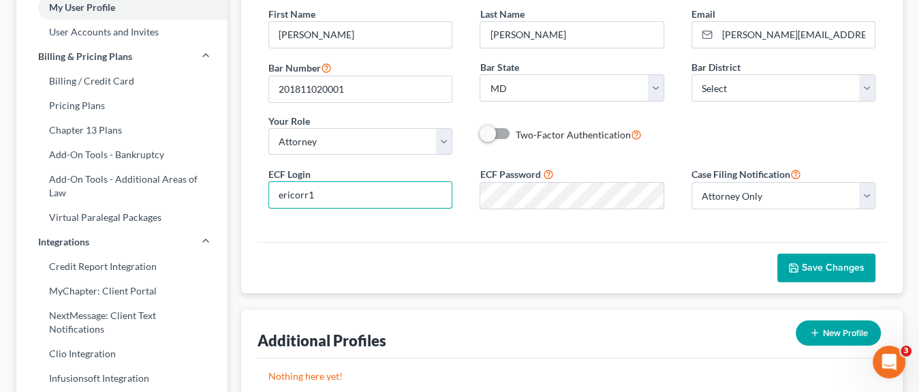
type input "ericorr1"
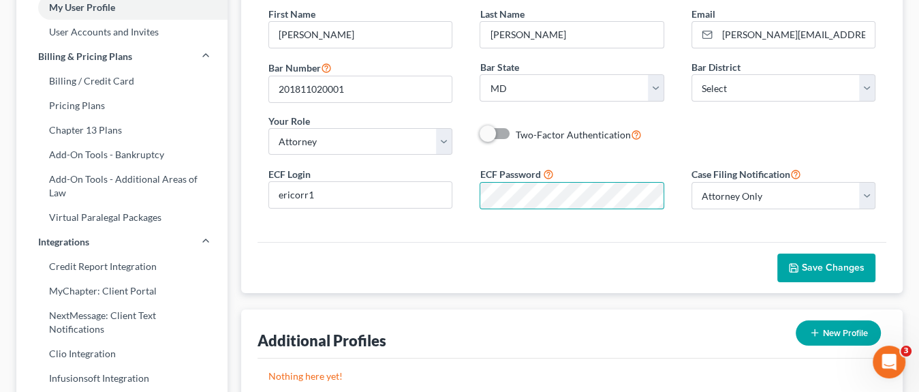
click at [406, 216] on div "ECF Login ericorr1 ECF Password Case Filing Notification Select Attorney Only A…" at bounding box center [572, 192] width 634 height 54
click at [803, 270] on span "Save Changes" at bounding box center [832, 267] width 63 height 12
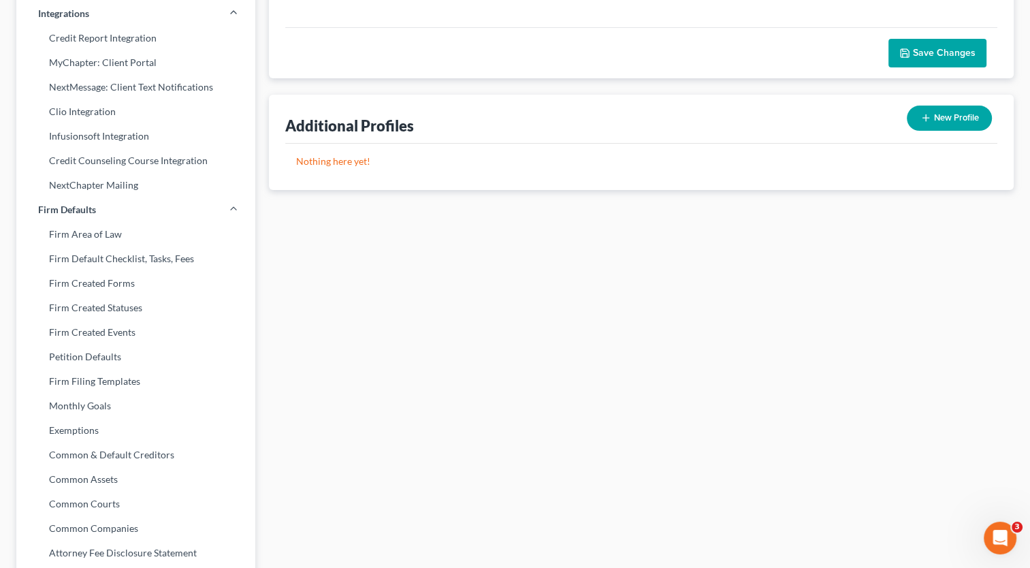
scroll to position [0, 0]
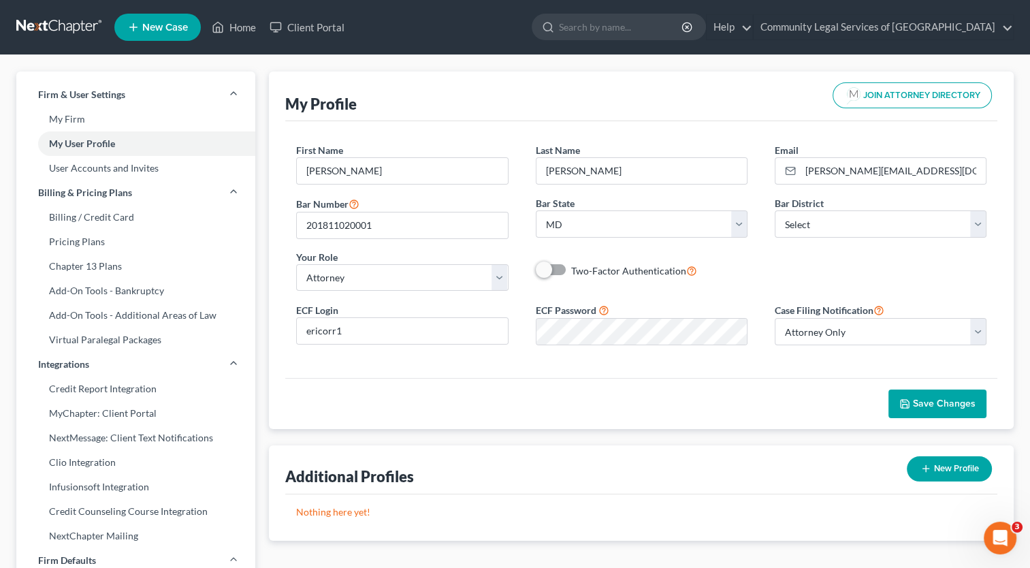
click at [83, 29] on link at bounding box center [59, 27] width 87 height 25
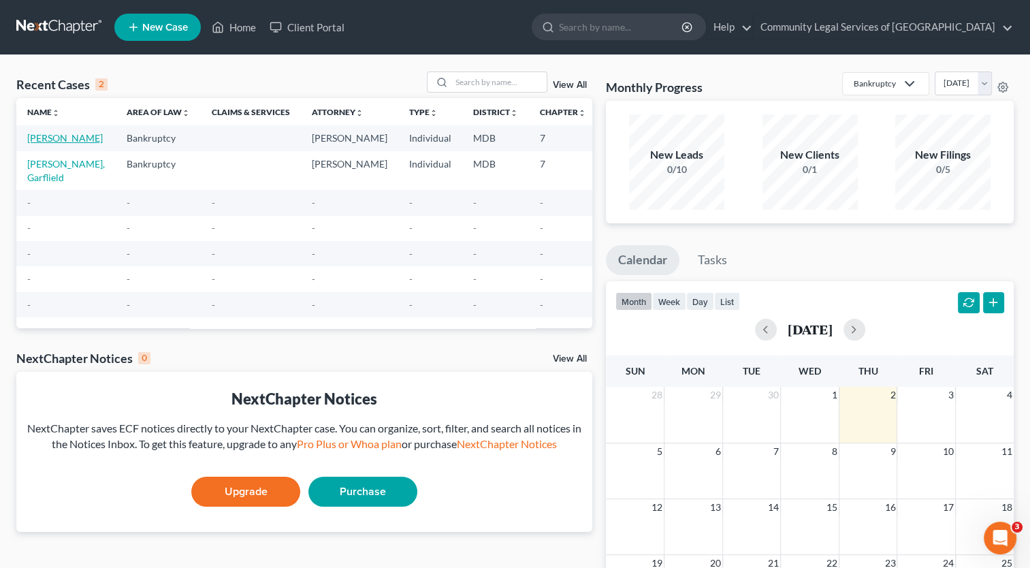
click at [48, 142] on link "[PERSON_NAME]" at bounding box center [65, 138] width 76 height 12
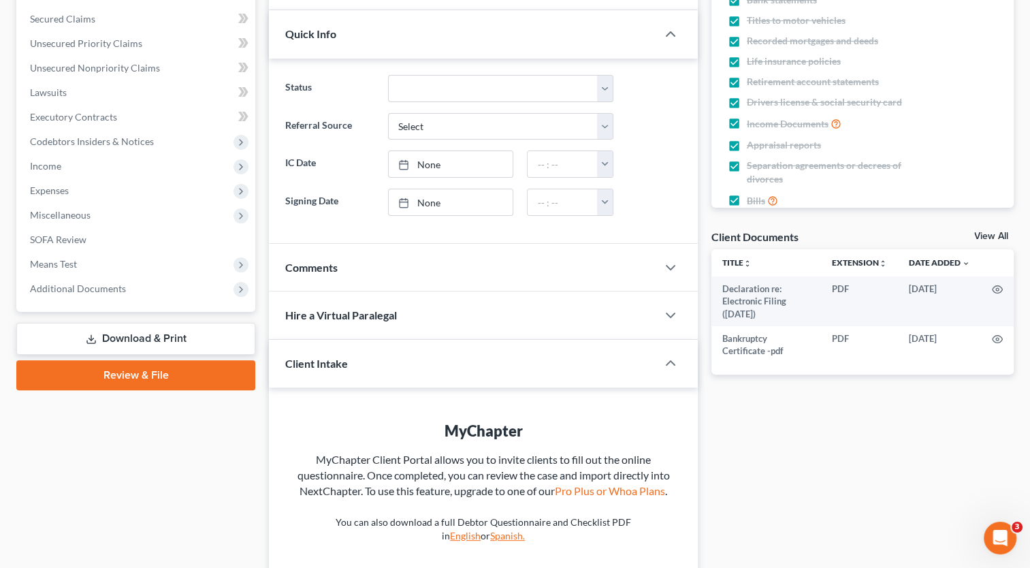
scroll to position [409, 0]
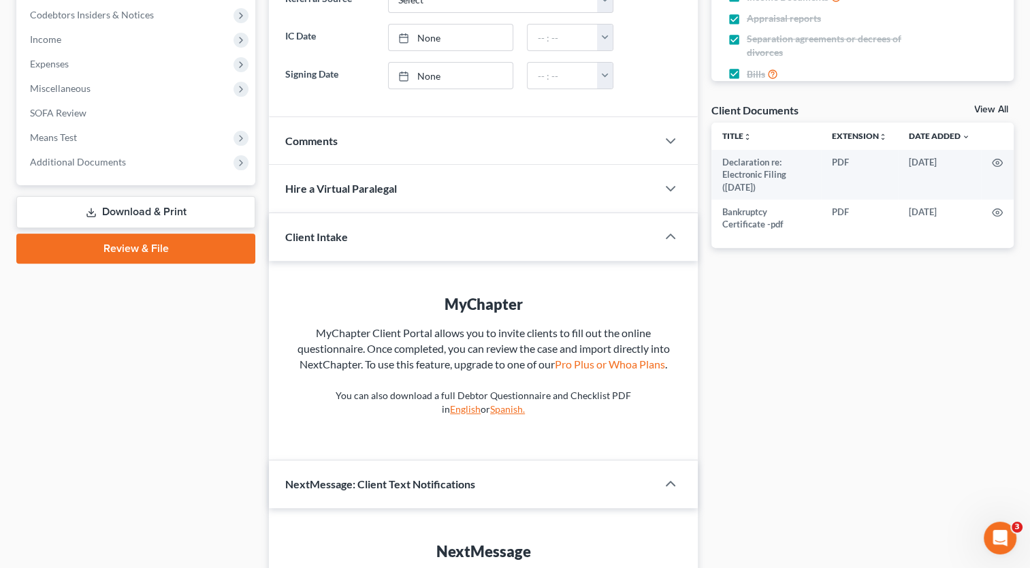
click at [160, 243] on link "Review & File" at bounding box center [135, 249] width 239 height 30
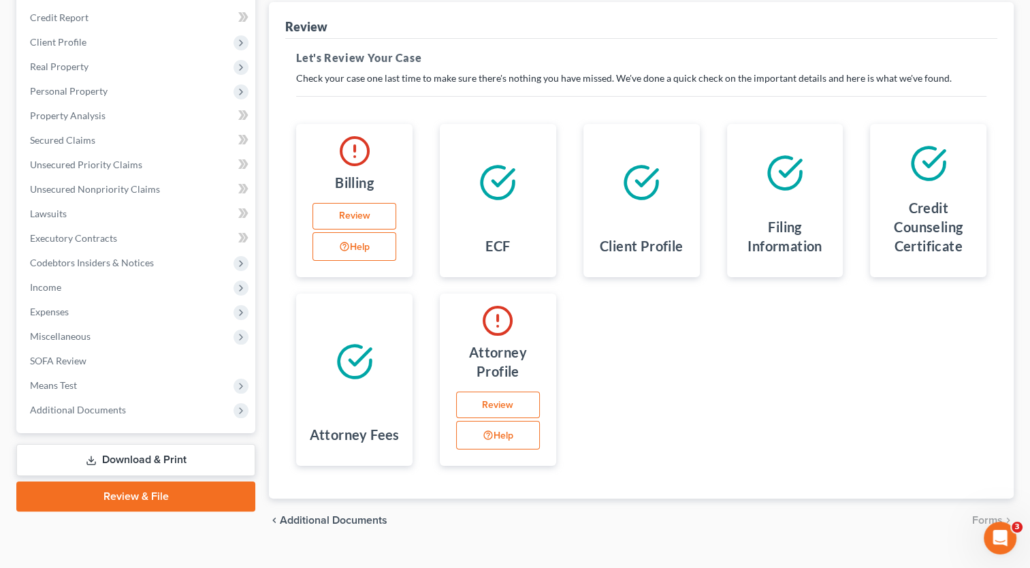
scroll to position [185, 0]
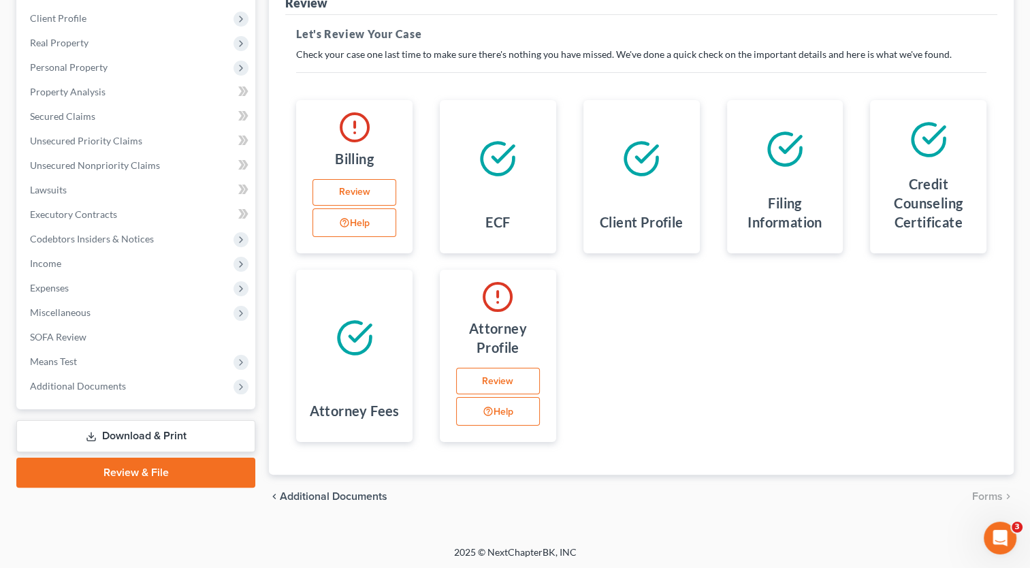
click at [381, 193] on link "Review" at bounding box center [355, 192] width 84 height 27
select select "21"
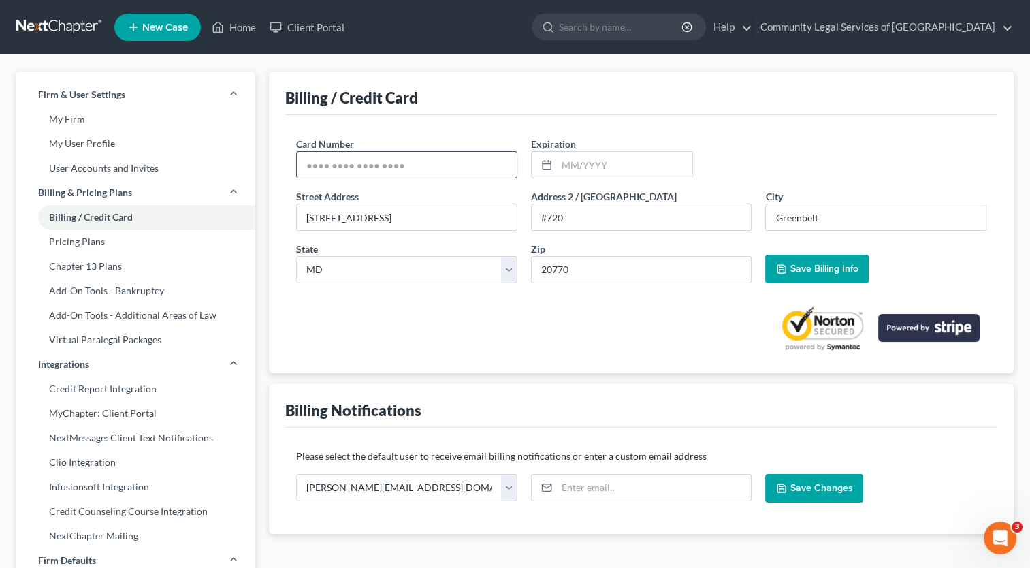
click at [412, 159] on input "text" at bounding box center [407, 165] width 220 height 26
type input "[CREDIT_CARD_NUMBER]"
click at [624, 165] on input "text" at bounding box center [624, 165] width 135 height 26
type input "04/29"
click at [433, 216] on input "[STREET_ADDRESS]" at bounding box center [407, 217] width 220 height 26
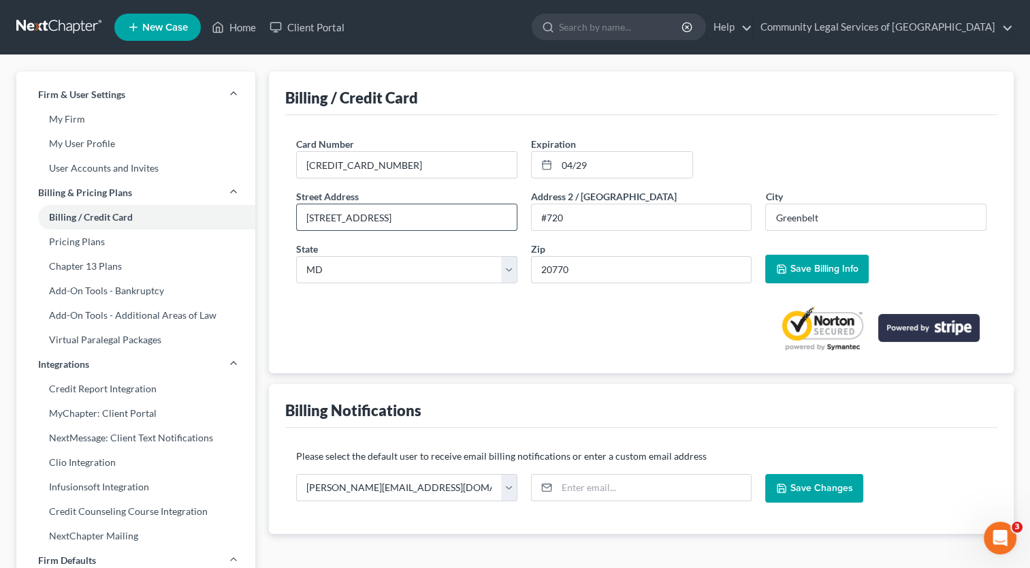
click at [433, 216] on input "[STREET_ADDRESS]" at bounding box center [407, 217] width 220 height 26
type input "[STREET_ADDRESS]"
select select "8"
click at [594, 217] on input "#720" at bounding box center [642, 217] width 220 height 26
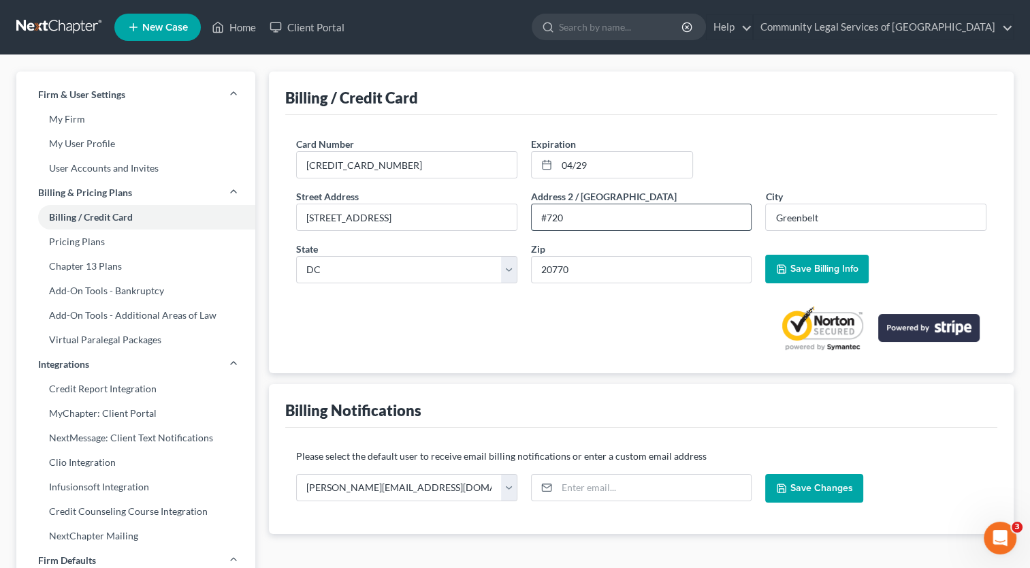
click at [594, 217] on input "#720" at bounding box center [642, 217] width 220 height 26
type input "#"
click at [887, 216] on input "Greenbelt" at bounding box center [876, 217] width 220 height 26
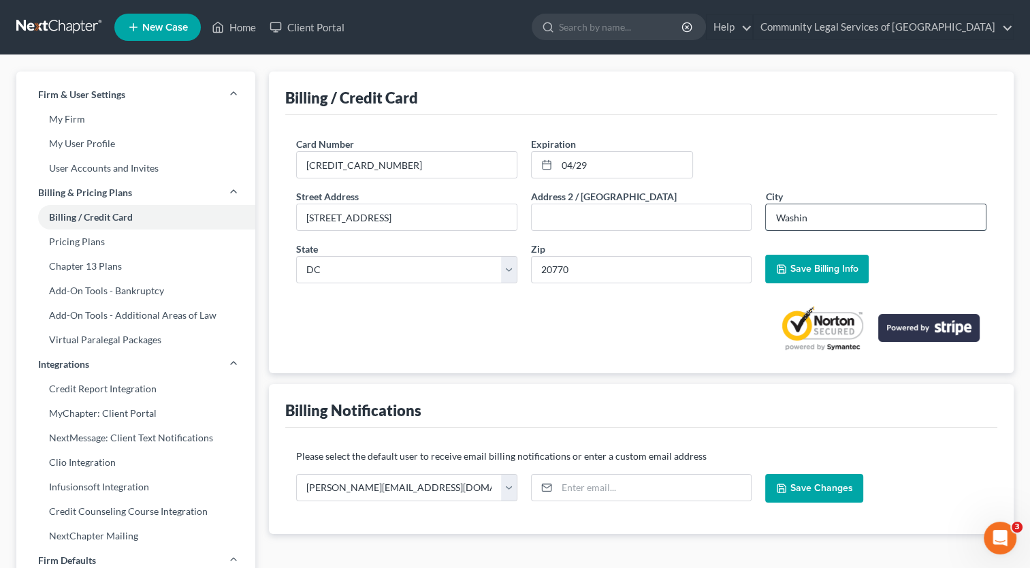
type input "[US_STATE]"
click at [594, 261] on input "20770" at bounding box center [641, 269] width 221 height 27
type input "20010"
click at [854, 263] on span "Save Billing Info" at bounding box center [824, 269] width 68 height 12
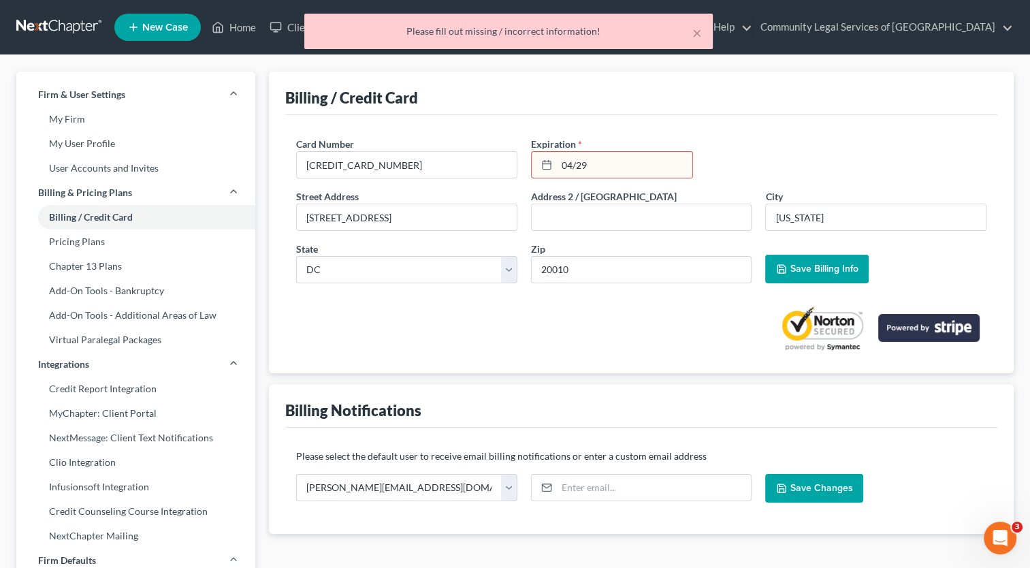
click at [577, 163] on input "04/29" at bounding box center [624, 165] width 135 height 26
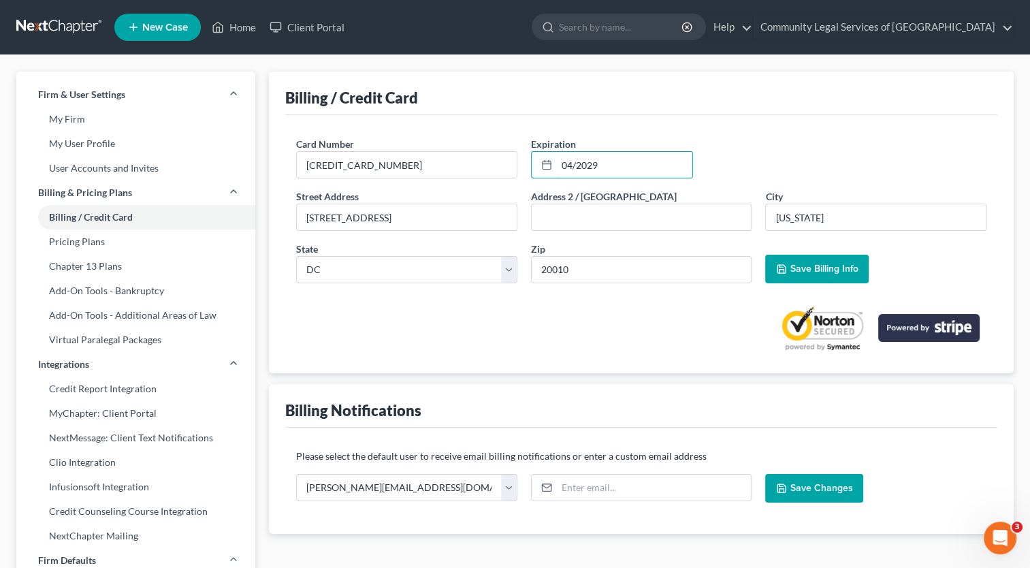
type input "04/2029"
click at [823, 273] on span "Save Billing Info" at bounding box center [824, 269] width 68 height 12
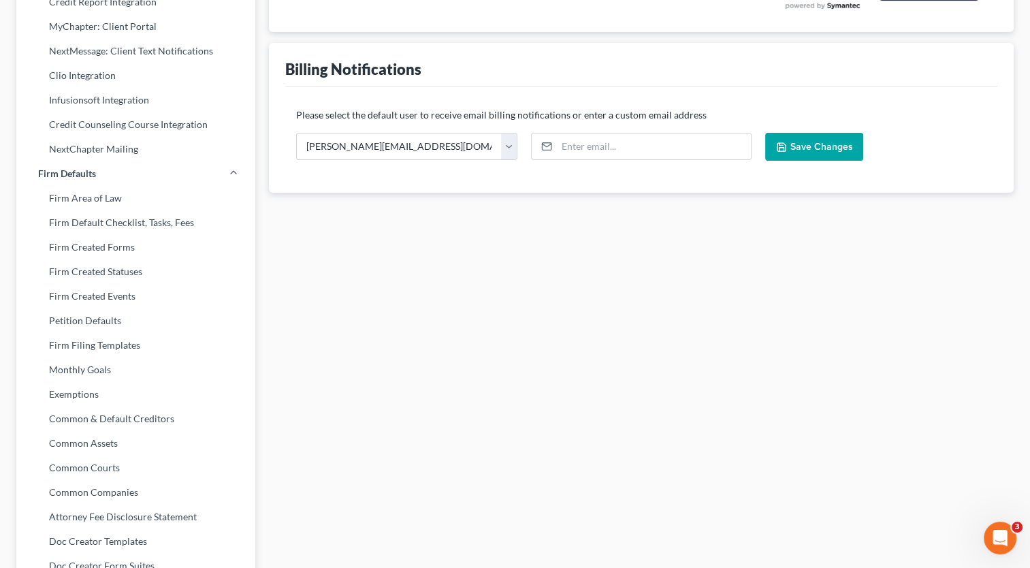
scroll to position [464, 0]
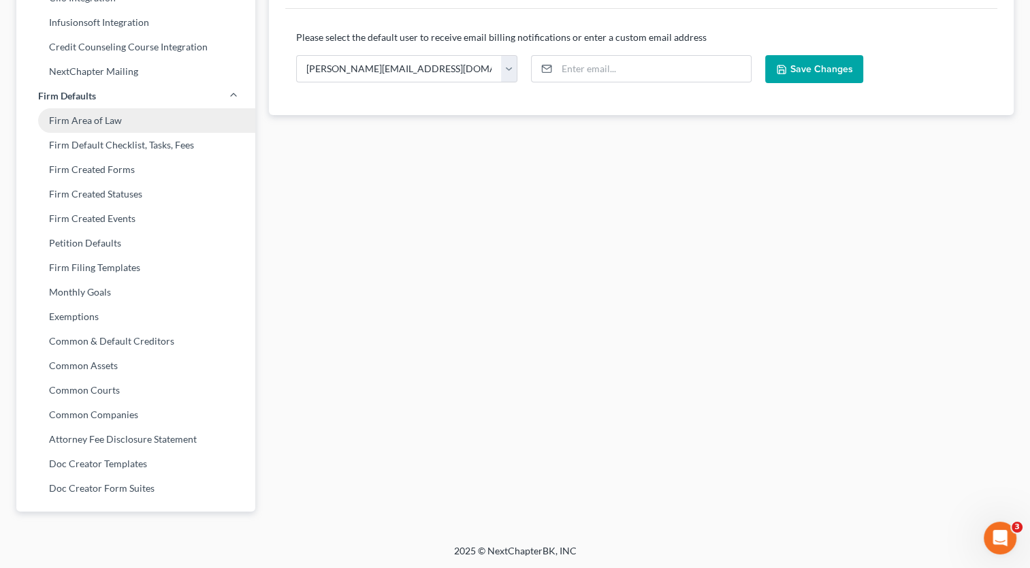
click at [191, 121] on link "Firm Area of Law" at bounding box center [135, 120] width 239 height 25
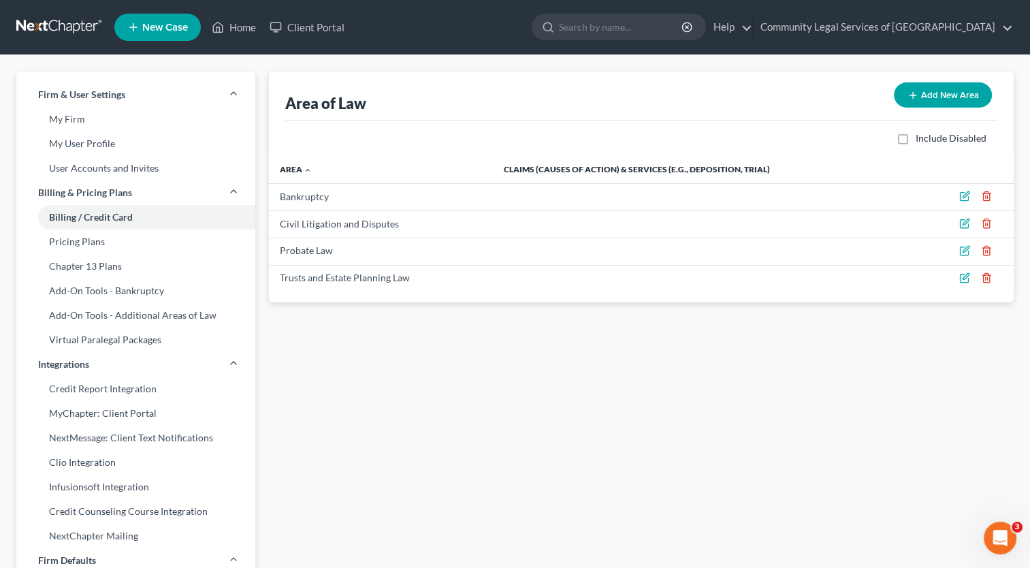
click at [77, 31] on link at bounding box center [59, 27] width 87 height 25
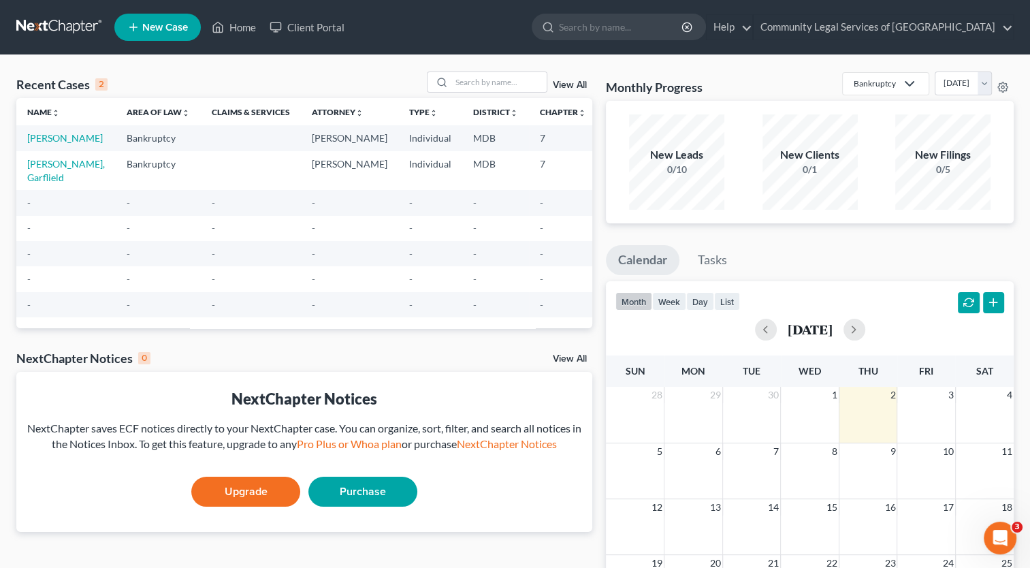
click at [39, 144] on td "Little, Carolita" at bounding box center [65, 137] width 99 height 25
click at [40, 140] on link "Little, Carolita" at bounding box center [65, 138] width 76 height 12
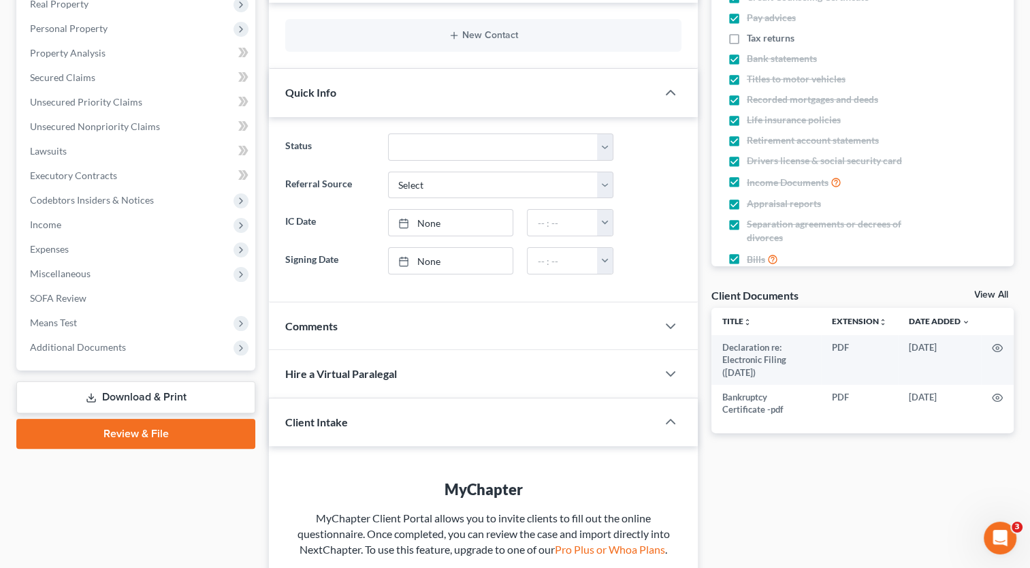
scroll to position [82, 0]
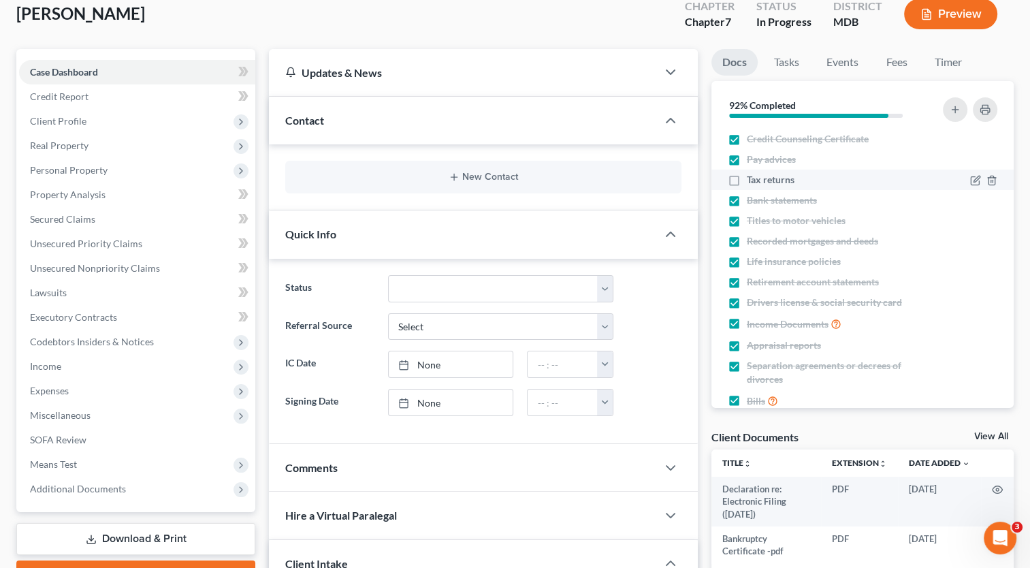
click at [747, 181] on label "Tax returns" at bounding box center [771, 180] width 48 height 14
click at [752, 181] on input "Tax returns" at bounding box center [756, 177] width 9 height 9
checkbox input "true"
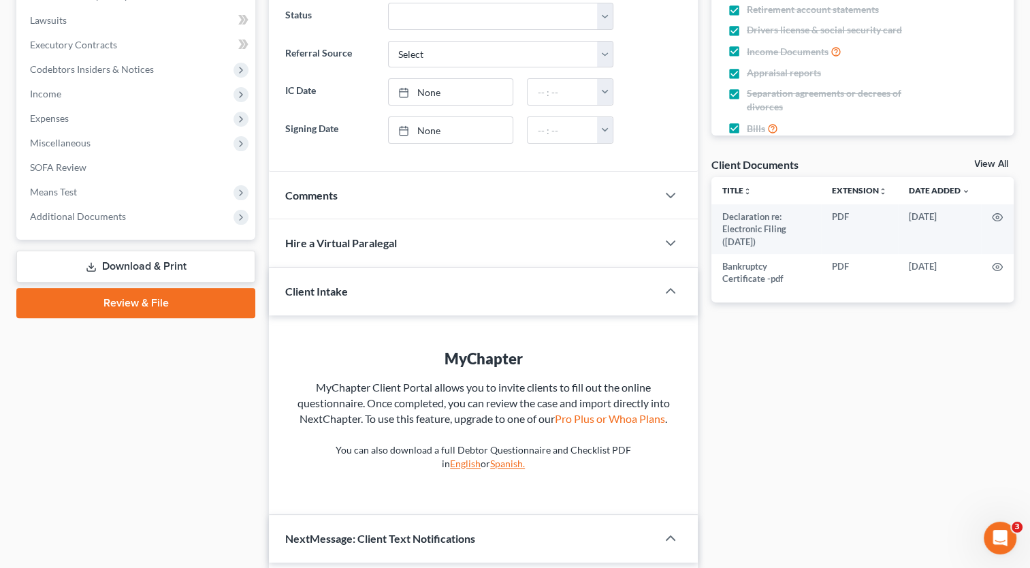
click at [142, 300] on link "Review & File" at bounding box center [135, 303] width 239 height 30
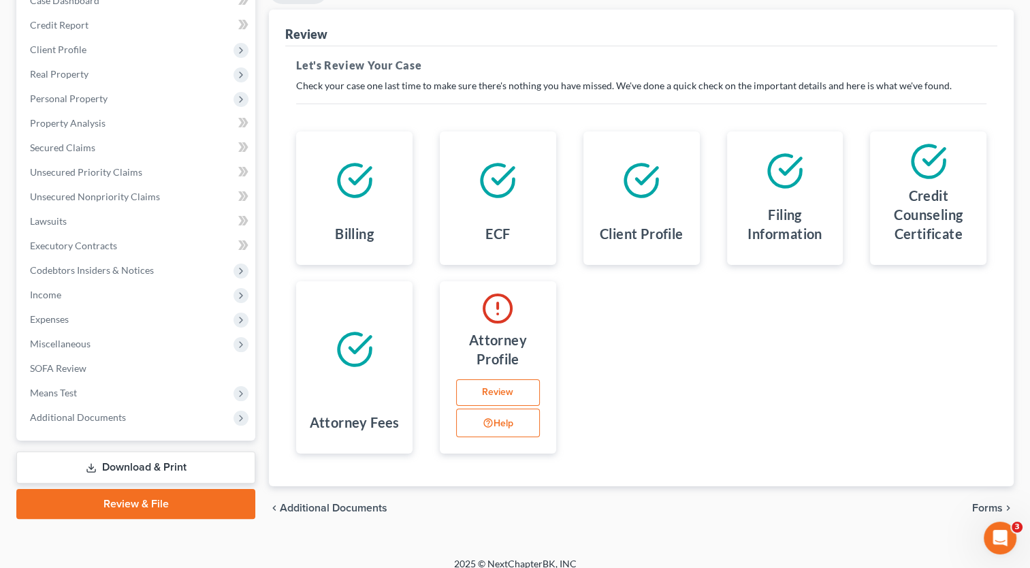
scroll to position [165, 0]
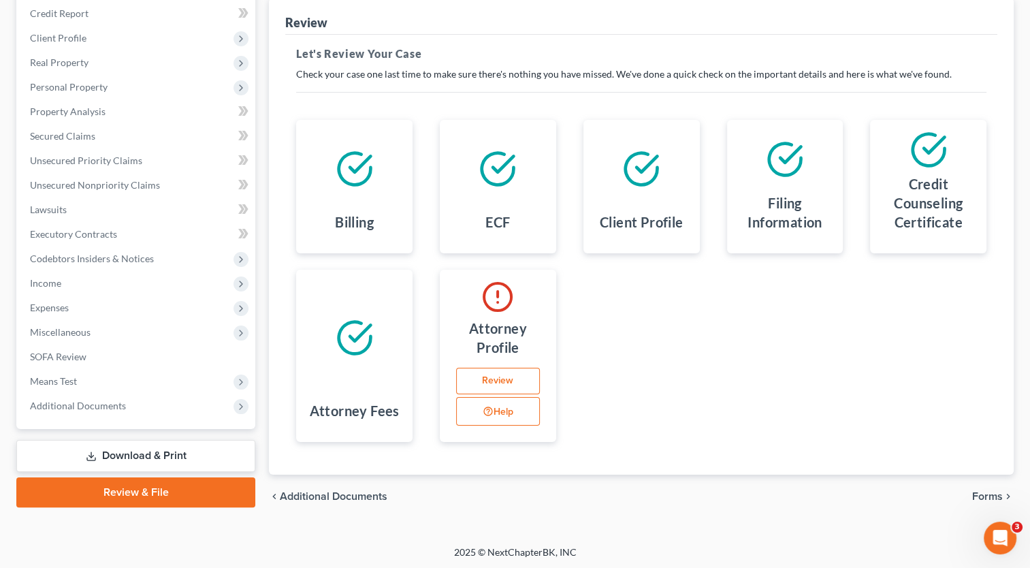
click at [482, 381] on link "Review" at bounding box center [498, 381] width 84 height 27
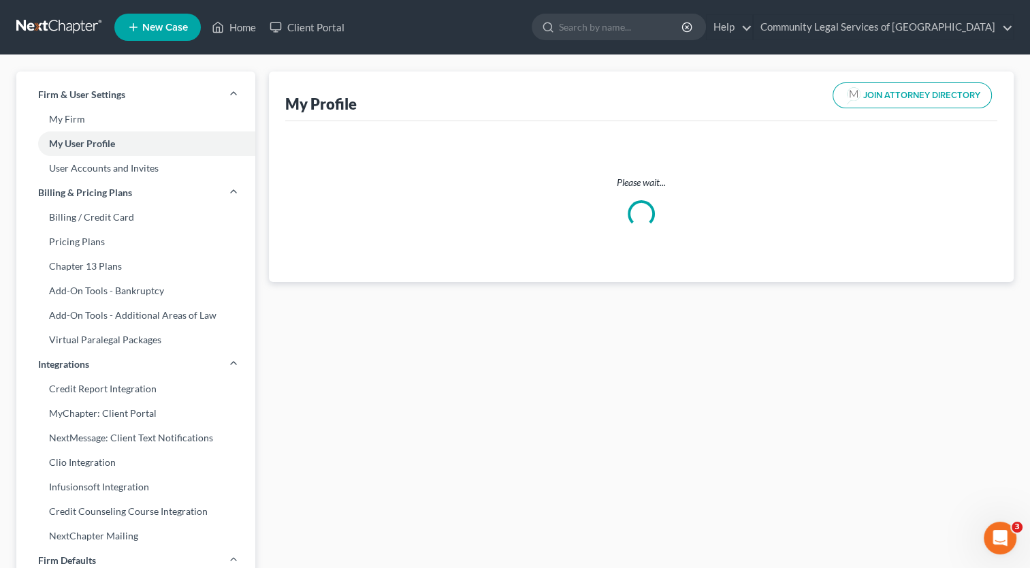
select select "21"
select select "attorney"
select select "0"
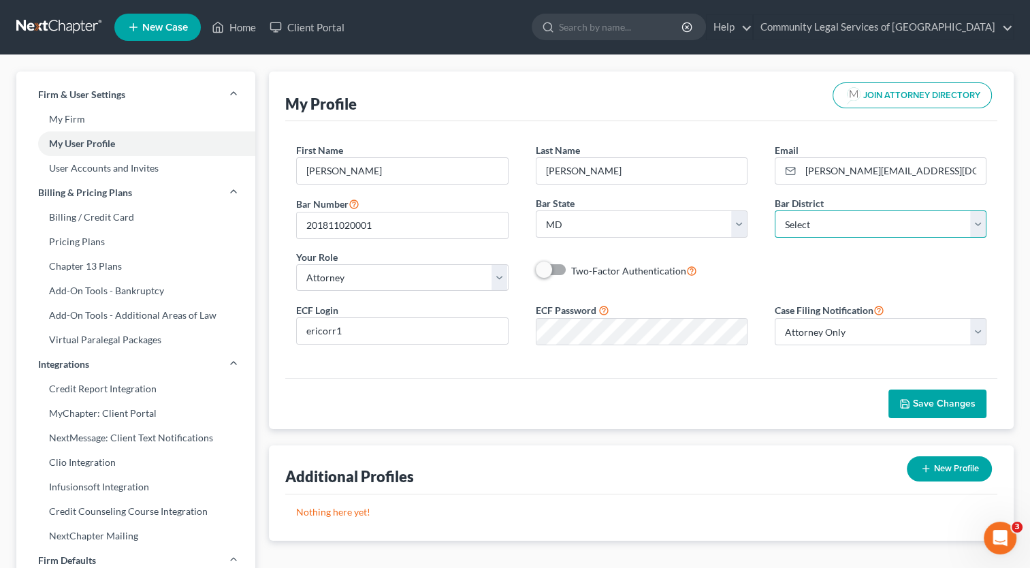
click at [842, 219] on select "Select Alabama - Middle Alabama - Northern Alabama - Southern Alaska Arizona Ar…" at bounding box center [881, 223] width 212 height 27
select select "38"
click at [775, 210] on select "Select Alabama - Middle Alabama - Northern Alabama - Southern Alaska Arizona Ar…" at bounding box center [881, 223] width 212 height 27
click at [685, 404] on div "Save Changes" at bounding box center [641, 403] width 712 height 51
click at [929, 401] on span "Save Changes" at bounding box center [944, 404] width 63 height 12
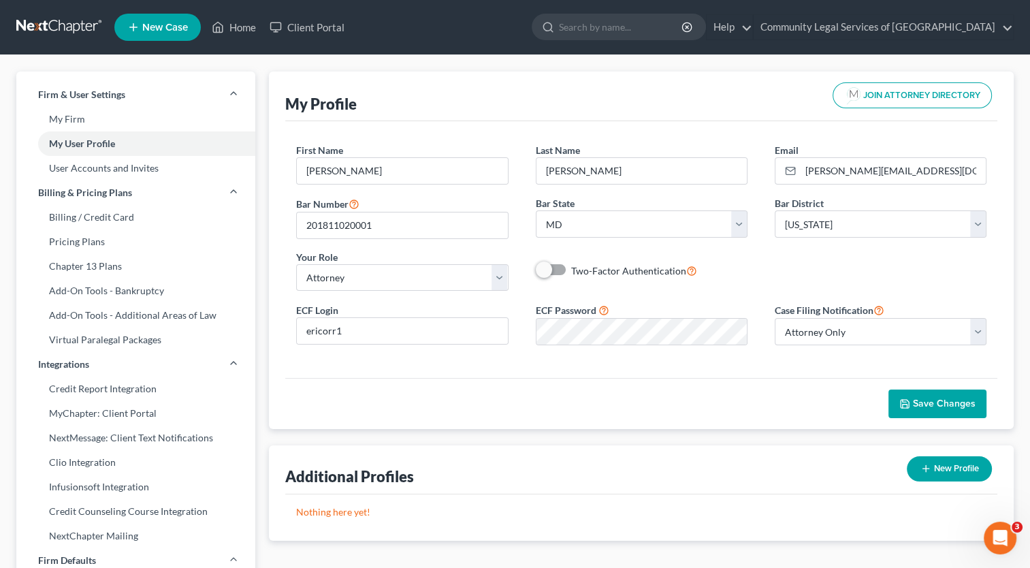
click at [866, 94] on span "JOIN ATTORNEY DIRECTORY" at bounding box center [921, 95] width 117 height 9
click at [240, 28] on link "Home" at bounding box center [234, 27] width 58 height 25
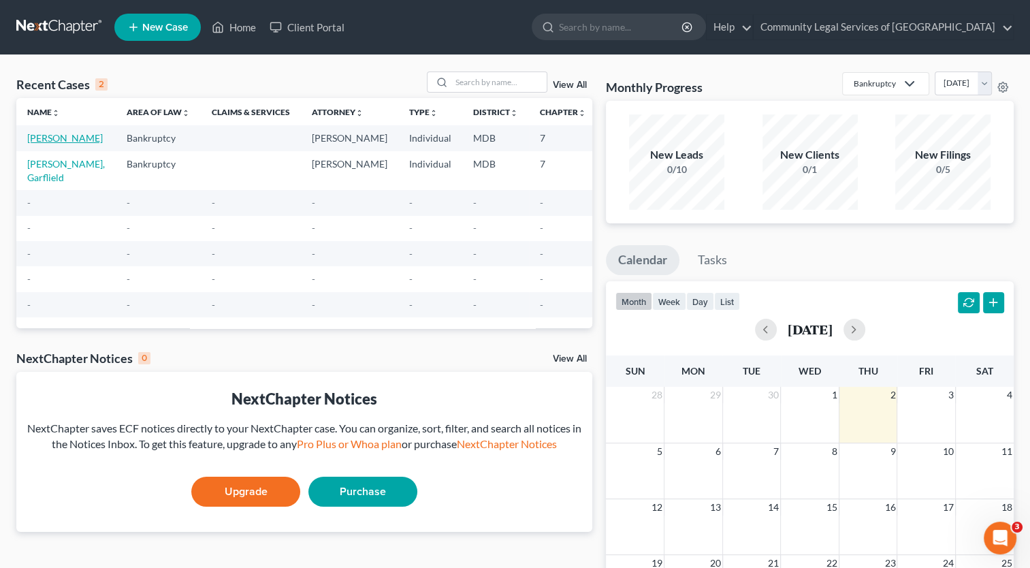
click at [38, 141] on link "Little, Carolita" at bounding box center [65, 138] width 76 height 12
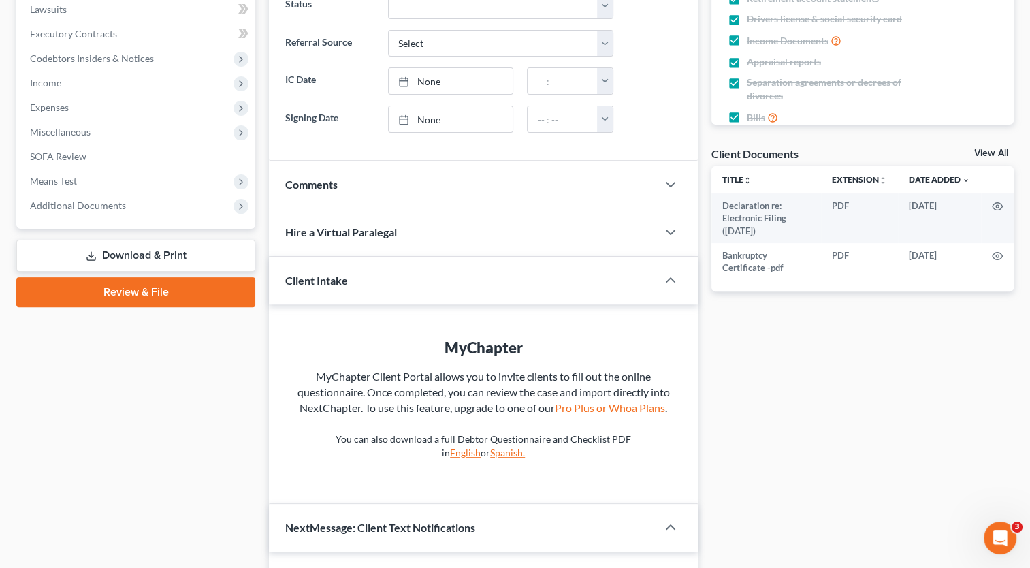
scroll to position [558, 0]
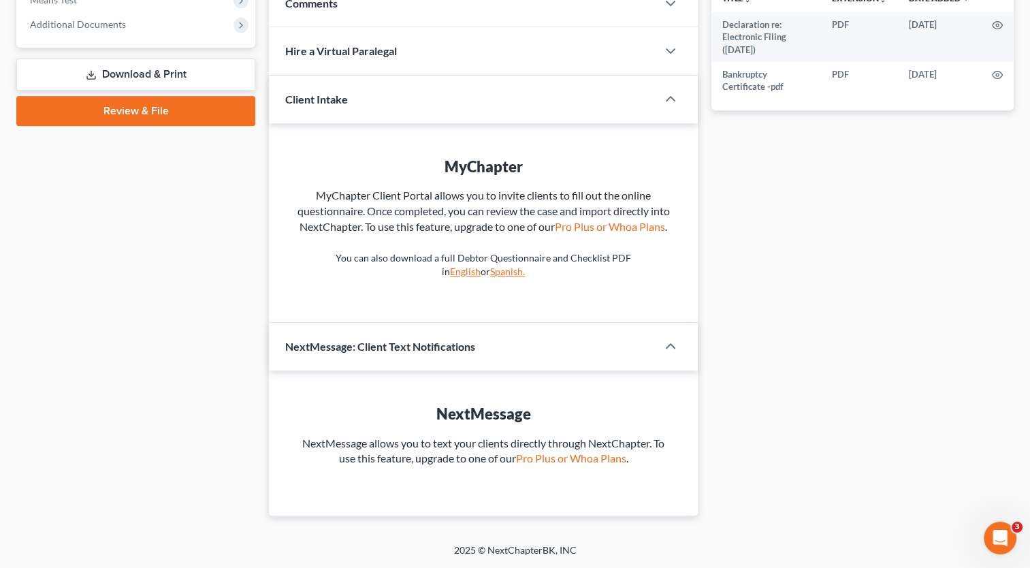
click at [147, 103] on link "Review & File" at bounding box center [135, 111] width 239 height 30
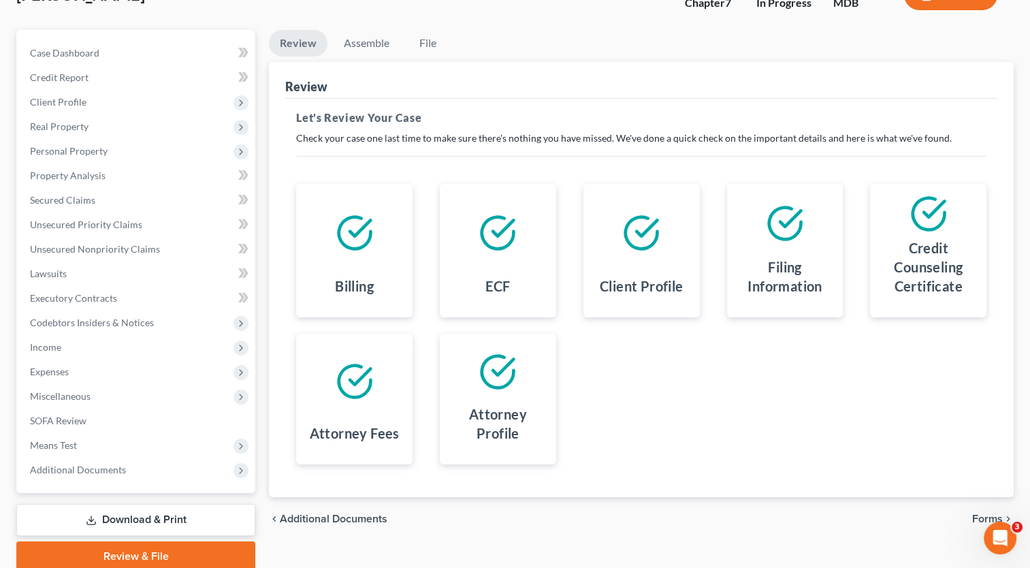
scroll to position [155, 0]
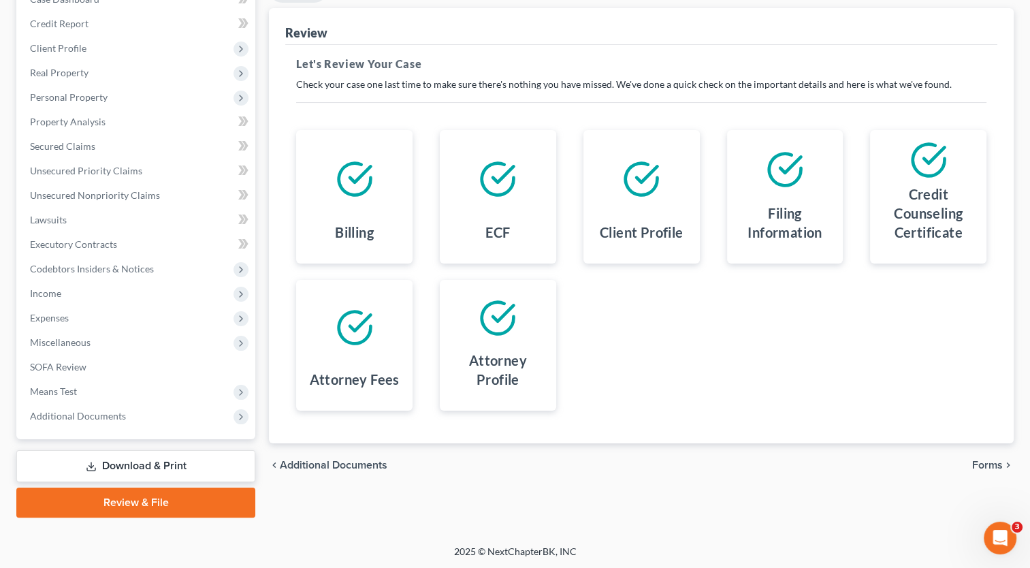
click at [996, 460] on span "Forms" at bounding box center [987, 465] width 31 height 11
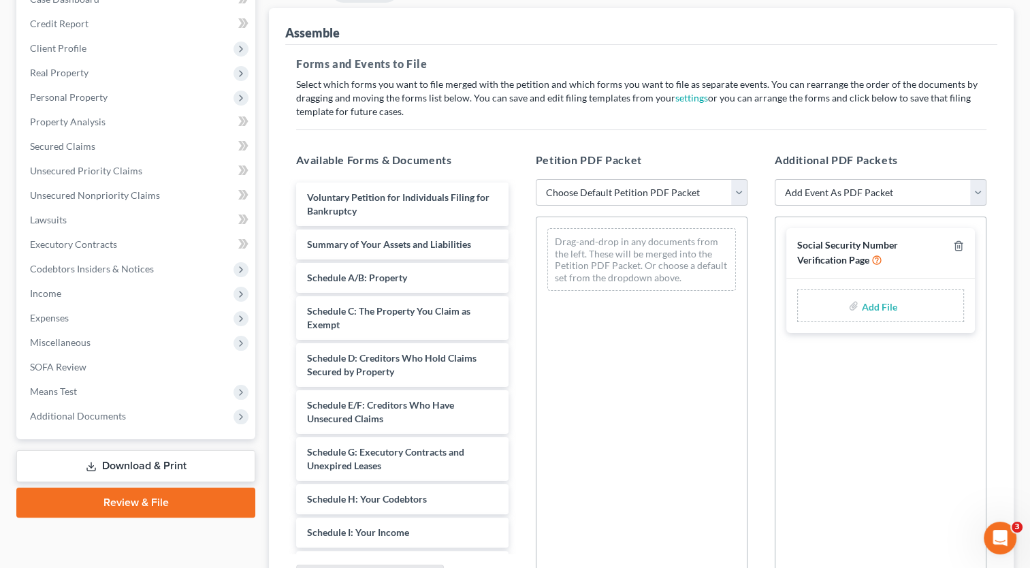
click at [844, 304] on div "Add File" at bounding box center [880, 305] width 167 height 33
click at [608, 190] on select "Choose Default Petition PDF Packet Emergency Filing (Voluntary Petition and Cre…" at bounding box center [642, 192] width 212 height 27
select select "1"
click at [536, 179] on select "Choose Default Petition PDF Packet Emergency Filing (Voluntary Petition and Cre…" at bounding box center [642, 192] width 212 height 27
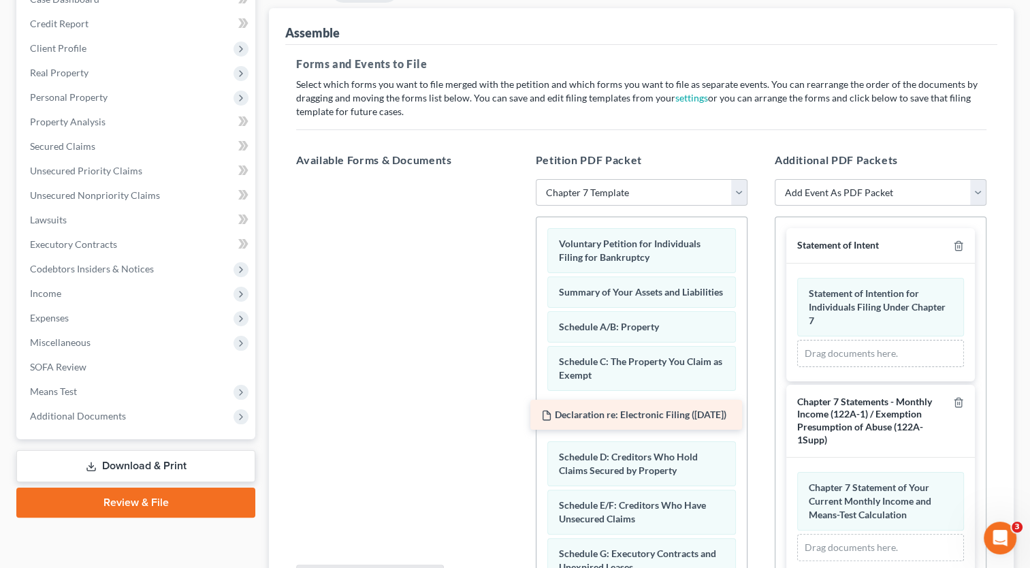
scroll to position [299, 0]
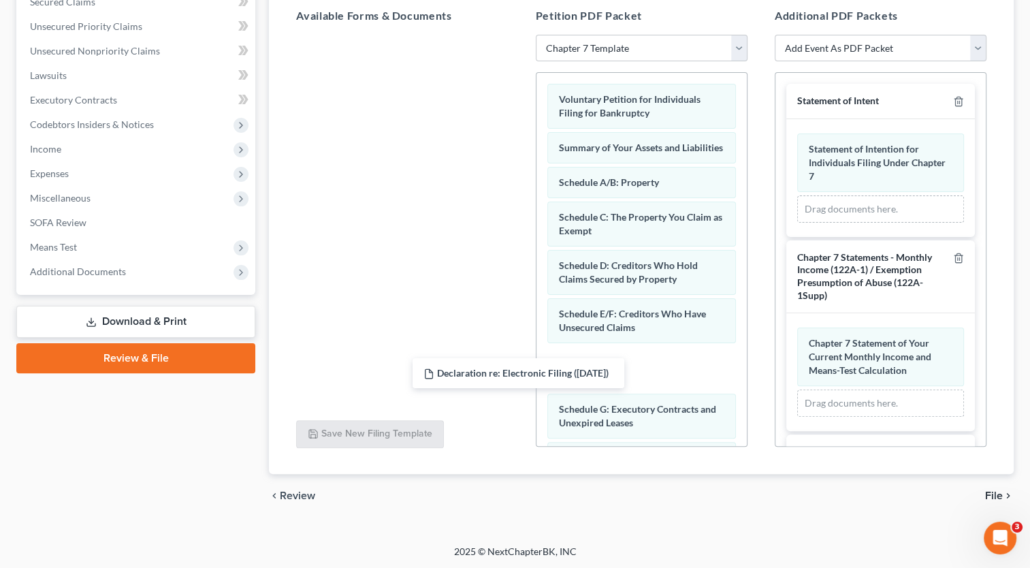
drag, startPoint x: 411, startPoint y: 195, endPoint x: 462, endPoint y: 268, distance: 89.4
click at [468, 35] on div "Declaration re: Electronic Filing (10/02/2025) Declaration re: Electronic Filin…" at bounding box center [402, 35] width 234 height 0
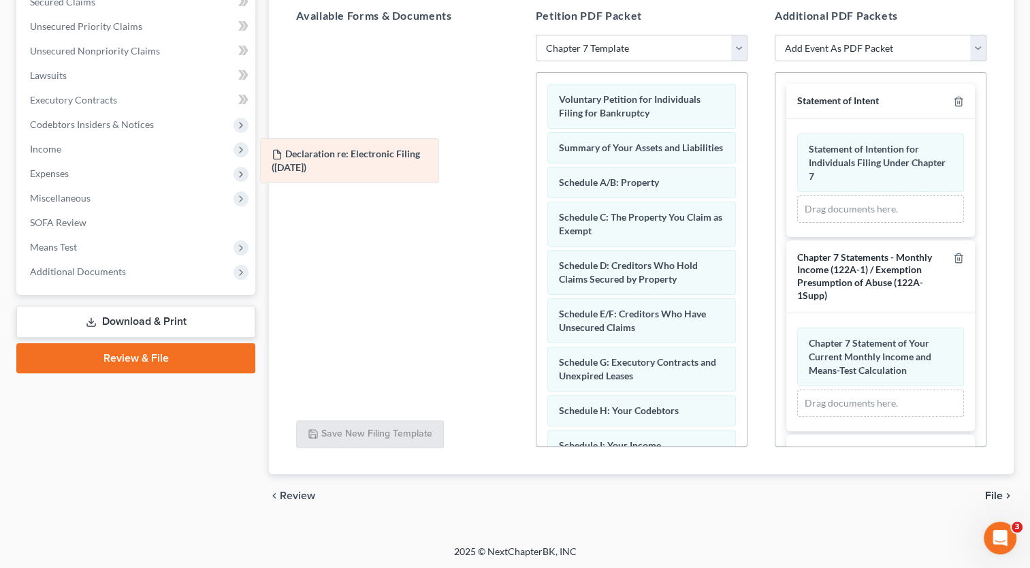
drag, startPoint x: 660, startPoint y: 285, endPoint x: 373, endPoint y: 161, distance: 312.0
click at [537, 161] on div "Declaration re: Electronic Filing (10/02/2025) Voluntary Petition for Individua…" at bounding box center [642, 430] width 210 height 714
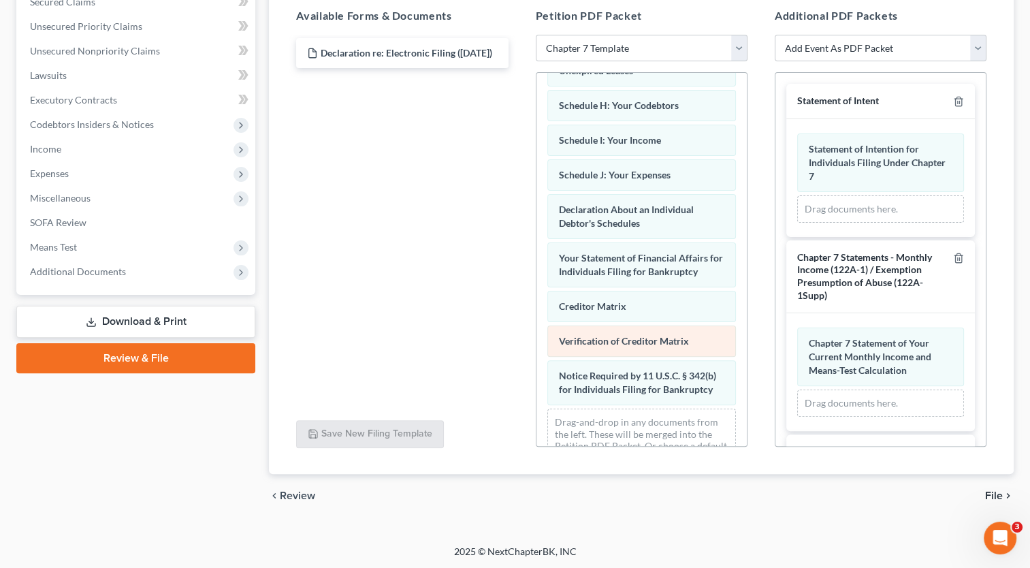
scroll to position [363, 0]
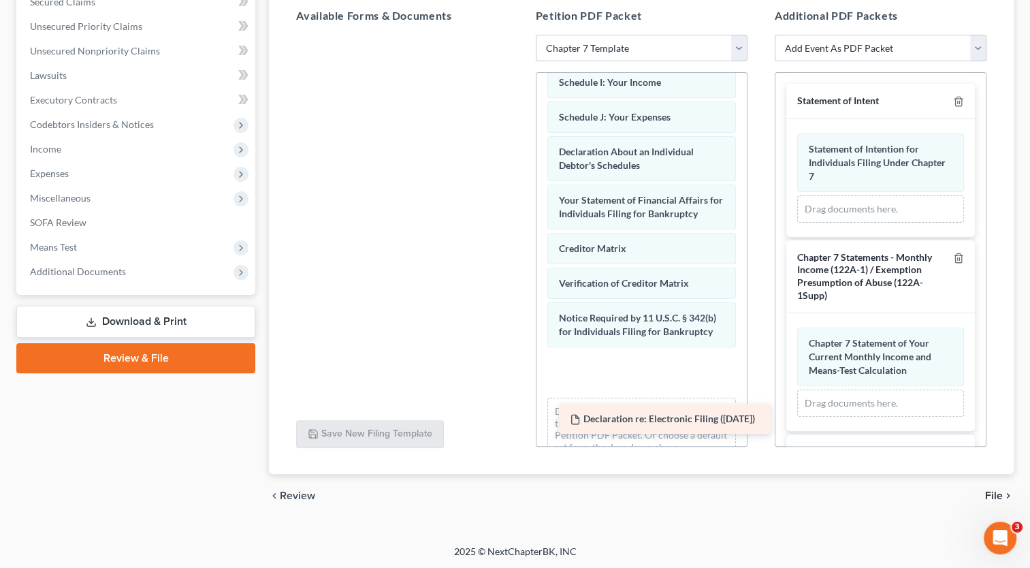
drag, startPoint x: 316, startPoint y: 64, endPoint x: 579, endPoint y: 431, distance: 451.4
click at [519, 35] on div "Declaration re: Electronic Filing (10/02/2025) Declaration re: Electronic Filin…" at bounding box center [402, 35] width 234 height 0
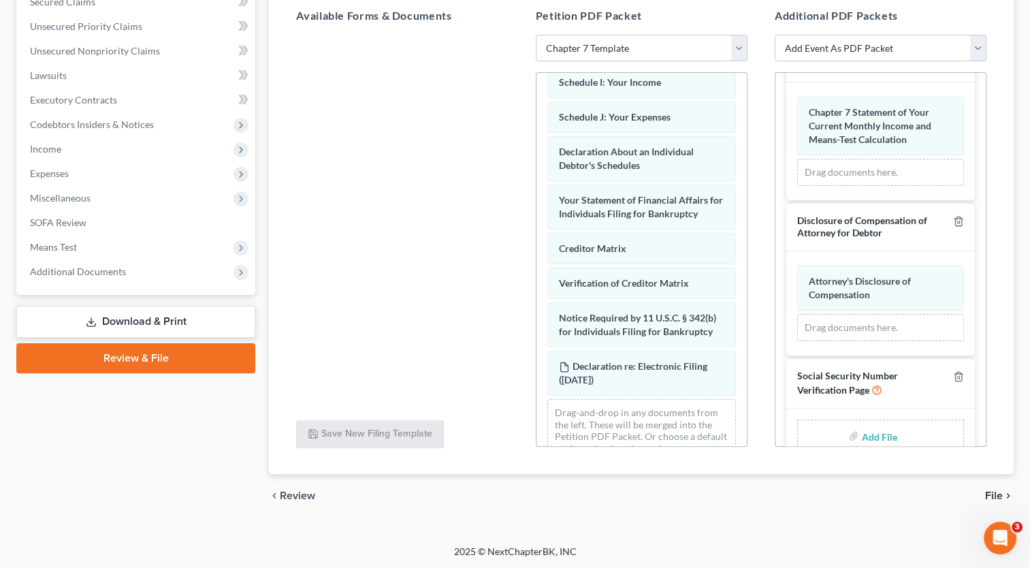
scroll to position [255, 0]
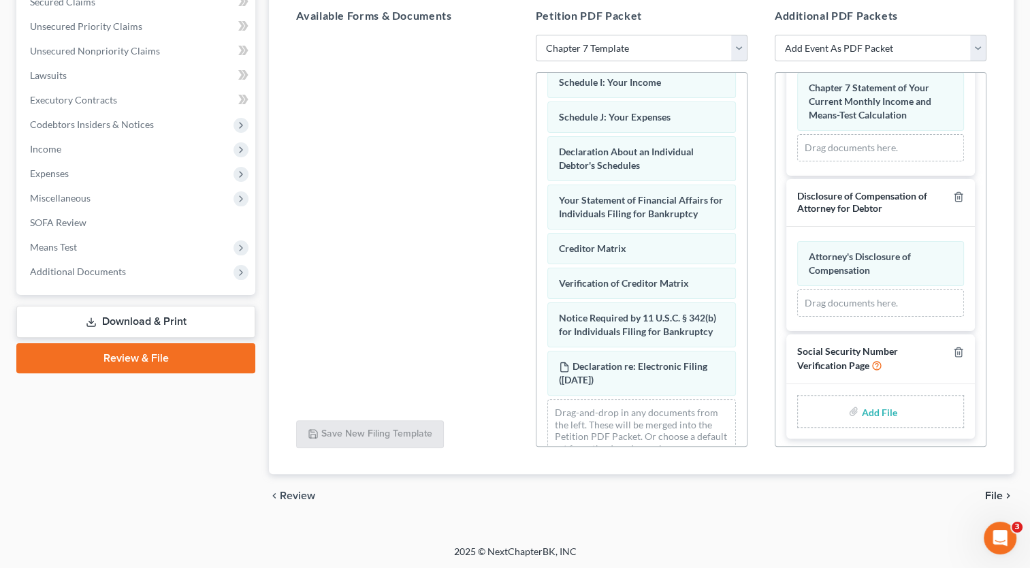
click at [874, 405] on input "file" at bounding box center [877, 411] width 33 height 25
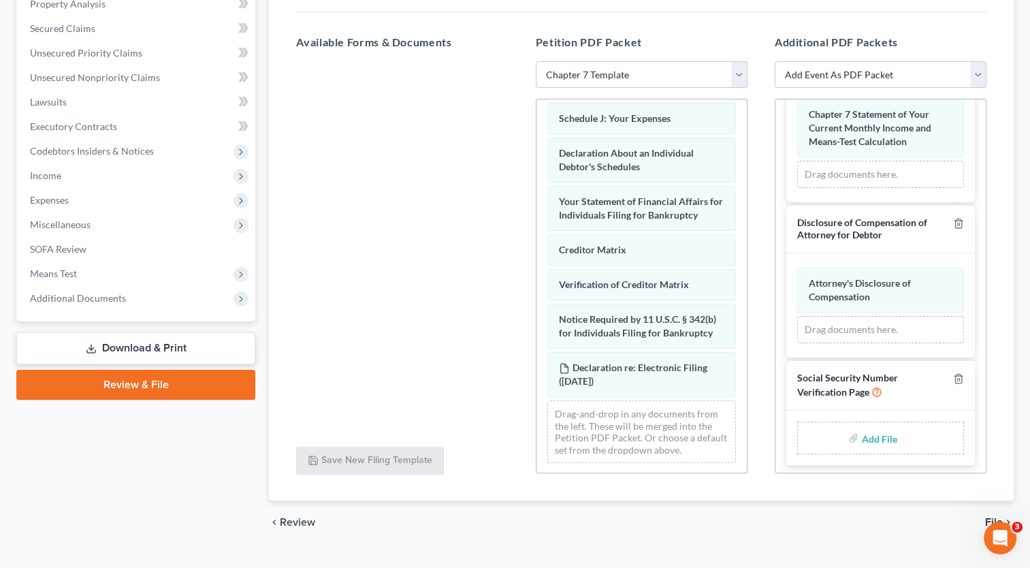
scroll to position [411, 0]
click at [177, 350] on link "Download & Print" at bounding box center [135, 348] width 239 height 32
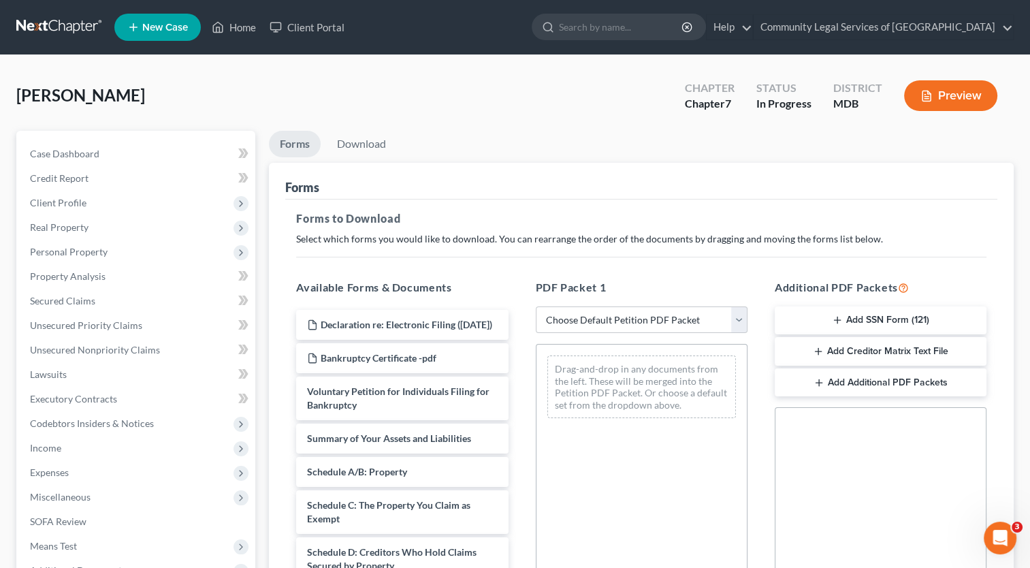
click at [901, 323] on button "Add SSN Form (121)" at bounding box center [881, 320] width 212 height 29
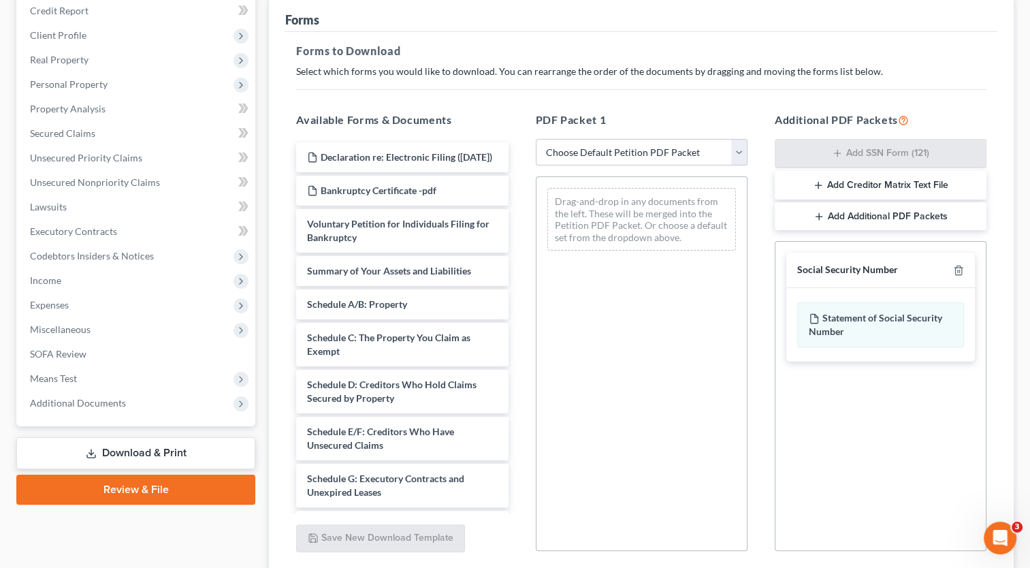
scroll to position [204, 0]
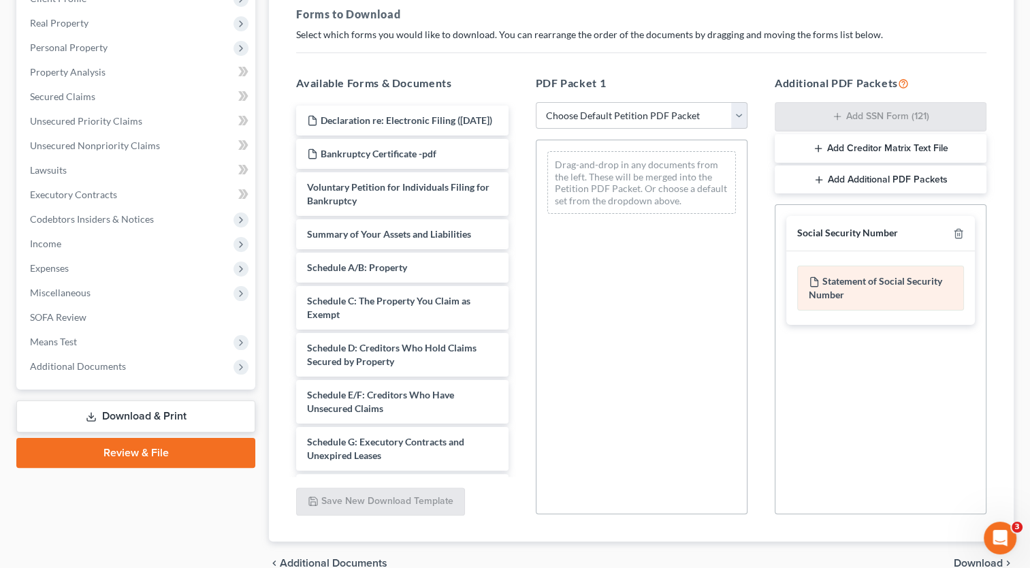
click at [833, 283] on div "Statement of Social Security Number" at bounding box center [880, 288] width 167 height 45
drag, startPoint x: 833, startPoint y: 283, endPoint x: 957, endPoint y: 291, distance: 124.2
click at [957, 291] on div "Statement of Social Security Number" at bounding box center [880, 288] width 167 height 45
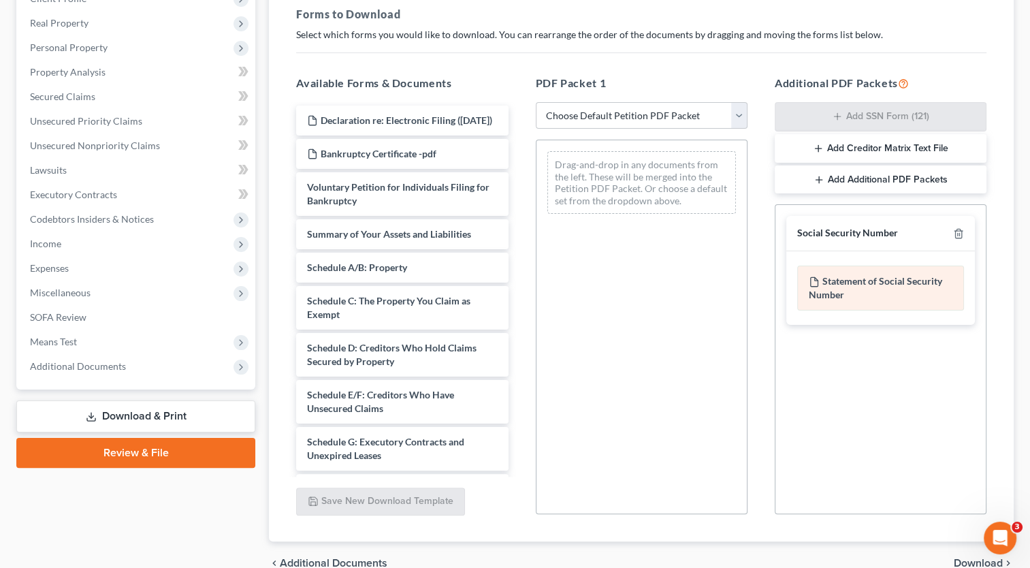
click at [936, 270] on div "Statement of Social Security Number" at bounding box center [880, 288] width 167 height 45
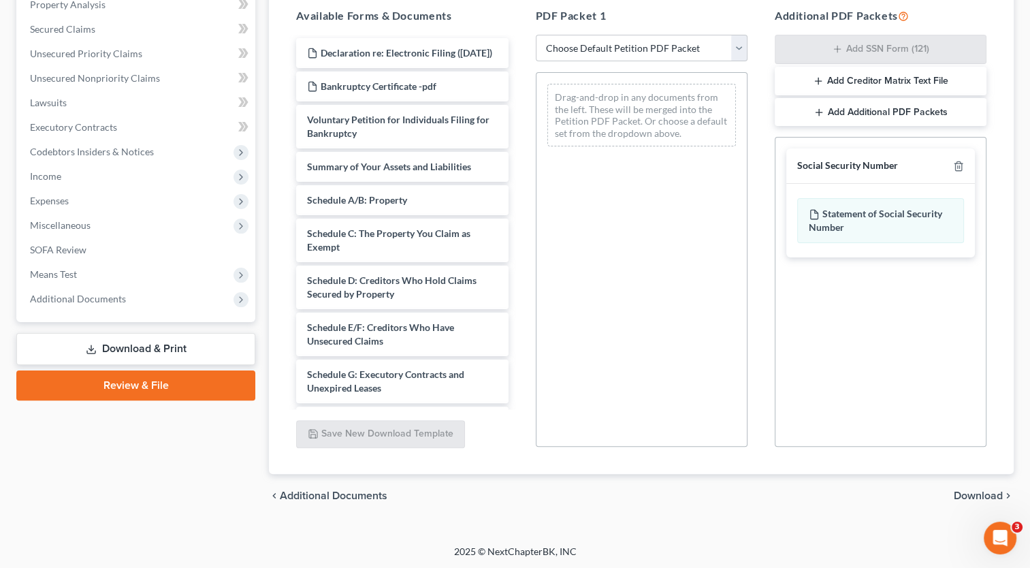
click at [973, 492] on span "Download" at bounding box center [978, 495] width 49 height 11
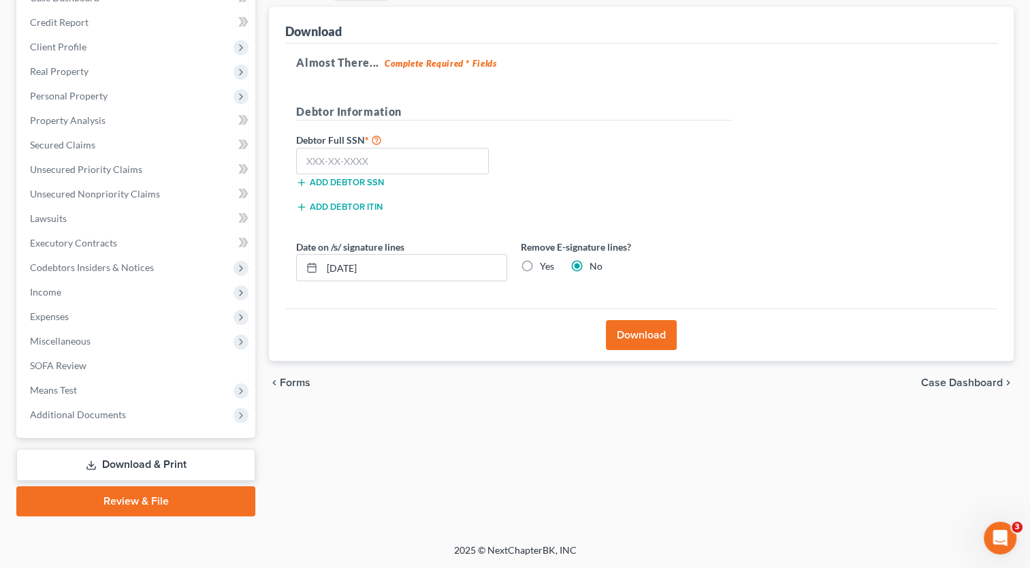
scroll to position [155, 0]
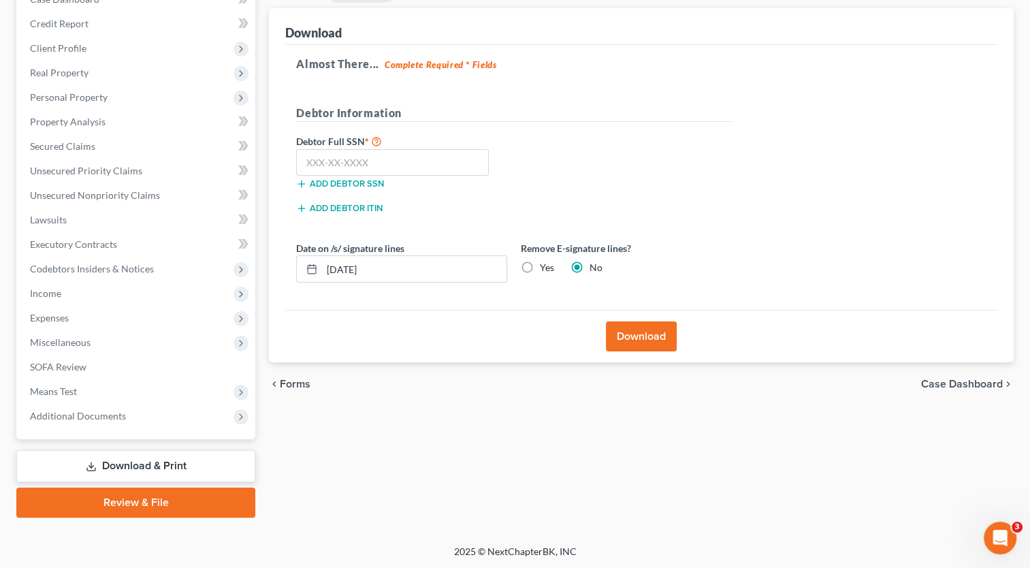
click at [285, 379] on span "Forms" at bounding box center [295, 384] width 31 height 11
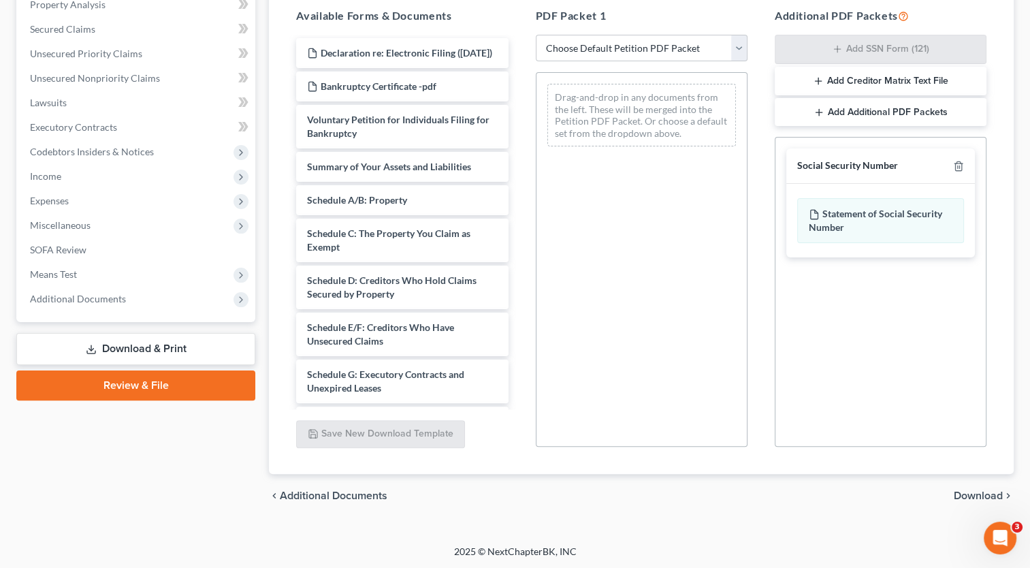
click at [980, 496] on span "Download" at bounding box center [978, 495] width 49 height 11
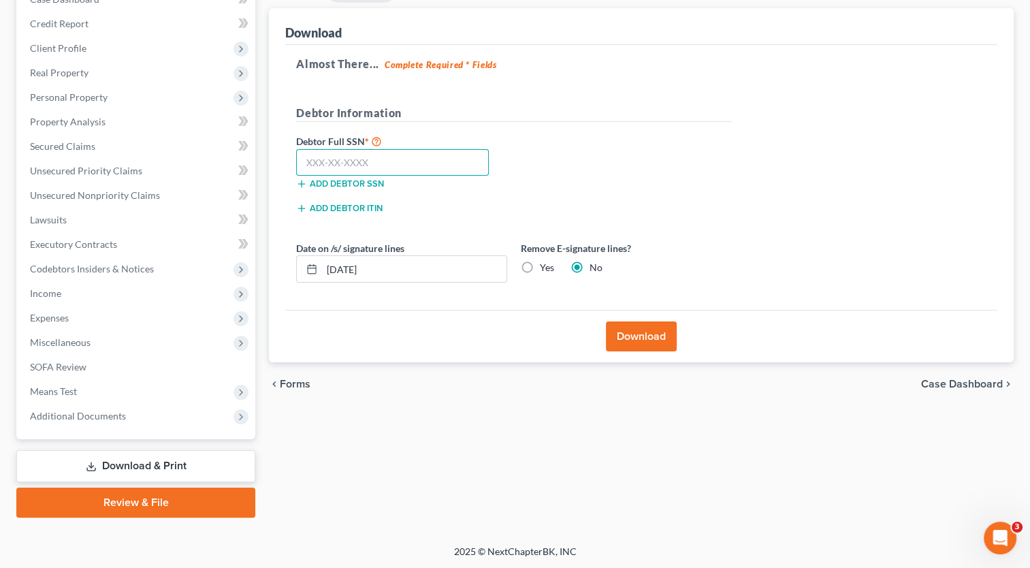
paste input "1"
type input "1"
click at [362, 158] on input "1" at bounding box center [392, 162] width 193 height 27
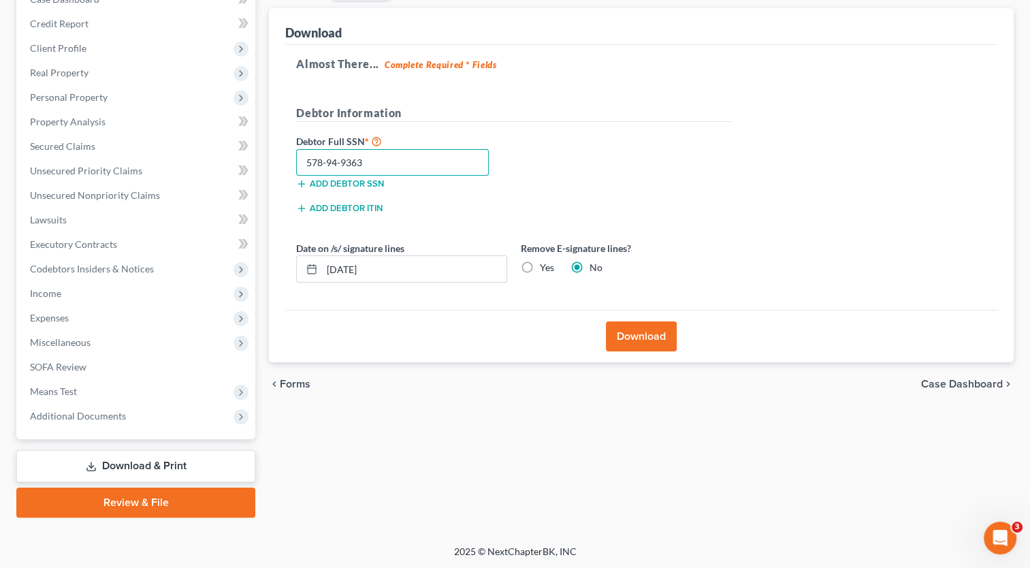
click at [363, 159] on input "578-94-9363" at bounding box center [392, 162] width 193 height 27
type input "578-94-9363"
click at [451, 486] on div "Forms Download Forms Forms to Download Select which forms you would like to dow…" at bounding box center [641, 246] width 758 height 541
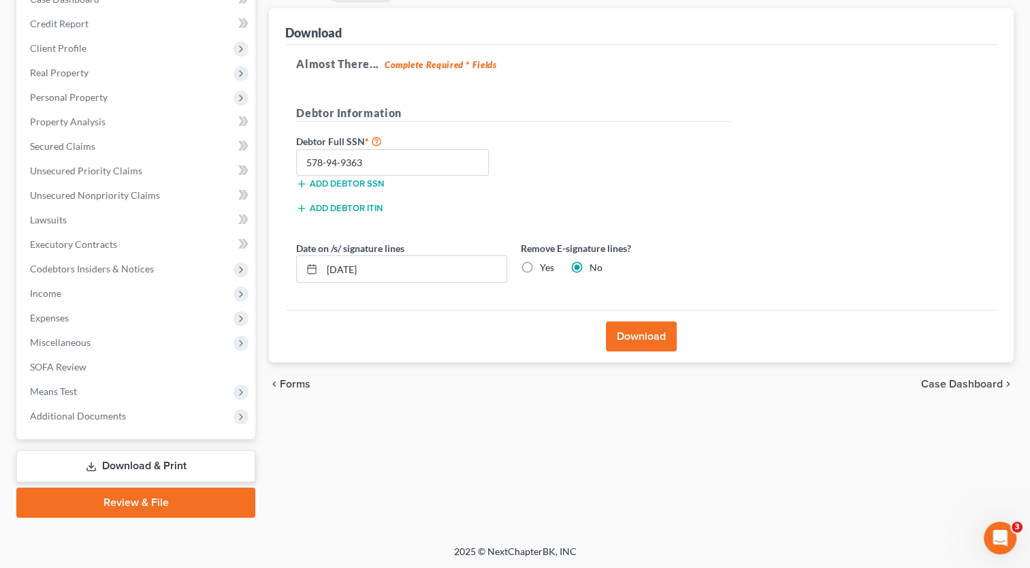
click at [202, 508] on link "Review & File" at bounding box center [135, 503] width 239 height 30
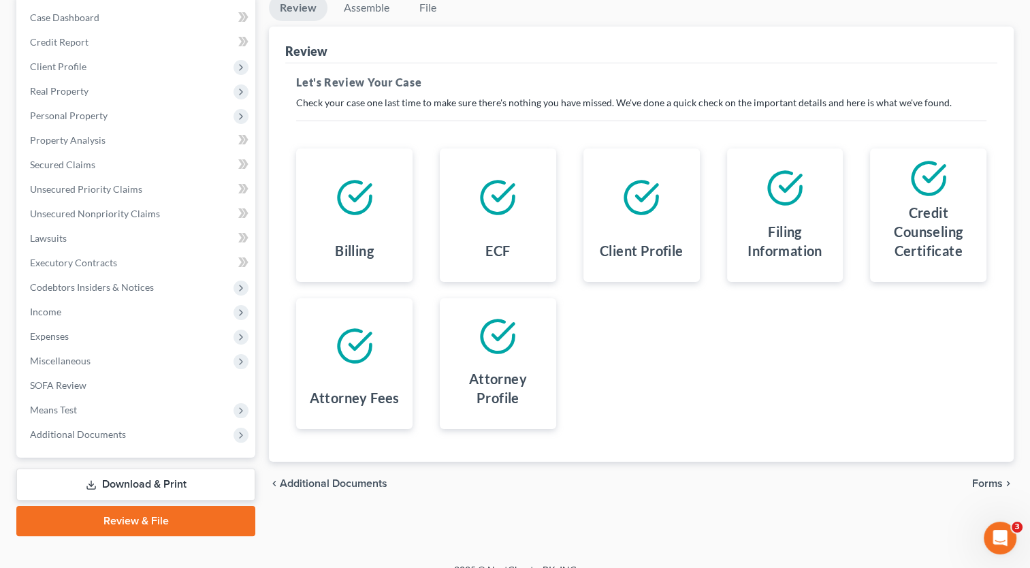
scroll to position [155, 0]
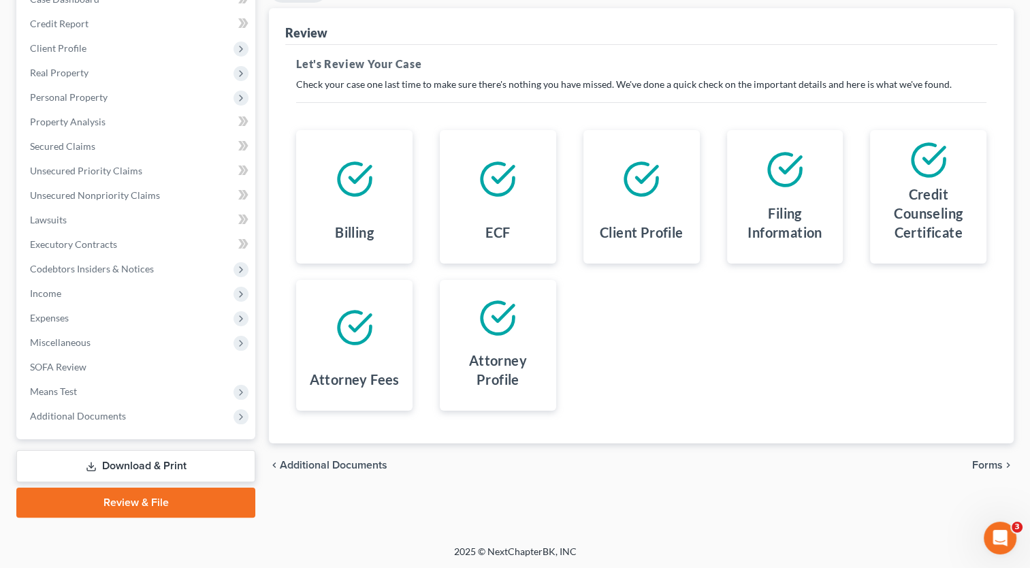
click at [999, 466] on span "Forms" at bounding box center [987, 465] width 31 height 11
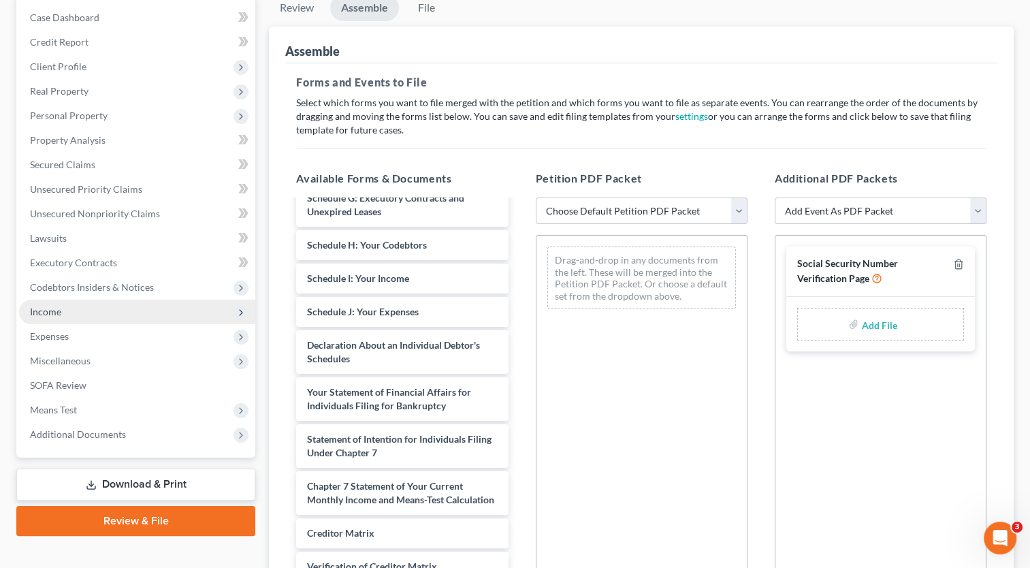
scroll to position [68, 0]
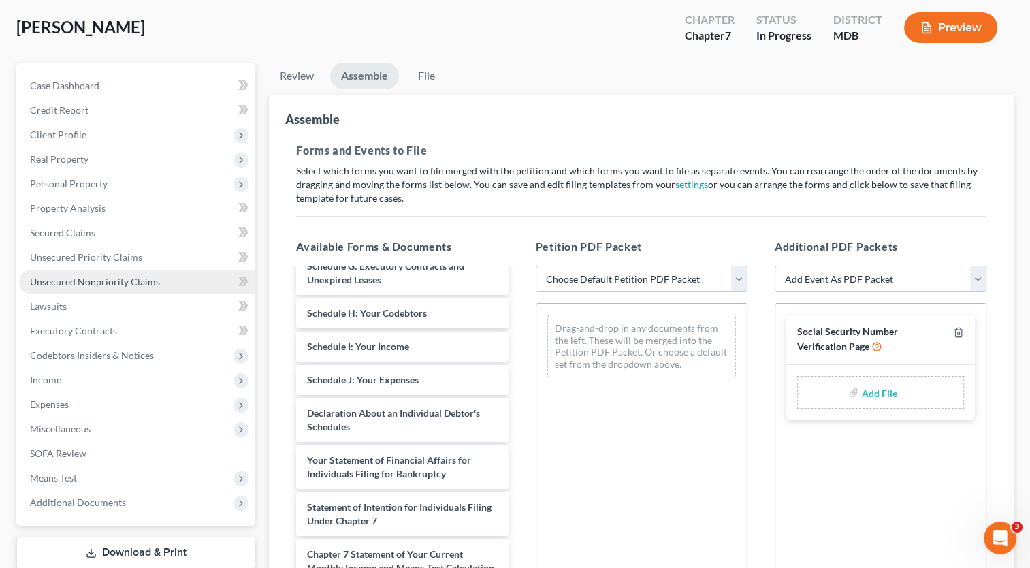
click at [156, 285] on span "Unsecured Nonpriority Claims" at bounding box center [95, 282] width 130 height 12
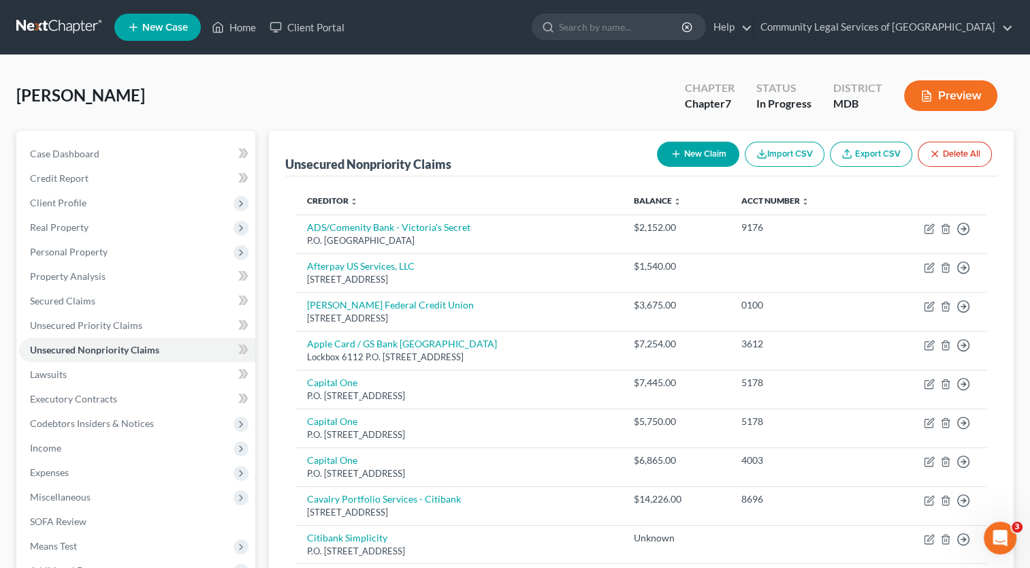
click at [698, 152] on button "New Claim" at bounding box center [698, 154] width 82 height 25
select select "0"
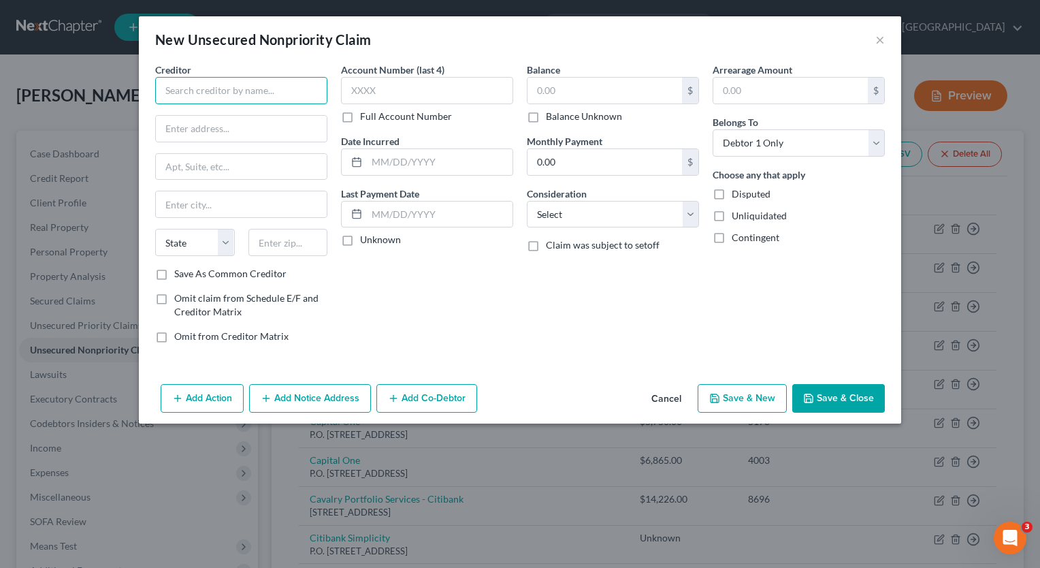
click at [306, 85] on input "text" at bounding box center [241, 90] width 172 height 27
type input "T-Mobile"
click at [225, 129] on input "text" at bounding box center [241, 129] width 171 height 26
click at [334, 57] on div "New Unsecured Nonpriority Claim ×" at bounding box center [520, 39] width 763 height 46
click at [550, 97] on input "text" at bounding box center [605, 91] width 155 height 26
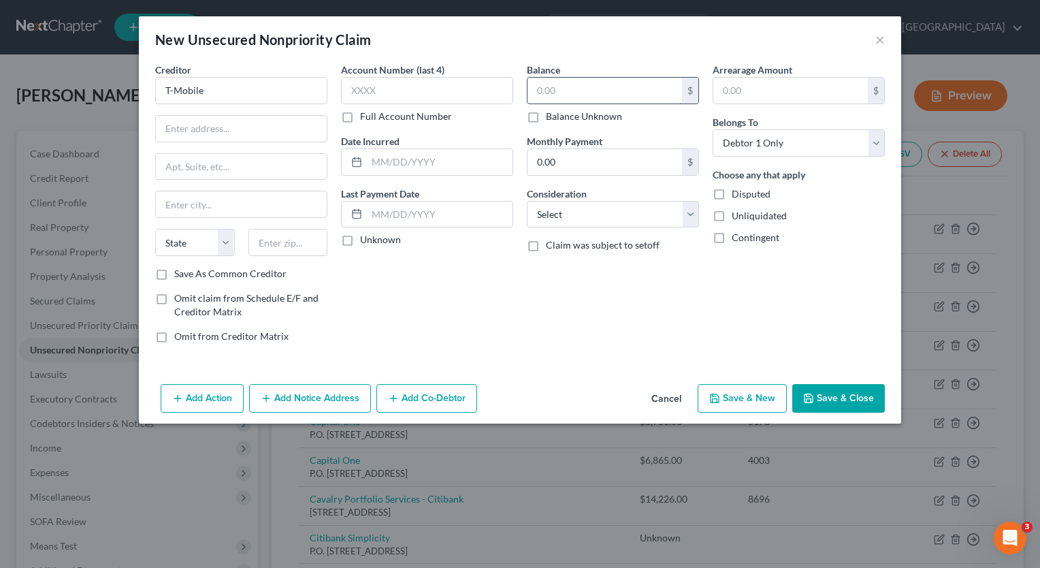
type input "3"
click at [575, 219] on select "Select Cable / Satellite Services Collection Agency Credit Card Debt Debt Couns…" at bounding box center [613, 214] width 172 height 27
select select "19"
click at [527, 201] on select "Select Cable / Satellite Services Collection Agency Credit Card Debt Debt Couns…" at bounding box center [613, 214] width 172 height 27
click at [546, 117] on label "Balance Unknown" at bounding box center [584, 117] width 76 height 14
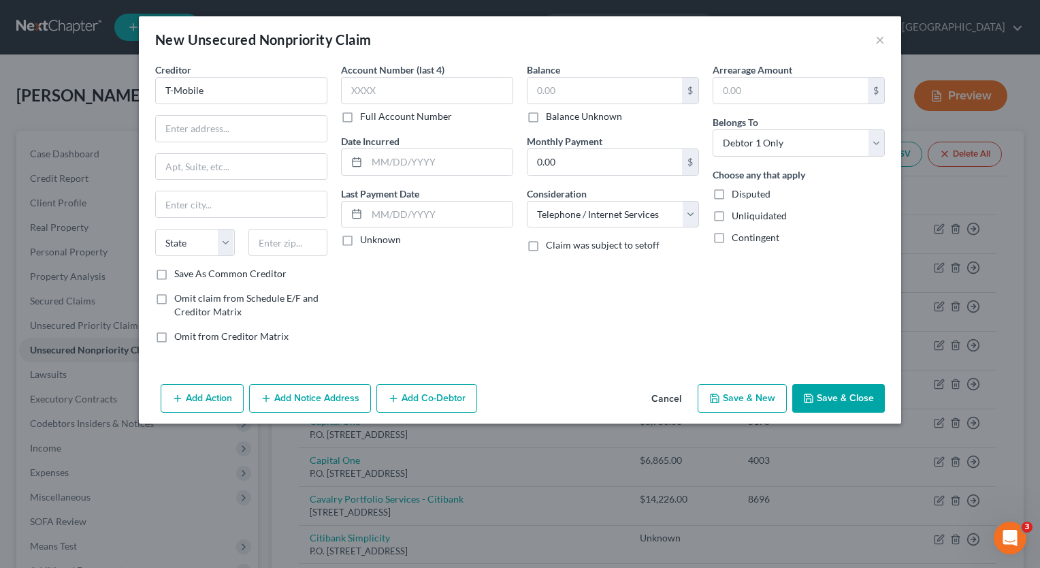
click at [552, 117] on input "Balance Unknown" at bounding box center [556, 114] width 9 height 9
checkbox input "true"
type input "0.00"
click at [448, 216] on input "text" at bounding box center [440, 215] width 146 height 26
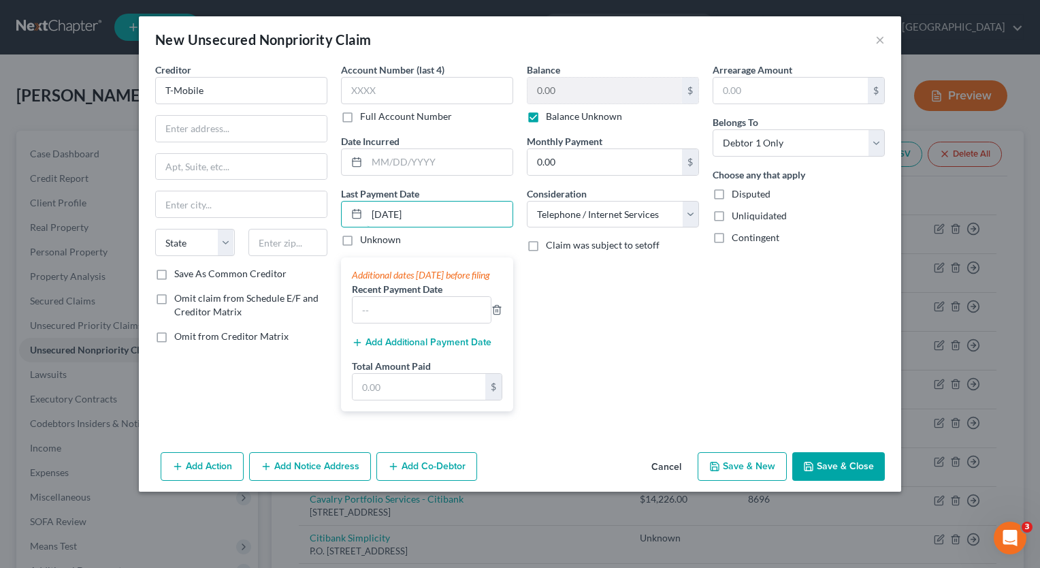
type input "07/05/2025"
click at [582, 340] on div "Balance 0.00 $ Balance Unknown Balance Undetermined 0.00 $ Balance Unknown Mont…" at bounding box center [613, 243] width 186 height 360
click at [449, 392] on input "text" at bounding box center [419, 387] width 133 height 26
type input "350"
click at [546, 354] on div "Balance 0.00 $ Balance Unknown Balance Undetermined 0.00 $ Balance Unknown Mont…" at bounding box center [613, 243] width 186 height 360
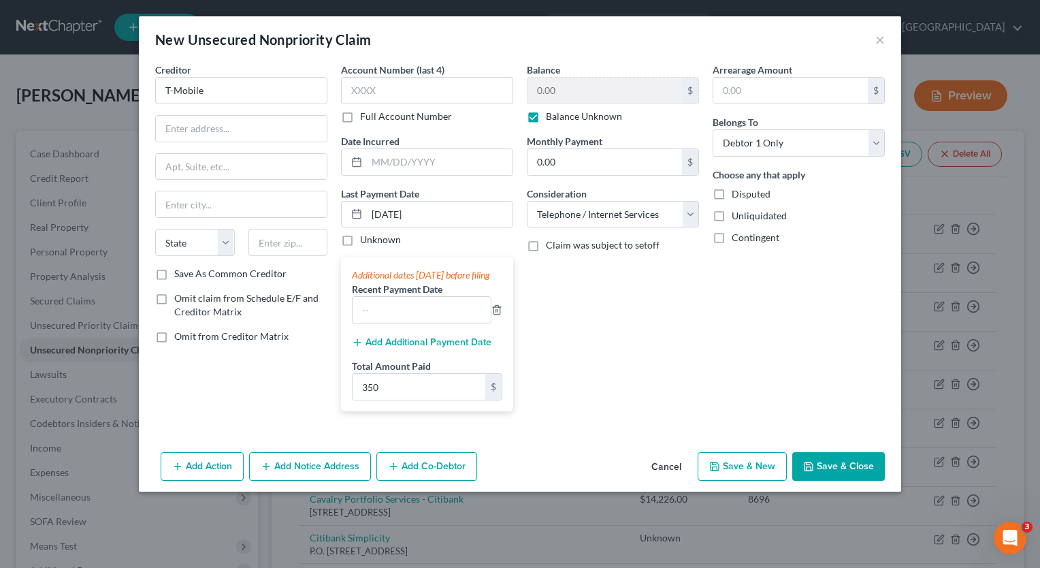
click at [454, 370] on div "Additional dates within 90 days before filing Recent Payment Date Add Additiona…" at bounding box center [427, 334] width 172 height 154
click at [430, 91] on input "text" at bounding box center [427, 90] width 172 height 27
click at [360, 117] on label "Full Account Number" at bounding box center [406, 117] width 92 height 14
click at [366, 117] on input "Full Account Number" at bounding box center [370, 114] width 9 height 9
click at [381, 98] on input "text" at bounding box center [427, 90] width 172 height 27
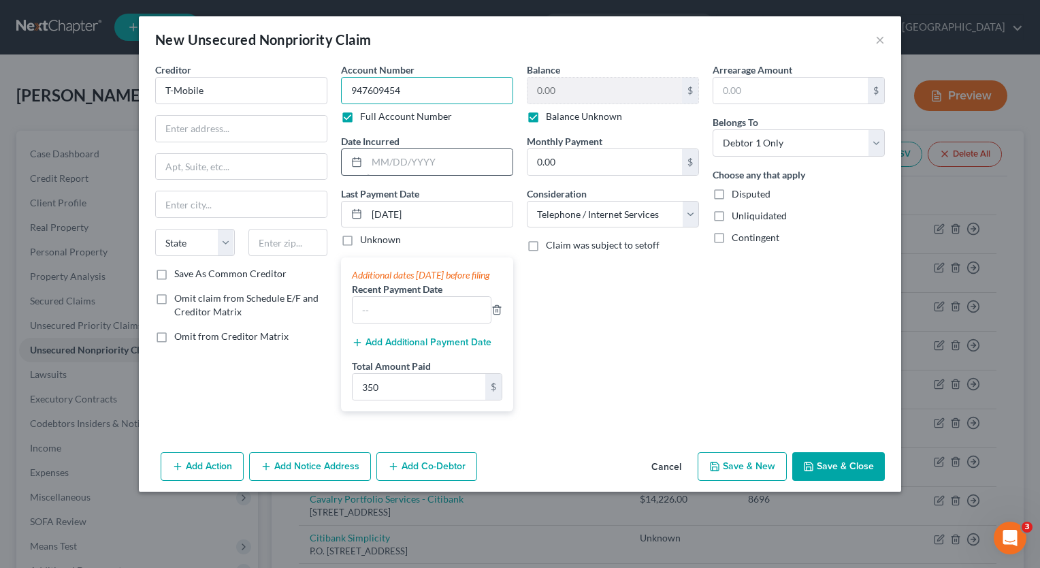
type input "947609454"
click at [430, 163] on input "text" at bounding box center [440, 162] width 146 height 26
type input "07/01/2025"
click at [547, 308] on div "Balance 0.00 $ Balance Unknown Balance Undetermined 0.00 $ Balance Unknown Mont…" at bounding box center [613, 243] width 186 height 360
click at [174, 274] on label "Save As Common Creditor" at bounding box center [230, 274] width 112 height 14
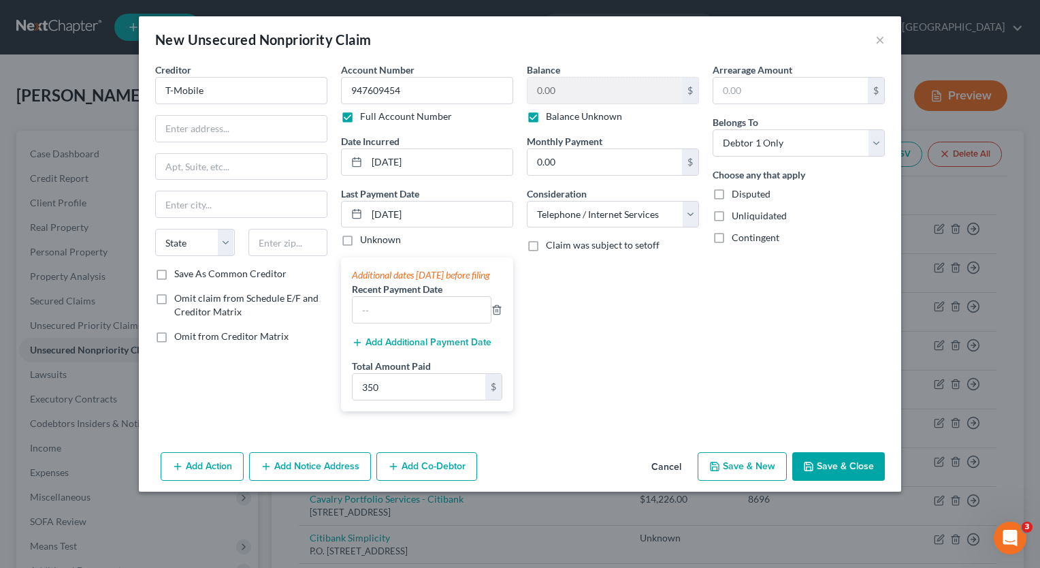
click at [180, 274] on input "Save As Common Creditor" at bounding box center [184, 271] width 9 height 9
checkbox input "true"
click at [773, 95] on input "text" at bounding box center [791, 91] width 155 height 26
type input "661"
click at [658, 161] on input "0.00" at bounding box center [605, 162] width 155 height 26
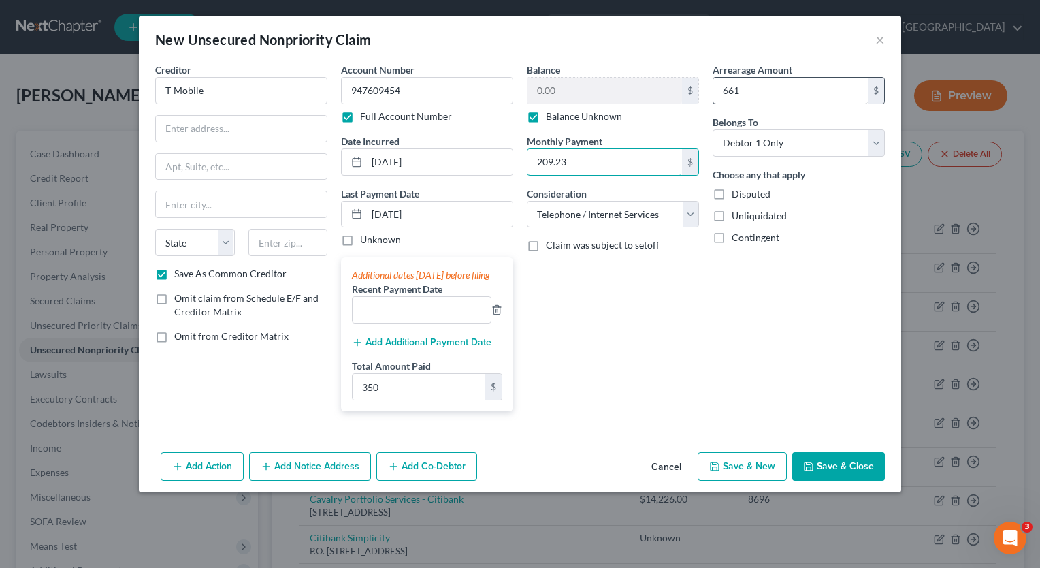
type input "209.23"
click at [745, 93] on input "661" at bounding box center [791, 91] width 155 height 26
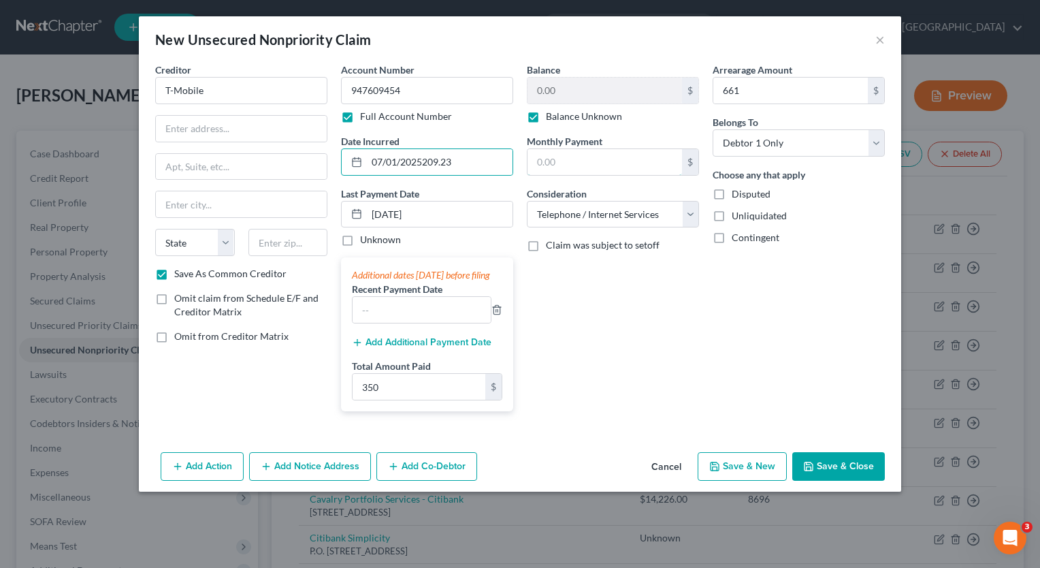
type input "07/01/2025"
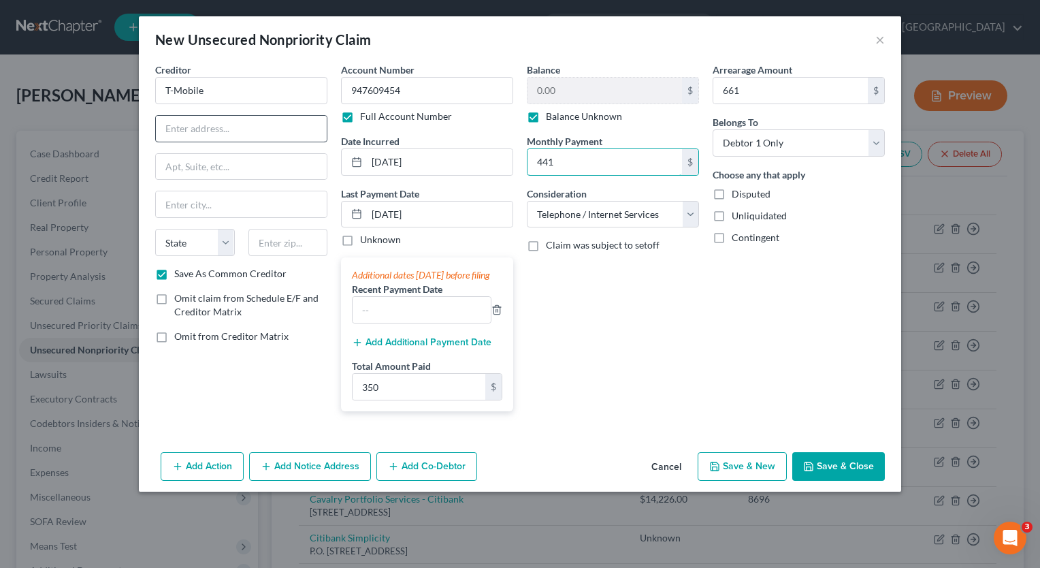
type input "441"
click at [219, 132] on input "text" at bounding box center [241, 129] width 171 height 26
click at [223, 128] on input "text" at bounding box center [241, 129] width 171 height 26
click at [146, 107] on div "Creditor * T-Mobile State AL AK AR AZ CA CO CT DE DC FL GA GU HI ID IL IN IA KS…" at bounding box center [520, 255] width 763 height 384
click at [176, 133] on input "text" at bounding box center [241, 129] width 171 height 26
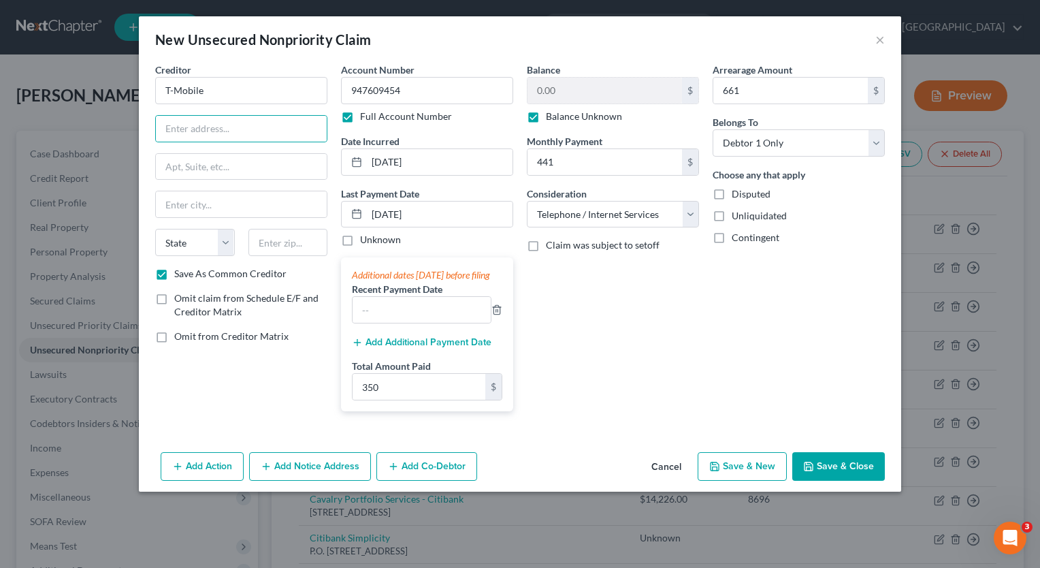
click at [176, 110] on div "Creditor * T-Mobile State AL AK AR AZ CA CO CT DE DC FL GA GU HI ID IL IN IA KS…" at bounding box center [241, 165] width 172 height 204
click at [176, 129] on input "text" at bounding box center [241, 129] width 171 height 26
click at [152, 108] on div "Creditor * T-Mobile State AL AK AR AZ CA CO CT DE DC FL GA GU HI ID IL IN IA KS…" at bounding box center [241, 243] width 186 height 360
click at [185, 129] on input "text" at bounding box center [241, 129] width 171 height 26
click at [244, 129] on input "text" at bounding box center [241, 129] width 171 height 26
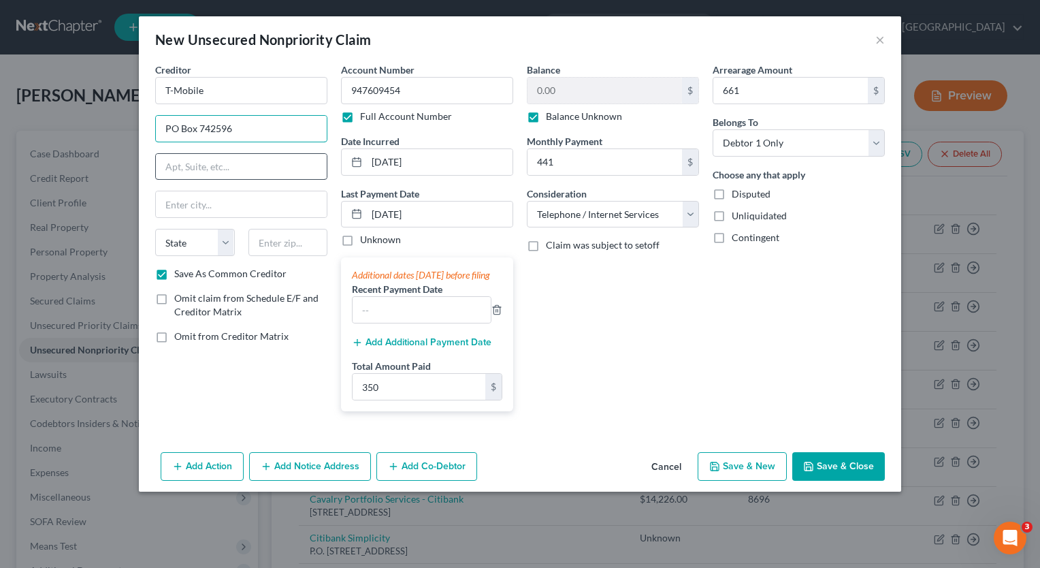
type input "PO Box 742596"
click at [240, 163] on input "text" at bounding box center [241, 167] width 171 height 26
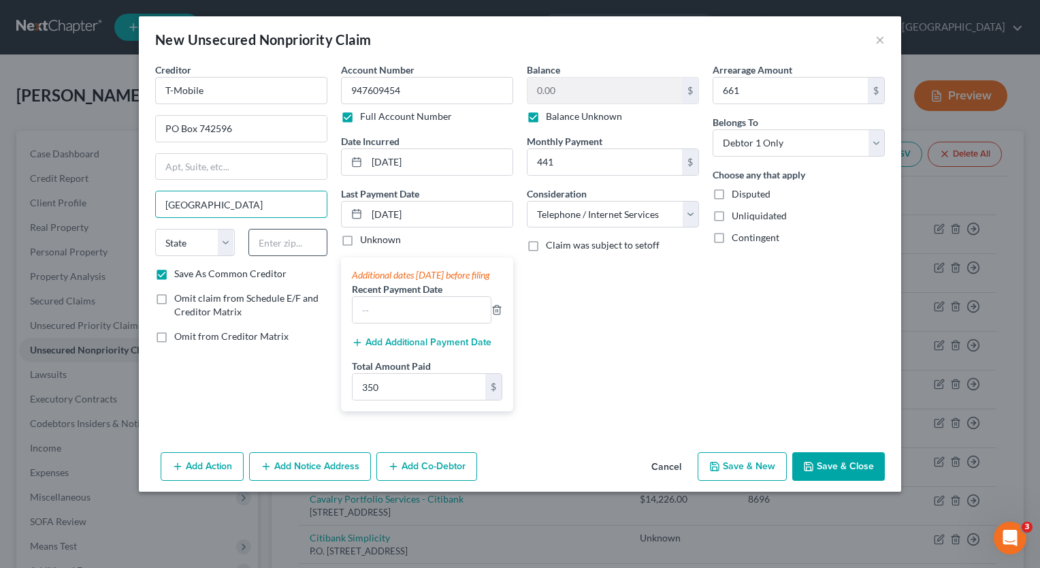
type input "Cincinnati"
click at [272, 247] on input "text" at bounding box center [289, 242] width 80 height 27
type input "4"
type input "45274-2596"
click at [248, 375] on div "Creditor * T-Mobile PO Box 742596 Cincinnati State AL AK AR AZ CA CO CT DE DC F…" at bounding box center [241, 243] width 186 height 360
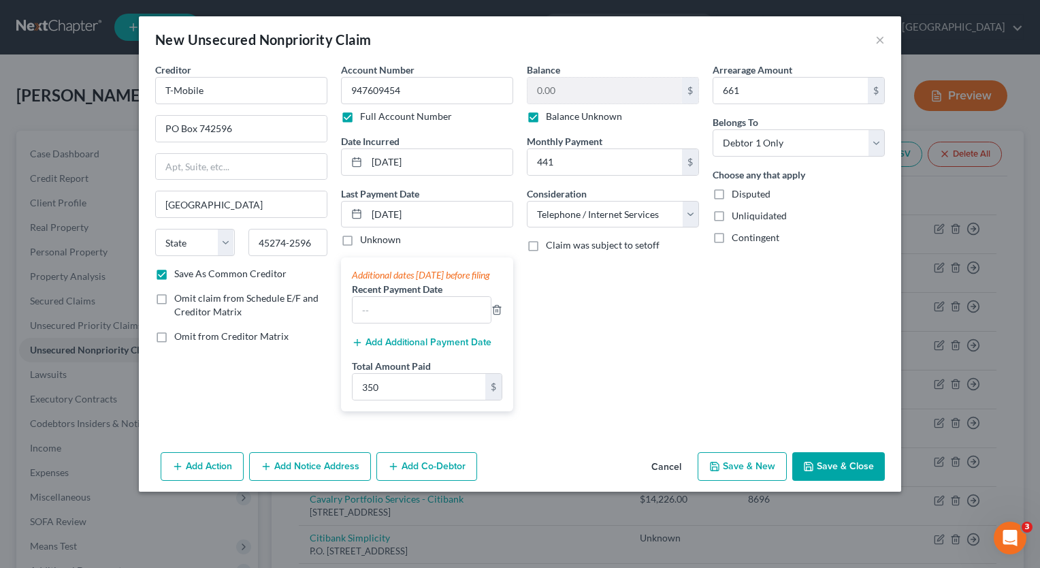
click at [253, 422] on div "Creditor * T-Mobile PO Box 742596 Cincinnati State AL AK AR AZ CA CO CT DE DC F…" at bounding box center [241, 243] width 186 height 360
click at [840, 477] on button "Save & Close" at bounding box center [839, 466] width 93 height 29
checkbox input "false"
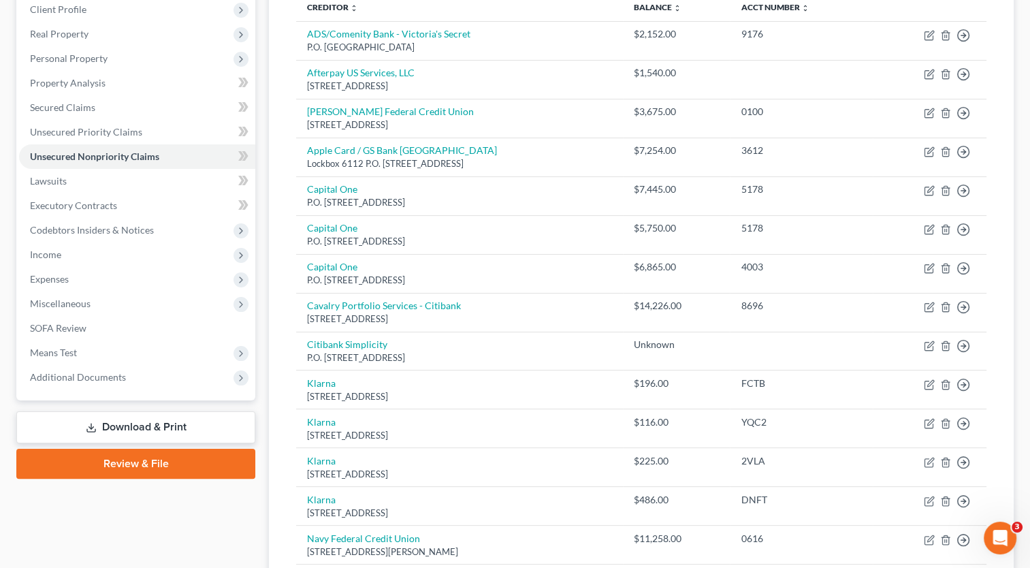
scroll to position [246, 0]
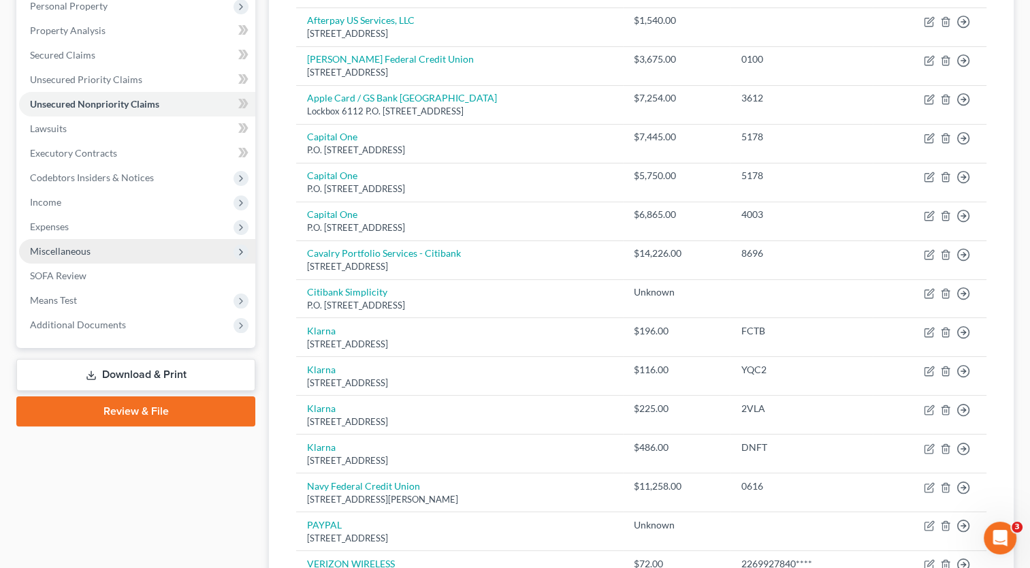
click at [199, 245] on span "Miscellaneous" at bounding box center [137, 251] width 236 height 25
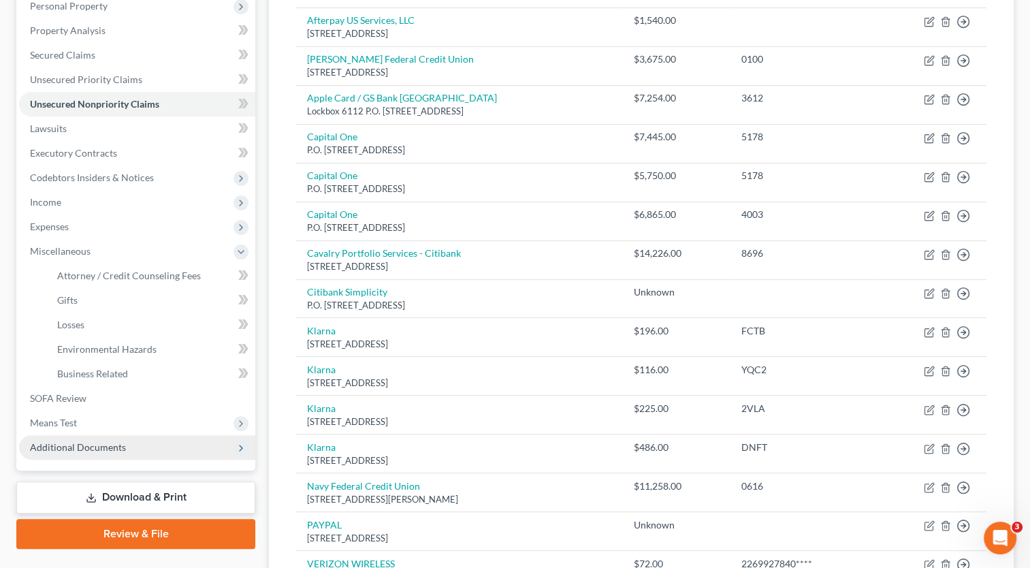
click at [149, 447] on span "Additional Documents" at bounding box center [137, 447] width 236 height 25
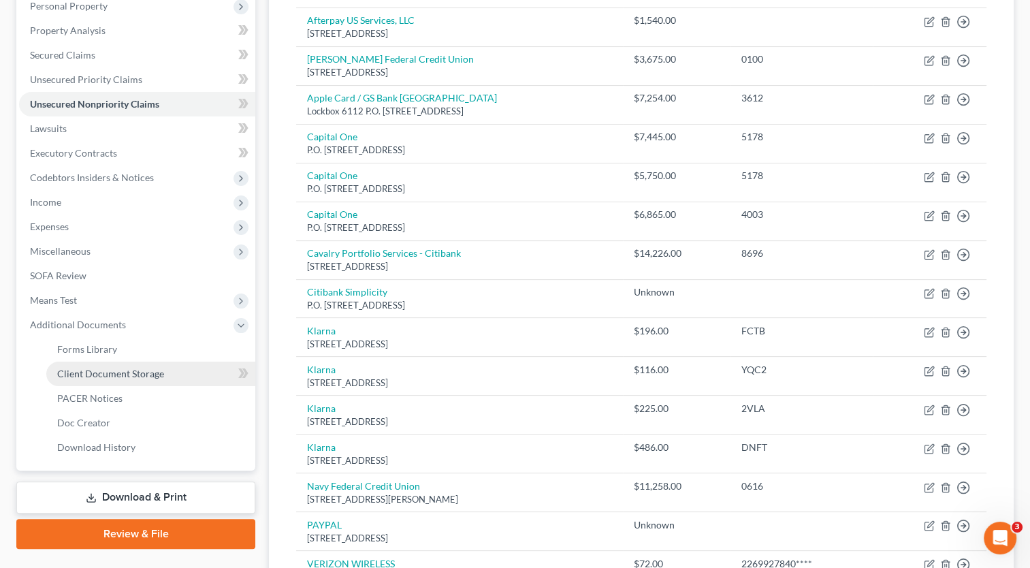
click at [161, 377] on span "Client Document Storage" at bounding box center [110, 374] width 107 height 12
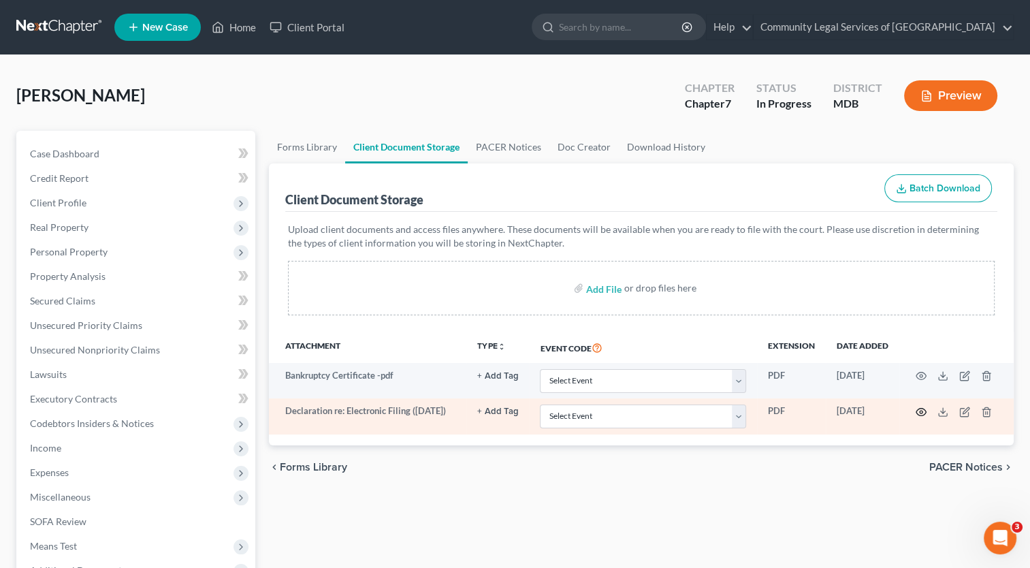
click at [921, 411] on circle "button" at bounding box center [921, 412] width 3 height 3
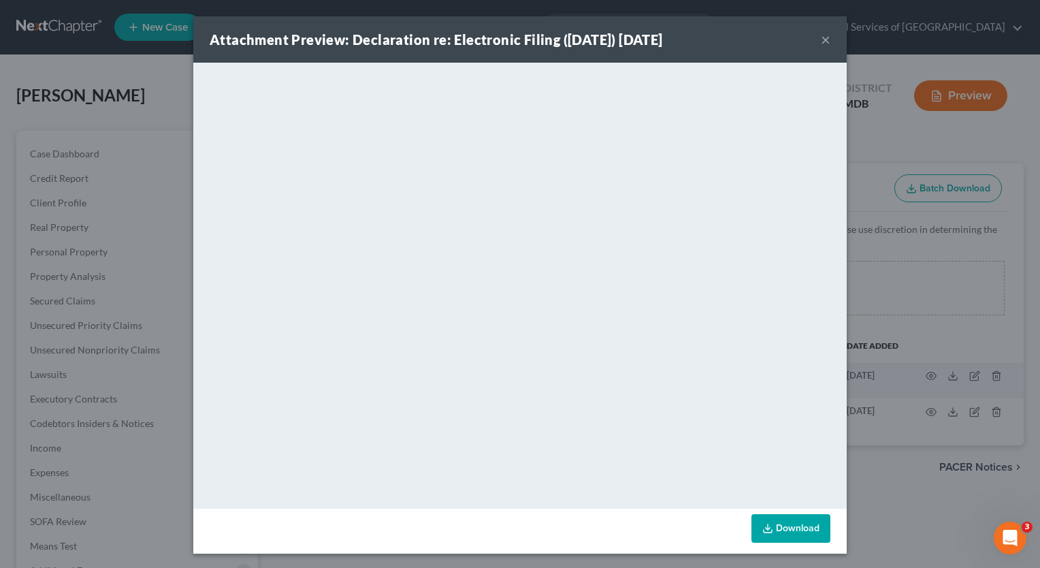
click at [824, 44] on button "×" at bounding box center [826, 39] width 10 height 16
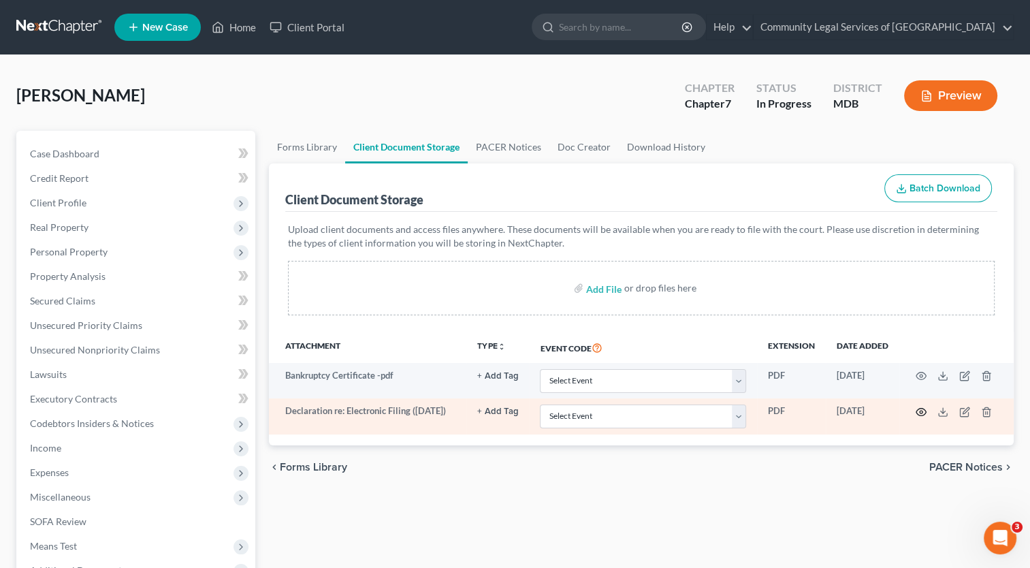
click at [916, 409] on icon "button" at bounding box center [921, 411] width 11 height 11
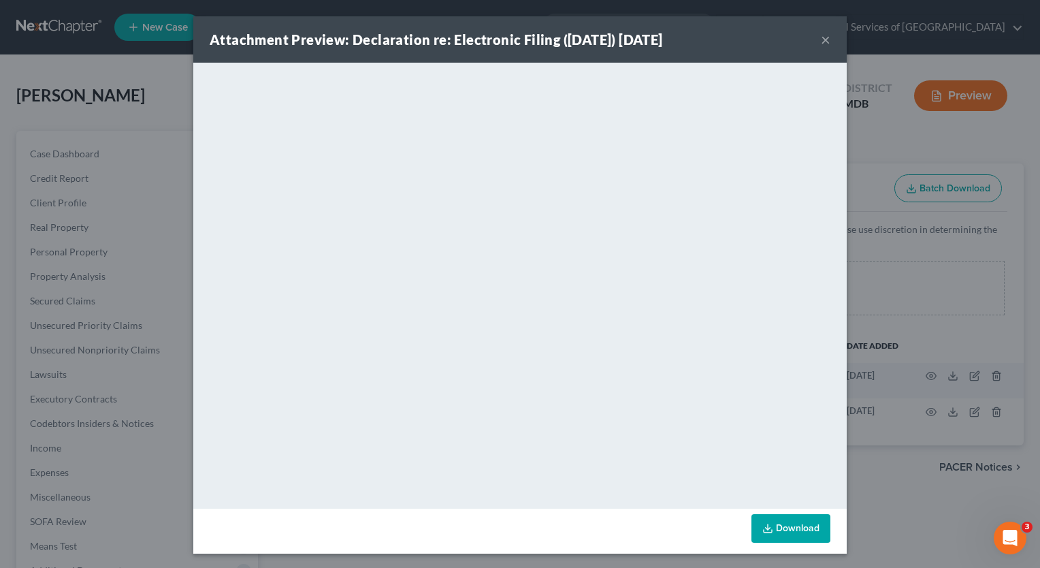
scroll to position [1, 0]
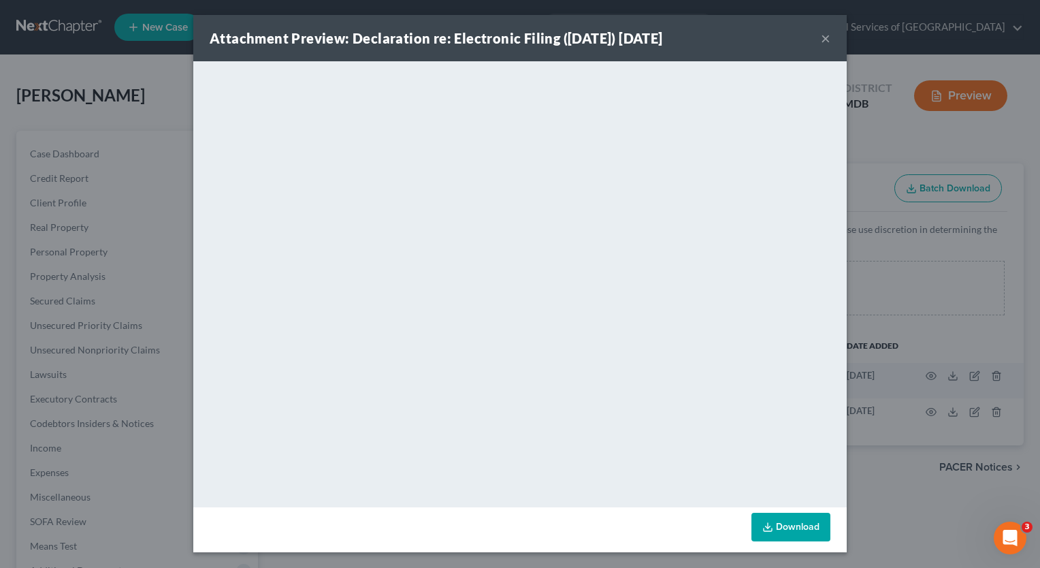
click at [824, 34] on button "×" at bounding box center [826, 38] width 10 height 16
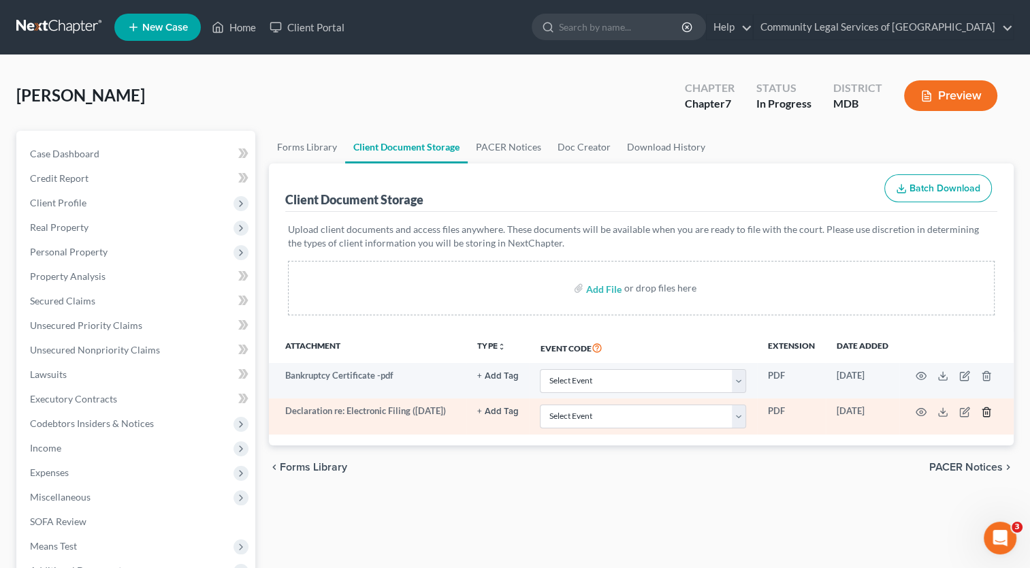
click at [984, 412] on icon "button" at bounding box center [986, 411] width 11 height 11
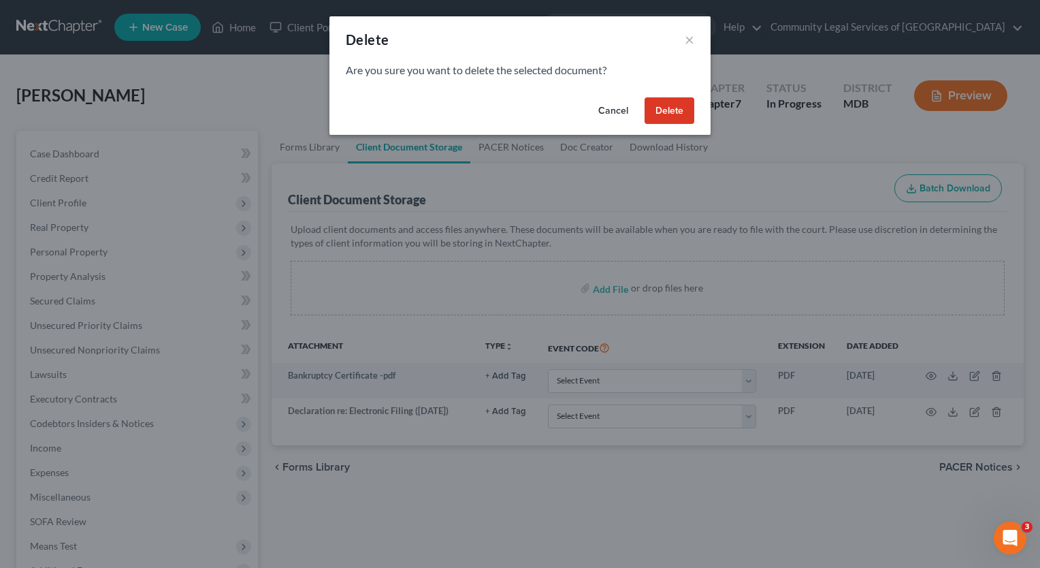
click at [673, 108] on button "Delete" at bounding box center [670, 110] width 50 height 27
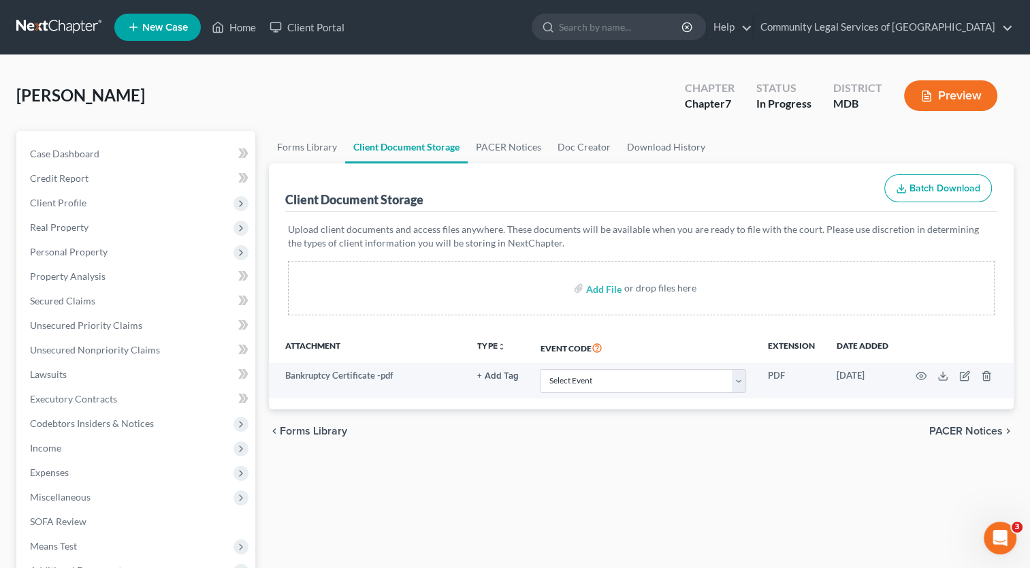
click at [340, 430] on span "Forms Library" at bounding box center [313, 431] width 67 height 11
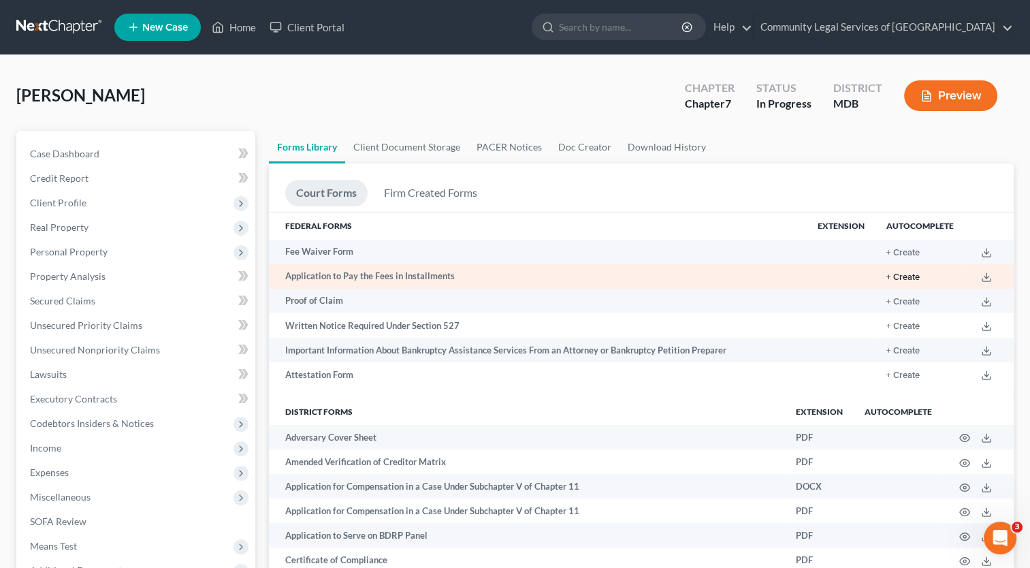
click at [910, 276] on button "+ Create" at bounding box center [903, 277] width 33 height 9
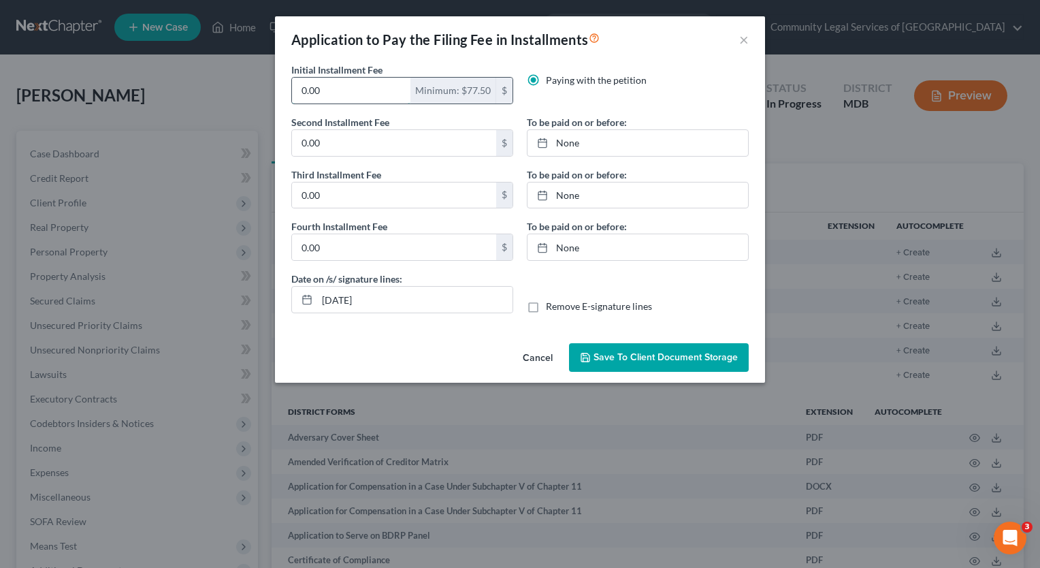
click at [357, 95] on input "0.00" at bounding box center [351, 91] width 118 height 26
click at [345, 90] on input "77.5" at bounding box center [351, 91] width 118 height 26
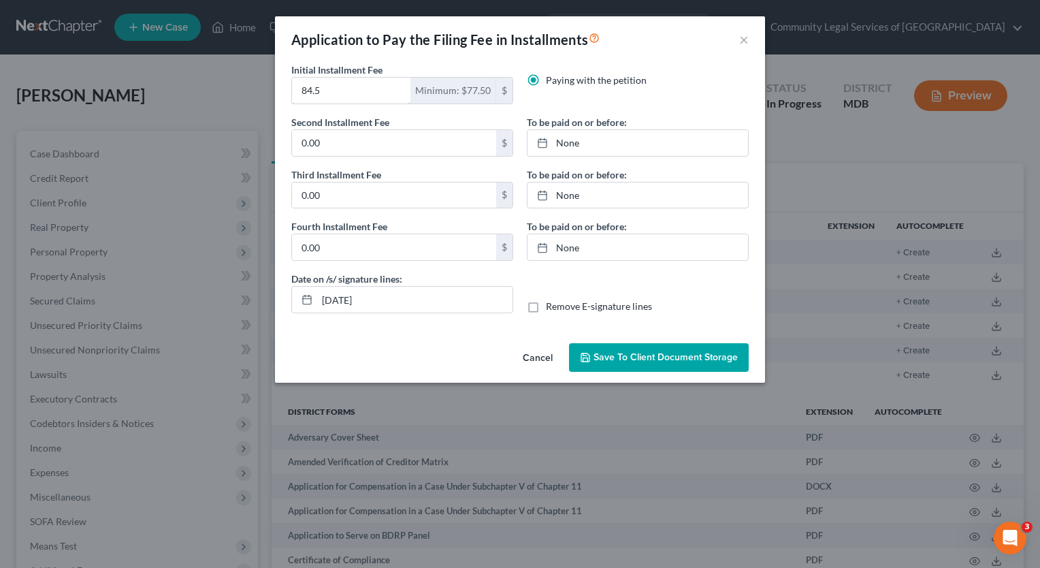
type input "84.5"
click at [572, 102] on div "Paying with the petition" at bounding box center [638, 95] width 236 height 42
click at [418, 142] on input "0.00" at bounding box center [394, 143] width 204 height 26
click at [373, 93] on input "84.5" at bounding box center [351, 91] width 118 height 26
click at [373, 91] on input "84.5" at bounding box center [351, 91] width 118 height 26
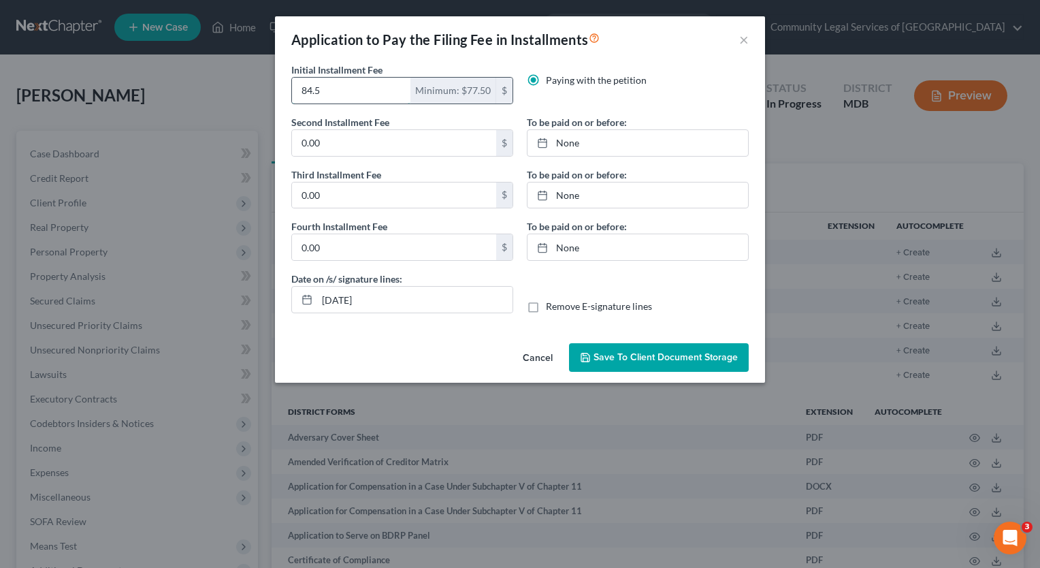
click at [373, 91] on input "84.5" at bounding box center [351, 91] width 118 height 26
click at [361, 131] on input "0.00" at bounding box center [394, 143] width 204 height 26
paste input "84.5"
type input "84.5"
click at [370, 187] on input "0.00" at bounding box center [394, 195] width 204 height 26
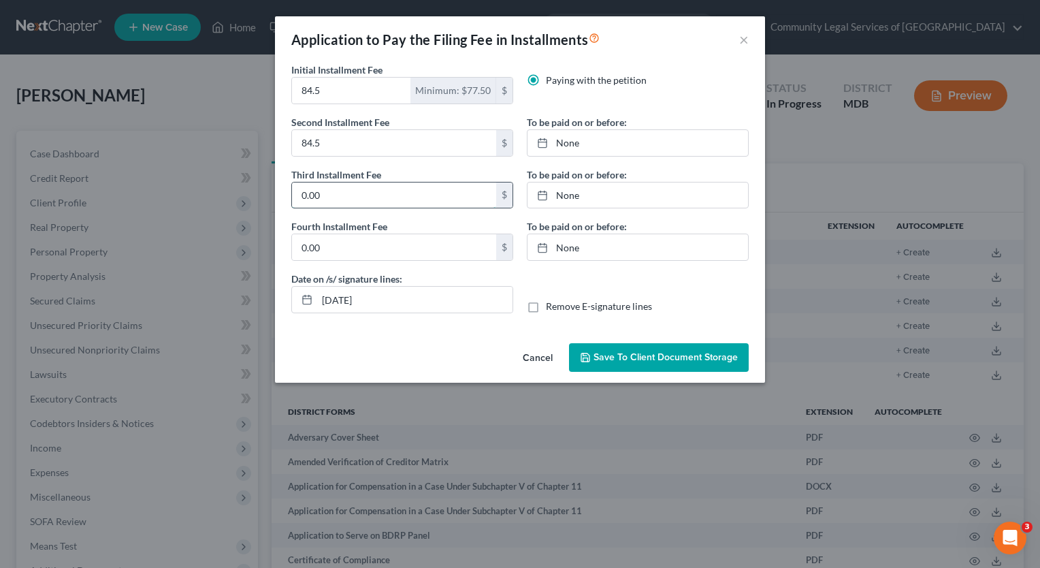
paste input "84.5"
type input "84.5"
click at [376, 238] on input "0.00" at bounding box center [394, 247] width 204 height 26
paste input "84.5"
type input "84.5"
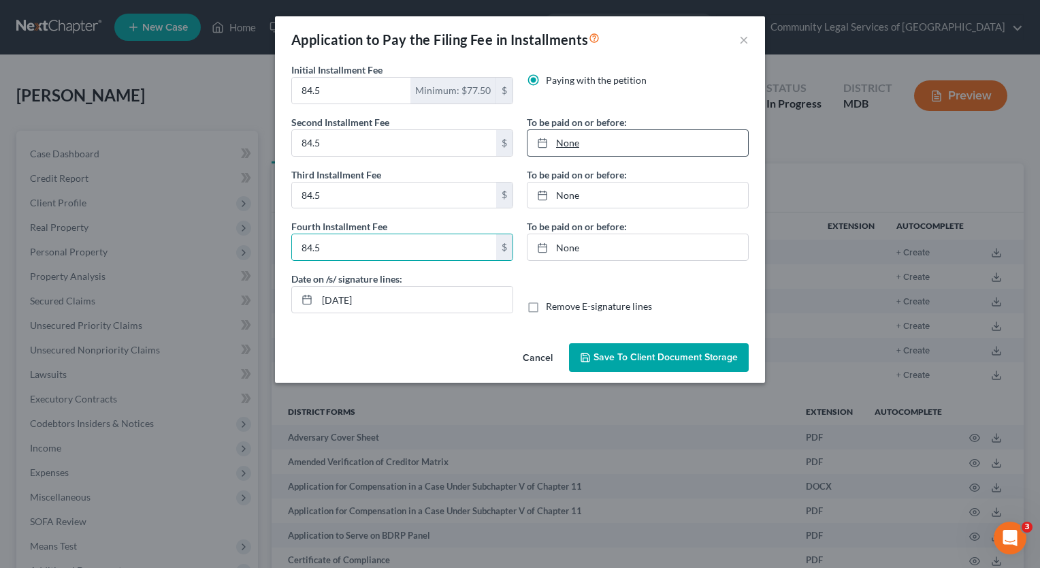
type input "10/2/2025"
click at [600, 133] on link "10/2/2025" at bounding box center [638, 143] width 221 height 26
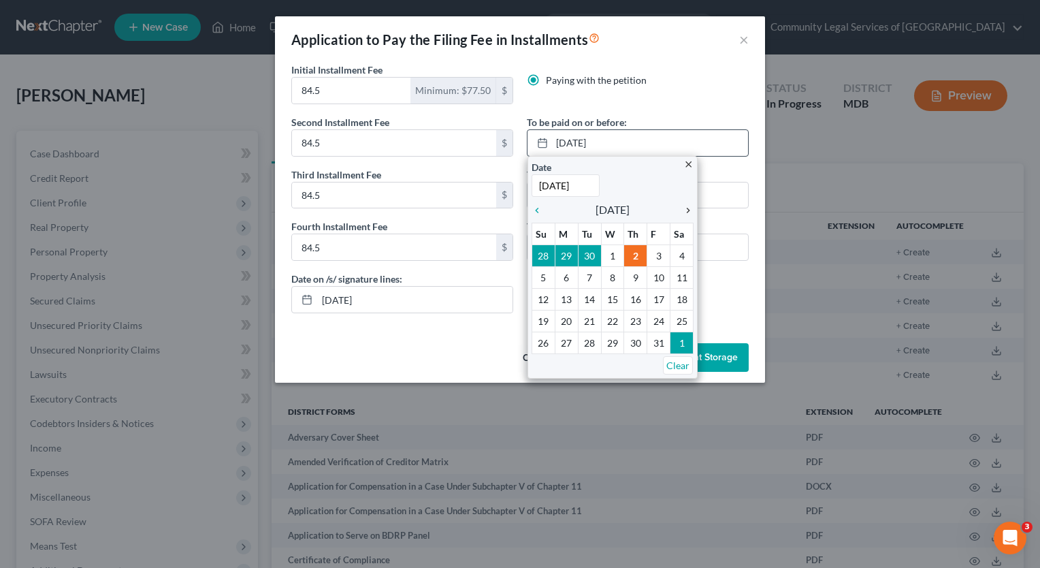
click at [684, 207] on icon "chevron_right" at bounding box center [685, 210] width 18 height 11
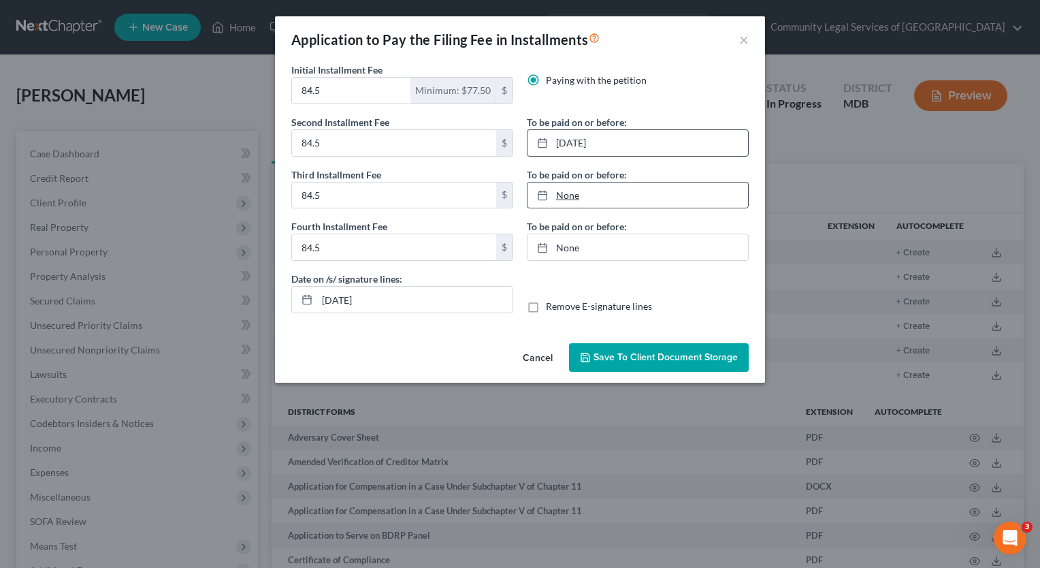
type input "10/2/2025"
click at [596, 193] on link "None" at bounding box center [638, 195] width 221 height 26
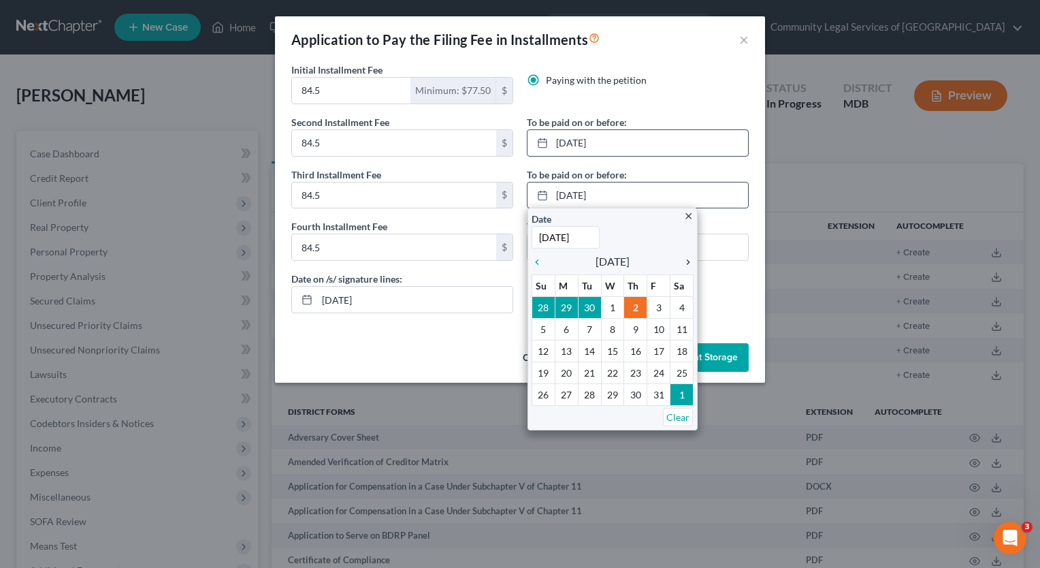
click at [686, 260] on icon "chevron_right" at bounding box center [685, 262] width 18 height 11
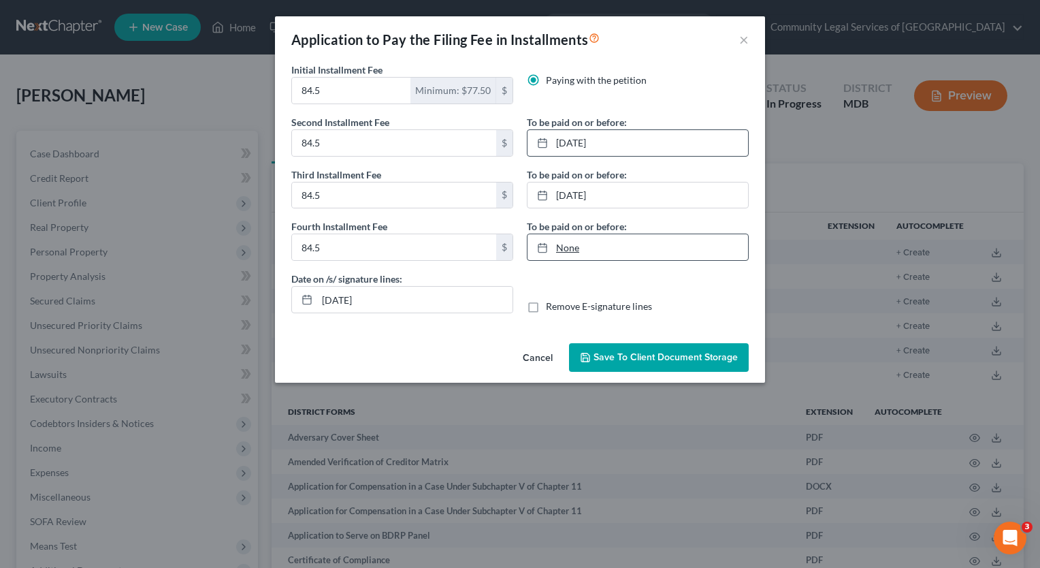
type input "10/2/2025"
click at [652, 252] on link "10/2/2025" at bounding box center [638, 247] width 221 height 26
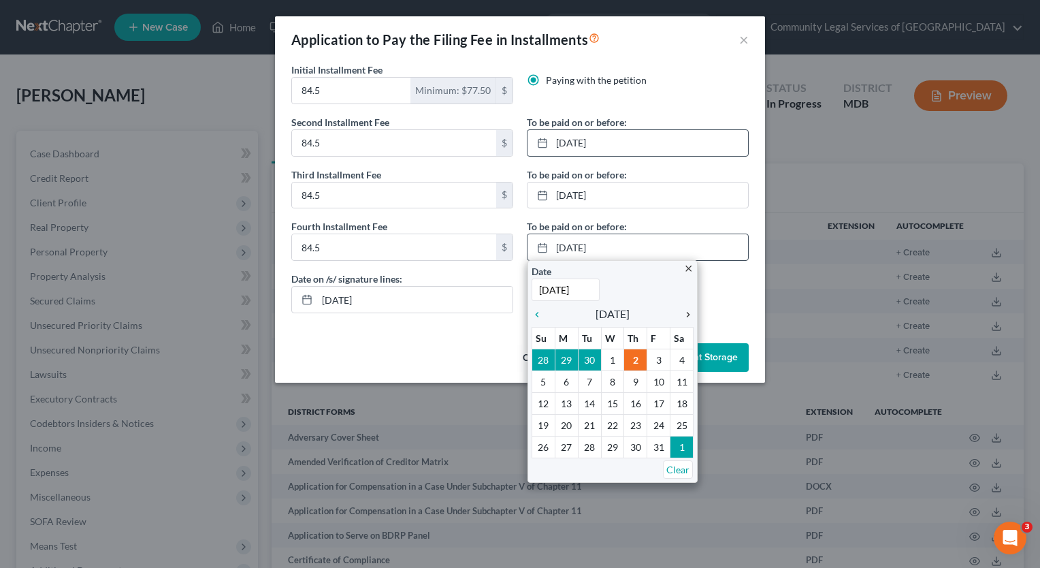
click at [686, 313] on icon "chevron_right" at bounding box center [685, 314] width 18 height 11
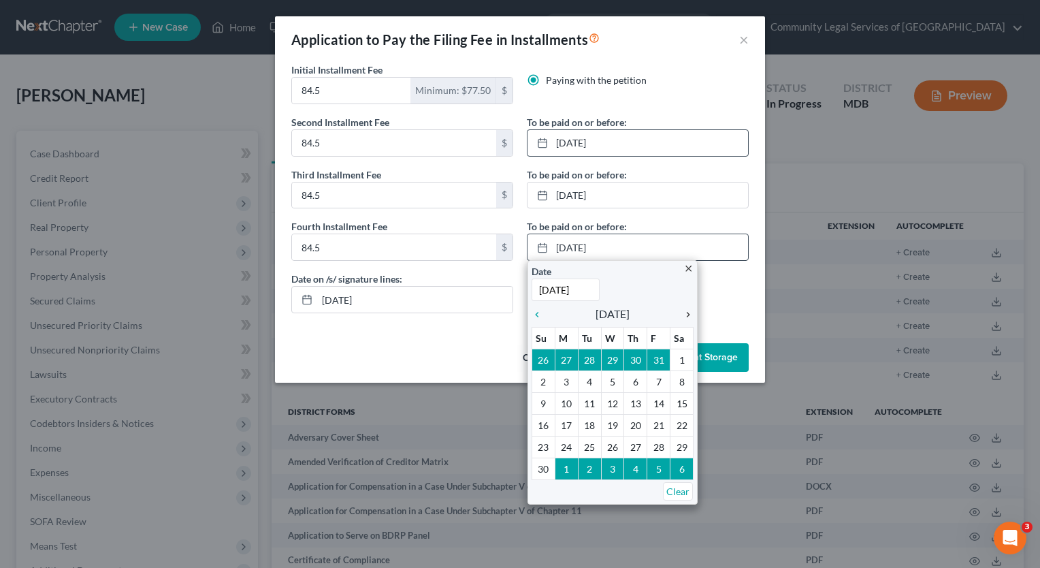
click at [686, 313] on icon "chevron_right" at bounding box center [685, 314] width 18 height 11
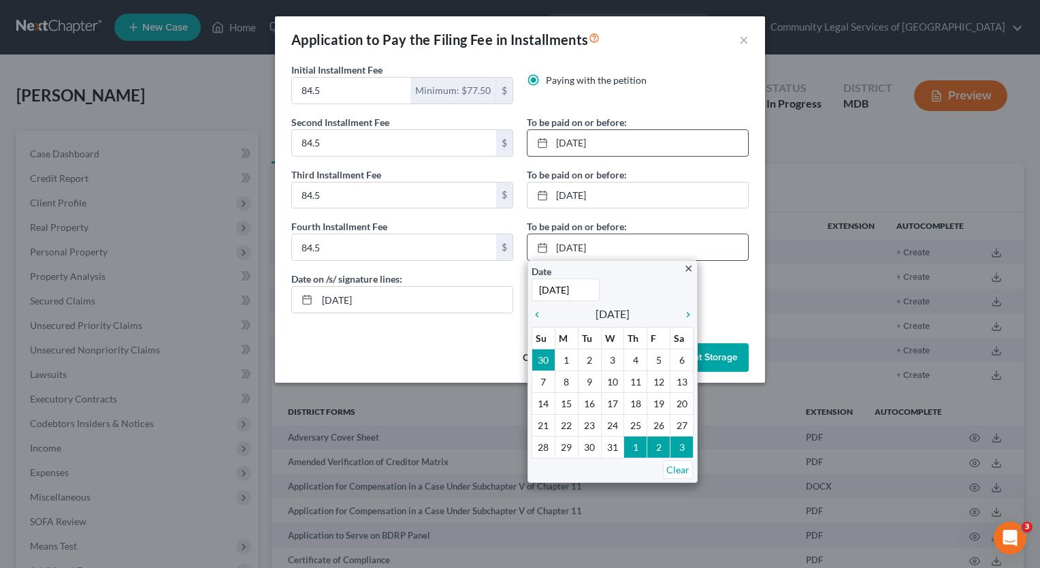
click at [684, 321] on div "chevron_left December 2025 chevron_right" at bounding box center [613, 313] width 162 height 19
click at [685, 311] on icon "chevron_right" at bounding box center [685, 314] width 18 height 11
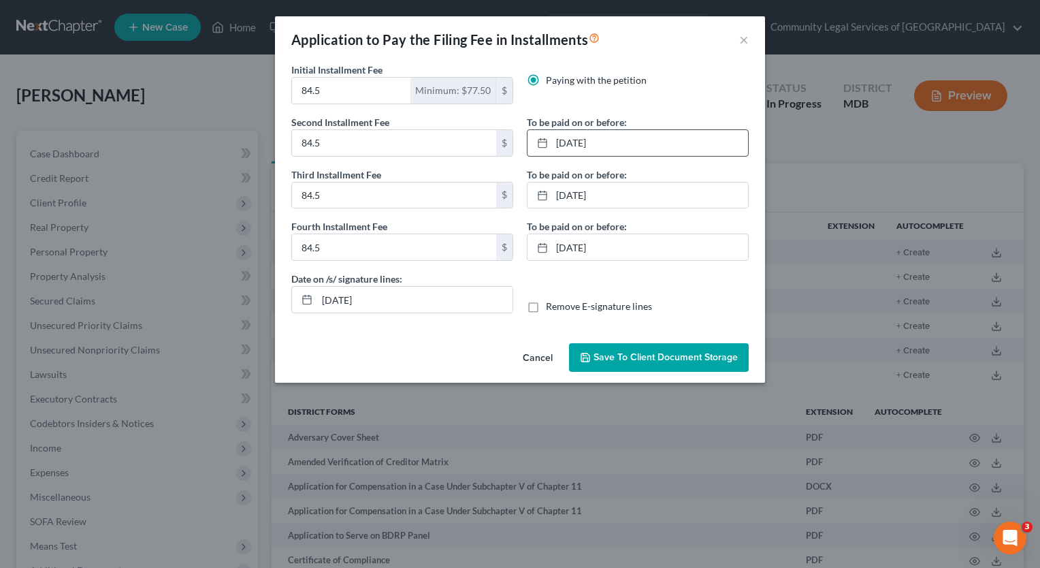
click at [635, 358] on span "Save to Client Document Storage" at bounding box center [666, 357] width 144 height 12
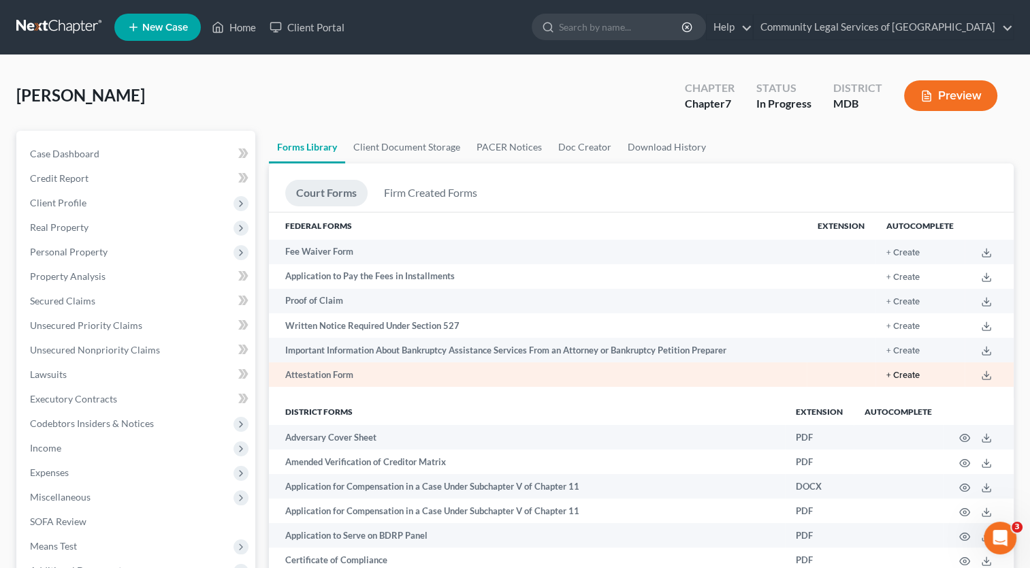
click at [912, 374] on button "+ Create" at bounding box center [903, 375] width 33 height 9
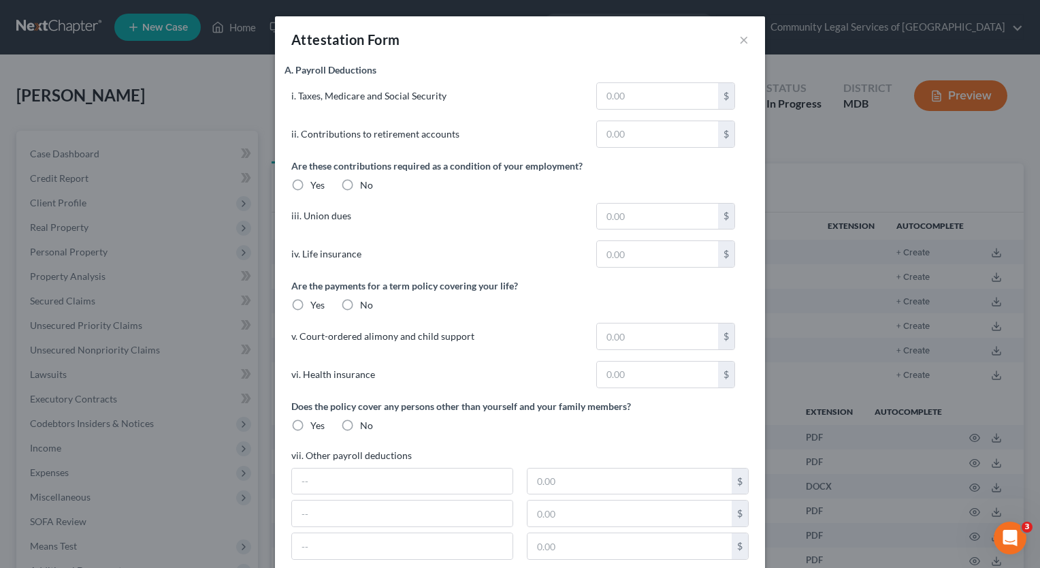
type input "1,729.00"
type input "505.00"
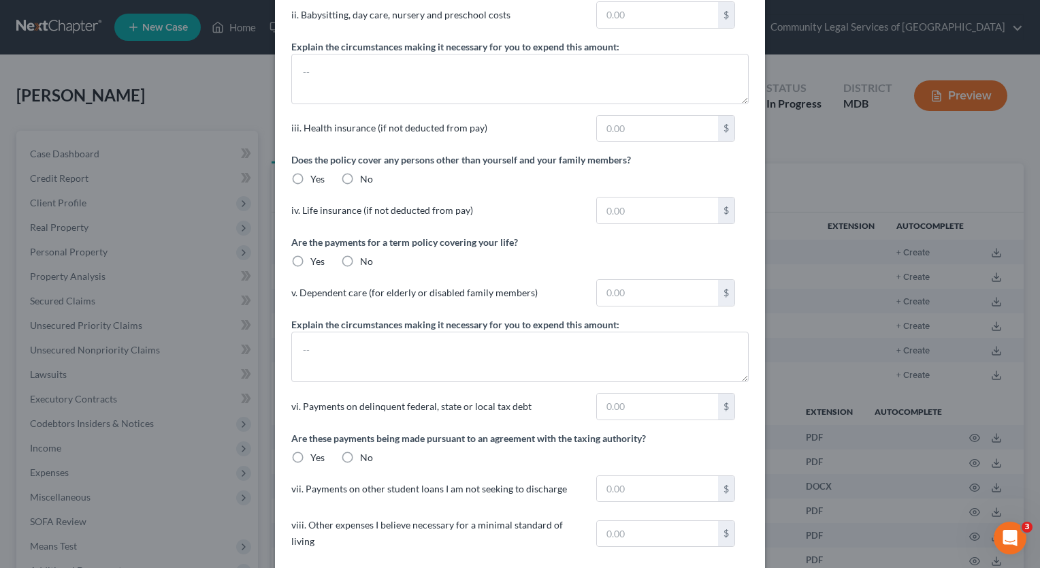
scroll to position [1021, 0]
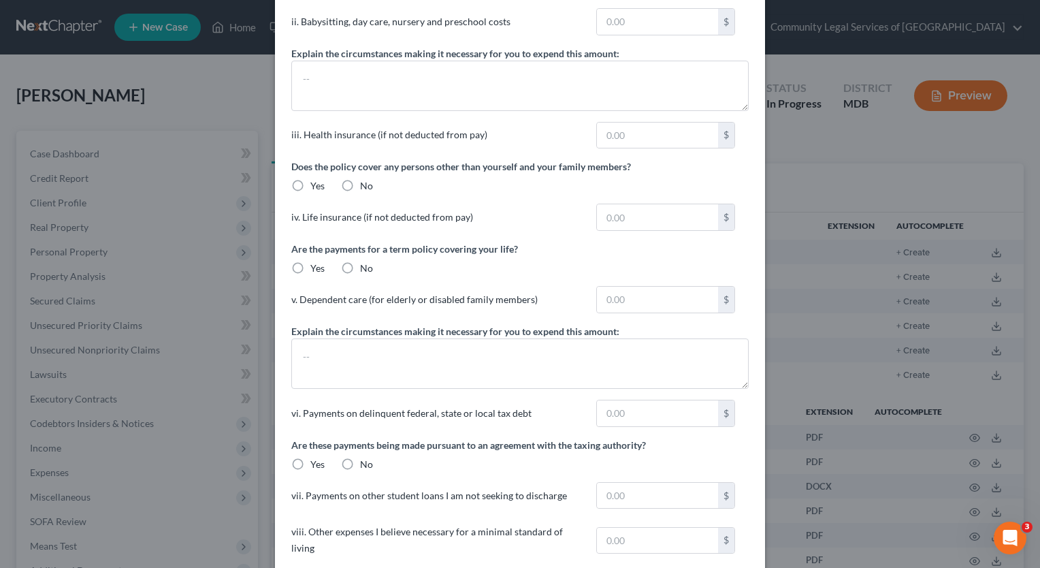
click at [360, 183] on label "No" at bounding box center [366, 186] width 13 height 14
click at [366, 183] on input "No" at bounding box center [370, 183] width 9 height 9
radio input "true"
click at [360, 262] on label "No" at bounding box center [366, 268] width 13 height 14
click at [366, 262] on input "No" at bounding box center [370, 265] width 9 height 9
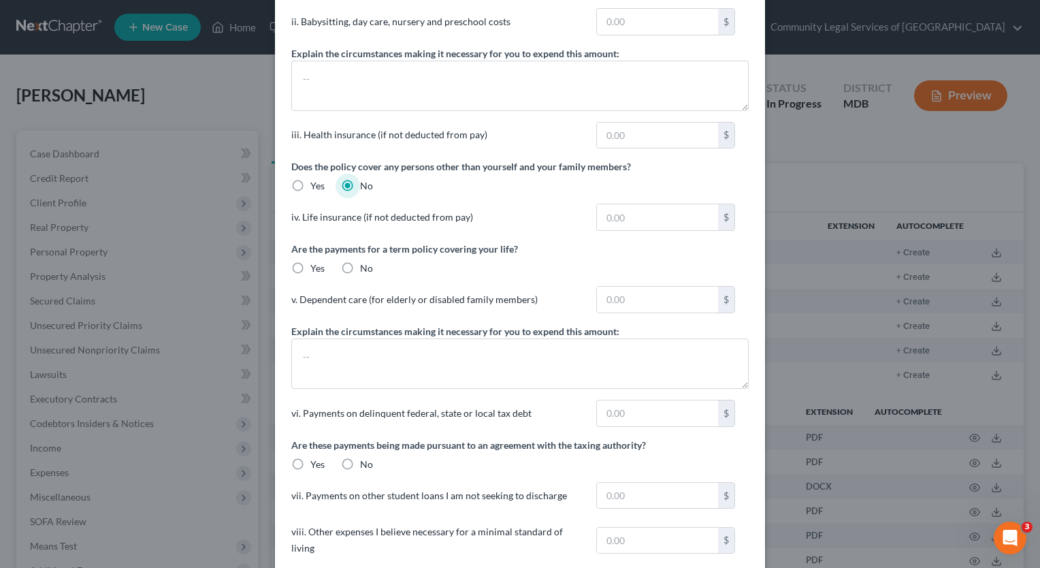
radio input "true"
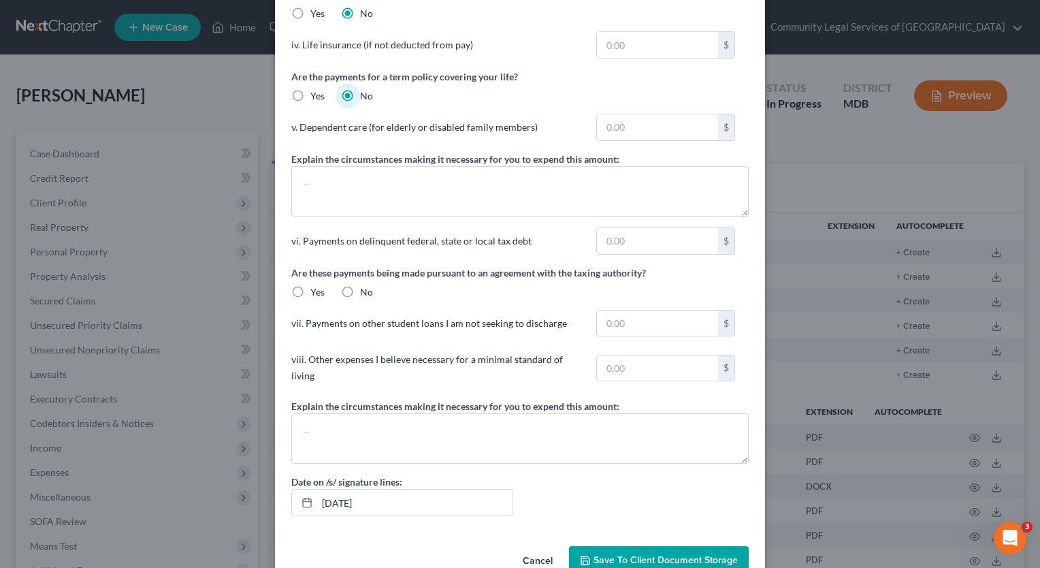
scroll to position [1207, 0]
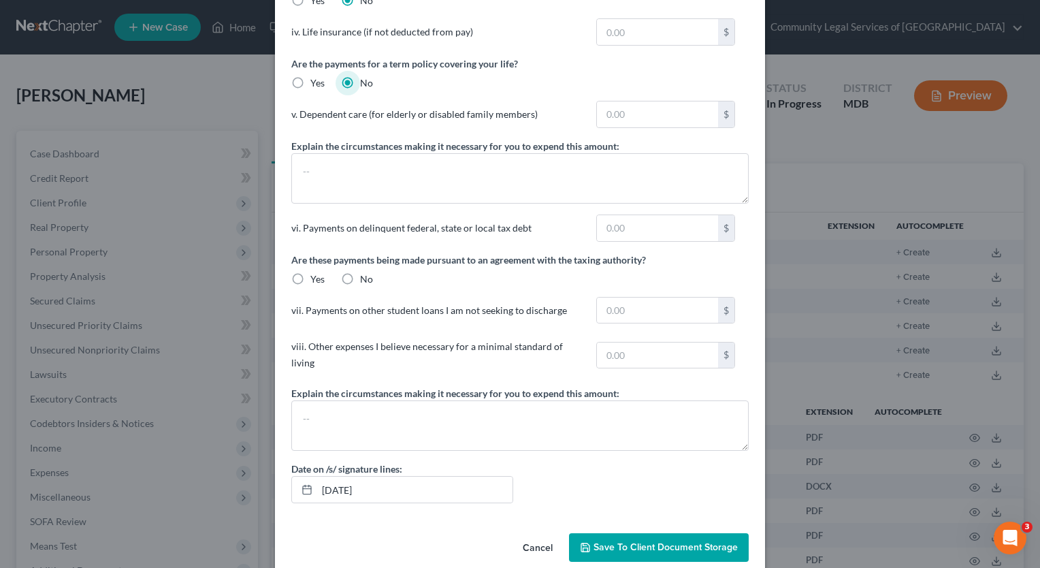
click at [360, 272] on label "No" at bounding box center [366, 279] width 13 height 14
click at [366, 272] on input "No" at bounding box center [370, 276] width 9 height 9
radio input "true"
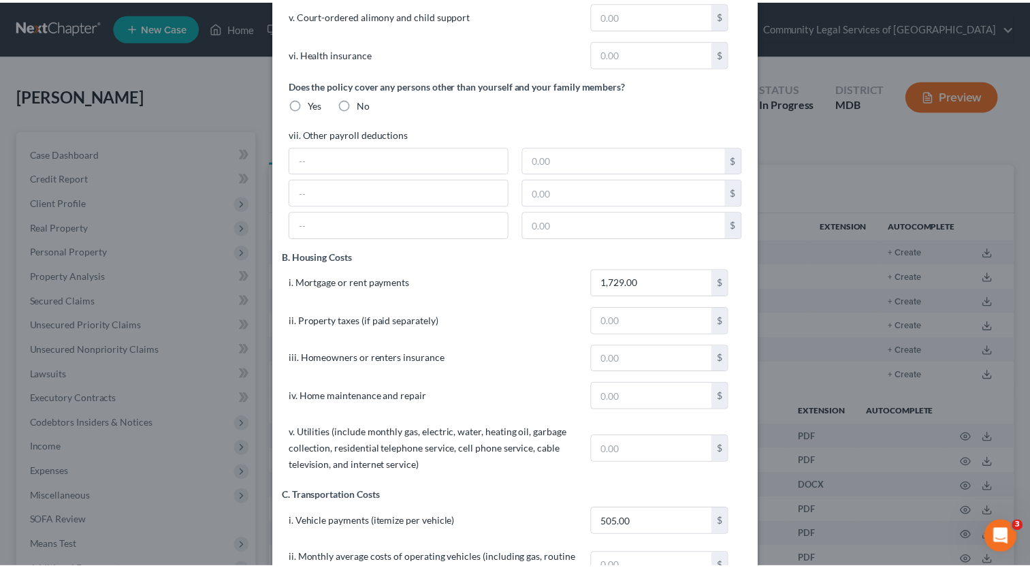
scroll to position [0, 0]
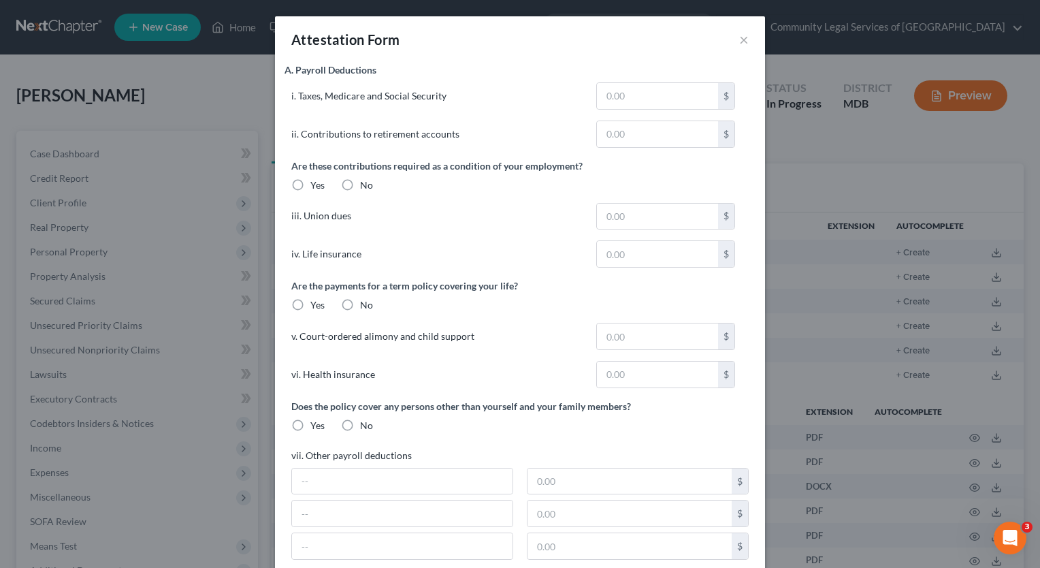
click at [733, 42] on div "Attestation Form ×" at bounding box center [520, 39] width 490 height 46
click at [740, 42] on button "×" at bounding box center [744, 39] width 10 height 16
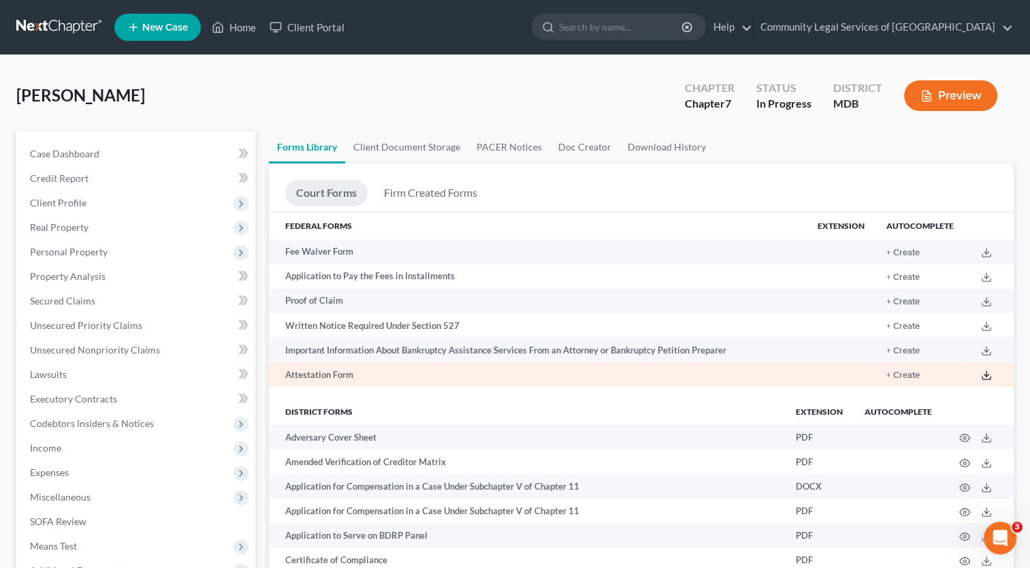
click at [989, 377] on icon at bounding box center [986, 375] width 11 height 11
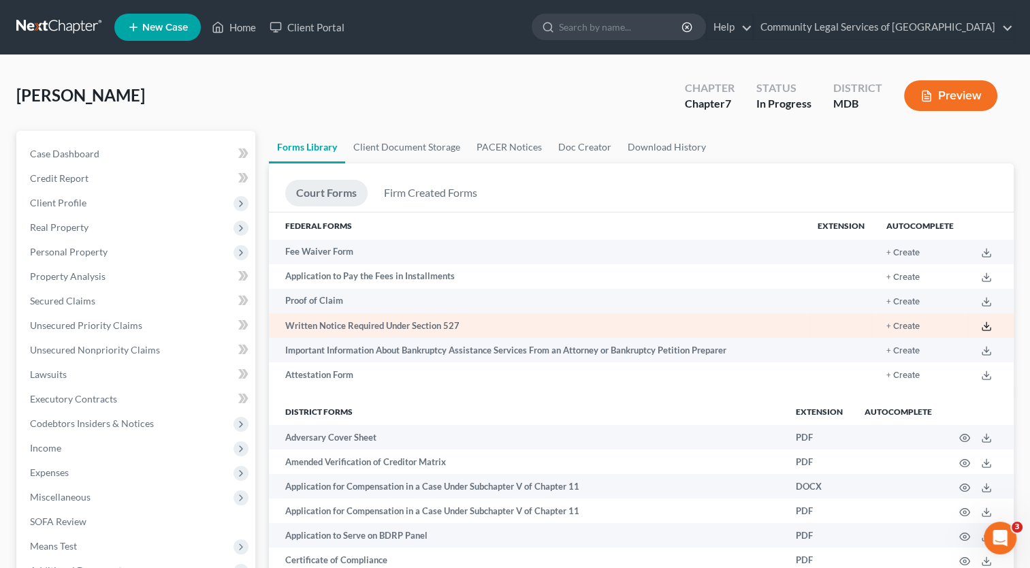
click at [991, 325] on icon at bounding box center [986, 326] width 11 height 11
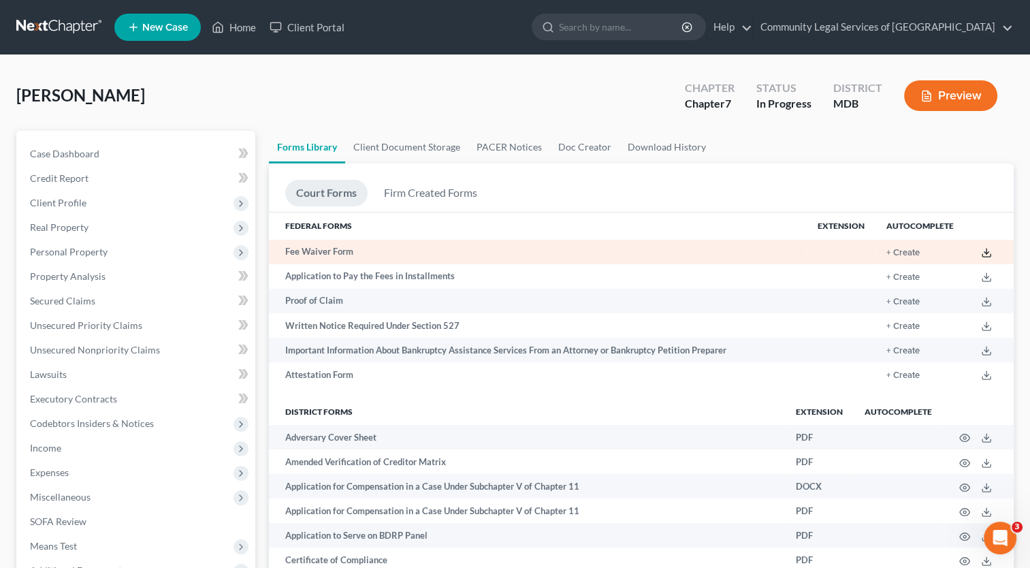
click at [989, 249] on icon at bounding box center [986, 252] width 11 height 11
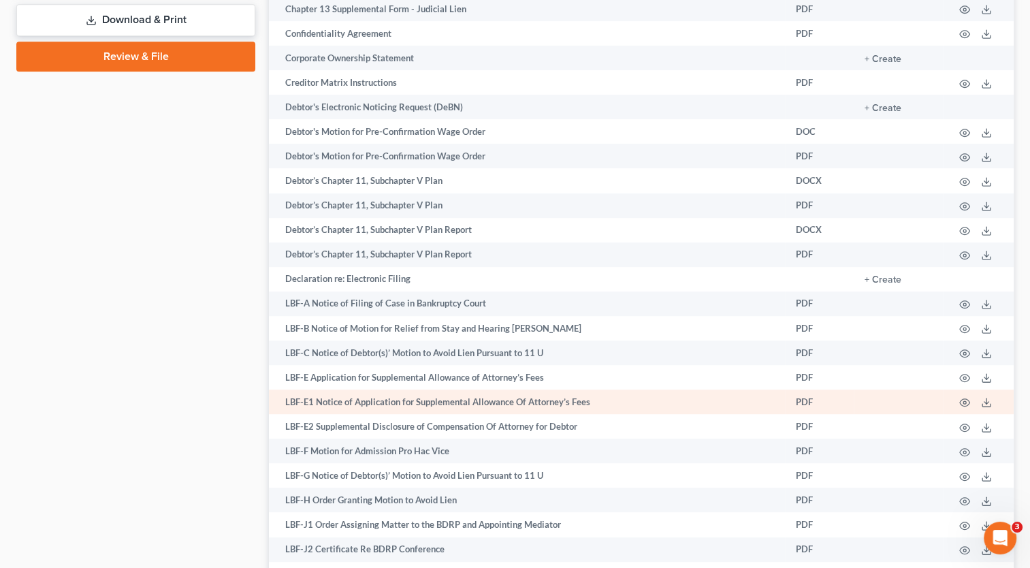
scroll to position [681, 0]
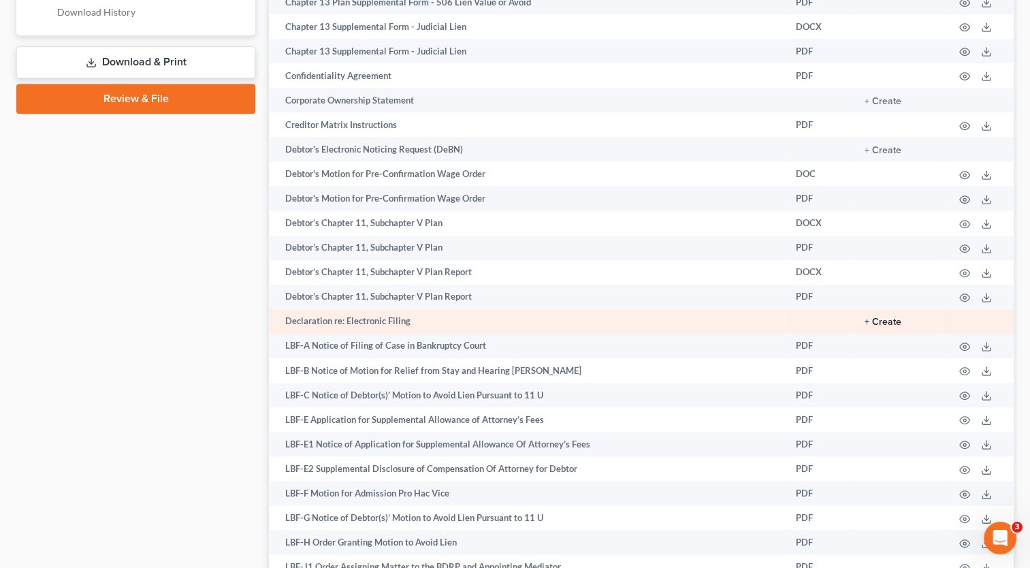
click at [891, 327] on button "+ Create" at bounding box center [883, 322] width 37 height 10
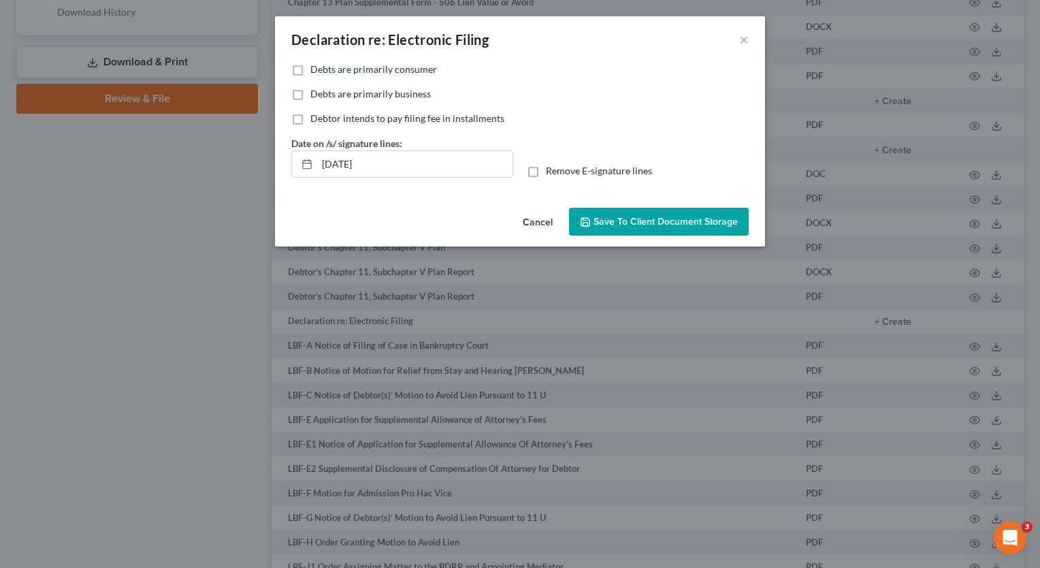
click at [310, 66] on label "Debts are primarily consumer" at bounding box center [373, 70] width 127 height 14
click at [316, 66] on input "Debts are primarily consumer" at bounding box center [320, 67] width 9 height 9
checkbox input "true"
click at [637, 225] on span "Save to Client Document Storage" at bounding box center [666, 222] width 144 height 12
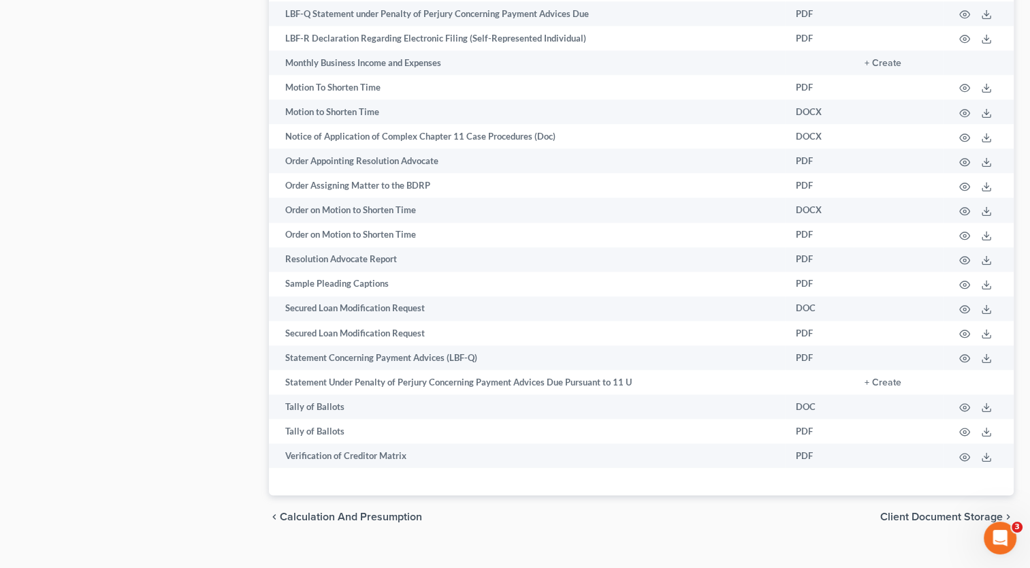
scroll to position [1606, 0]
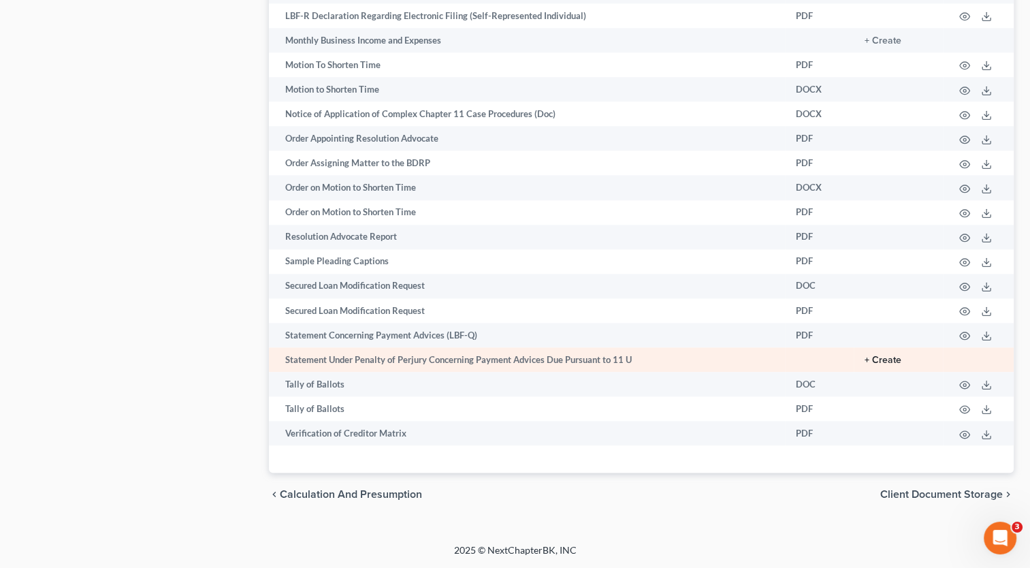
click at [895, 355] on button "+ Create" at bounding box center [883, 360] width 37 height 10
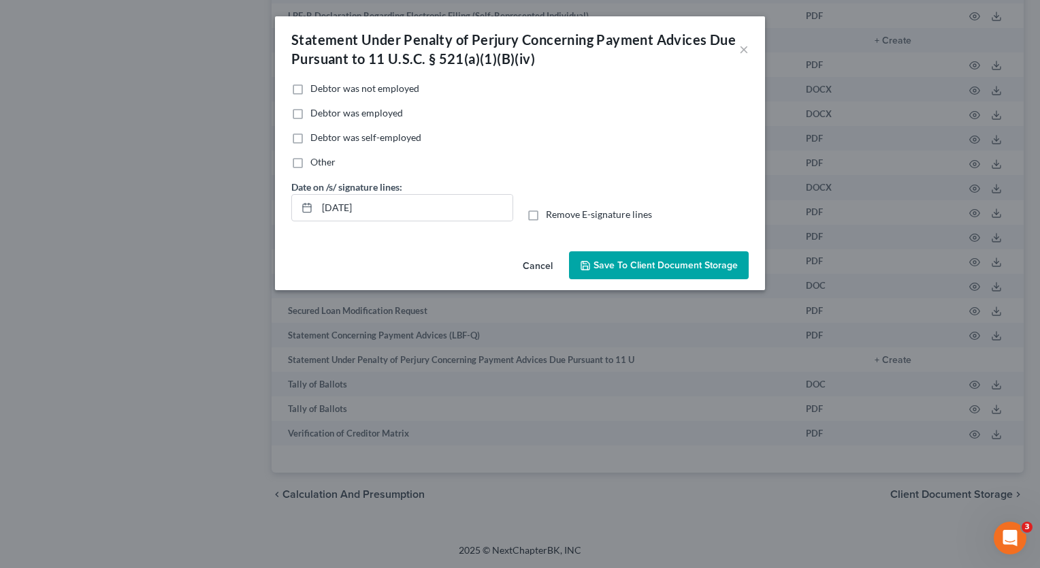
click at [540, 268] on button "Cancel" at bounding box center [538, 266] width 52 height 27
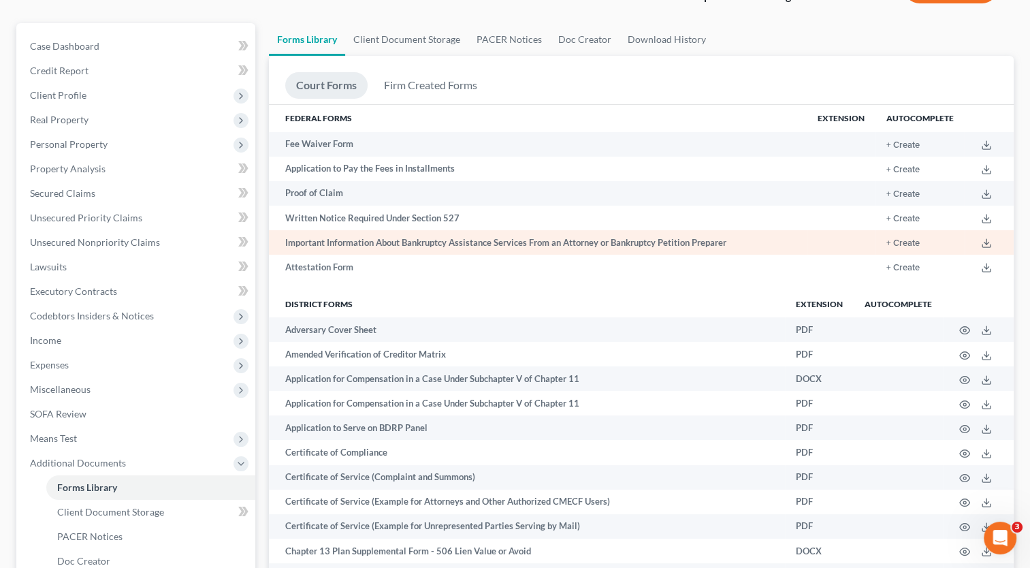
scroll to position [0, 0]
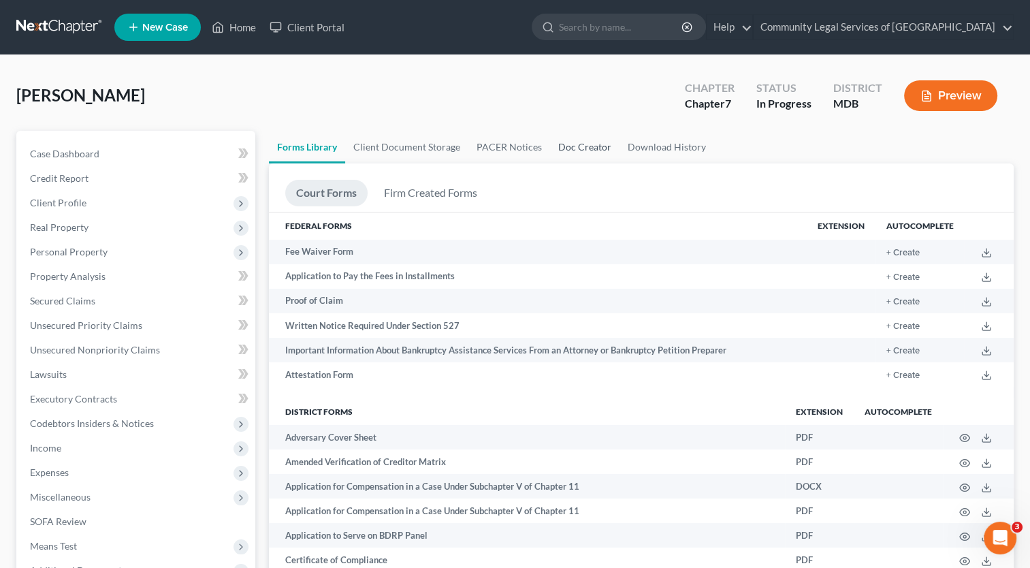
click at [588, 142] on link "Doc Creator" at bounding box center [584, 147] width 69 height 33
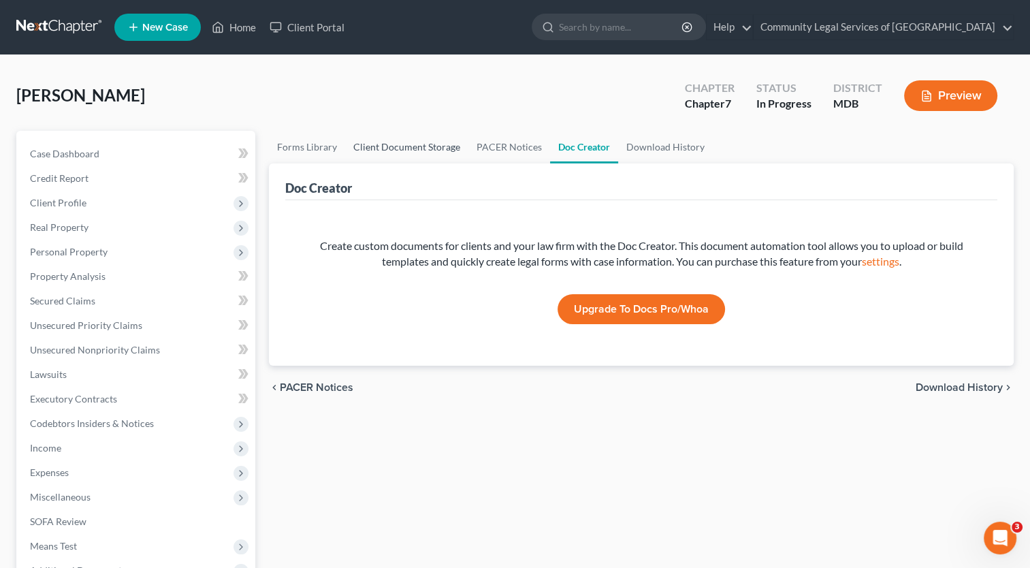
click at [392, 148] on link "Client Document Storage" at bounding box center [406, 147] width 123 height 33
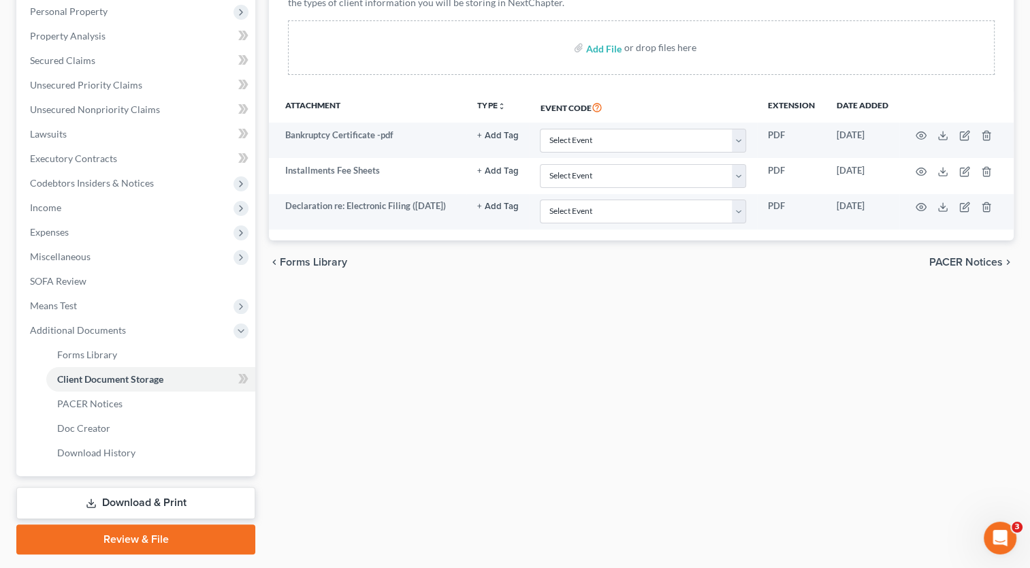
scroll to position [272, 0]
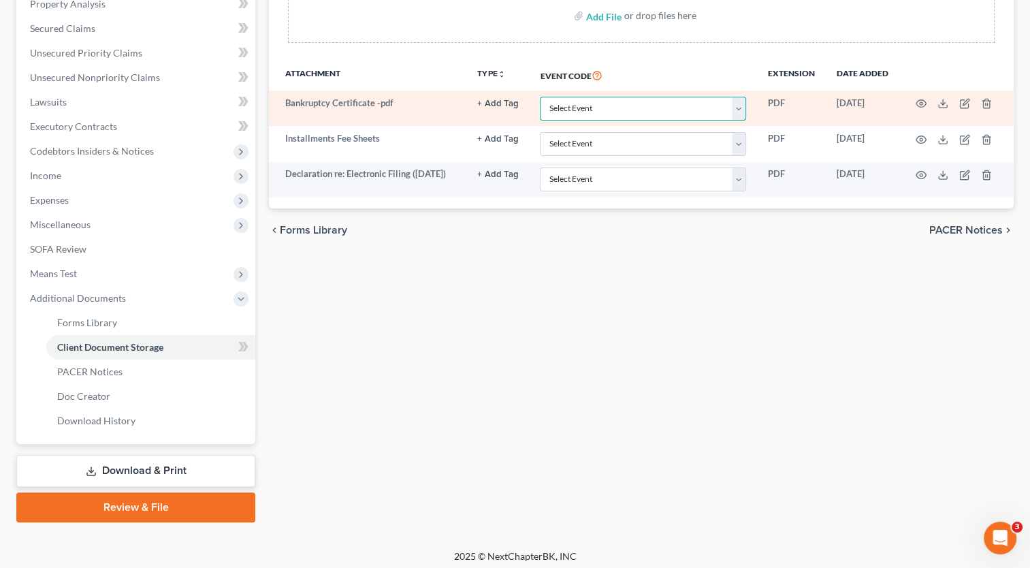
click at [741, 108] on select "Select Event Affidavit Affidavit of Adequate Protection and Lease Payments Affi…" at bounding box center [643, 109] width 206 height 24
select select "14"
click at [540, 97] on select "Select Event Affidavit Affidavit of Adequate Protection and Lease Payments Affi…" at bounding box center [643, 109] width 206 height 24
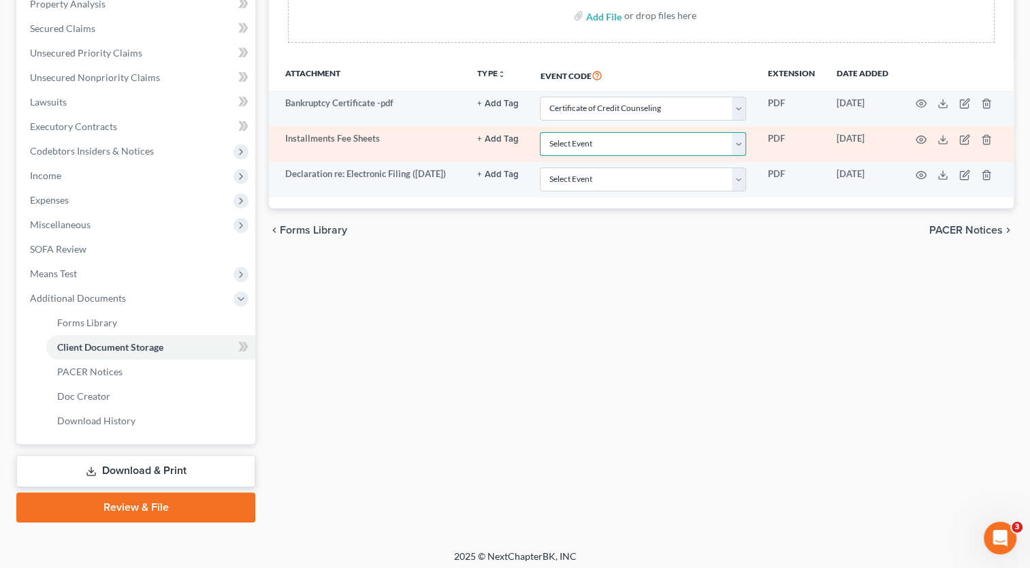
click at [700, 138] on select "Select Event Affidavit Affidavit of Adequate Protection and Lease Payments Affi…" at bounding box center [643, 144] width 206 height 24
select select "44"
click at [540, 132] on select "Select Event Affidavit Affidavit of Adequate Protection and Lease Payments Affi…" at bounding box center [643, 144] width 206 height 24
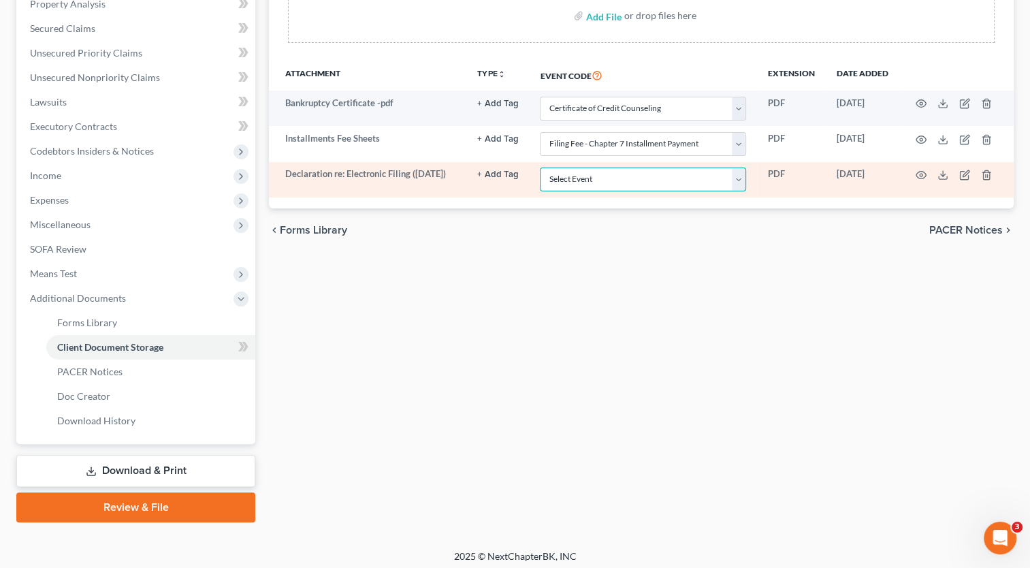
click at [738, 178] on select "Select Event Affidavit Affidavit of Adequate Protection and Lease Payments Affi…" at bounding box center [643, 179] width 206 height 24
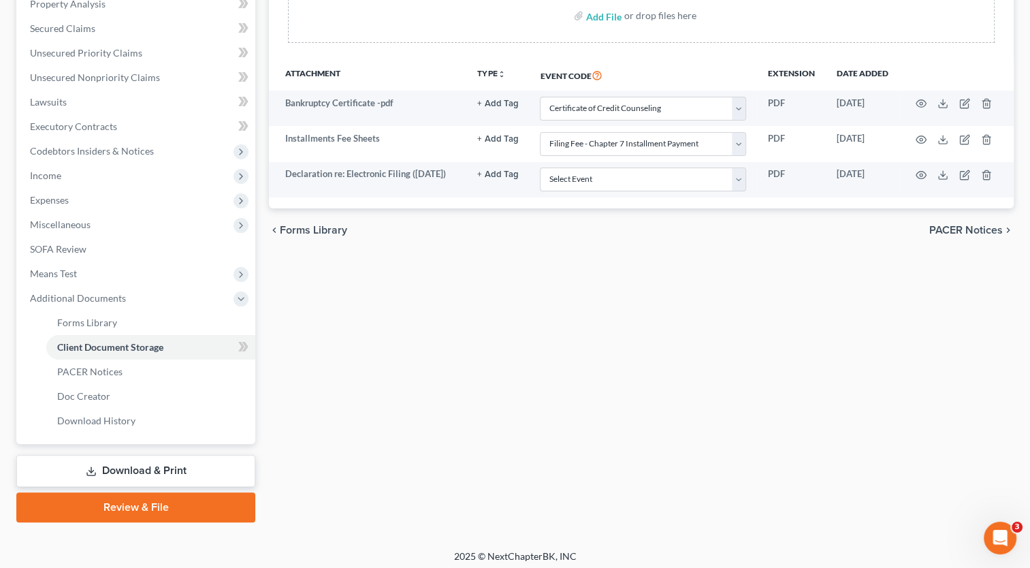
click at [991, 309] on div "Forms Library Client Document Storage PACER Notices Doc Creator Download Histor…" at bounding box center [641, 190] width 758 height 664
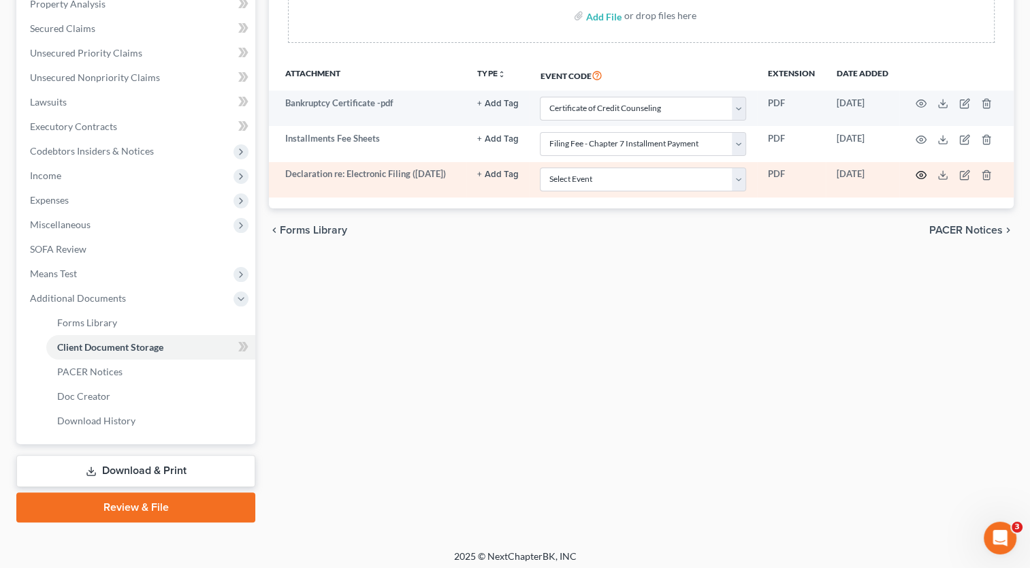
click at [919, 174] on icon "button" at bounding box center [921, 175] width 11 height 11
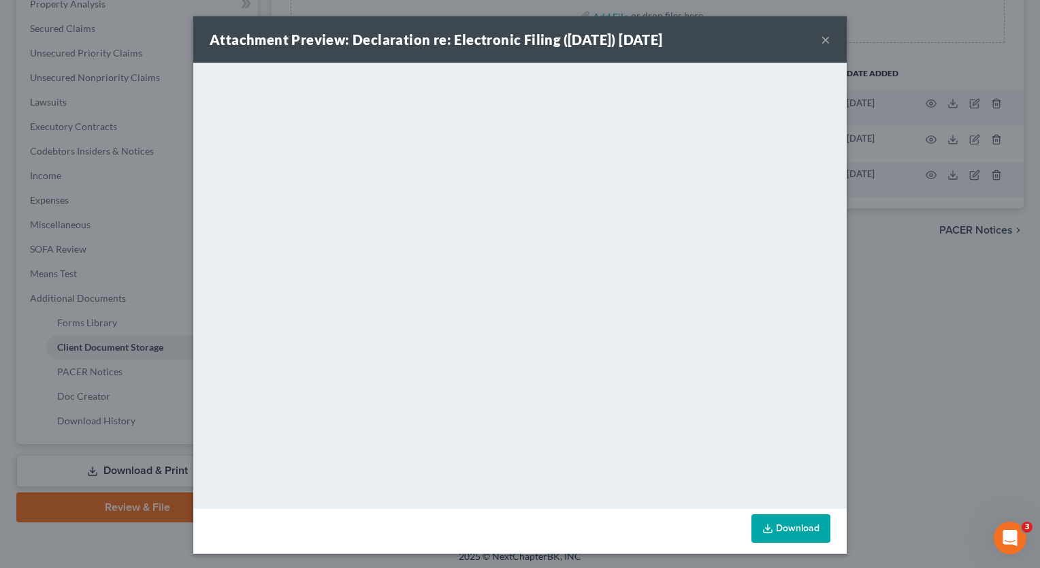
click at [821, 40] on button "×" at bounding box center [826, 39] width 10 height 16
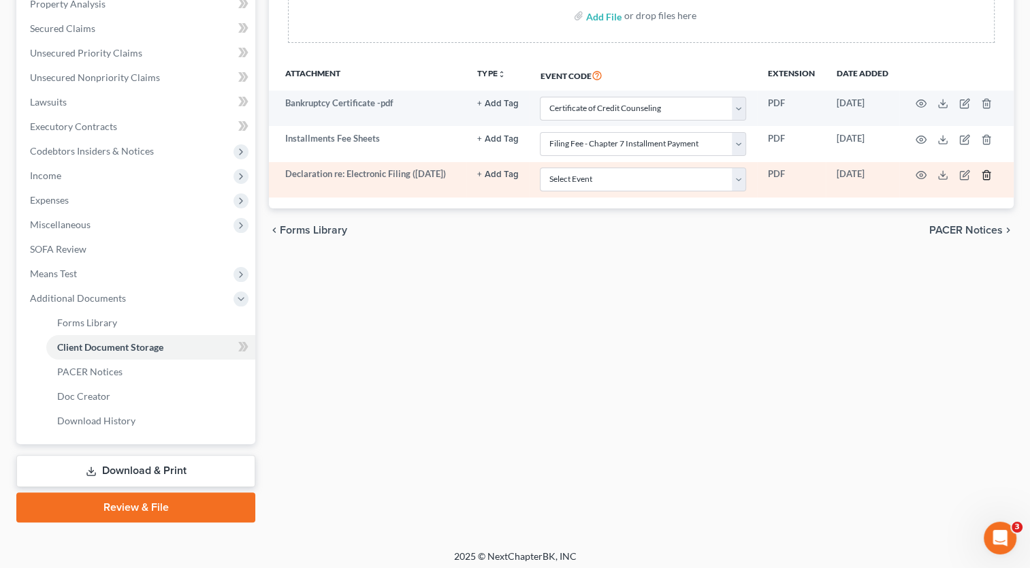
click at [986, 174] on line "button" at bounding box center [986, 175] width 0 height 3
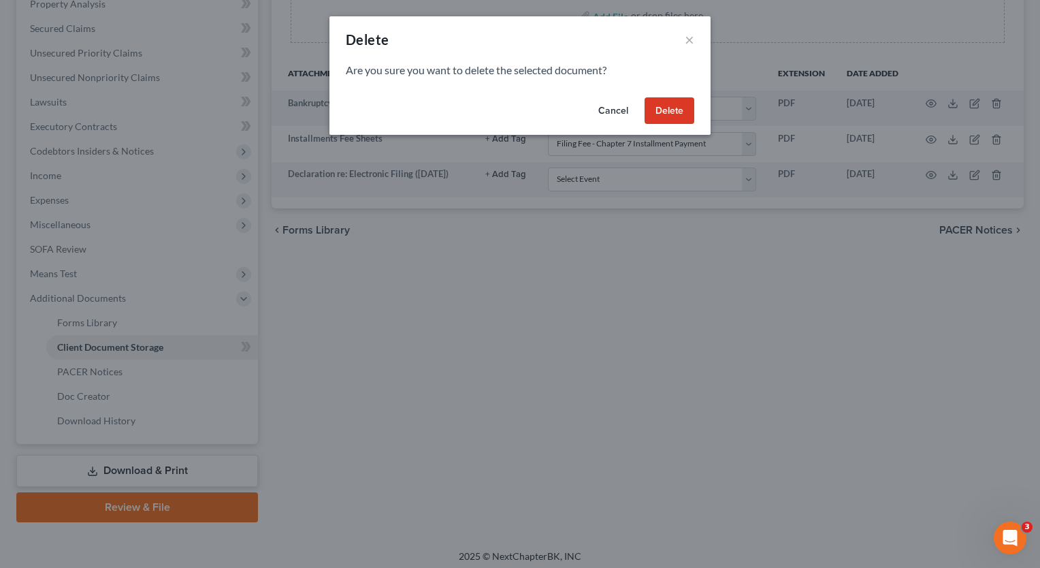
click at [681, 114] on button "Delete" at bounding box center [670, 110] width 50 height 27
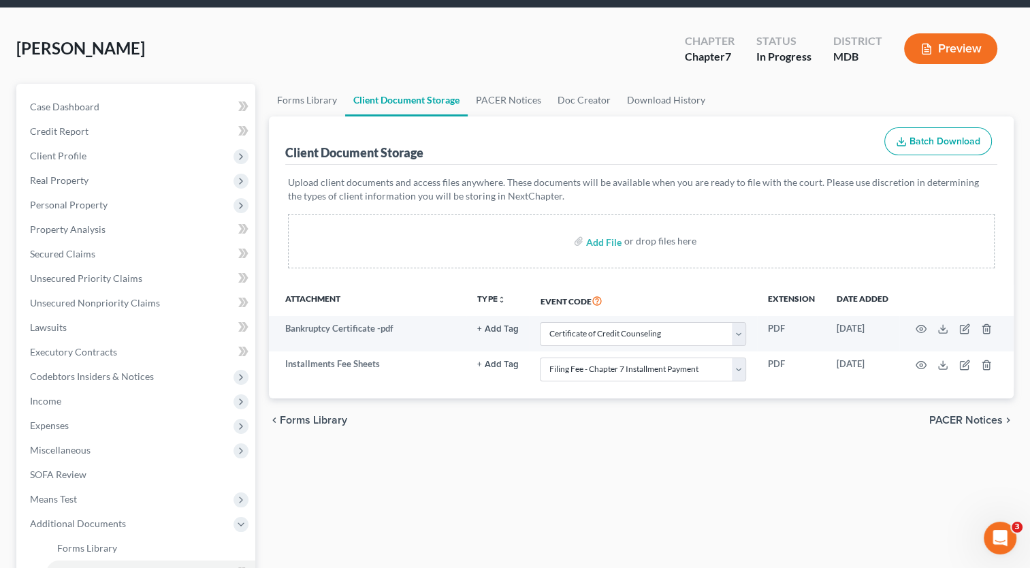
scroll to position [0, 0]
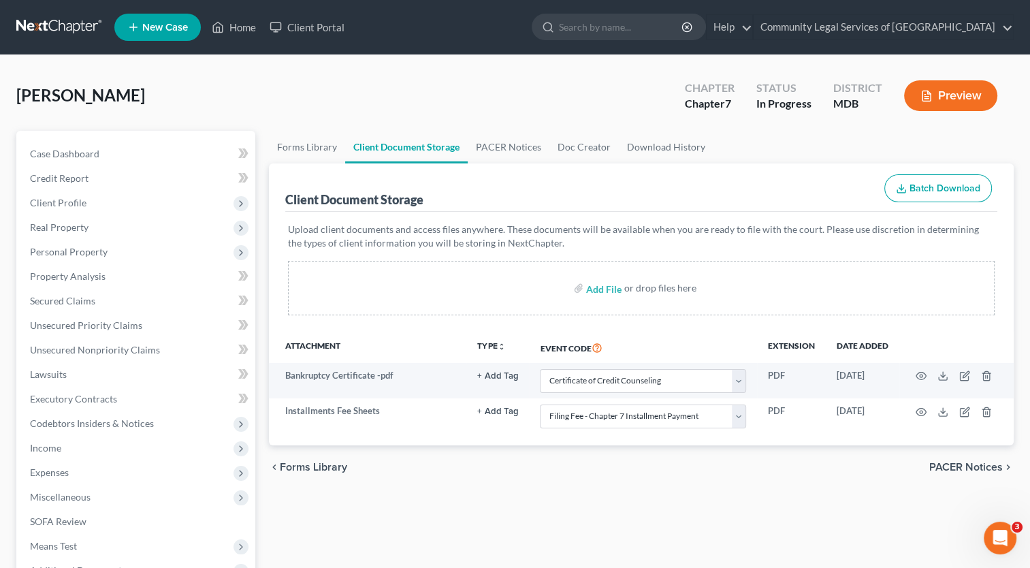
click at [944, 464] on span "PACER Notices" at bounding box center [966, 467] width 74 height 11
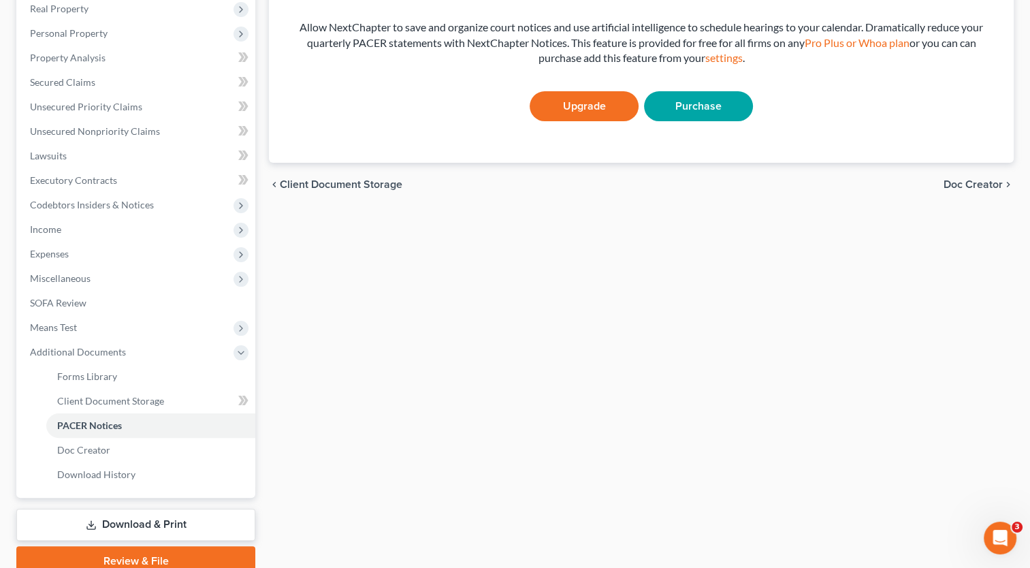
scroll to position [277, 0]
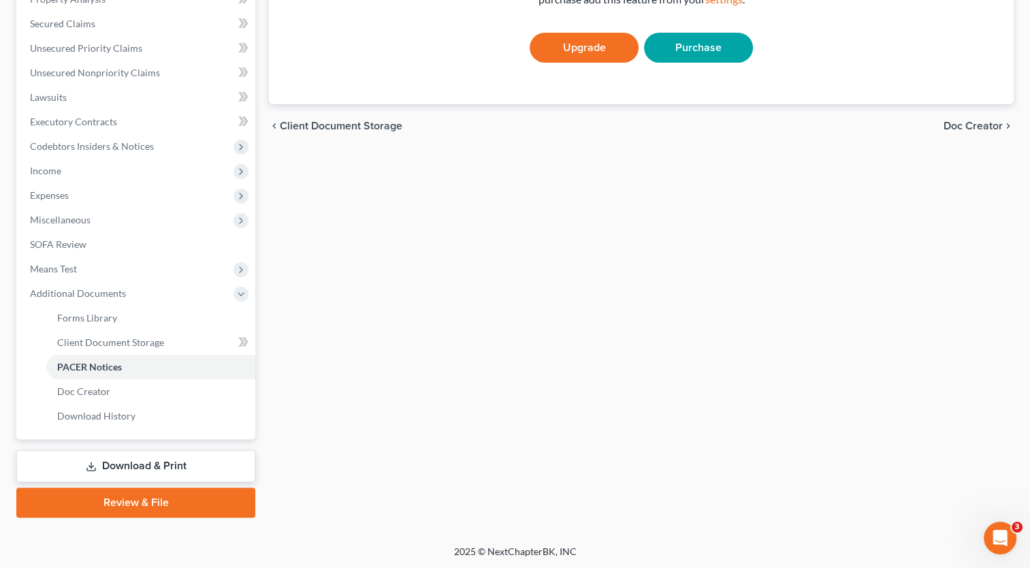
click at [207, 503] on link "Review & File" at bounding box center [135, 503] width 239 height 30
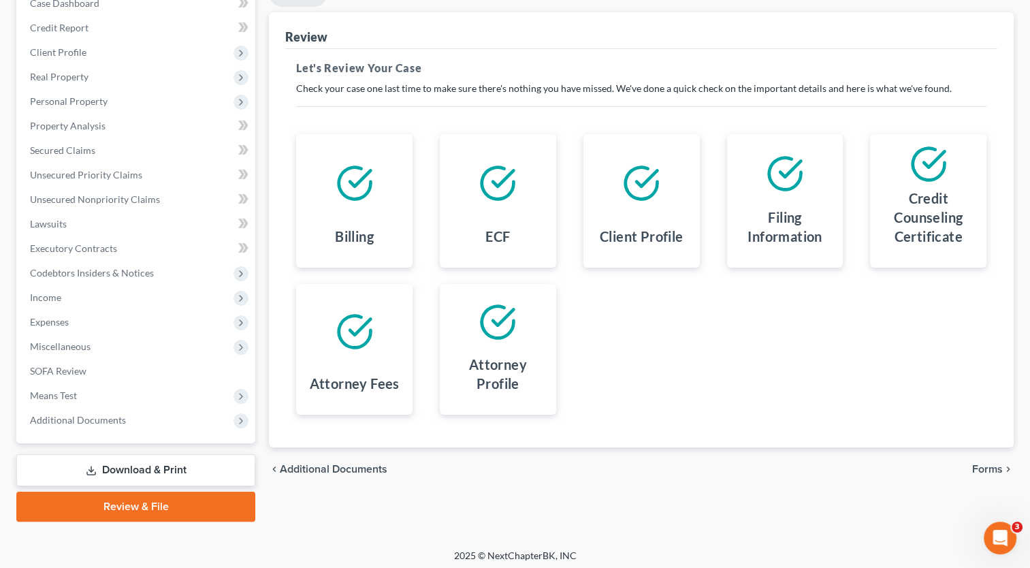
scroll to position [155, 0]
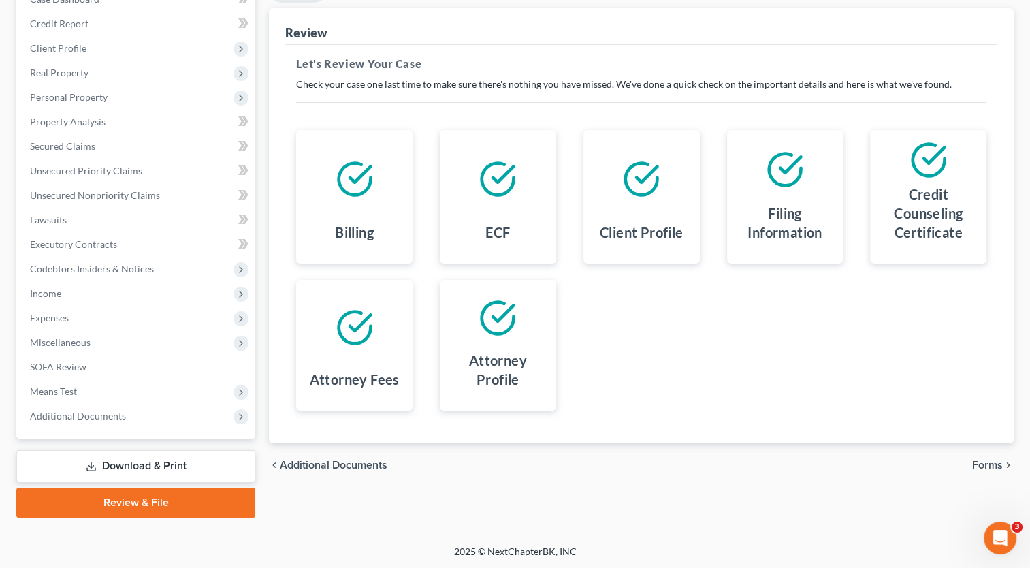
click at [989, 464] on span "Forms" at bounding box center [987, 465] width 31 height 11
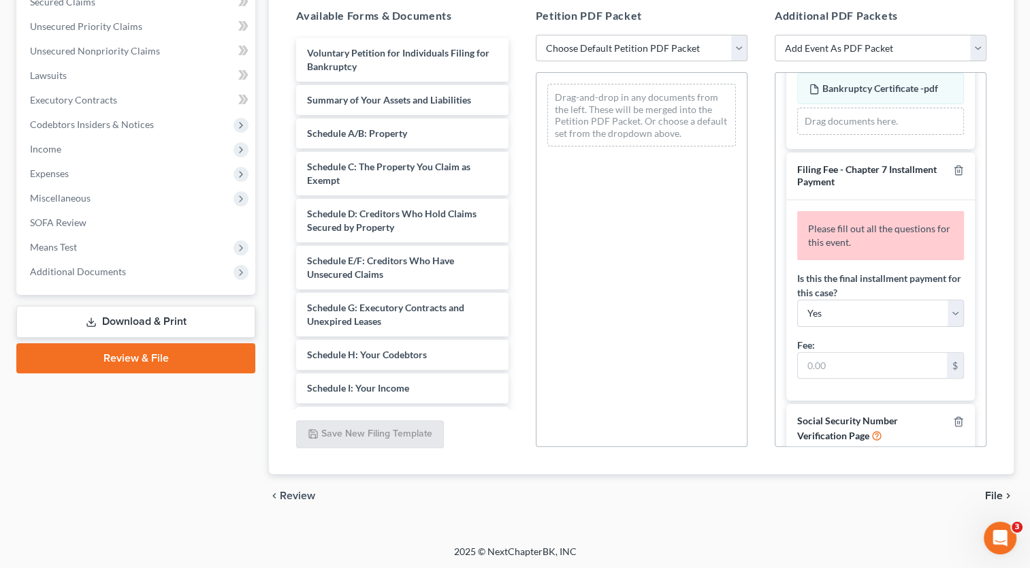
scroll to position [166, 0]
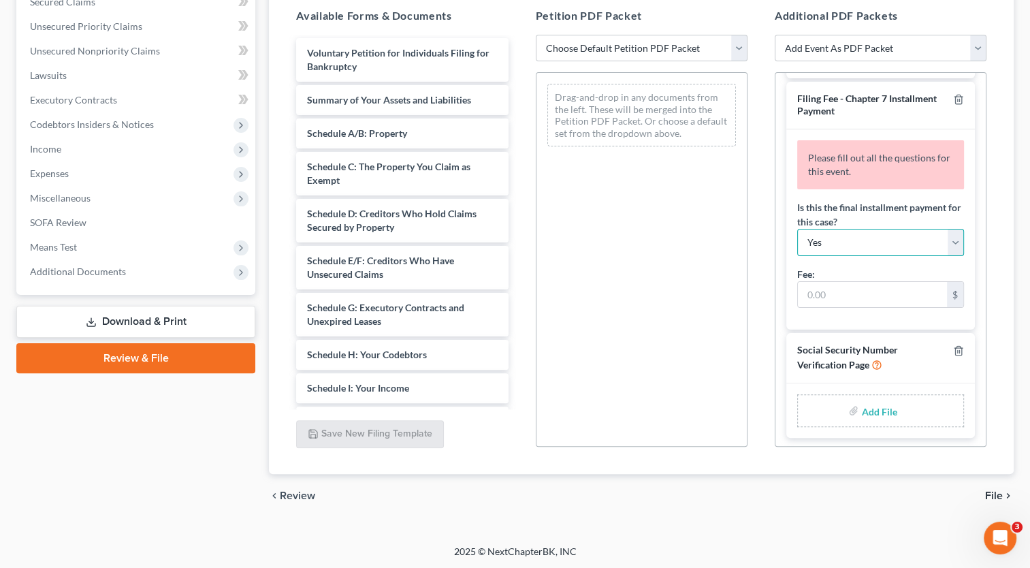
click at [897, 229] on select "Yes No" at bounding box center [880, 242] width 167 height 27
select select "1"
click at [797, 229] on select "Yes No" at bounding box center [880, 242] width 167 height 27
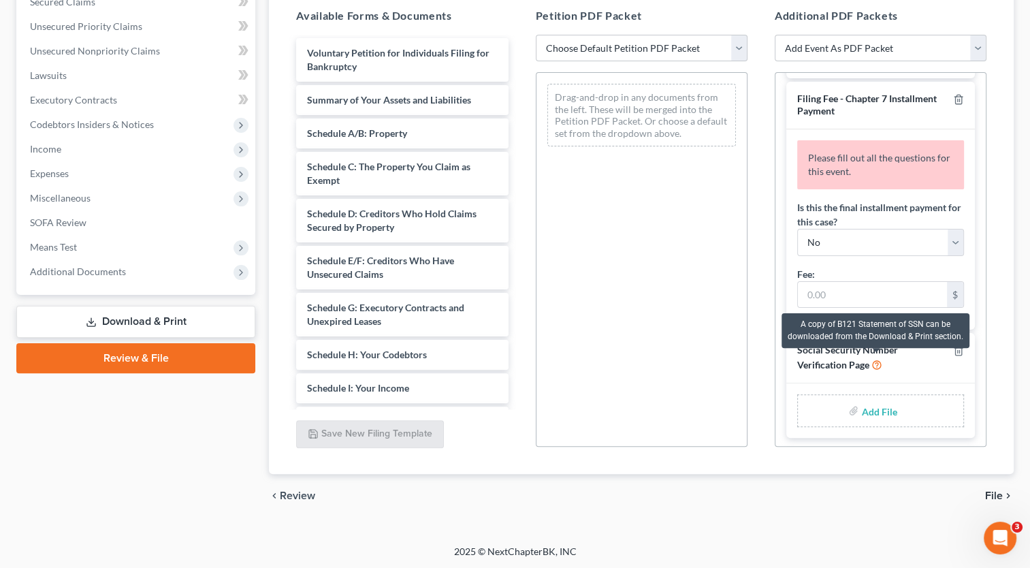
click at [876, 361] on icon at bounding box center [877, 363] width 11 height 13
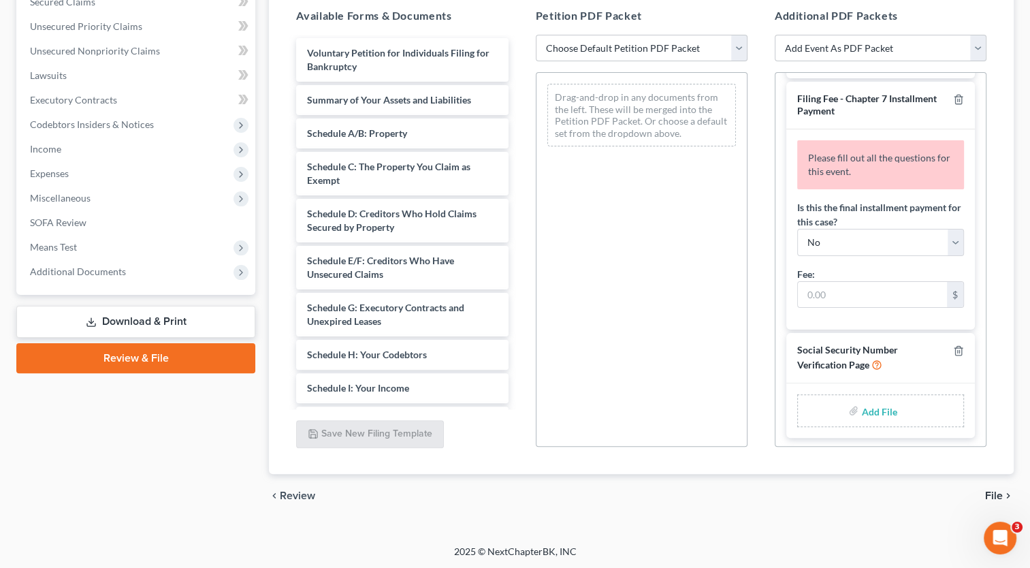
click at [157, 325] on link "Download & Print" at bounding box center [135, 322] width 239 height 32
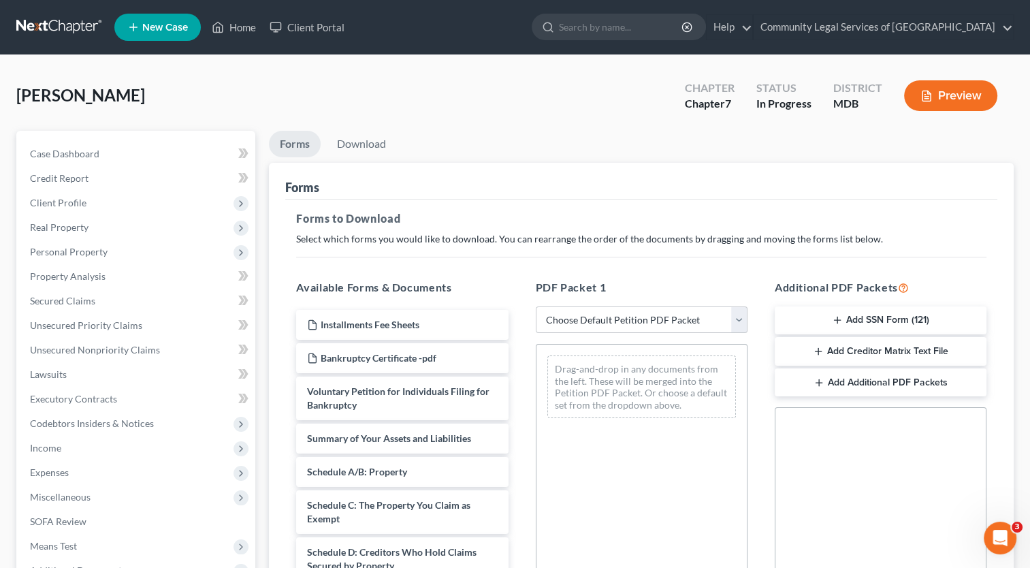
click at [881, 312] on button "Add SSN Form (121)" at bounding box center [881, 320] width 212 height 29
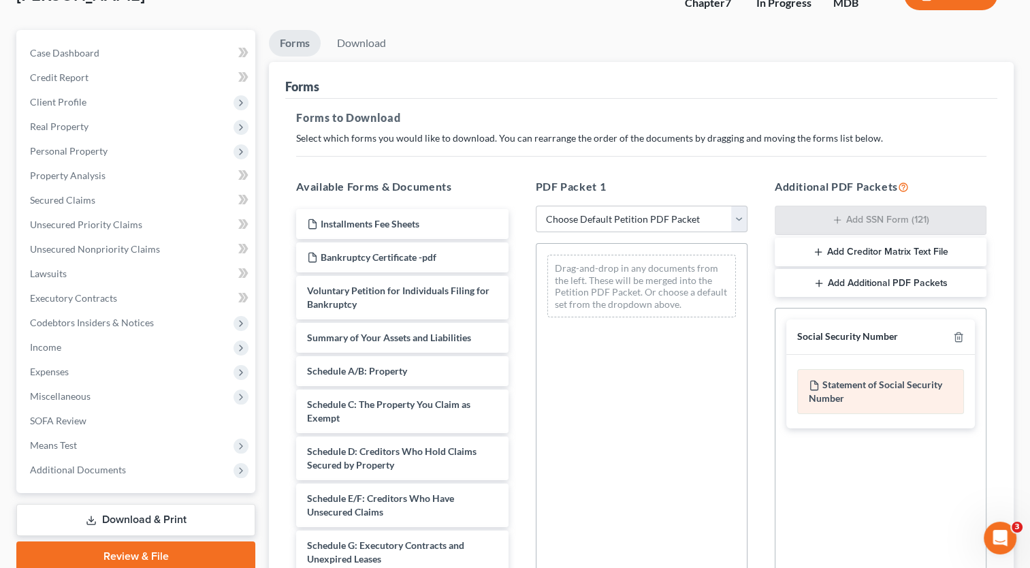
scroll to position [272, 0]
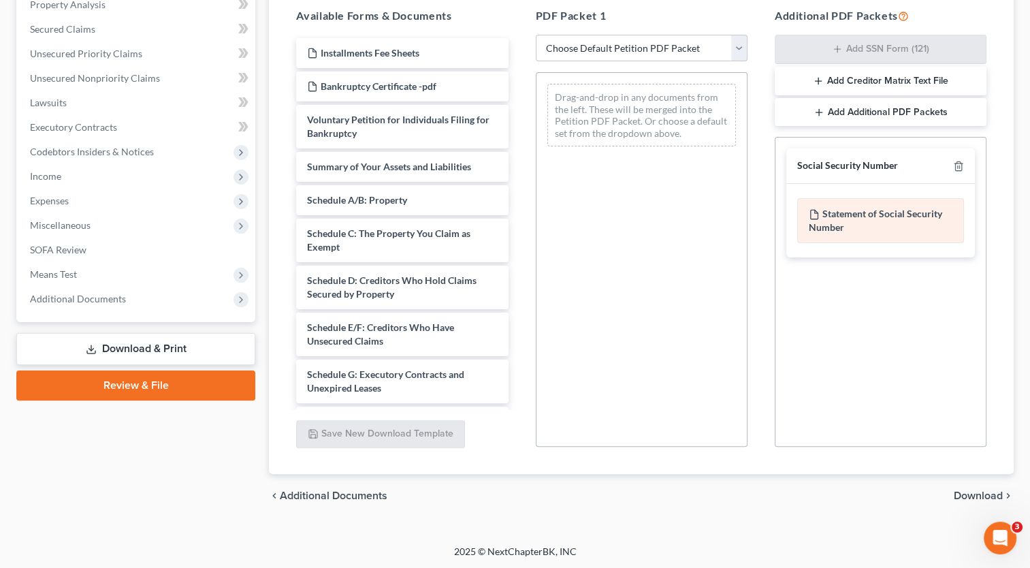
click at [815, 216] on icon at bounding box center [814, 214] width 11 height 11
drag, startPoint x: 815, startPoint y: 216, endPoint x: 910, endPoint y: 219, distance: 95.4
click at [910, 219] on div "Statement of Social Security Number" at bounding box center [880, 220] width 167 height 45
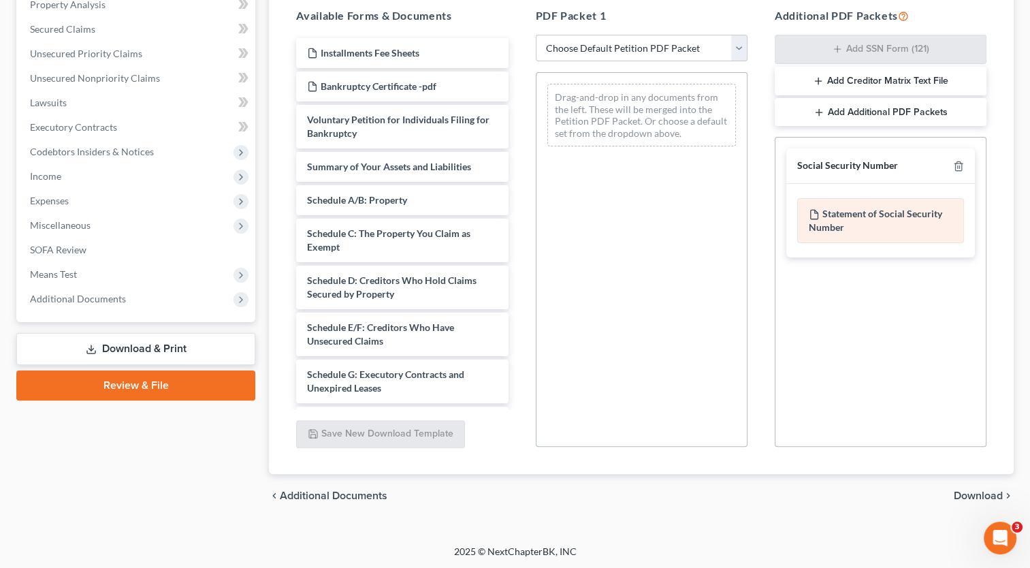
click at [910, 219] on div "Statement of Social Security Number" at bounding box center [880, 220] width 167 height 45
click at [179, 388] on link "Review & File" at bounding box center [135, 385] width 239 height 30
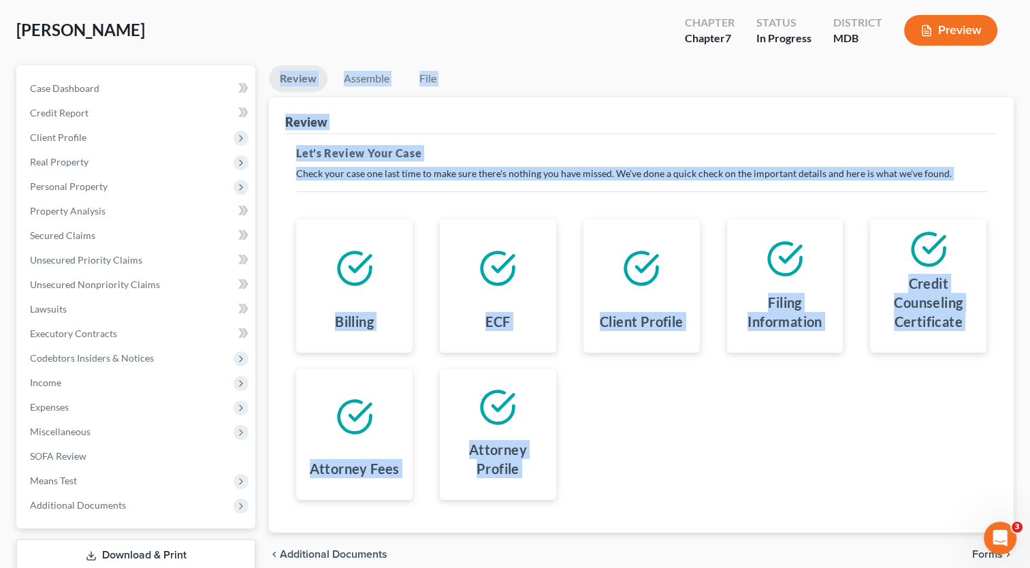
scroll to position [155, 0]
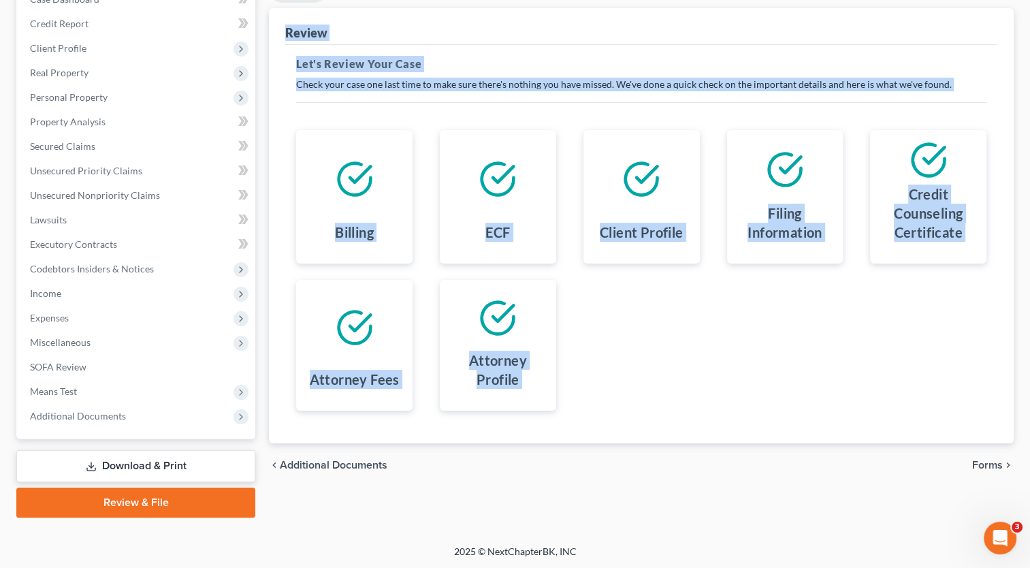
click at [1000, 462] on span "Forms" at bounding box center [987, 465] width 31 height 11
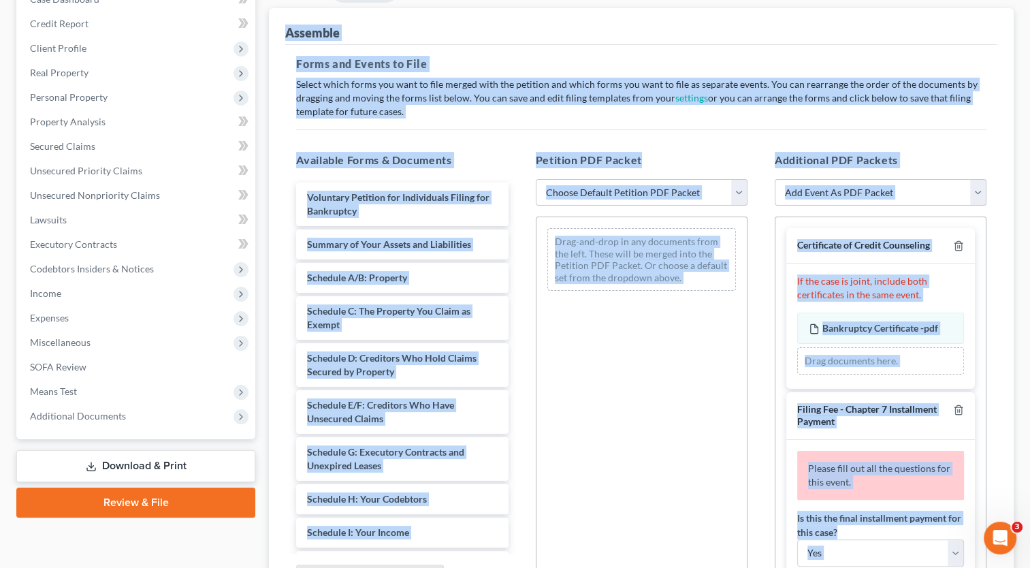
scroll to position [166, 0]
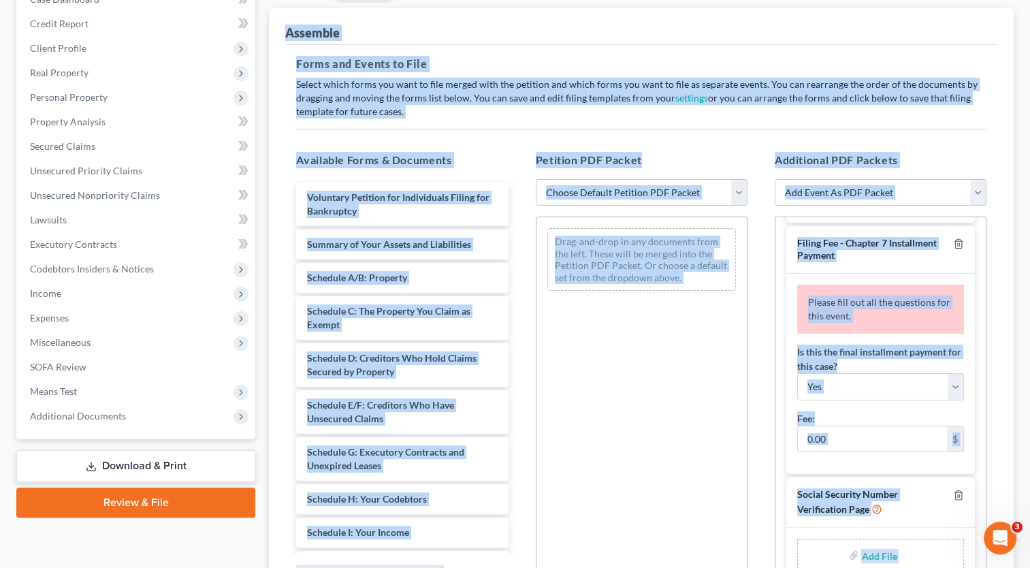
click at [873, 549] on input "file" at bounding box center [877, 555] width 33 height 25
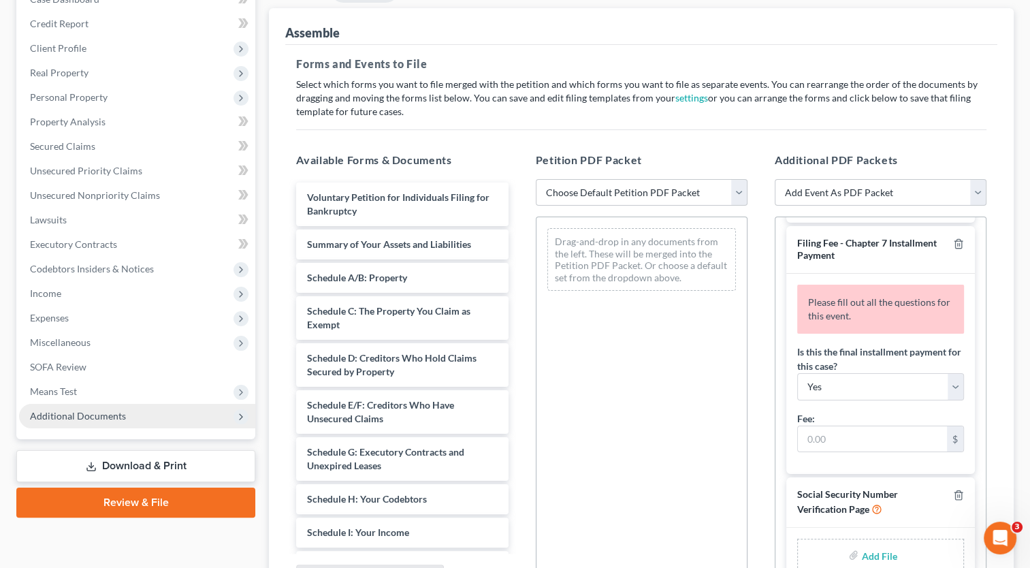
click at [117, 413] on span "Additional Documents" at bounding box center [78, 416] width 96 height 12
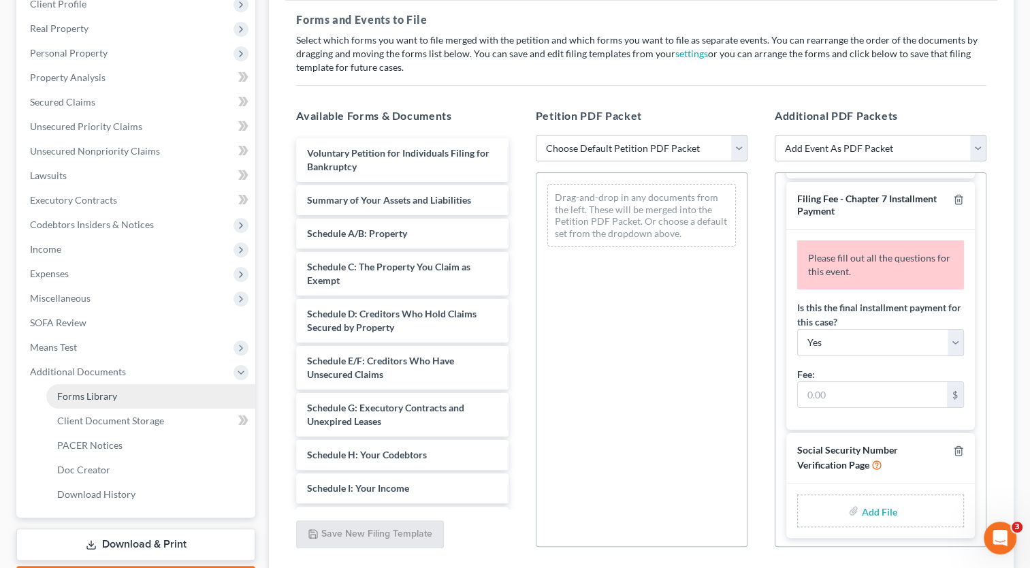
scroll to position [223, 0]
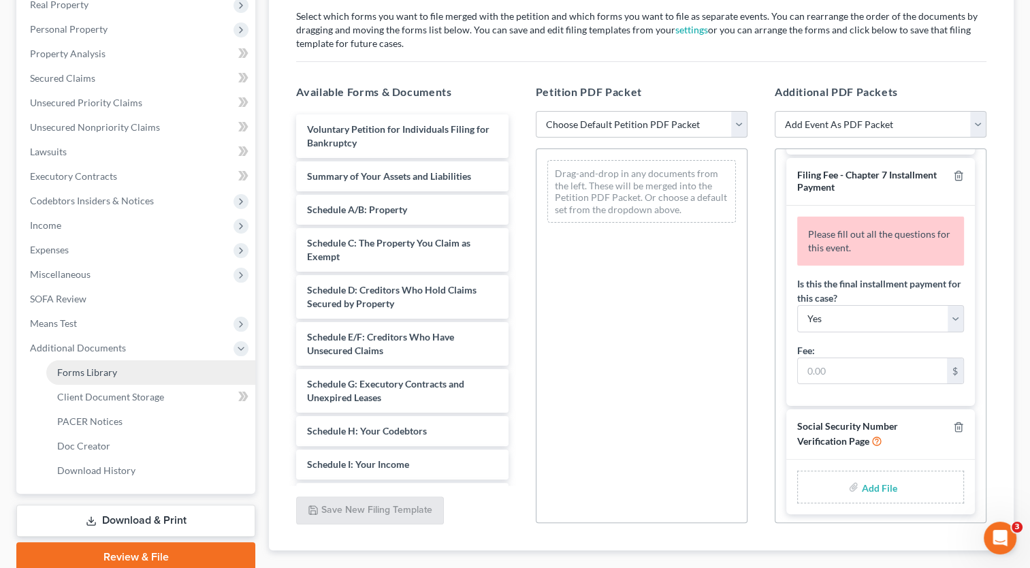
click at [181, 377] on link "Forms Library" at bounding box center [150, 372] width 209 height 25
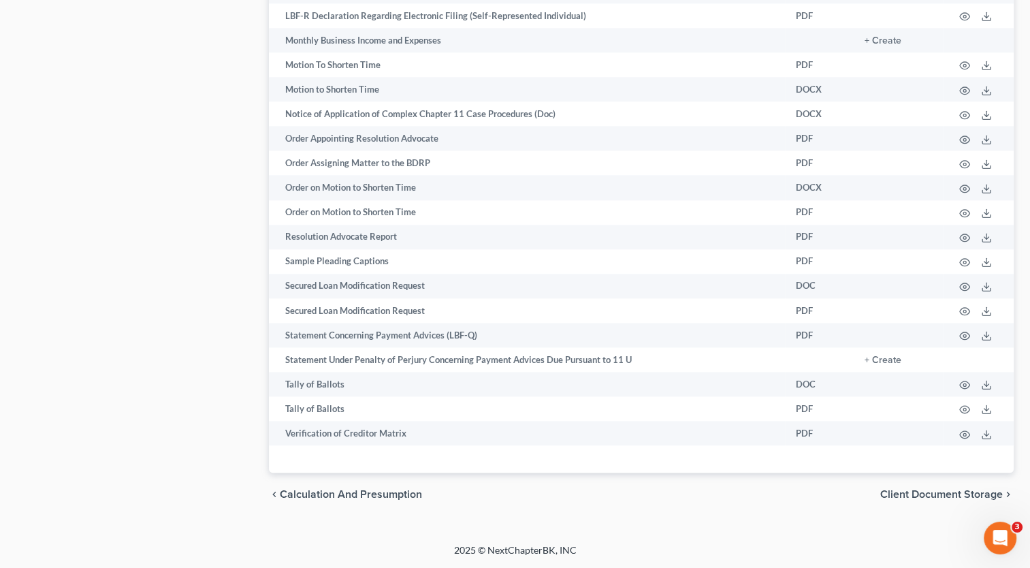
scroll to position [1606, 0]
